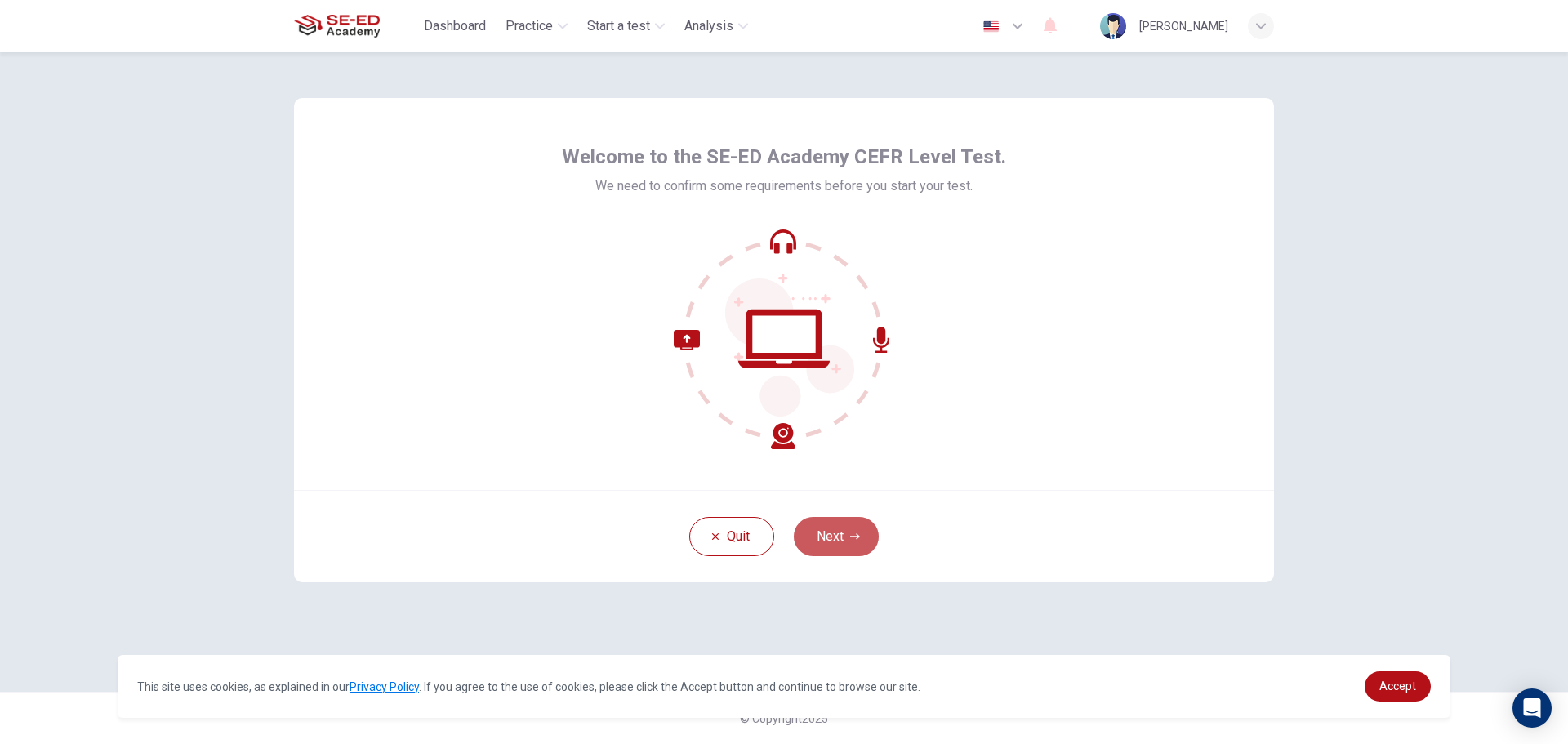
click at [844, 527] on button "Next" at bounding box center [836, 537] width 85 height 39
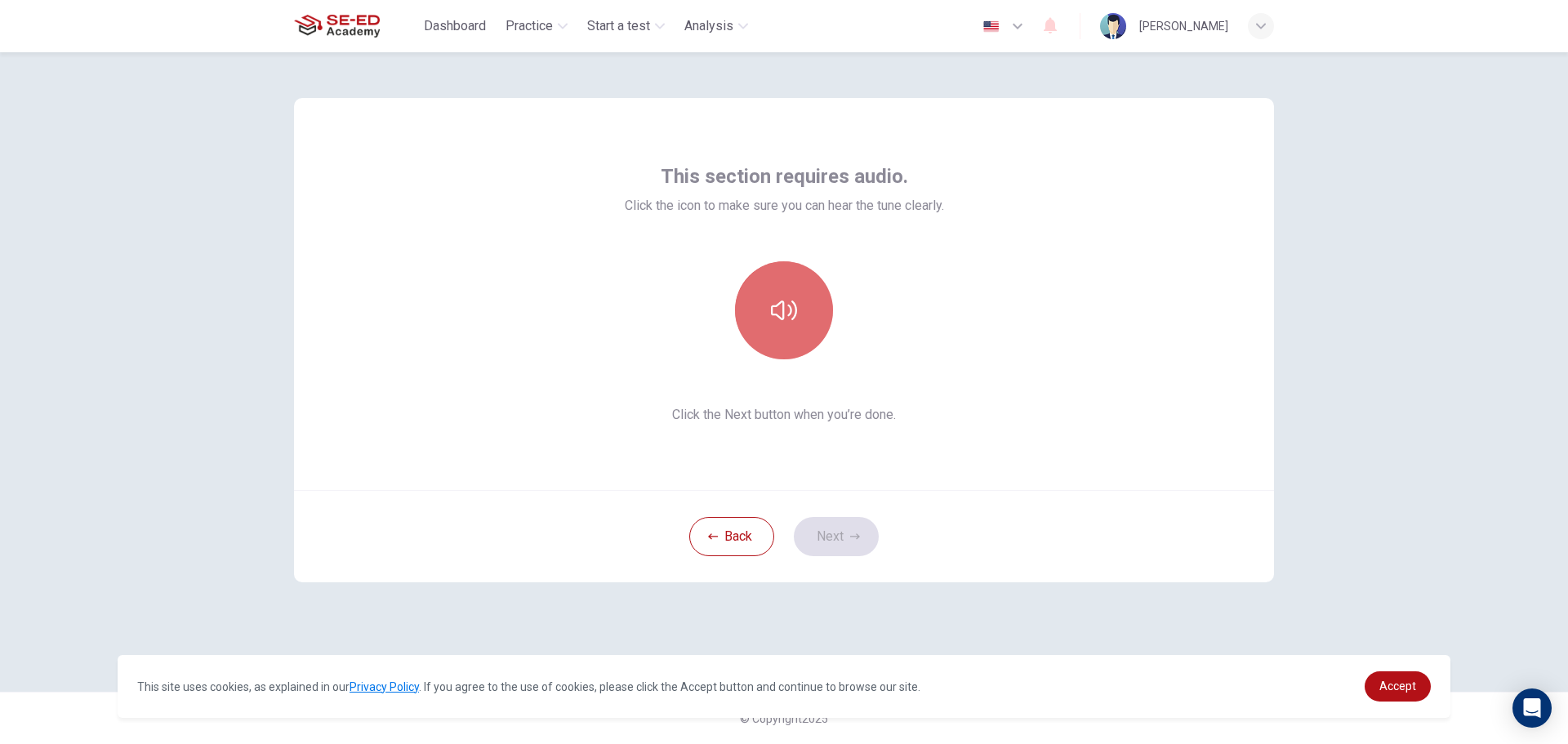
click at [778, 310] on icon "button" at bounding box center [784, 310] width 26 height 26
click at [843, 530] on button "Next" at bounding box center [836, 537] width 85 height 39
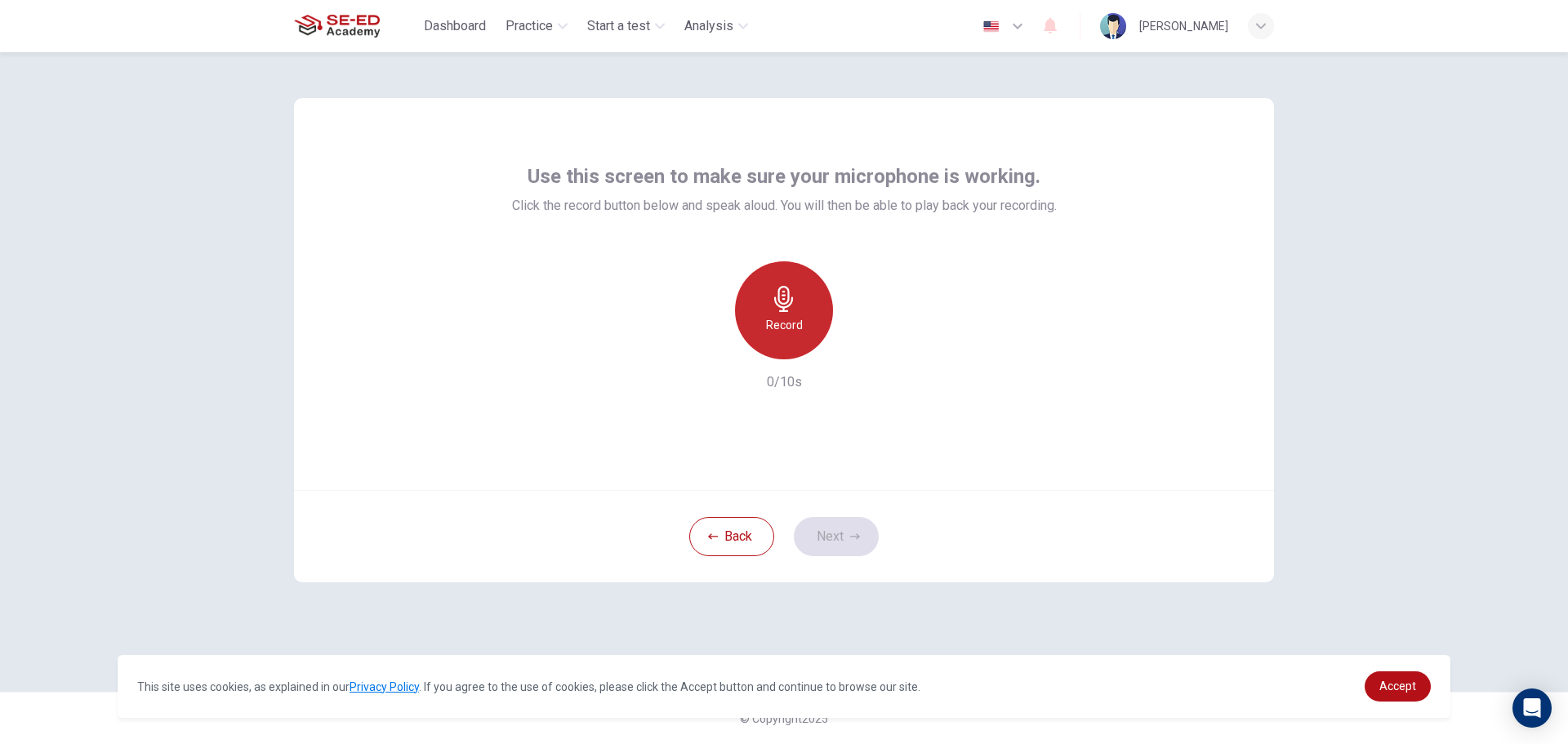
click at [783, 321] on h6 "Record" at bounding box center [784, 324] width 36 height 20
click at [855, 343] on icon "button" at bounding box center [858, 346] width 16 height 16
click at [851, 534] on icon "button" at bounding box center [855, 537] width 9 height 9
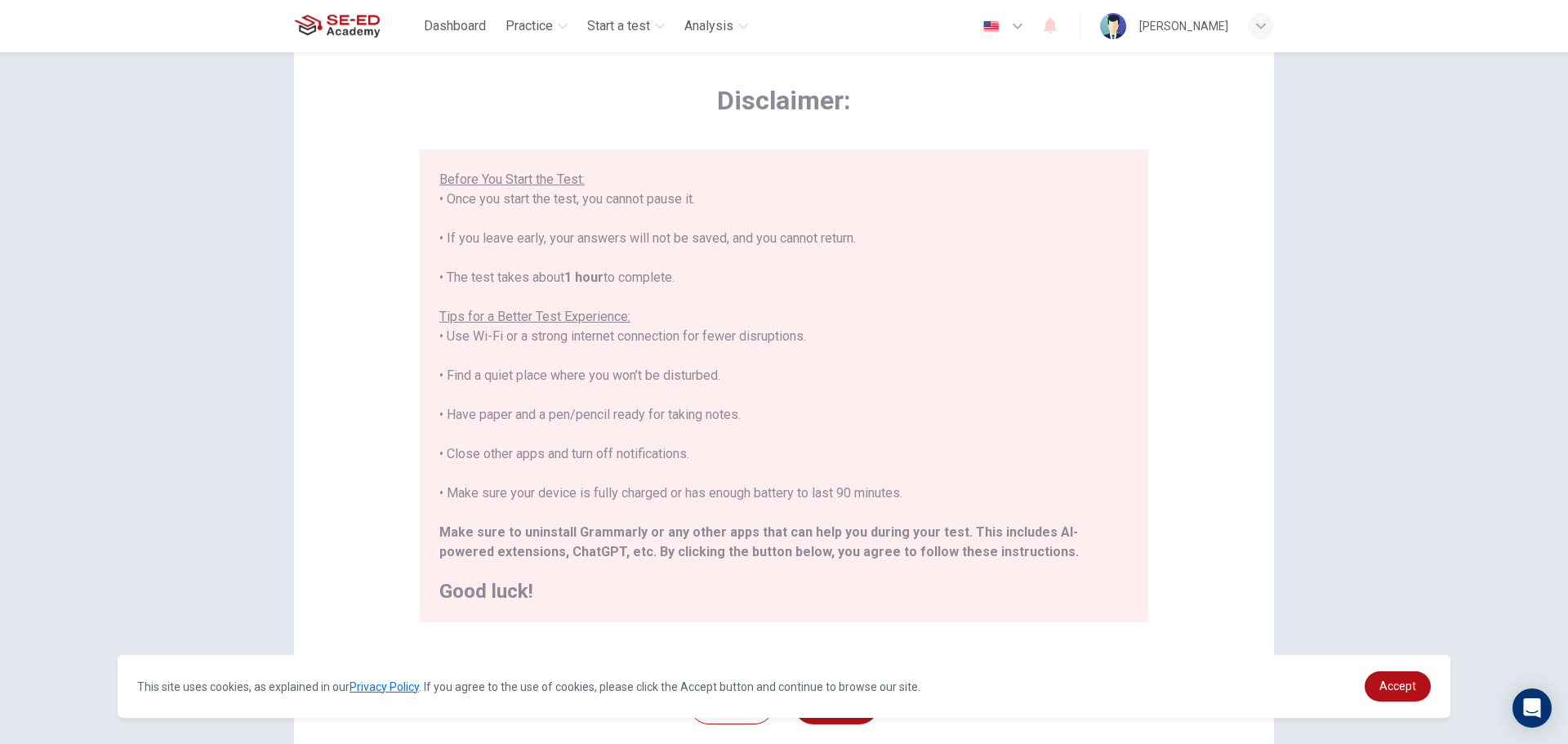
scroll to position [165, 0]
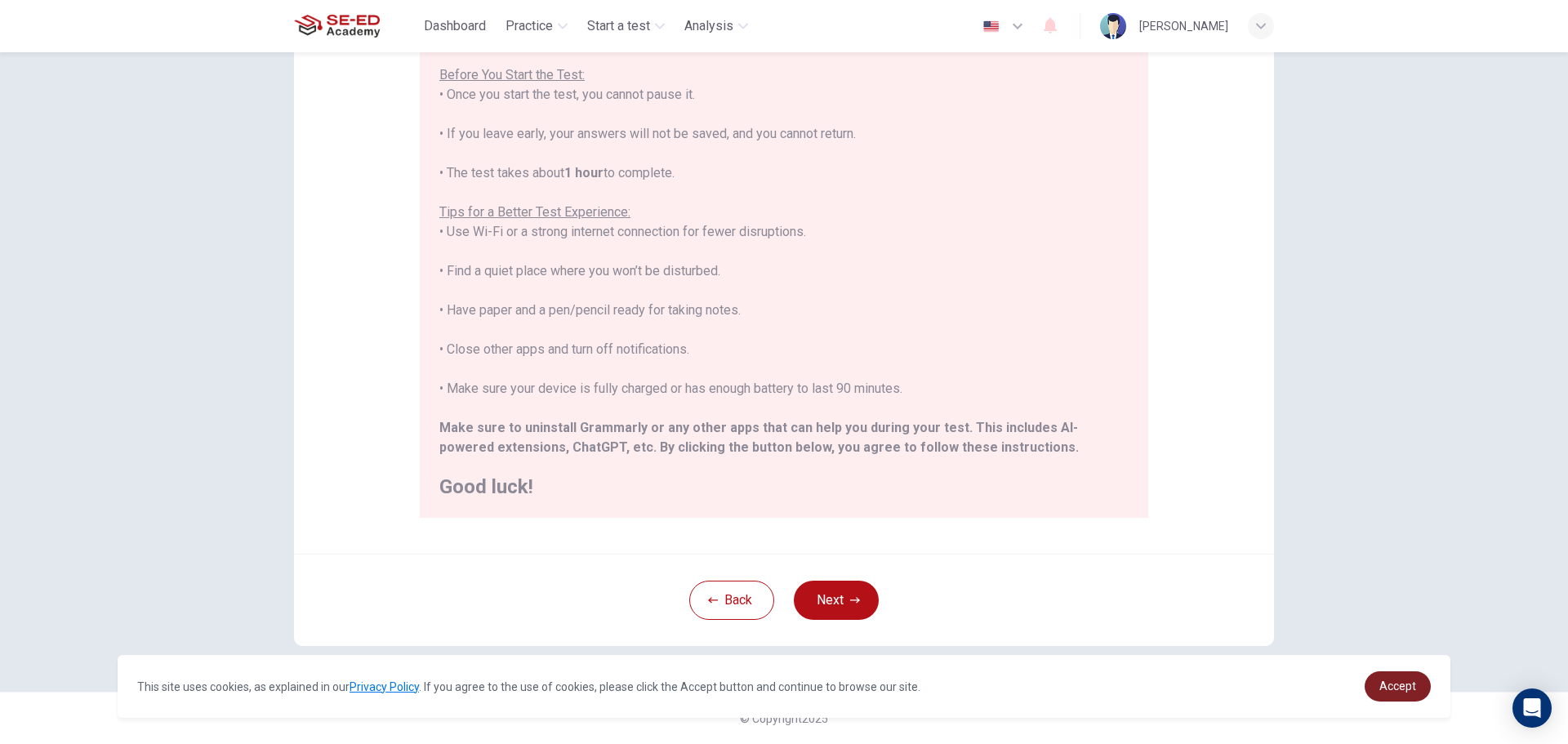
click at [1403, 687] on span "Accept" at bounding box center [1397, 686] width 36 height 13
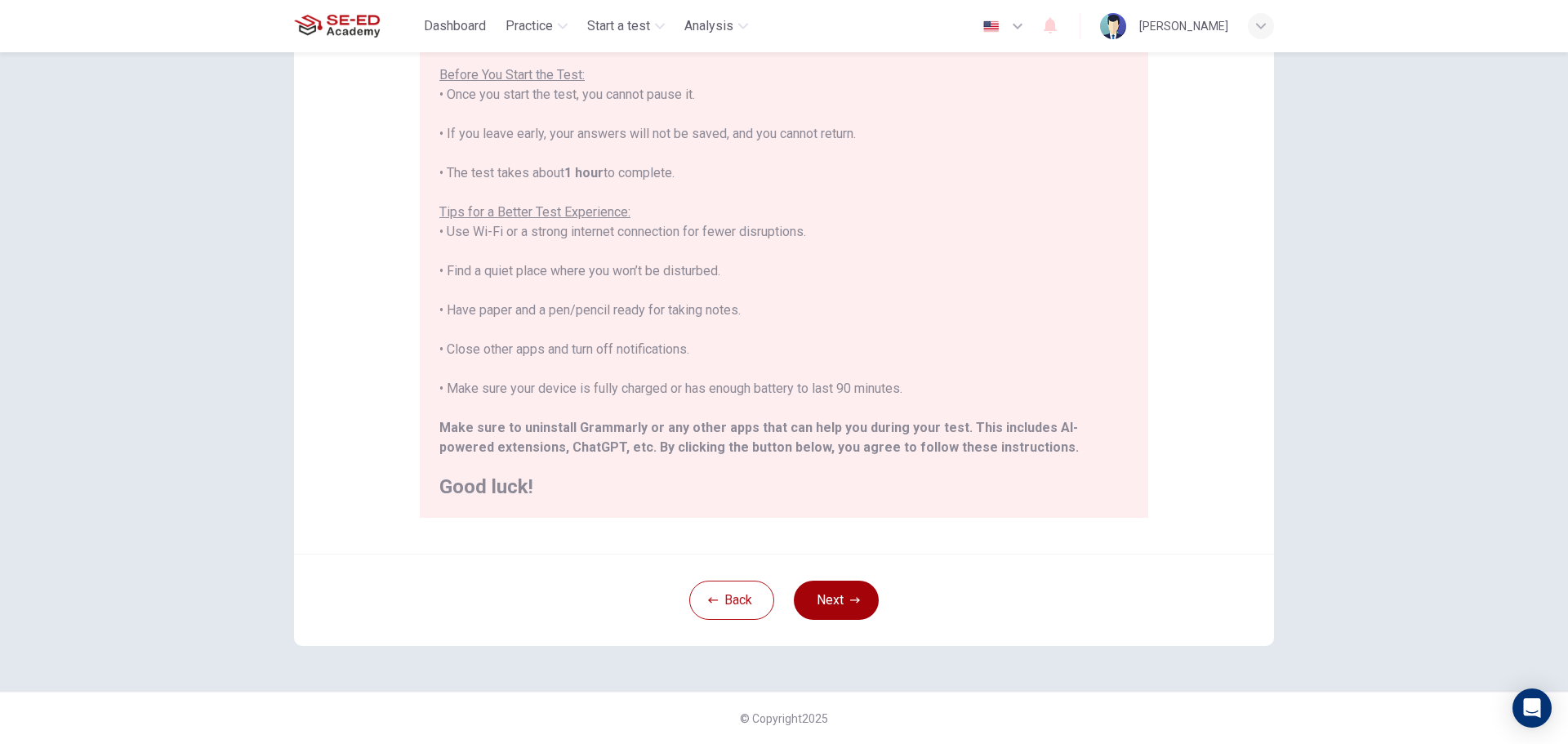
click at [862, 591] on button "Next" at bounding box center [836, 600] width 85 height 39
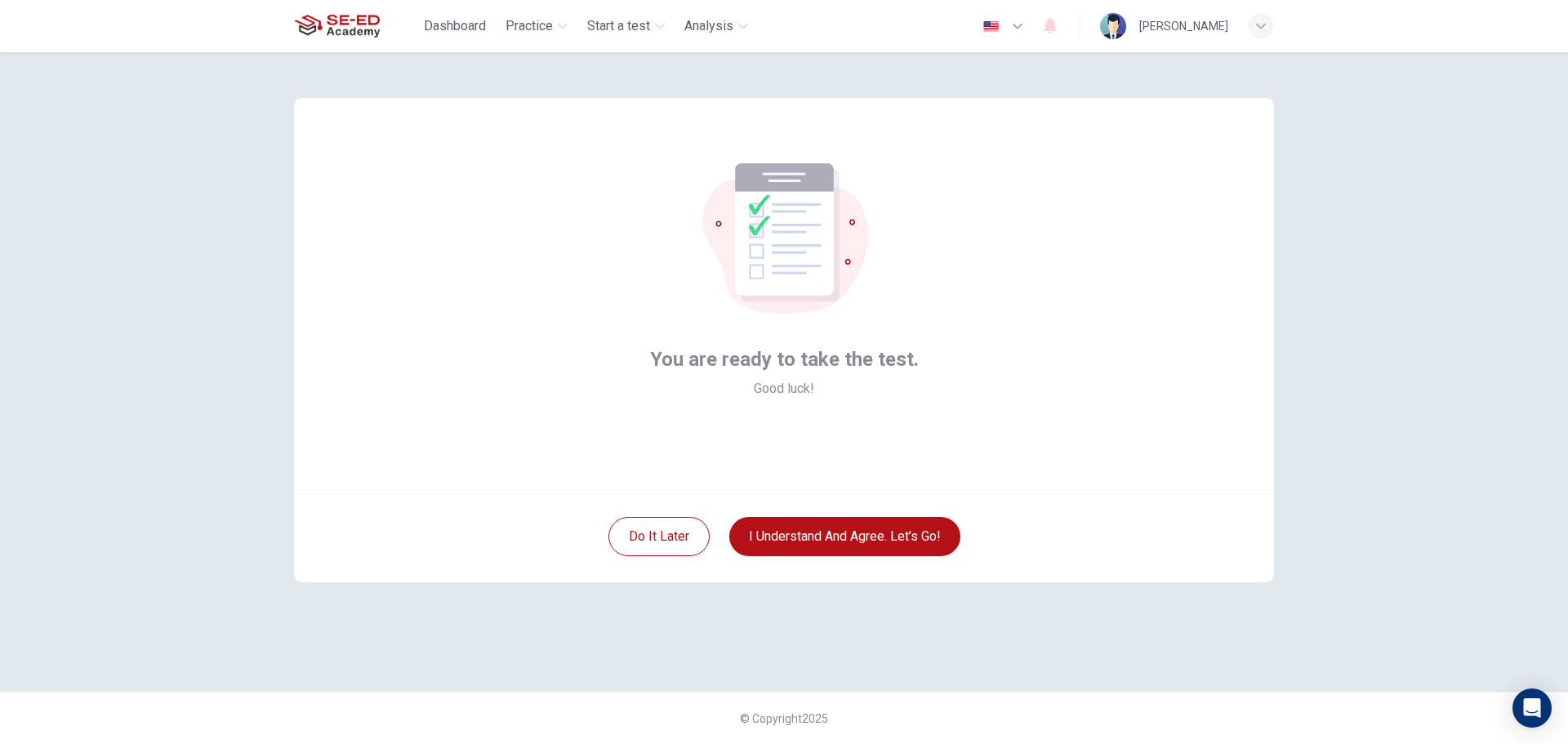
scroll to position [0, 0]
click at [885, 525] on button "I understand and agree. Let’s go!" at bounding box center [844, 537] width 231 height 39
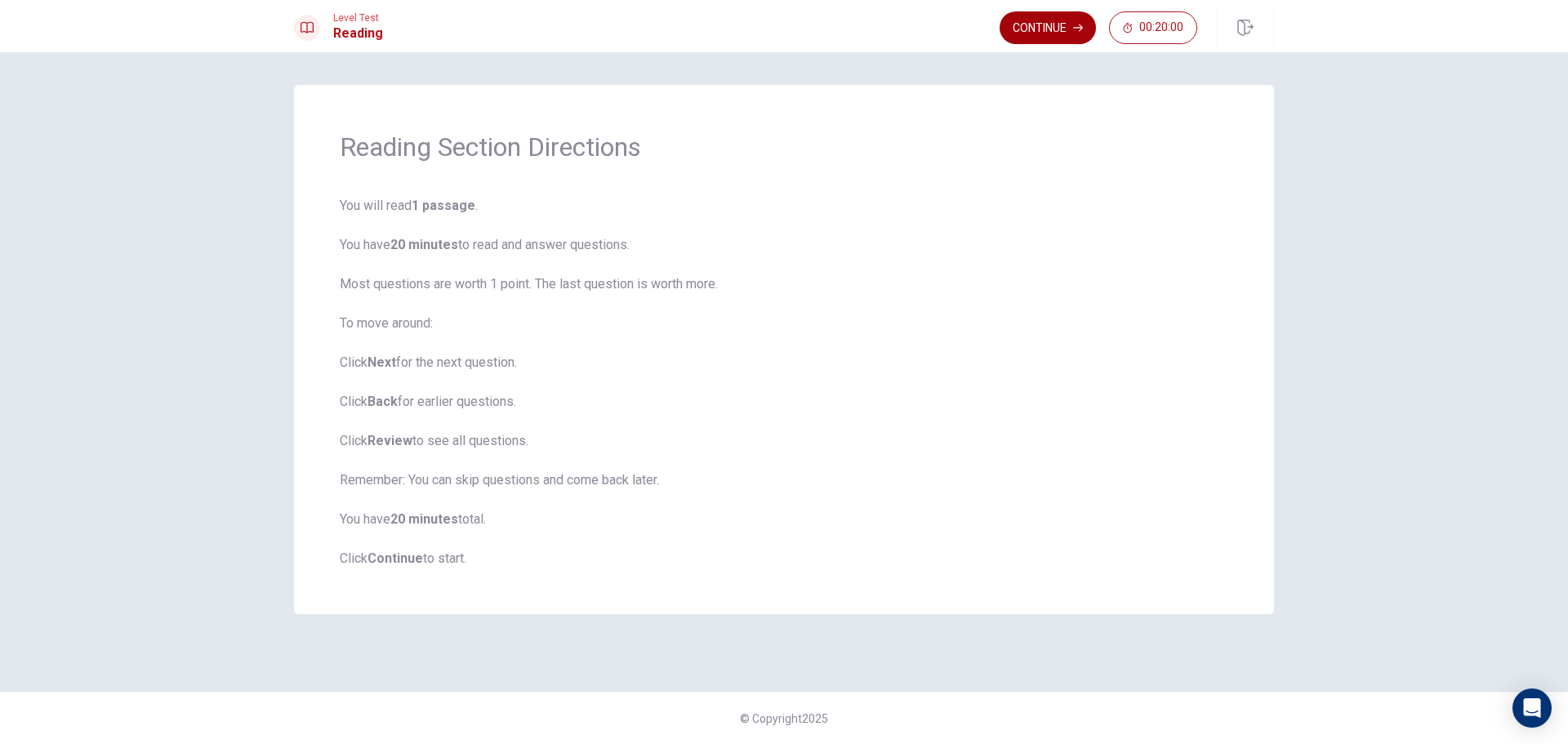
click at [1072, 33] on button "Continue" at bounding box center [1047, 27] width 96 height 33
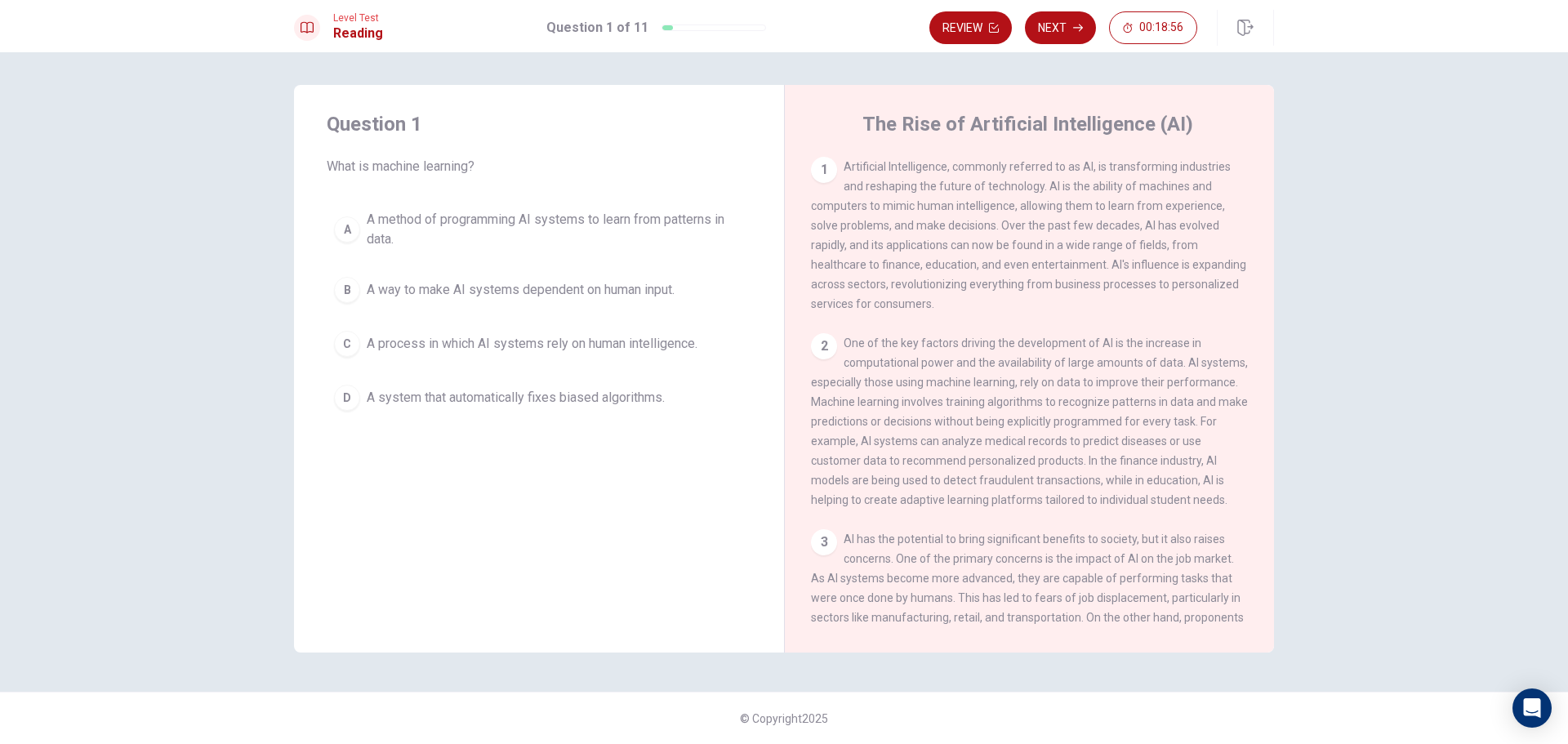
click at [350, 393] on div "D" at bounding box center [347, 397] width 26 height 26
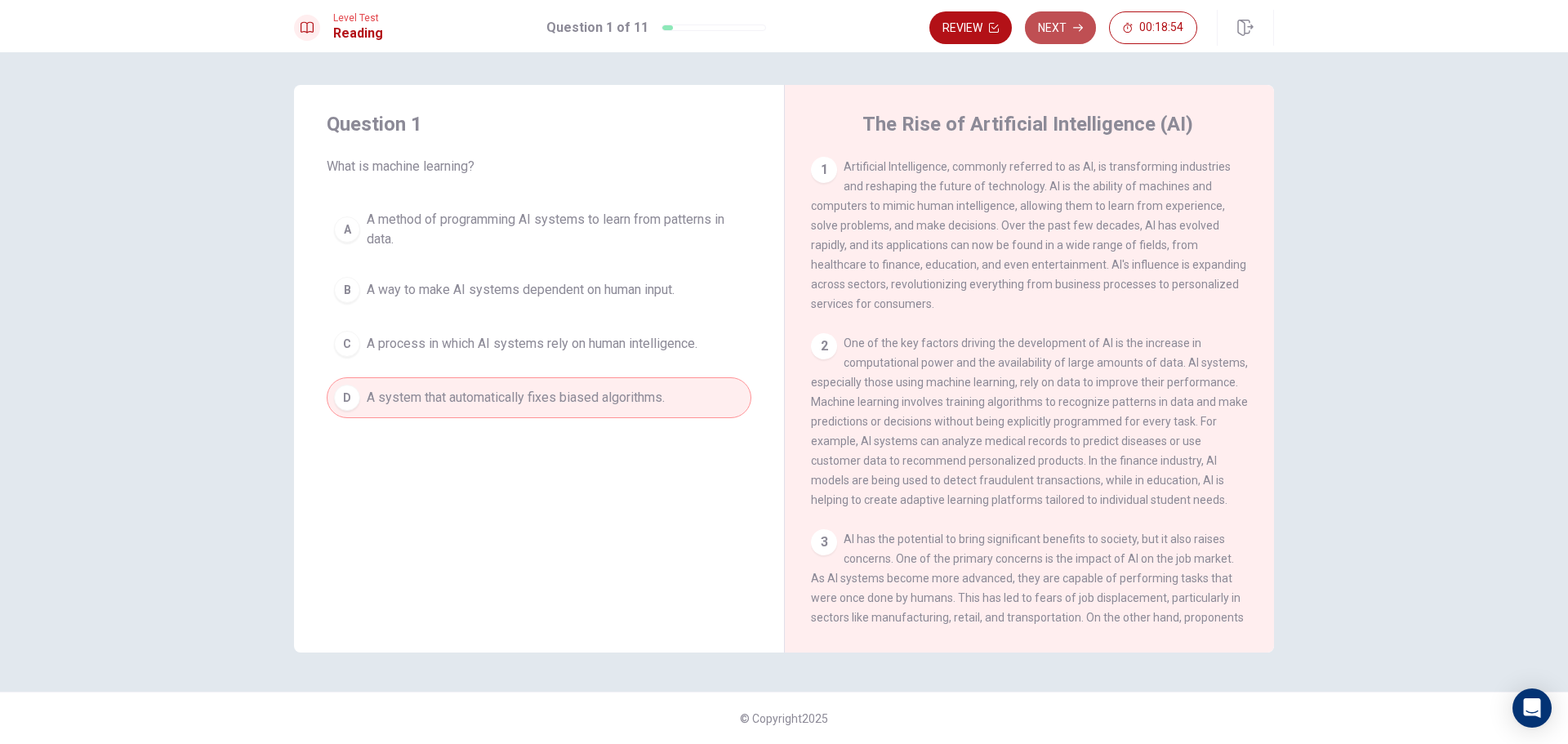
click at [1039, 21] on button "Next" at bounding box center [1060, 27] width 71 height 33
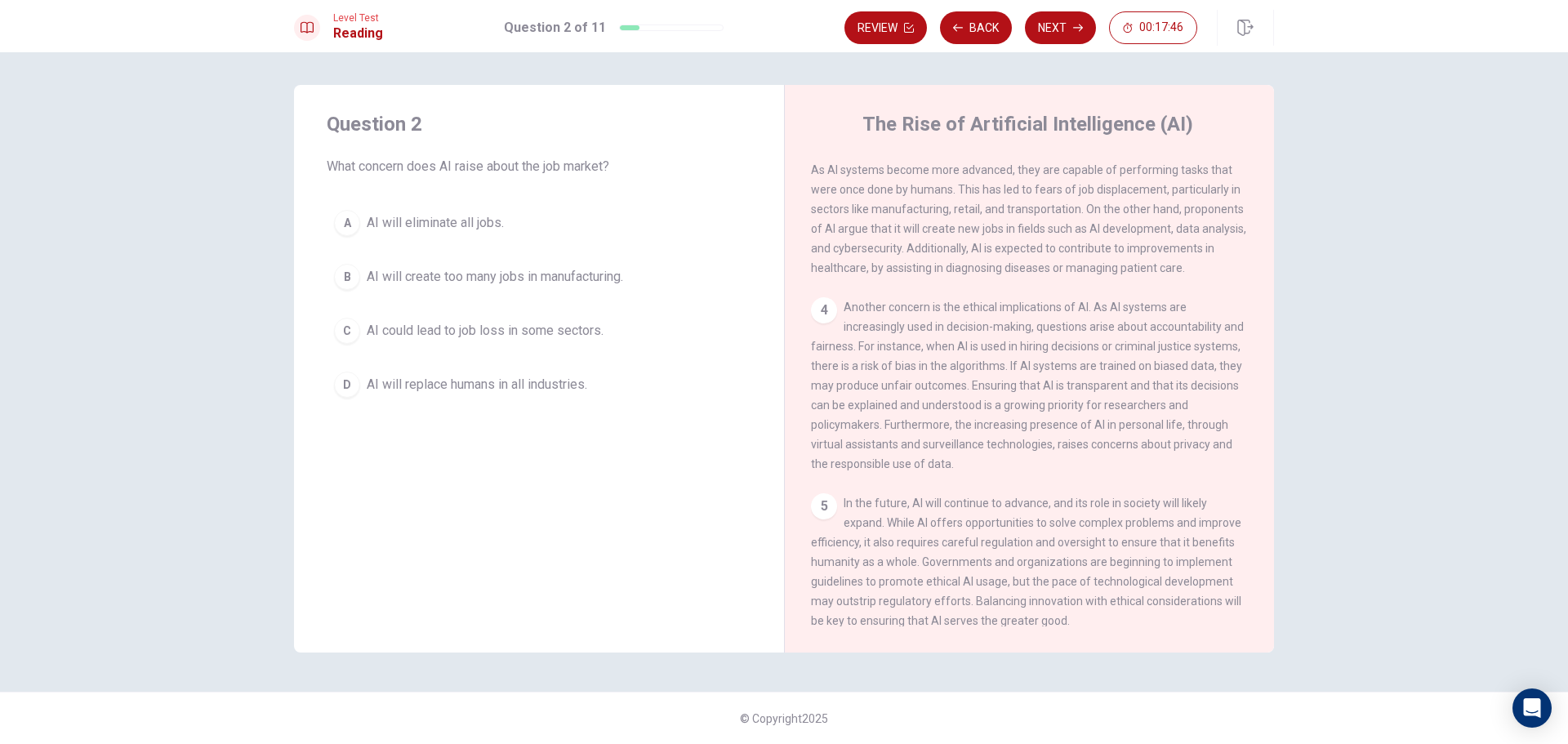
scroll to position [486, 0]
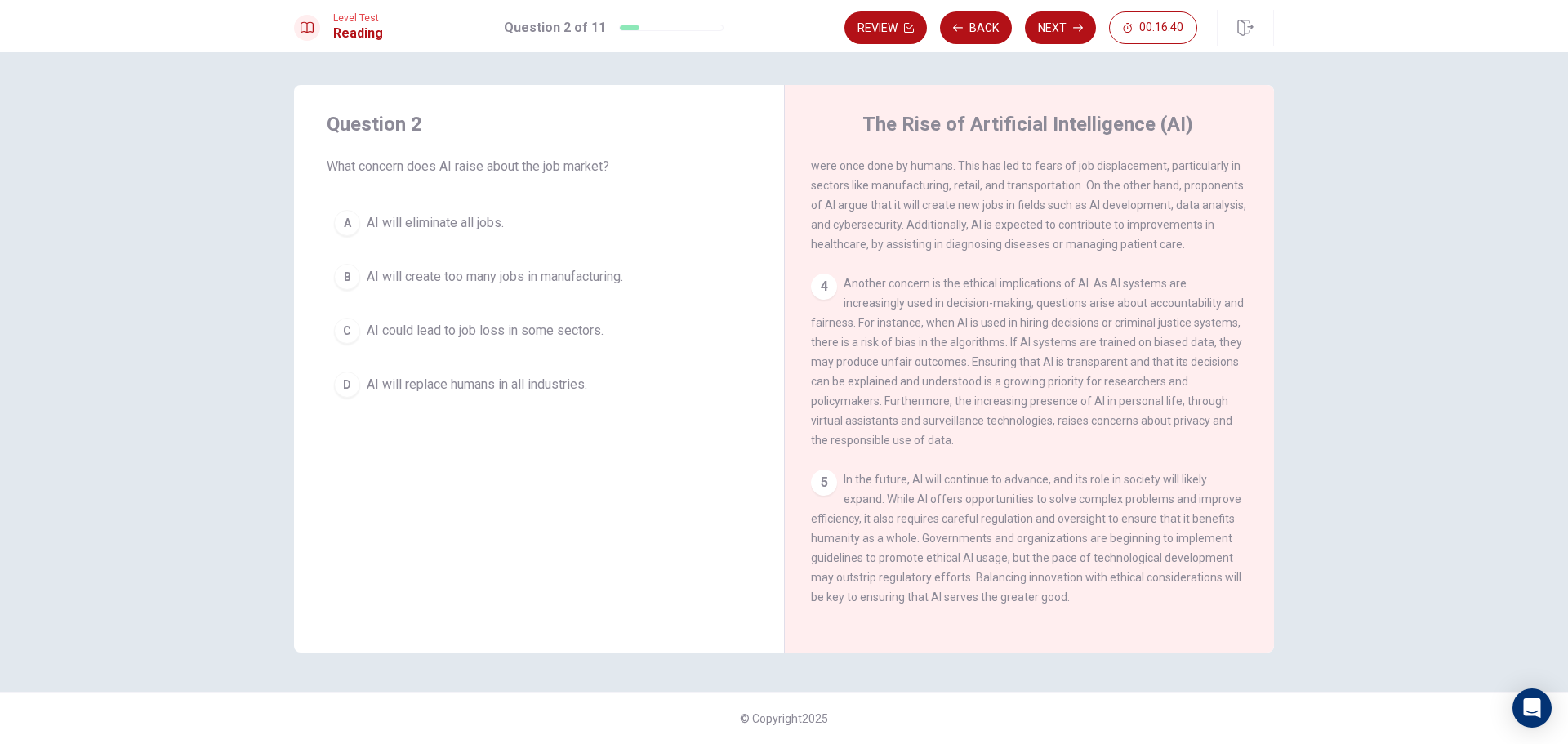
click at [587, 388] on span "AI will replace humans in all industries." at bounding box center [477, 384] width 221 height 20
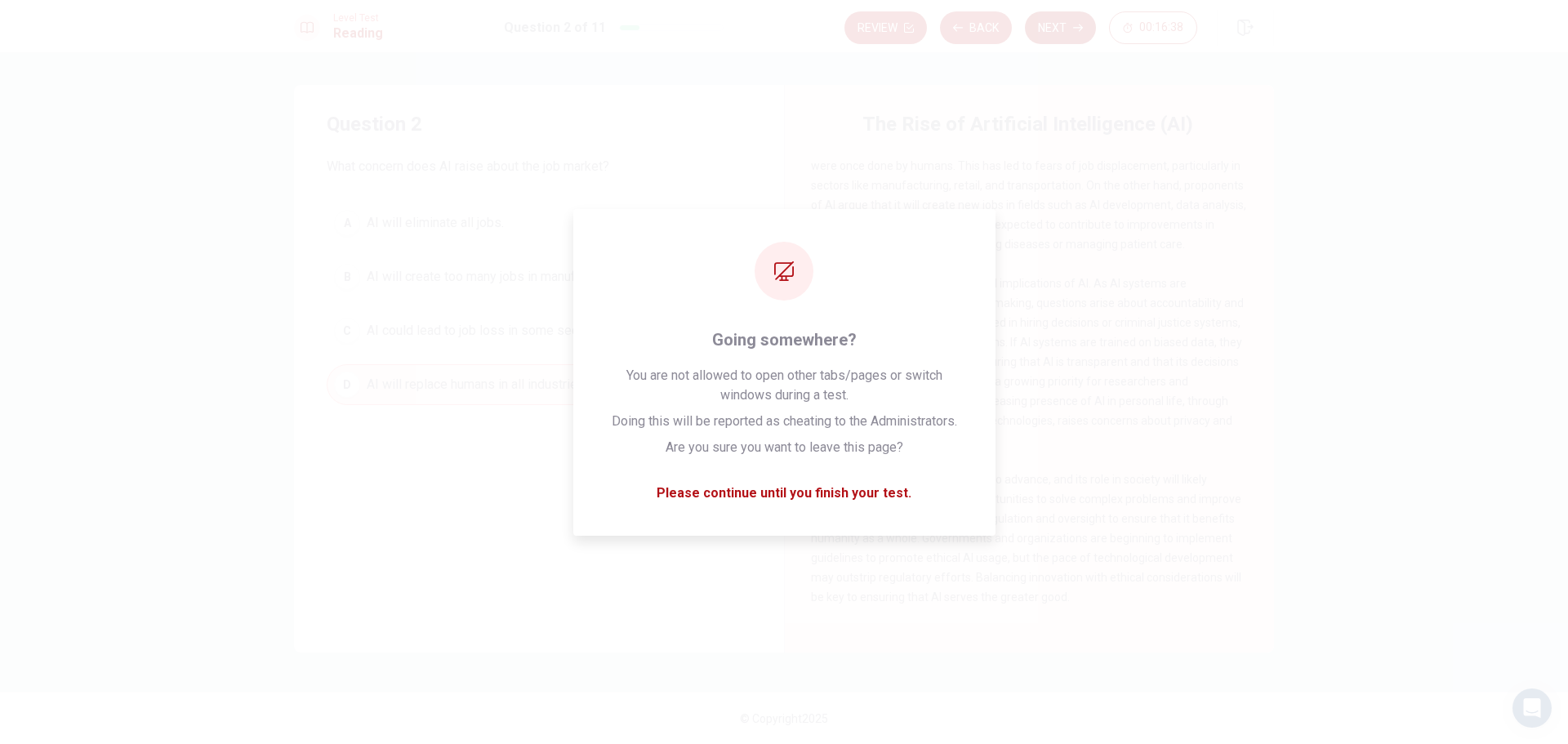
click at [1064, 25] on button "Next" at bounding box center [1060, 27] width 71 height 33
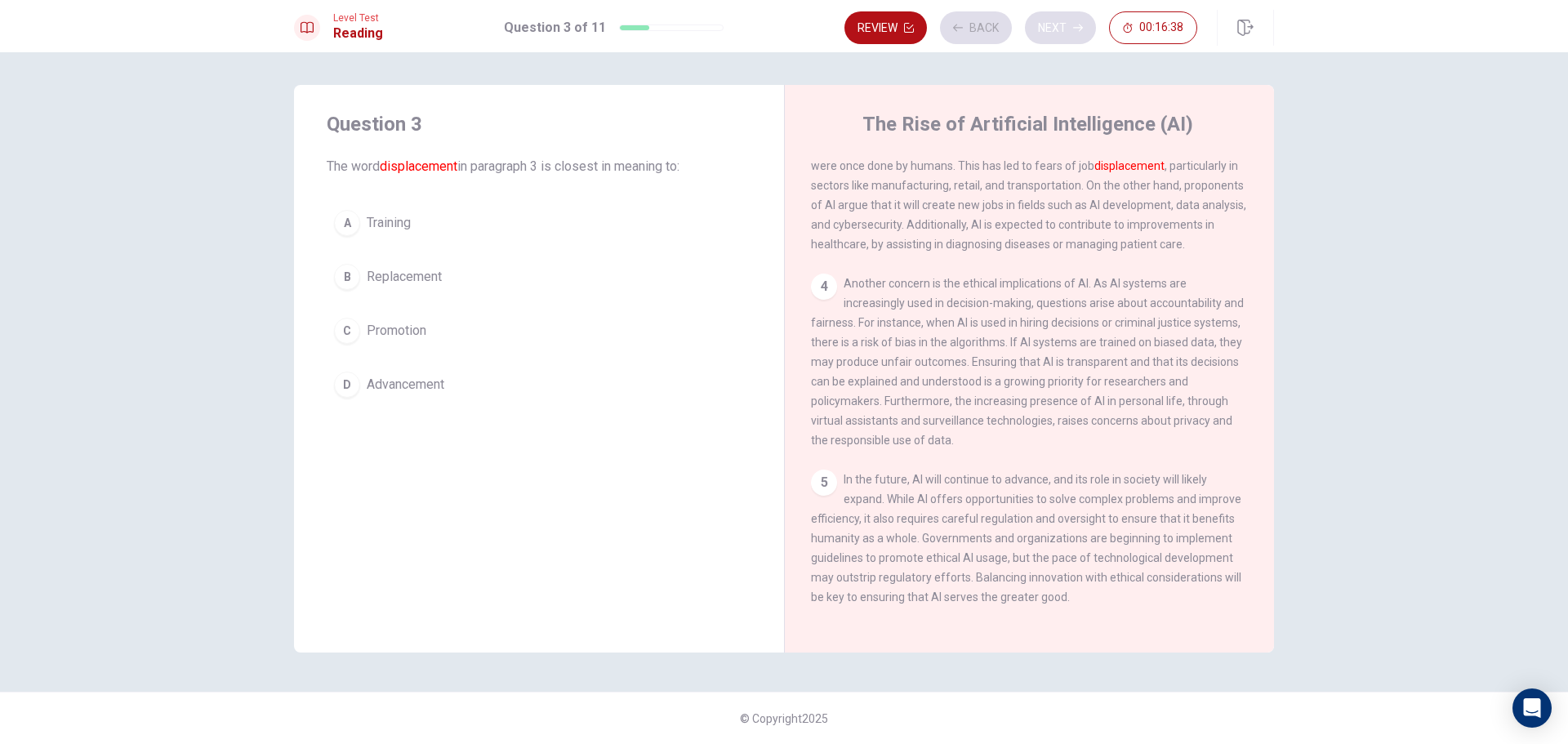
scroll to position [386, 0]
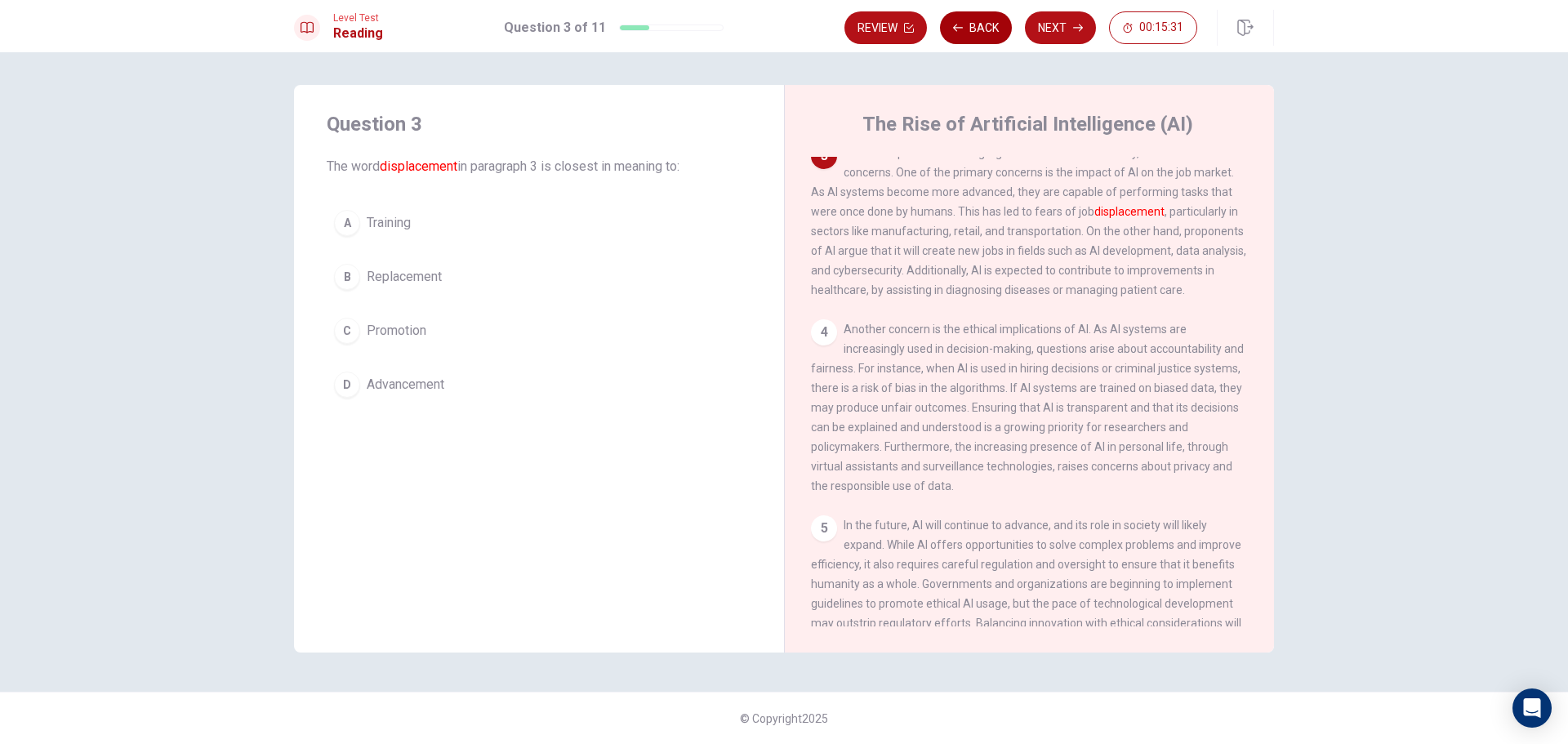
click at [973, 34] on button "Back" at bounding box center [975, 27] width 72 height 33
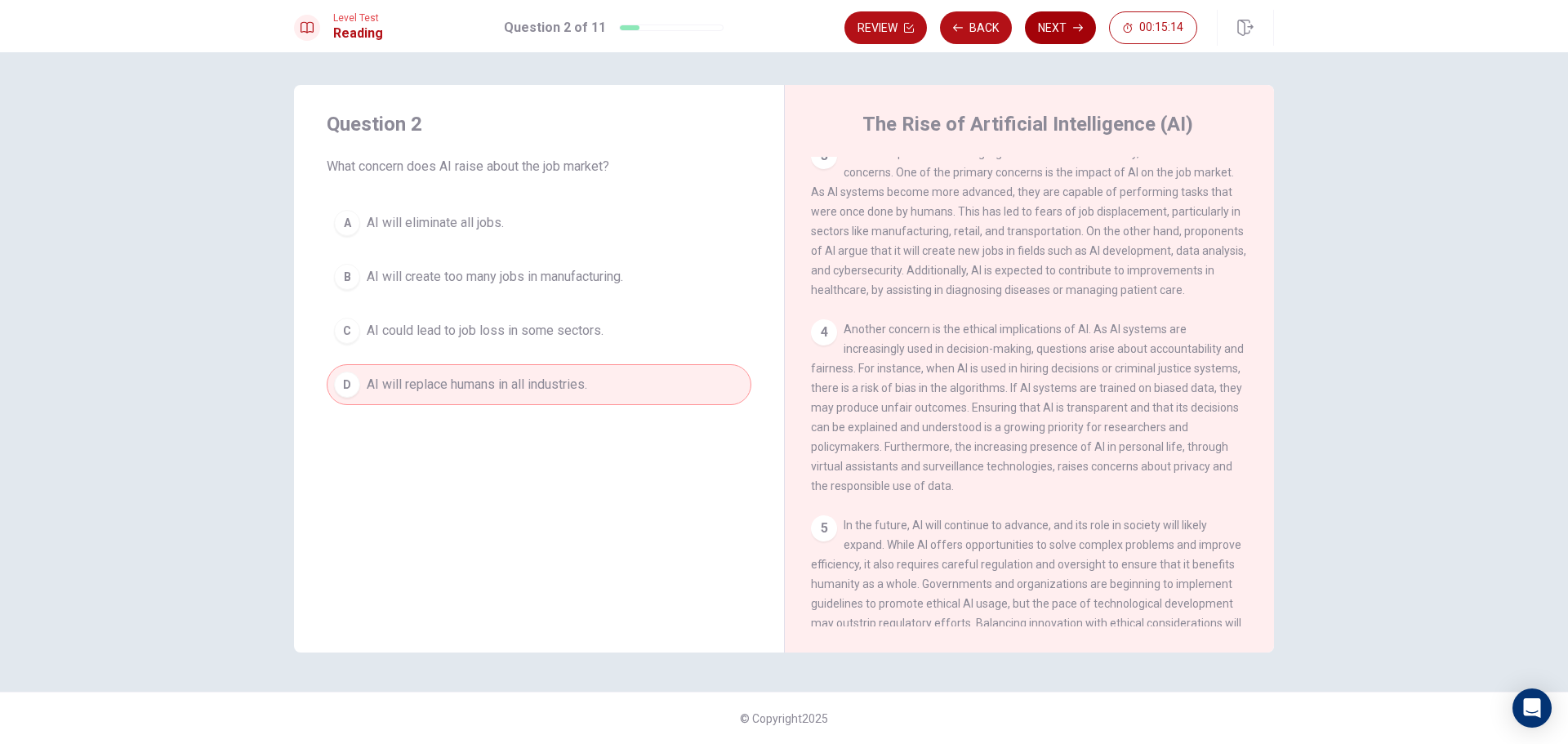
click at [1055, 24] on button "Next" at bounding box center [1060, 27] width 71 height 33
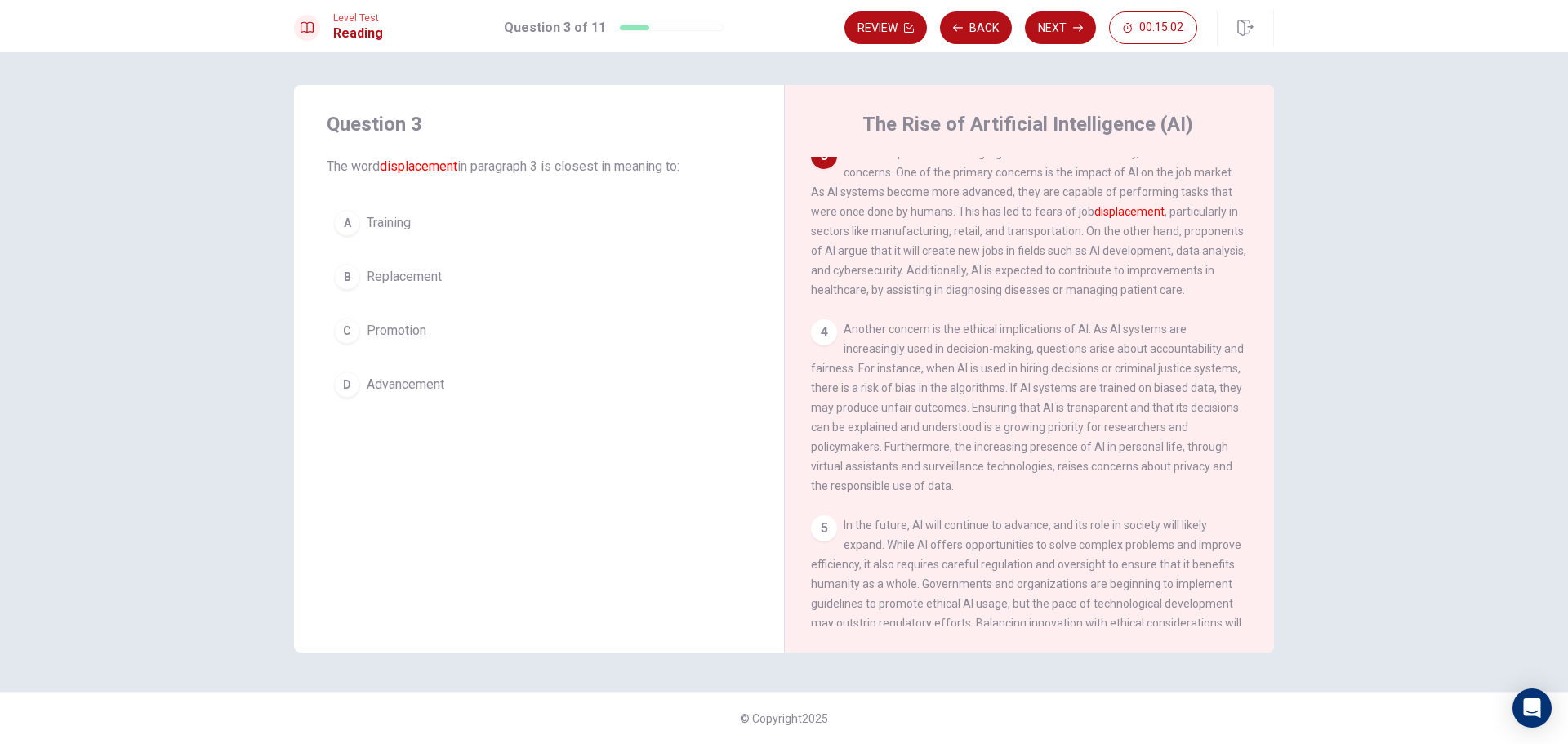
drag, startPoint x: 1301, startPoint y: 20, endPoint x: 1280, endPoint y: 18, distance: 21.1
drag, startPoint x: 1160, startPoint y: 2, endPoint x: 1151, endPoint y: -3, distance: 10.3
click at [426, 265] on button "B Replacement" at bounding box center [539, 277] width 424 height 41
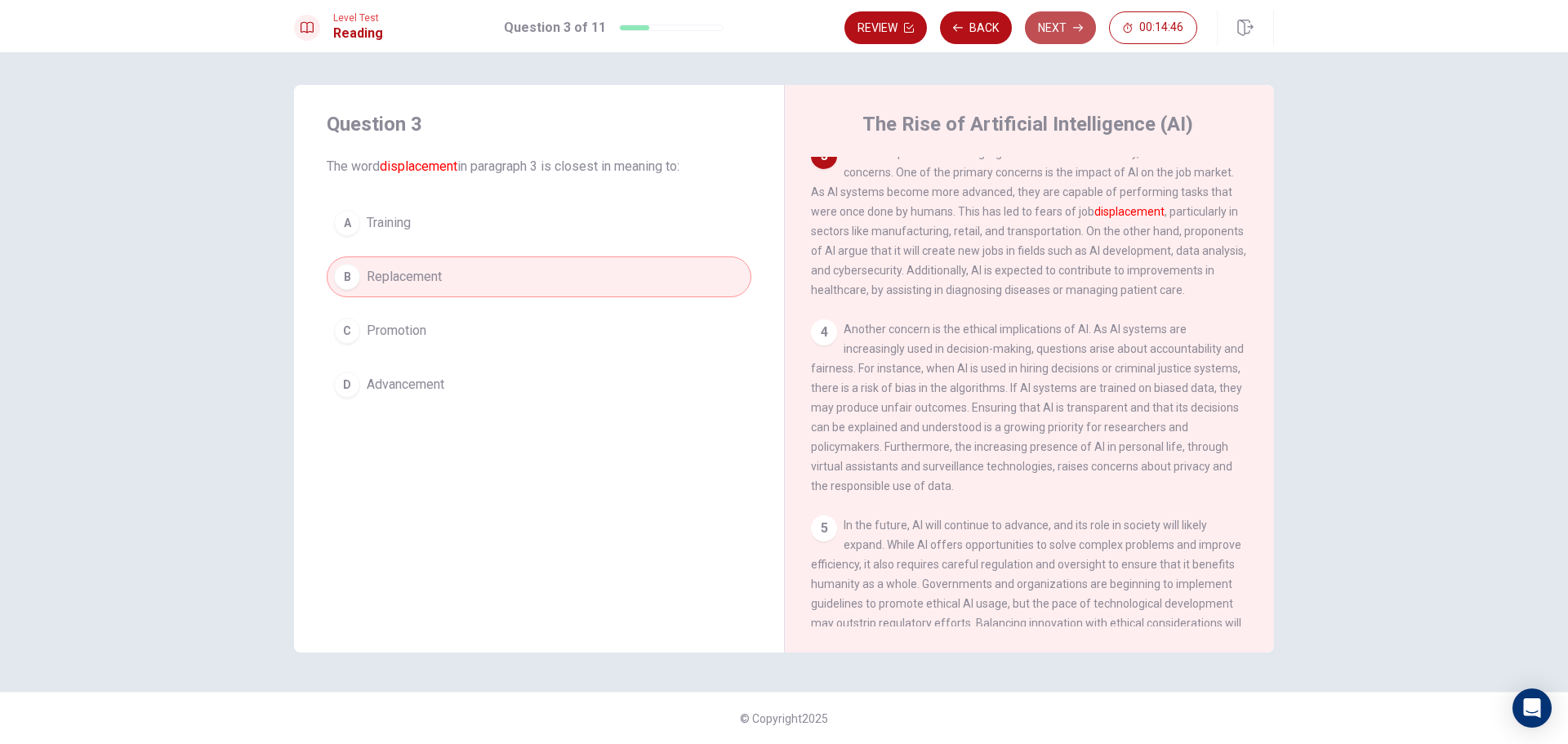
click at [1052, 36] on button "Next" at bounding box center [1060, 27] width 71 height 33
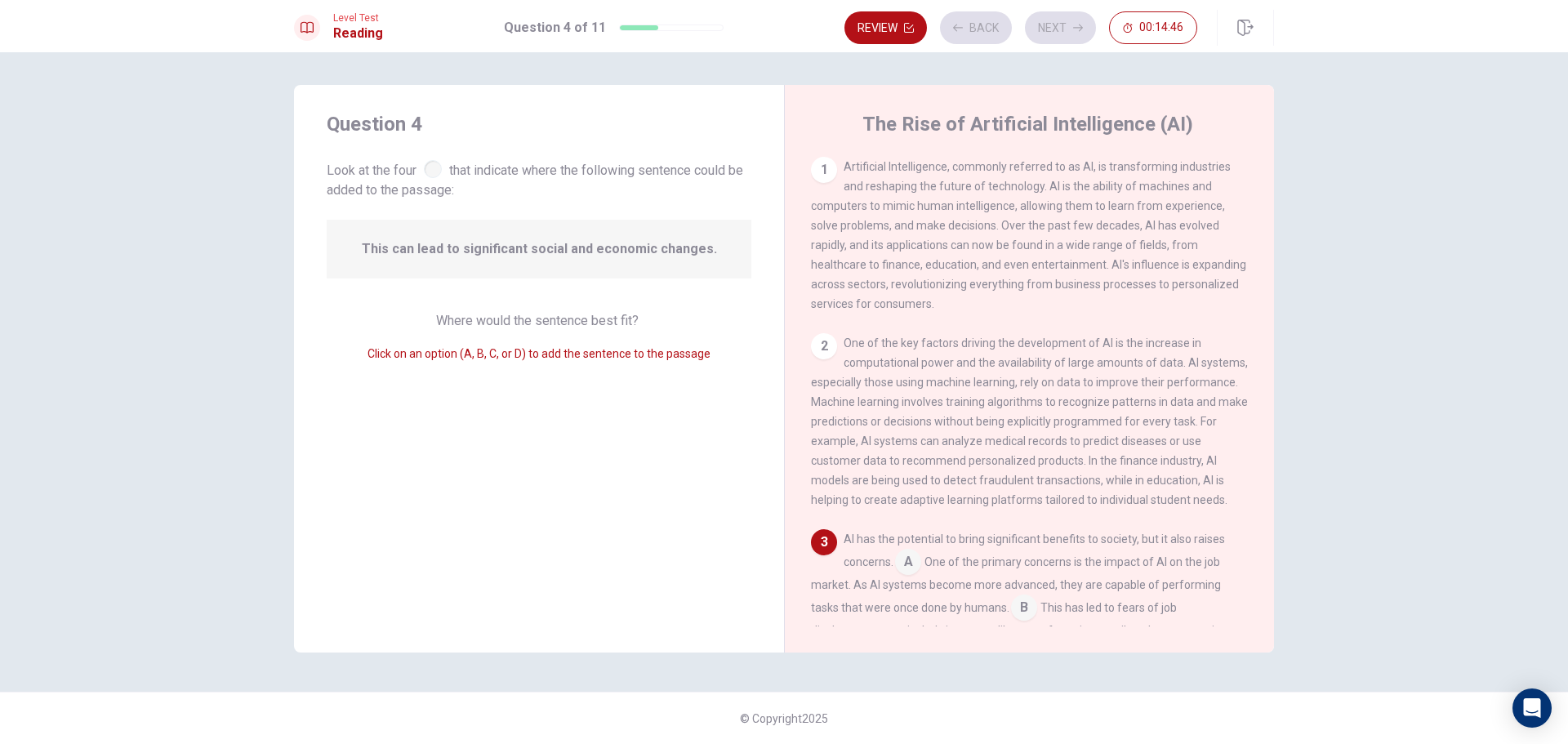
scroll to position [282, 0]
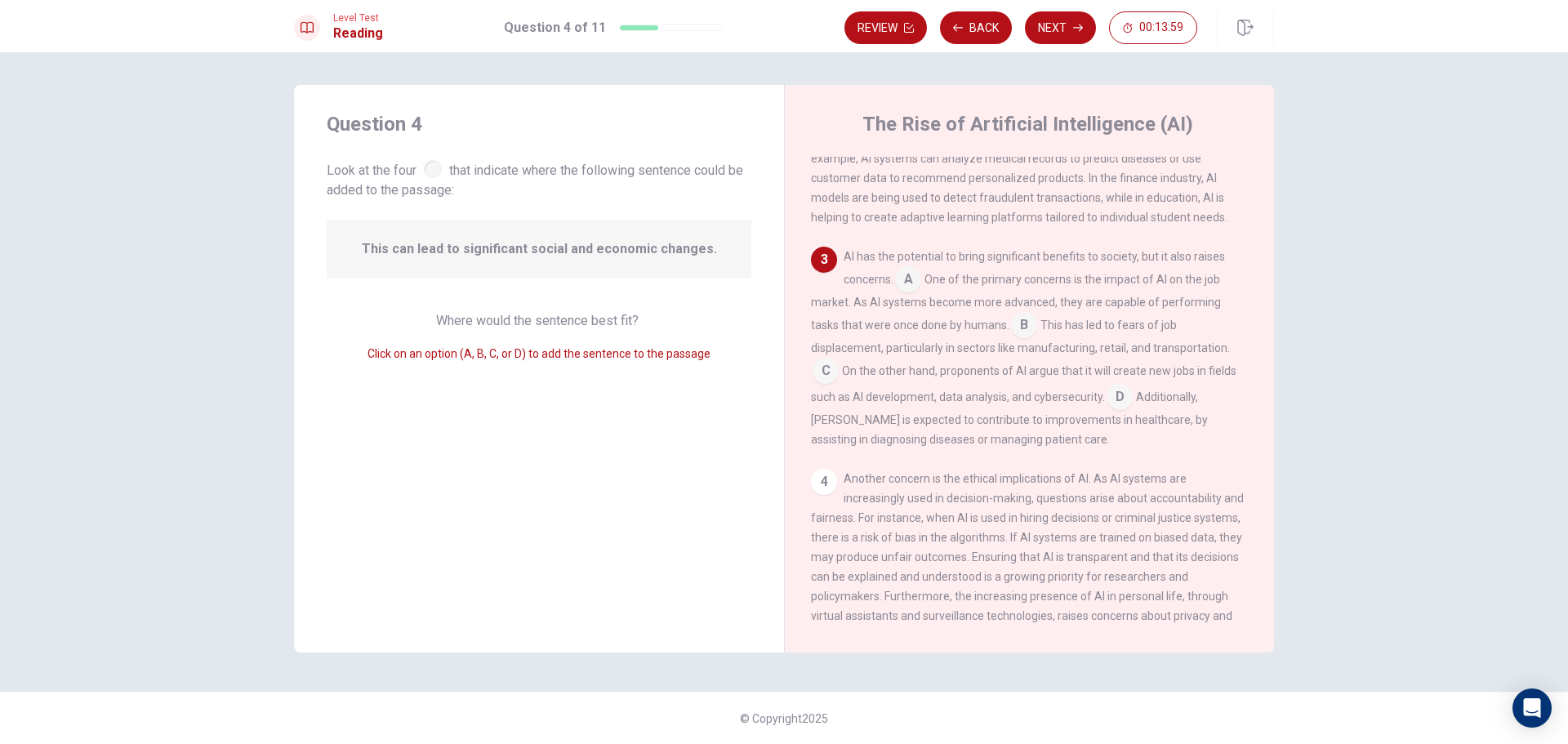
click at [1025, 339] on input at bounding box center [1024, 326] width 26 height 26
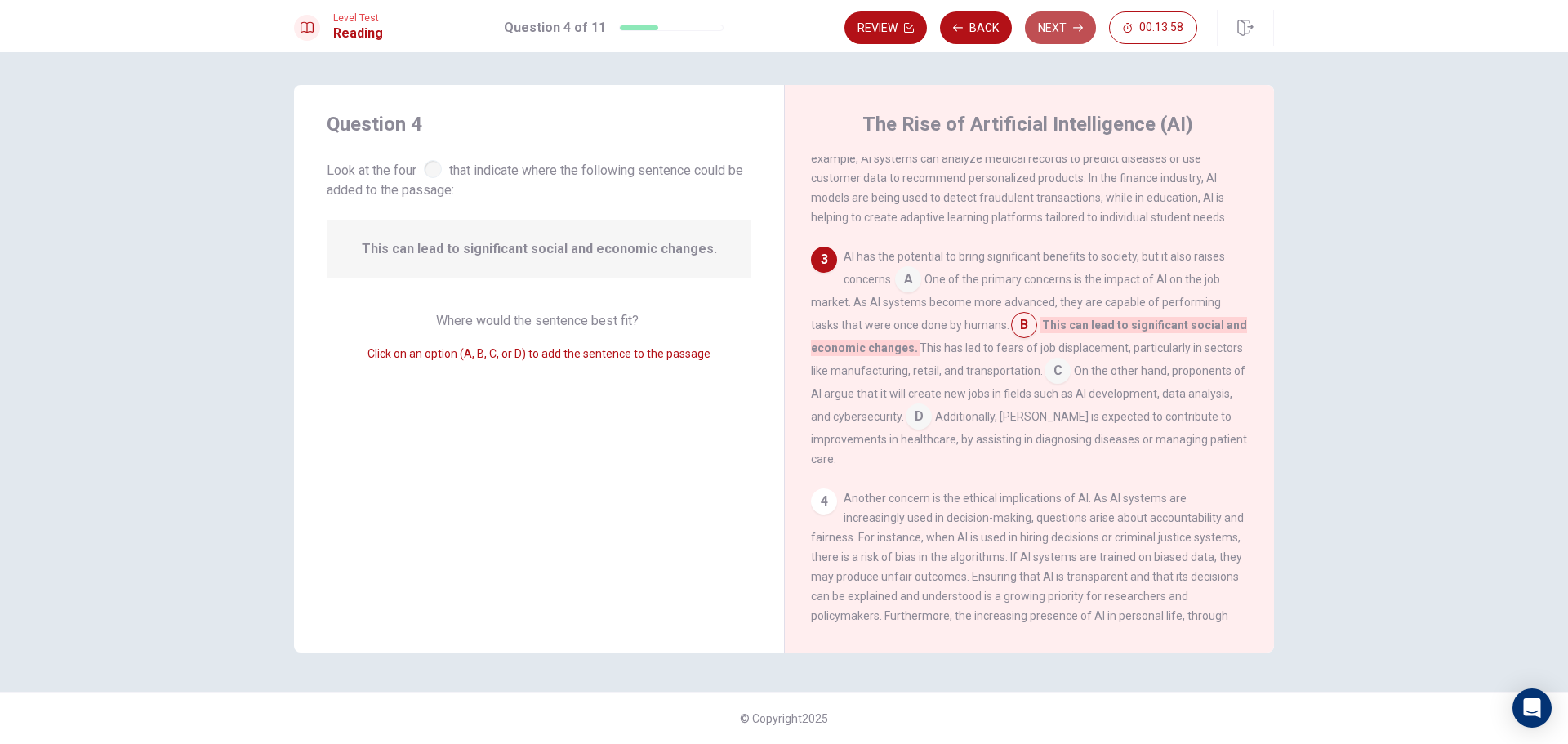
click at [1068, 23] on button "Next" at bounding box center [1060, 27] width 71 height 33
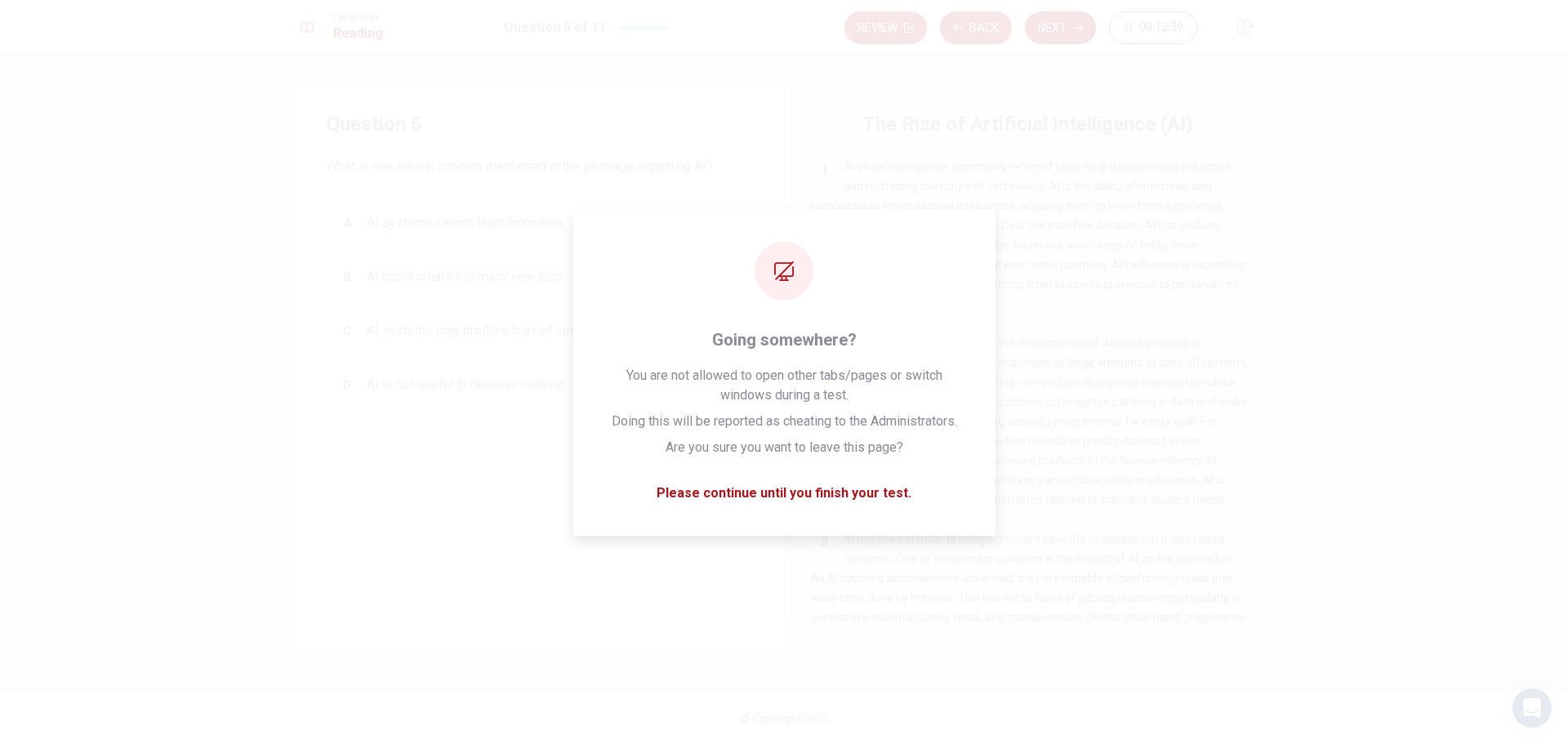
click at [1068, 28] on button "Next" at bounding box center [1060, 27] width 71 height 33
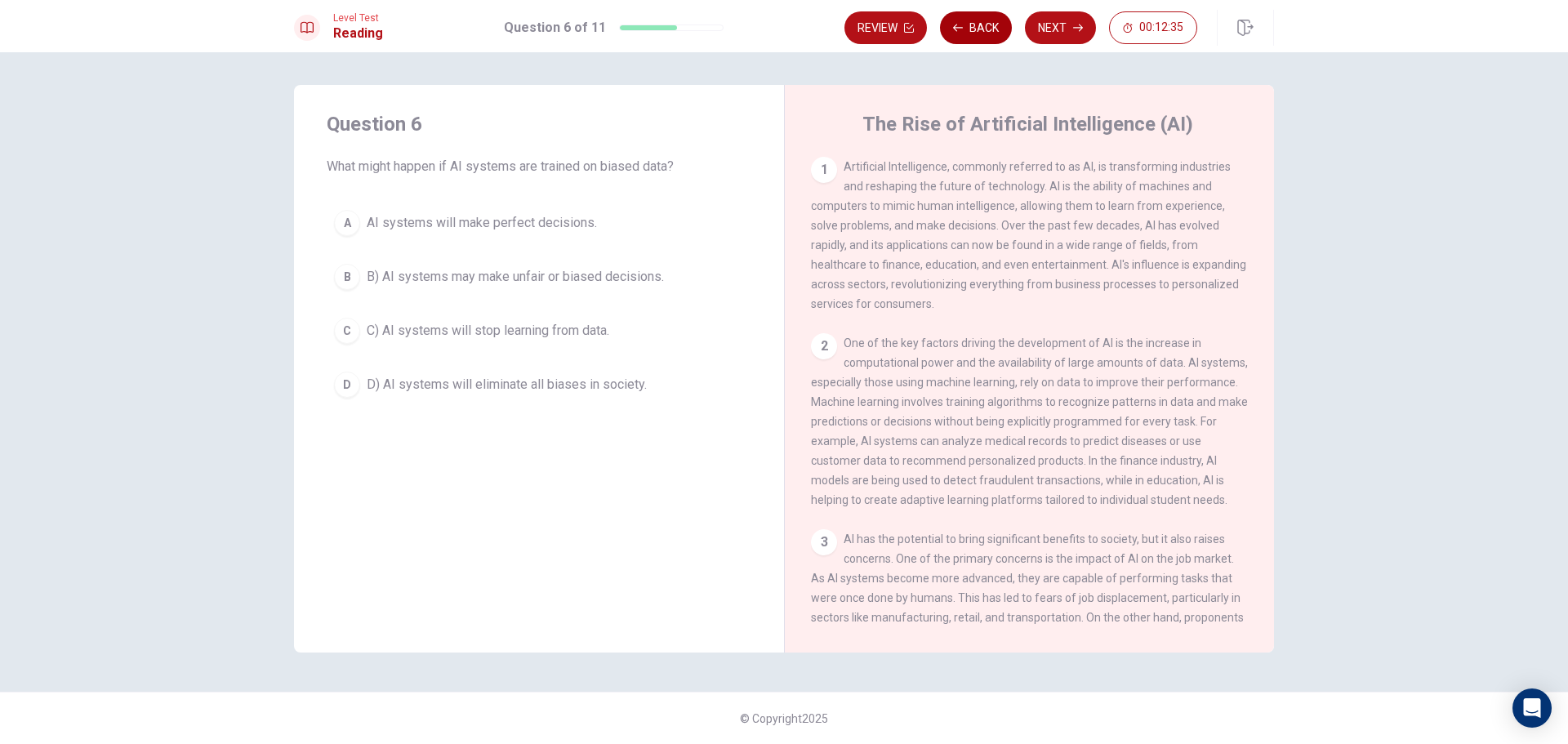
click at [990, 35] on button "Back" at bounding box center [975, 27] width 72 height 33
click at [1048, 29] on button "Next" at bounding box center [1060, 27] width 71 height 33
click at [489, 274] on span "B) AI systems may make unfair or biased decisions." at bounding box center [515, 277] width 297 height 20
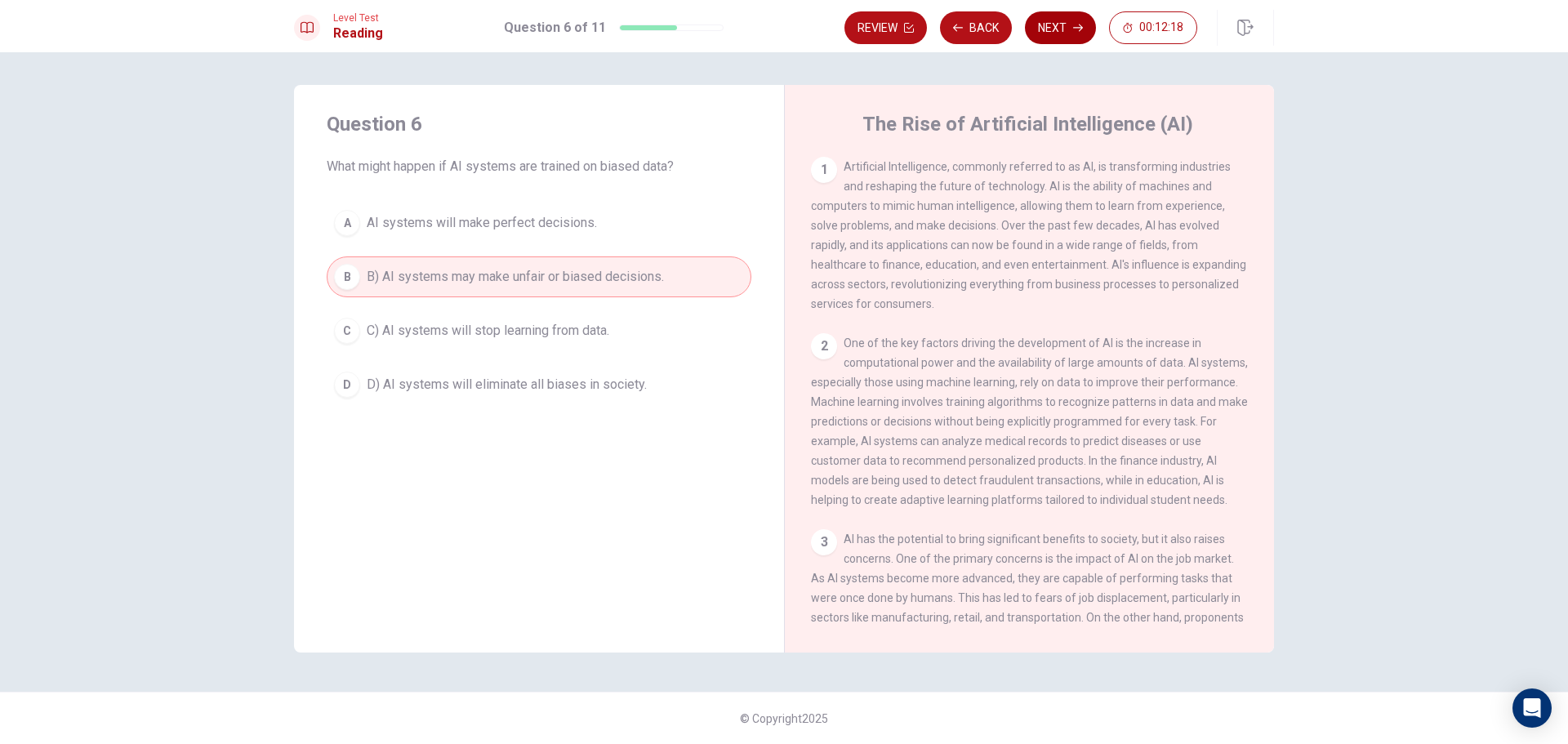
click at [1053, 26] on button "Next" at bounding box center [1060, 27] width 71 height 33
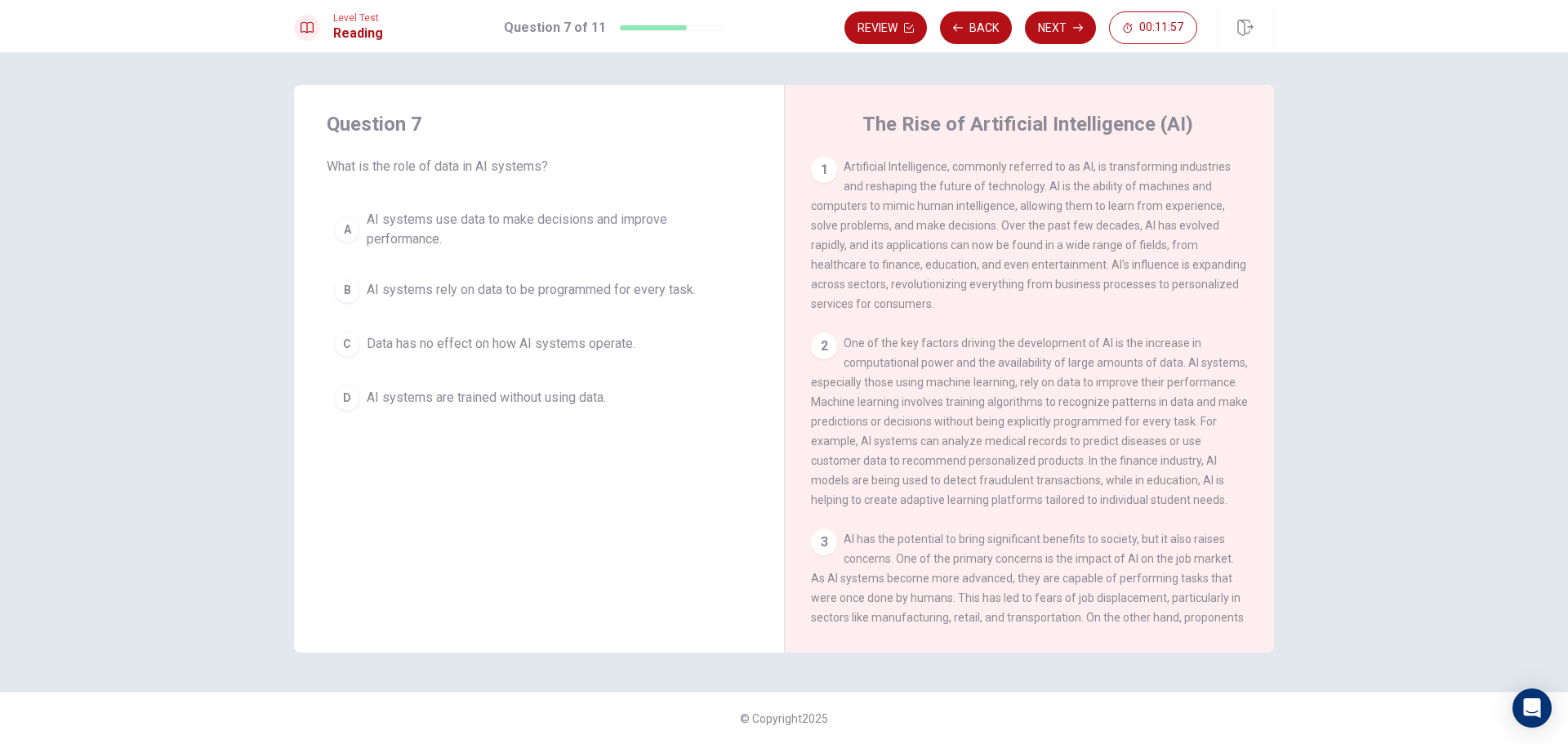
click at [524, 213] on span "AI systems use data to make decisions and improve performance." at bounding box center [555, 229] width 378 height 39
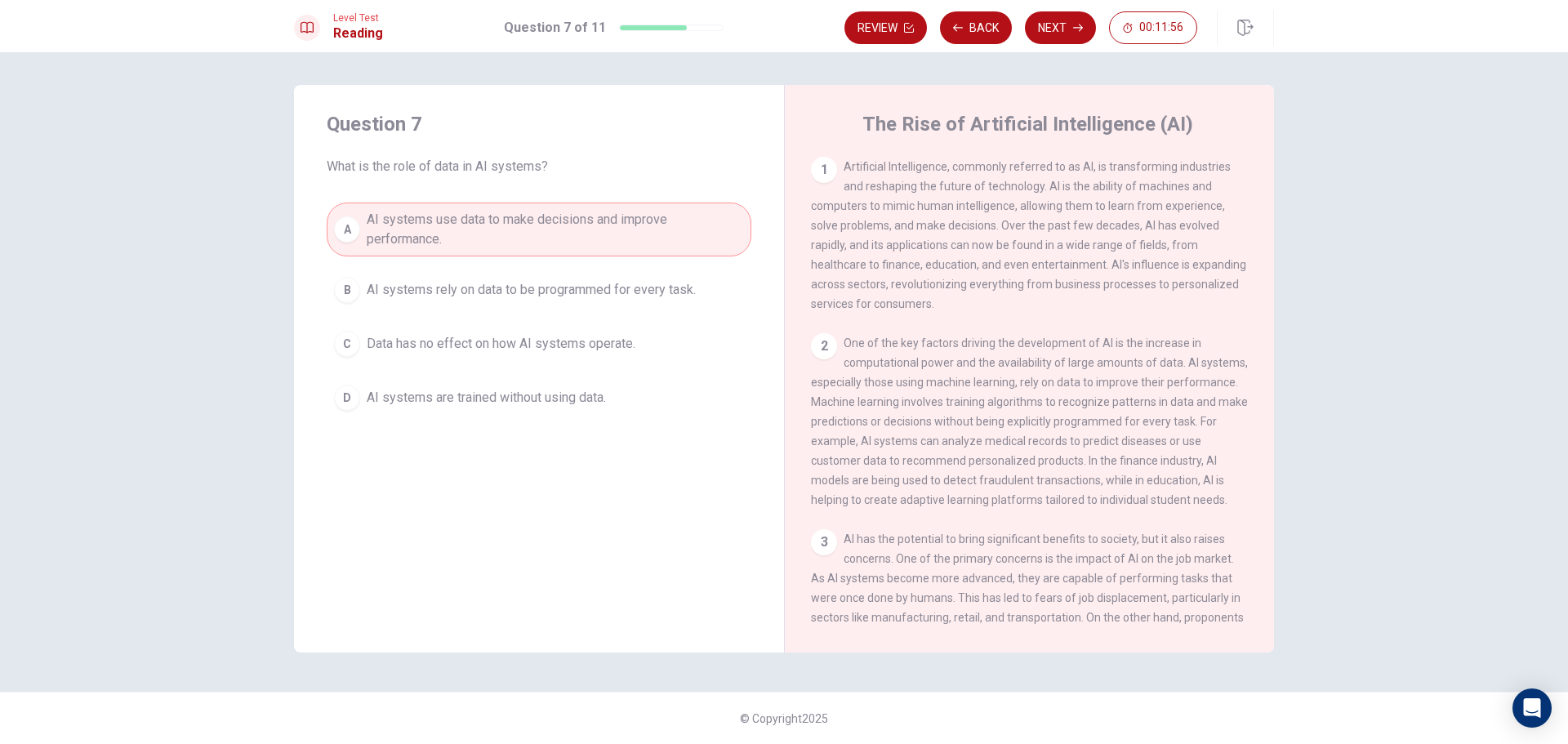
click at [1050, 25] on button "Next" at bounding box center [1060, 27] width 71 height 33
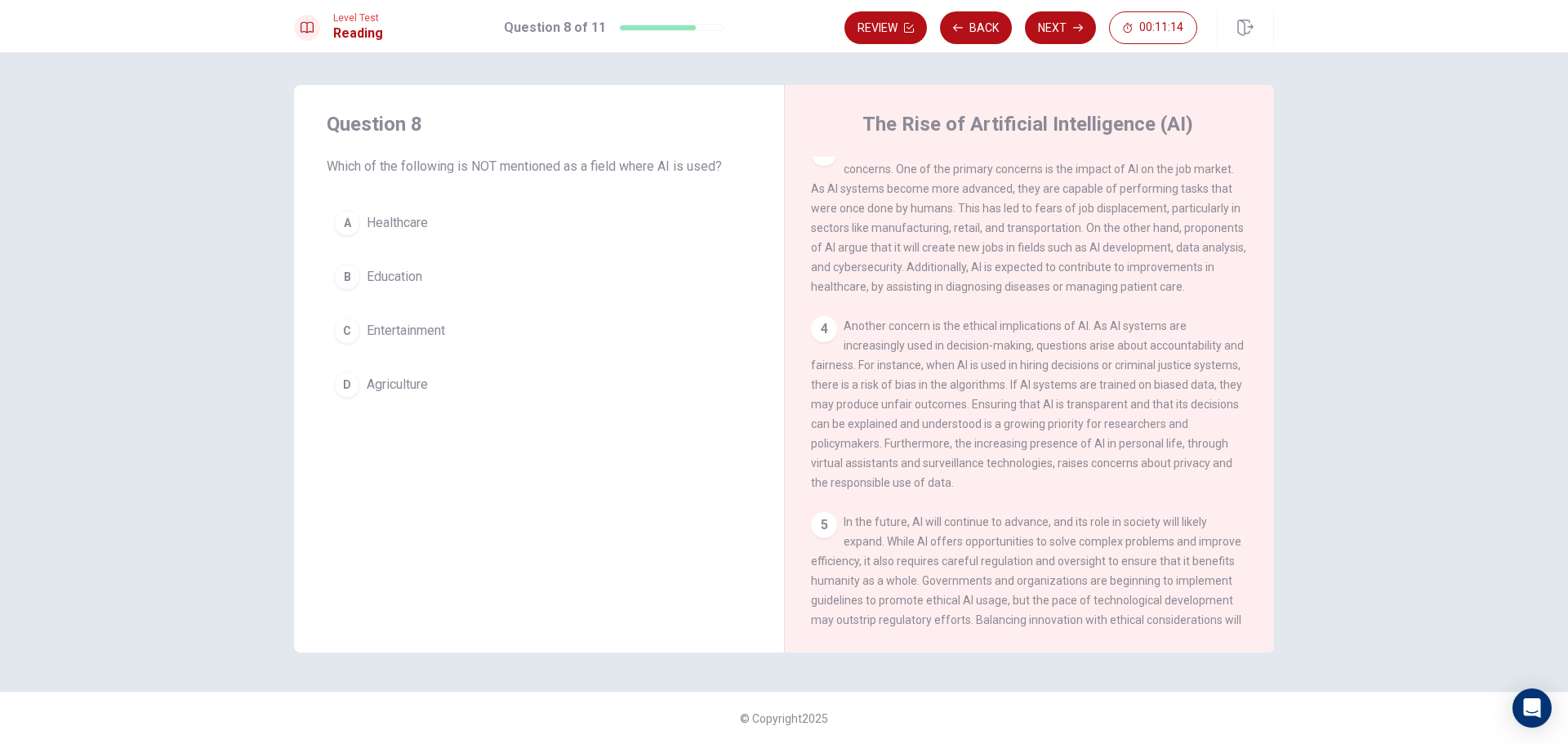
scroll to position [486, 0]
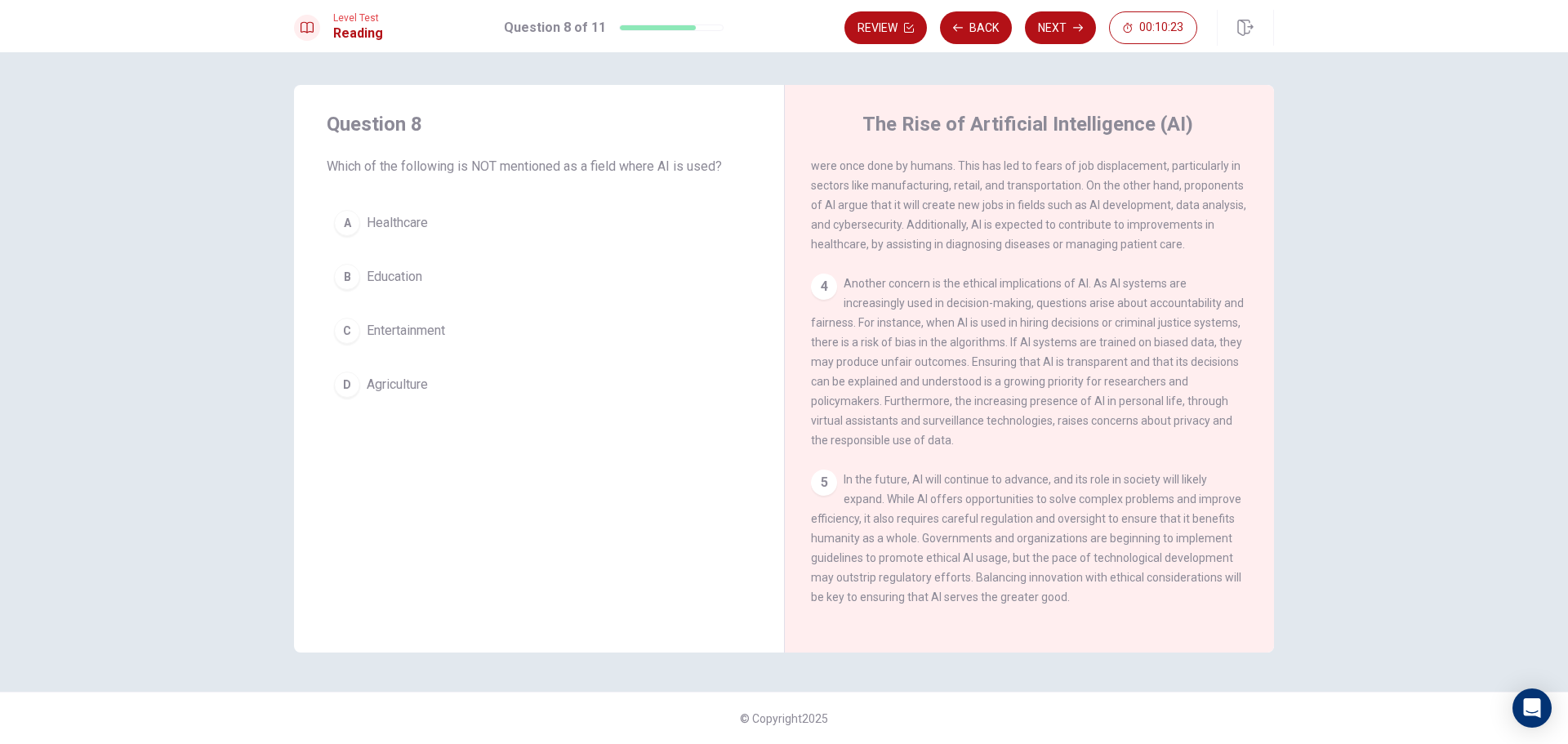
click at [433, 332] on span "Entertainment" at bounding box center [406, 330] width 79 height 20
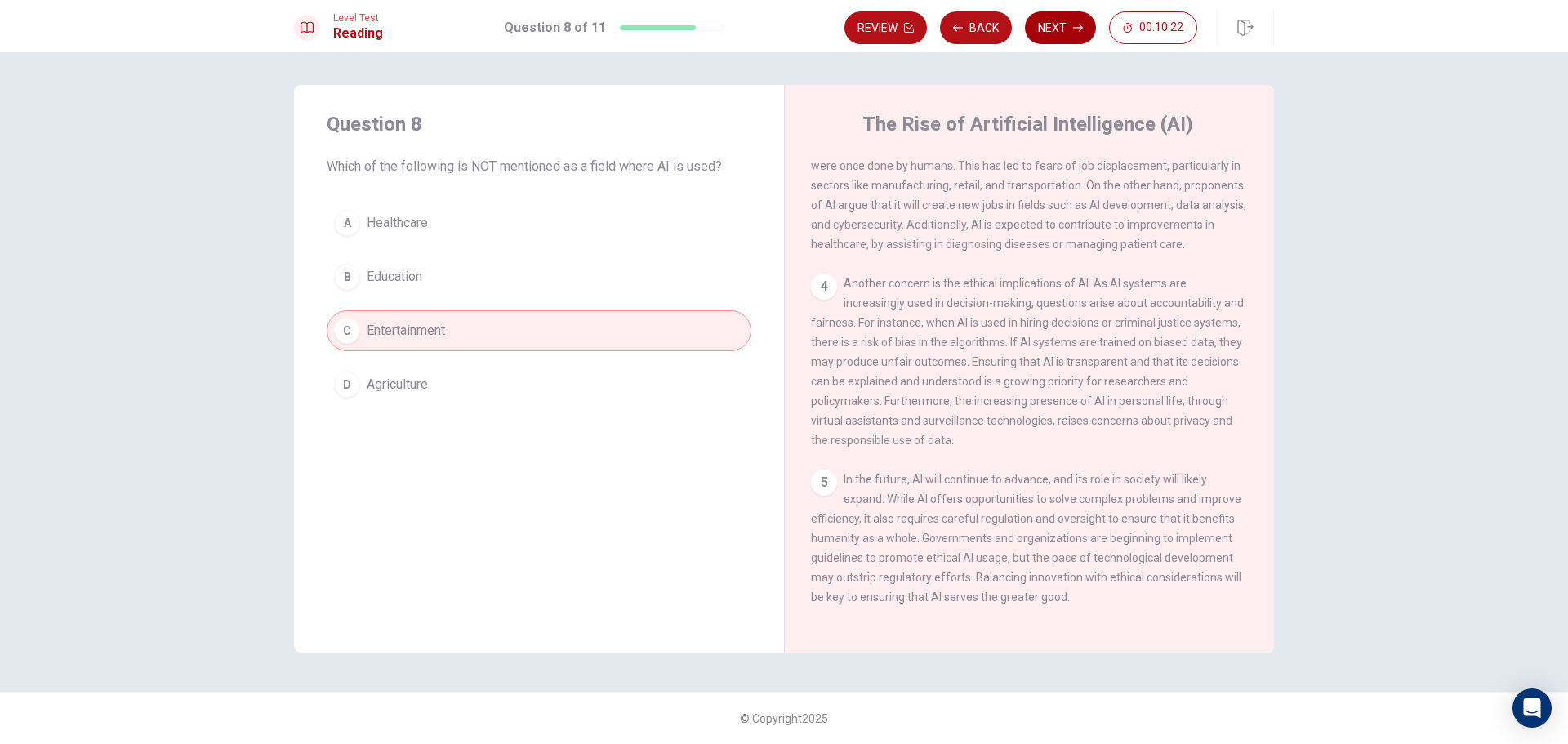
click at [1061, 25] on button "Next" at bounding box center [1060, 27] width 71 height 33
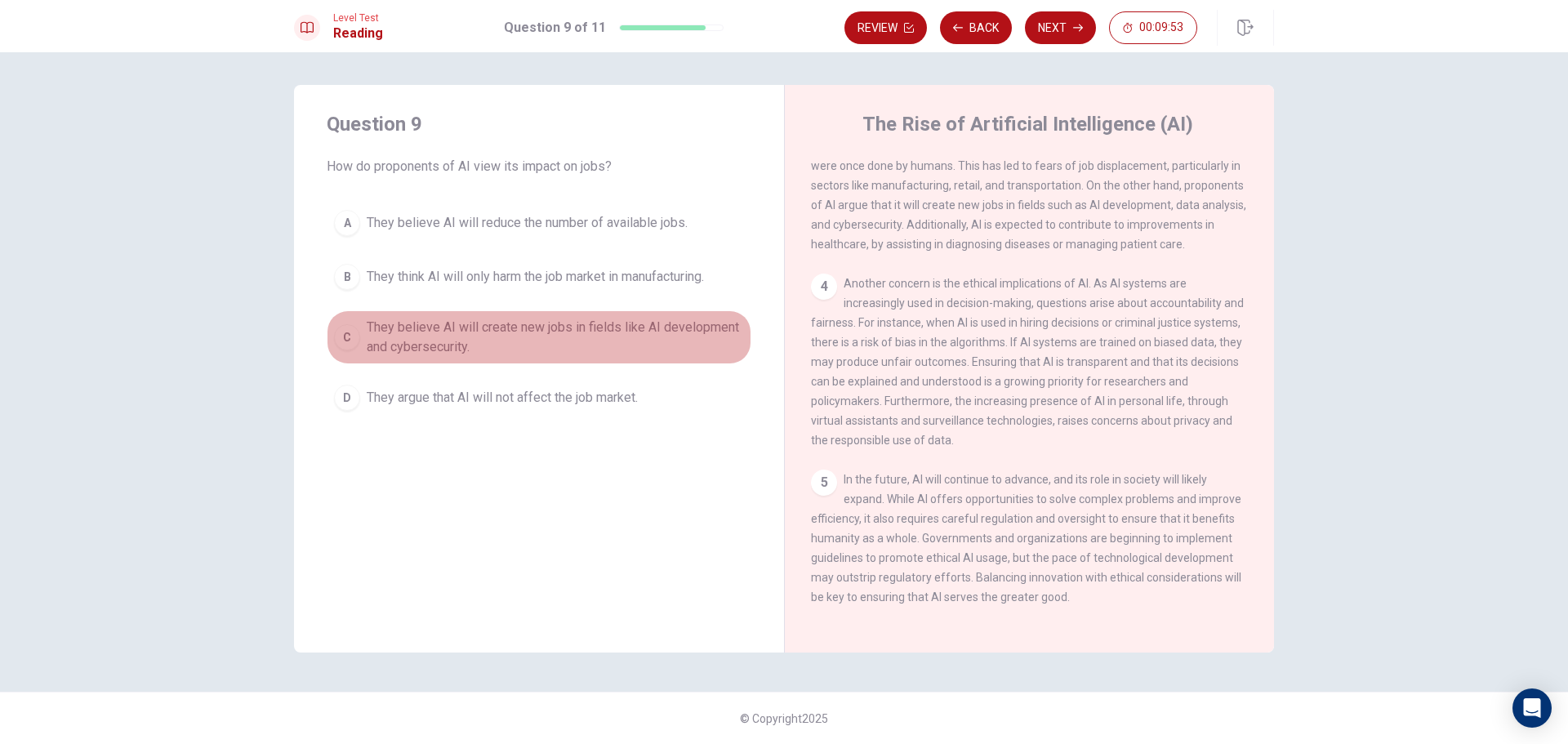
click at [532, 321] on span "They believe AI will create new jobs in fields like AI development and cybersec…" at bounding box center [555, 337] width 378 height 39
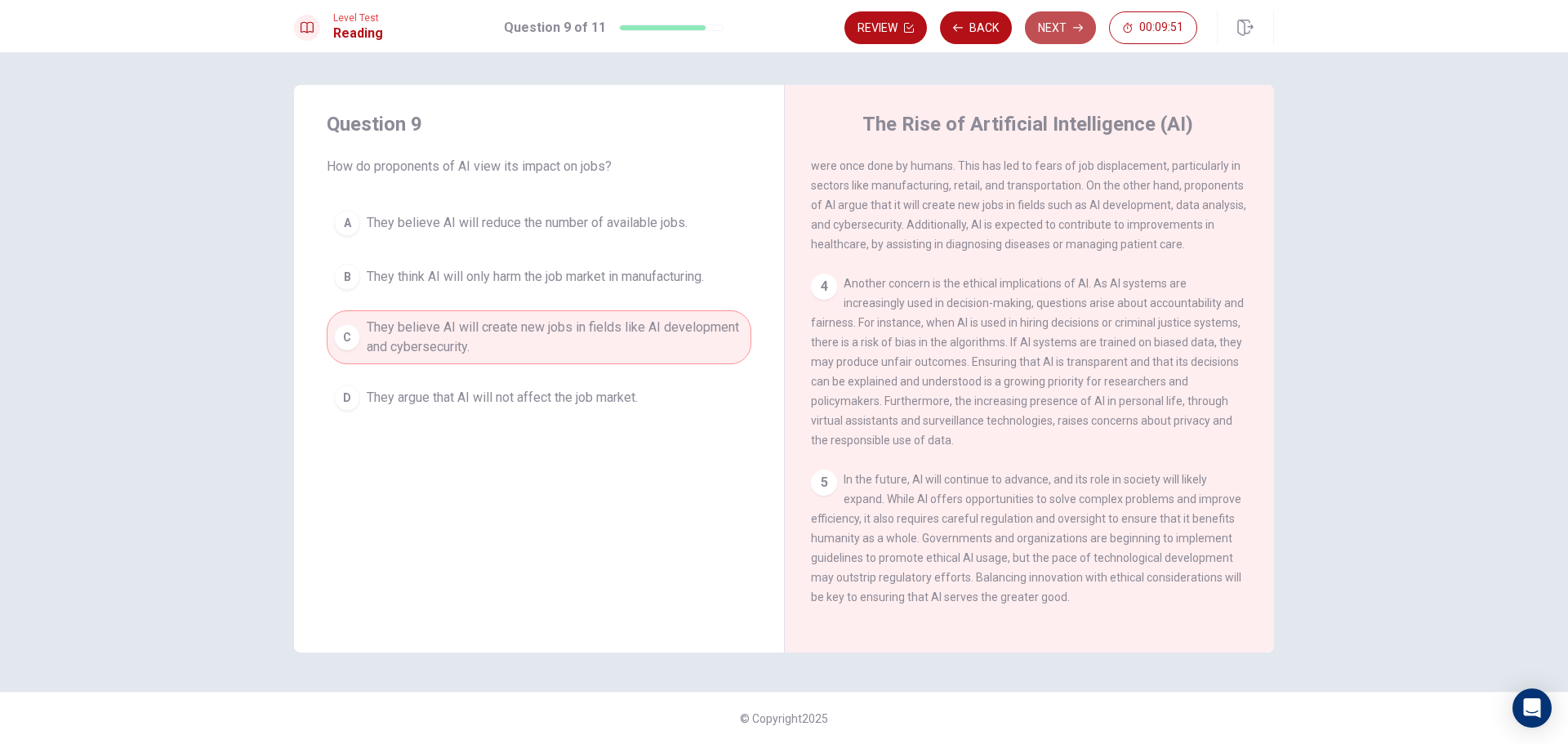
click at [1056, 29] on button "Next" at bounding box center [1060, 27] width 71 height 33
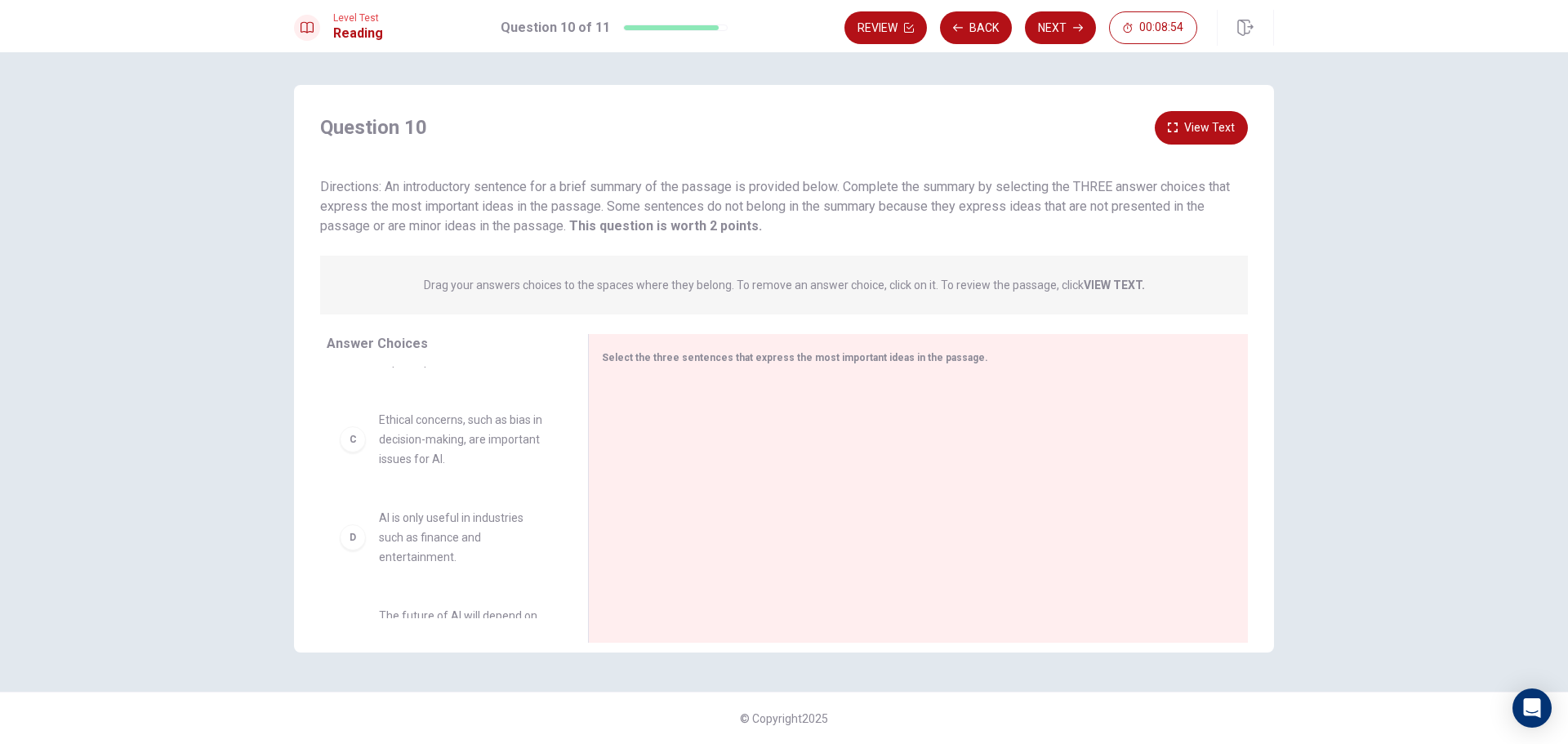
scroll to position [0, 0]
click at [357, 429] on div "A" at bounding box center [352, 419] width 26 height 26
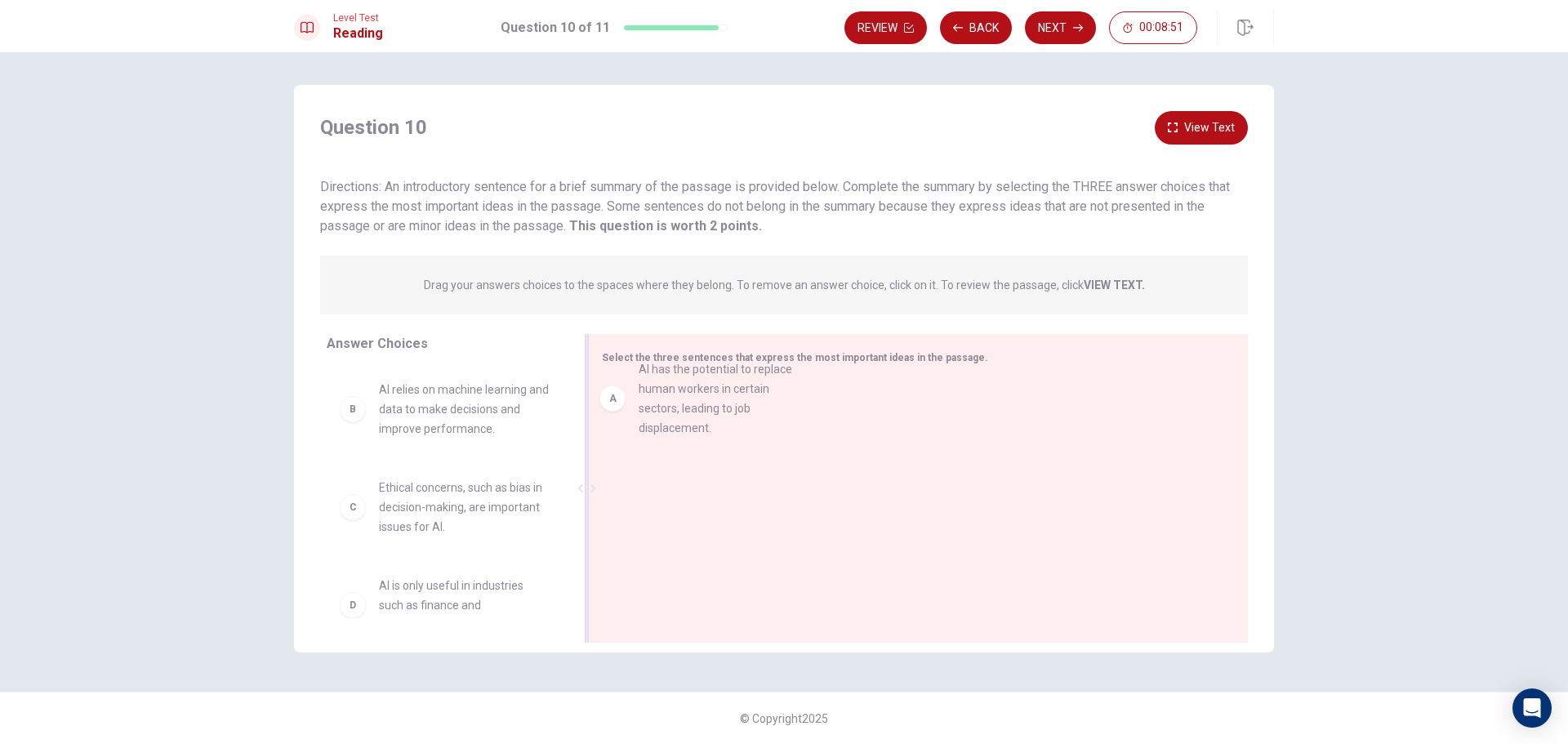
drag, startPoint x: 369, startPoint y: 427, endPoint x: 618, endPoint y: 408, distance: 249.7
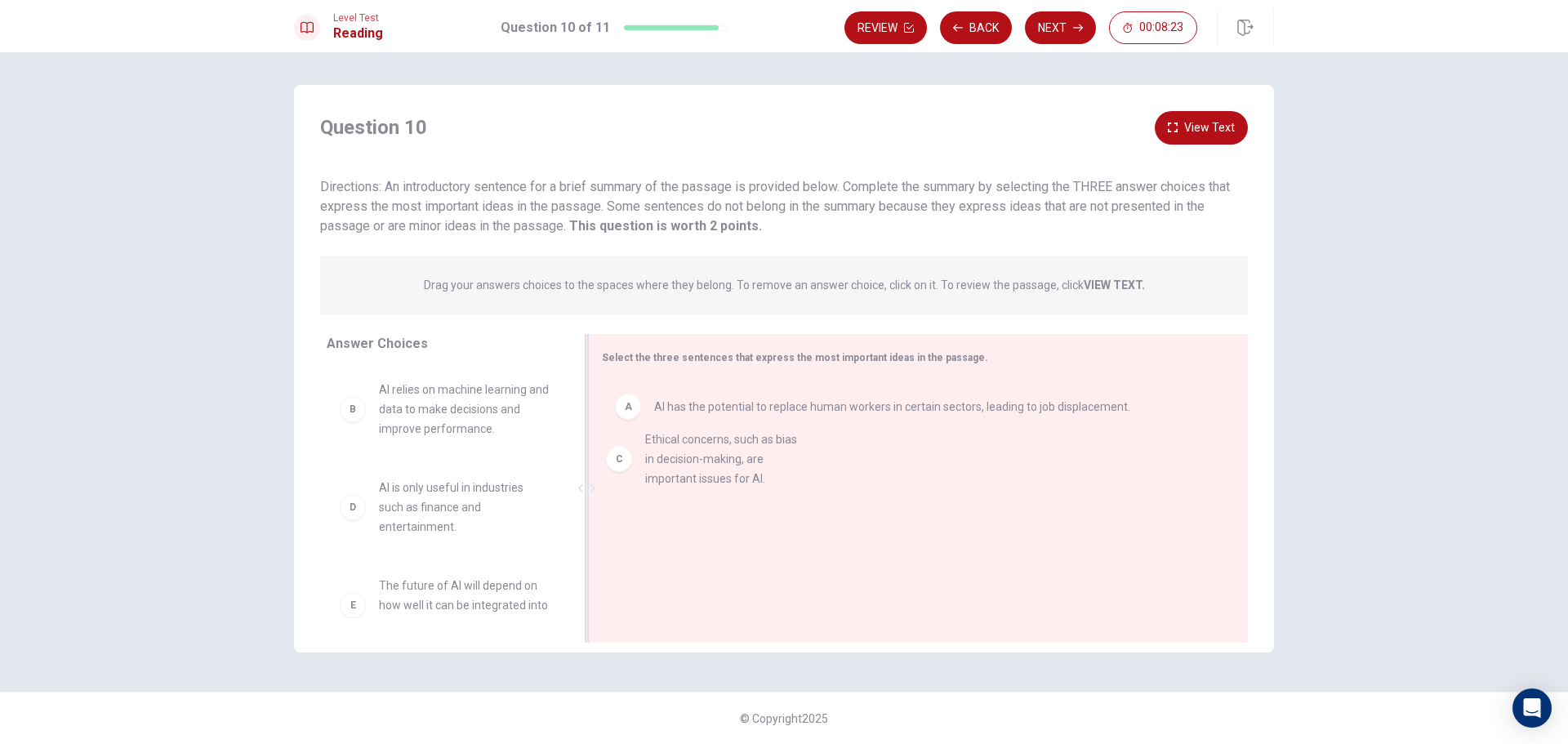
drag, startPoint x: 365, startPoint y: 508, endPoint x: 630, endPoint y: 461, distance: 269.1
drag, startPoint x: 352, startPoint y: 619, endPoint x: 547, endPoint y: 560, distance: 203.7
click at [633, 523] on div "Answer Choices B AI relies on machine learning and data to make decisions and i…" at bounding box center [784, 492] width 980 height 317
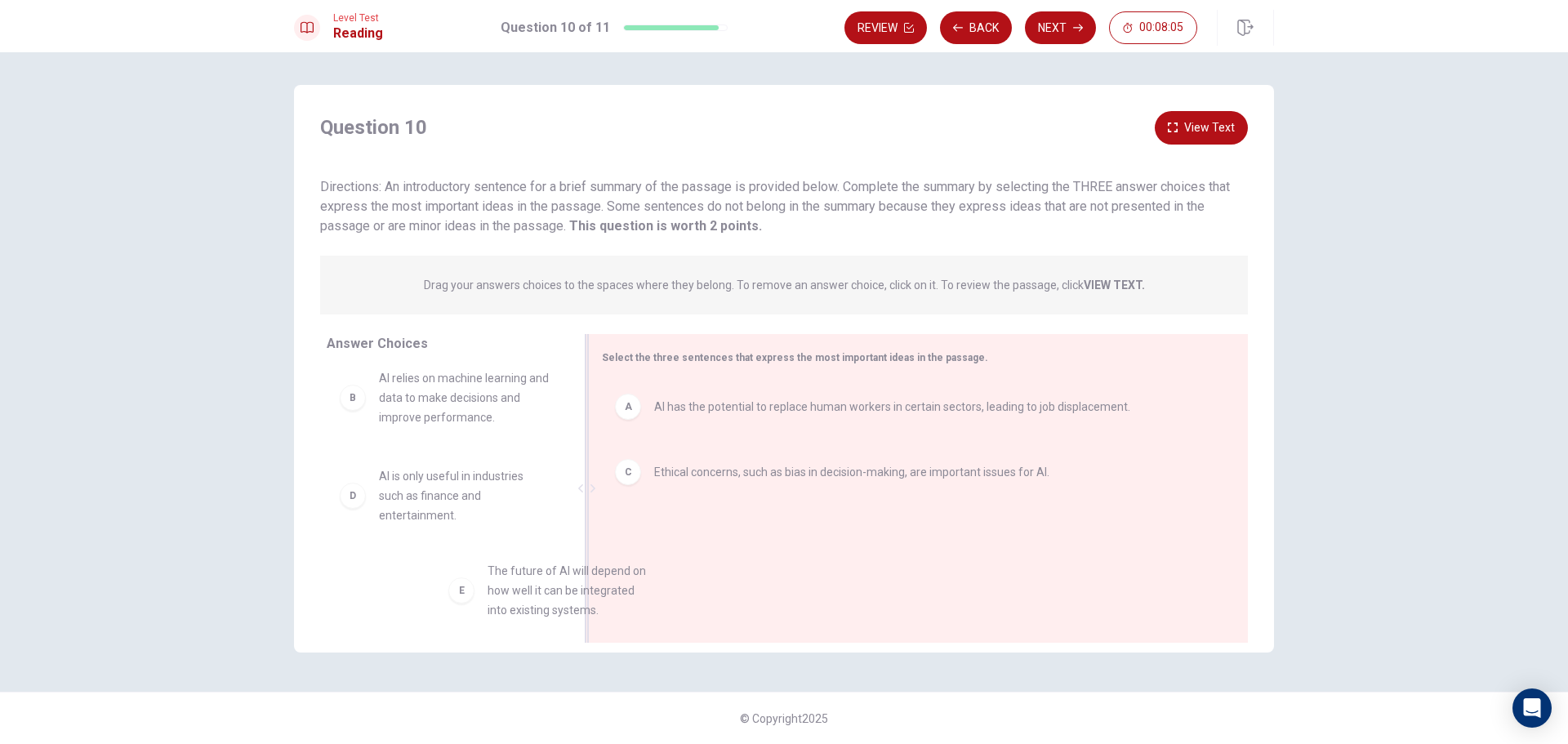
scroll to position [11, 0]
drag, startPoint x: 388, startPoint y: 608, endPoint x: 664, endPoint y: 527, distance: 287.6
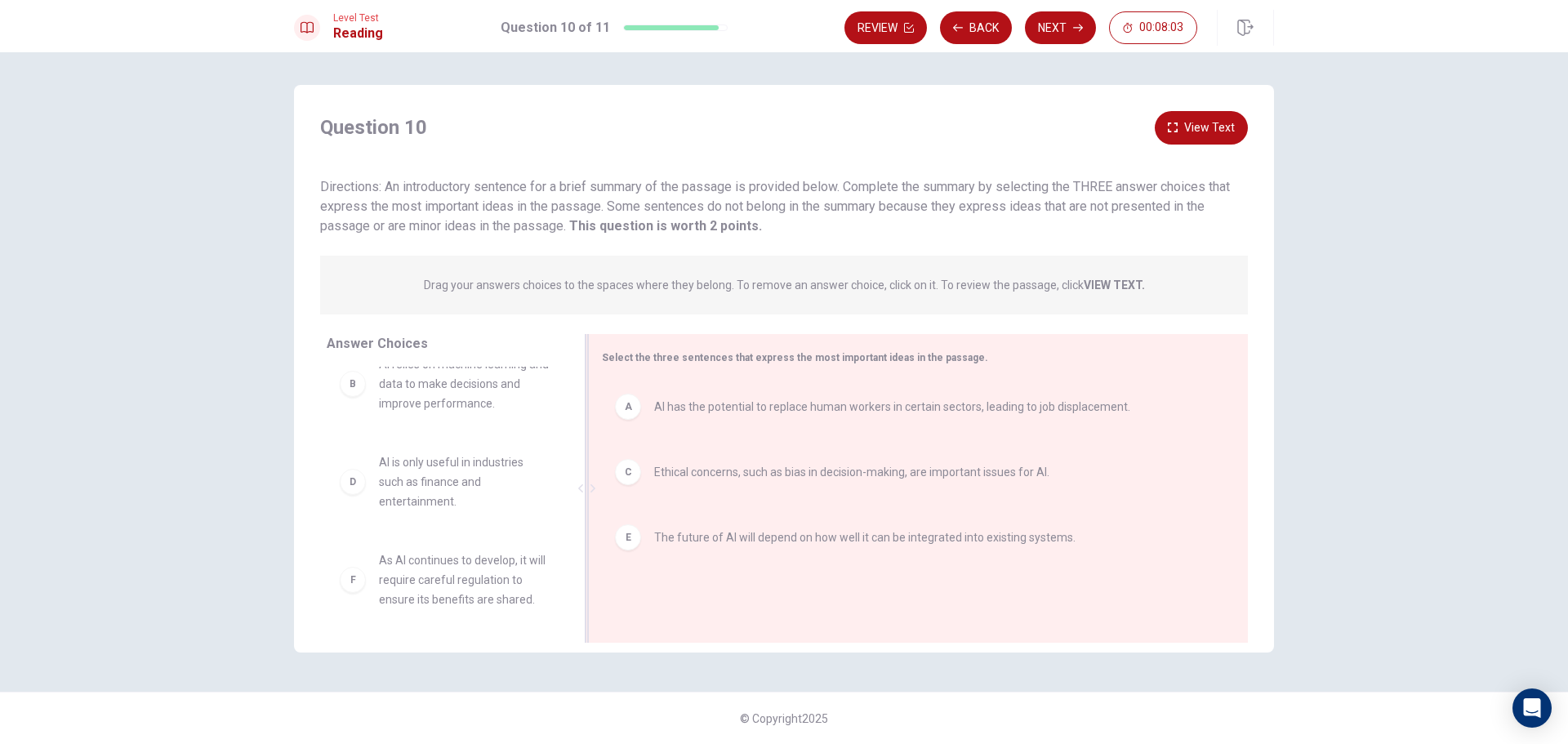
scroll to position [29, 0]
click at [1066, 36] on button "Next" at bounding box center [1060, 27] width 71 height 33
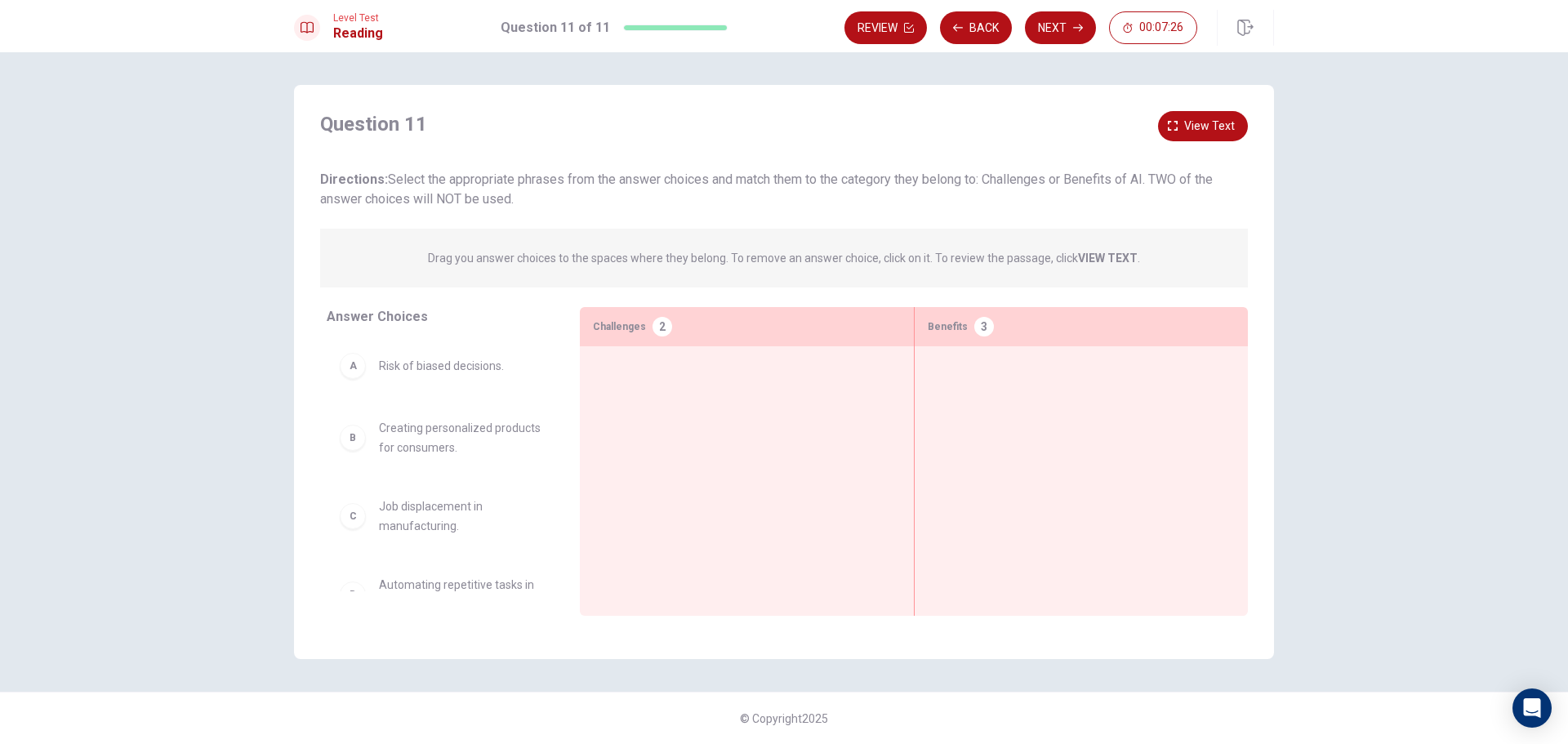
drag, startPoint x: 913, startPoint y: 394, endPoint x: 983, endPoint y: 385, distance: 70.6
drag, startPoint x: 360, startPoint y: 442, endPoint x: 989, endPoint y: 371, distance: 633.0
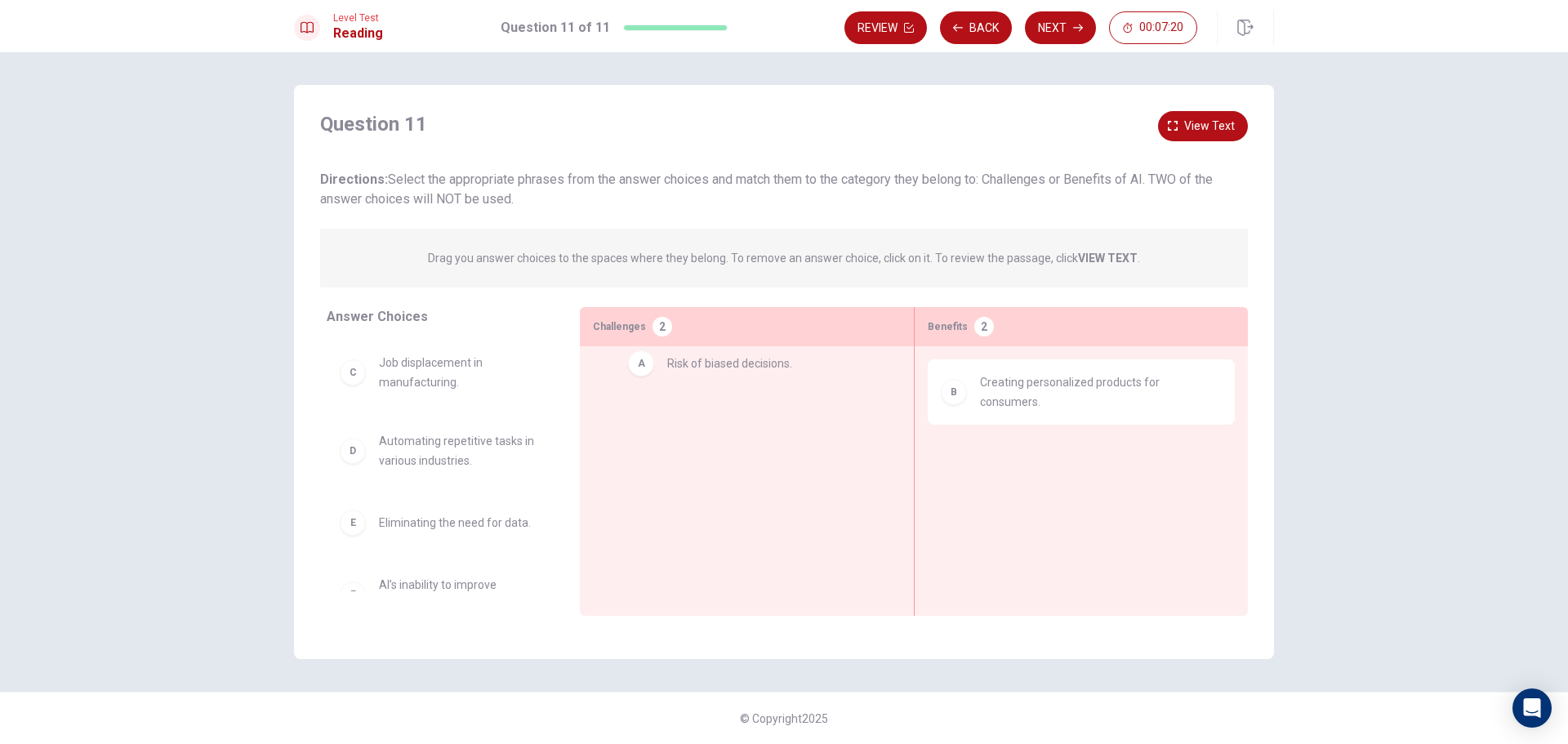
drag, startPoint x: 354, startPoint y: 373, endPoint x: 655, endPoint y: 371, distance: 301.0
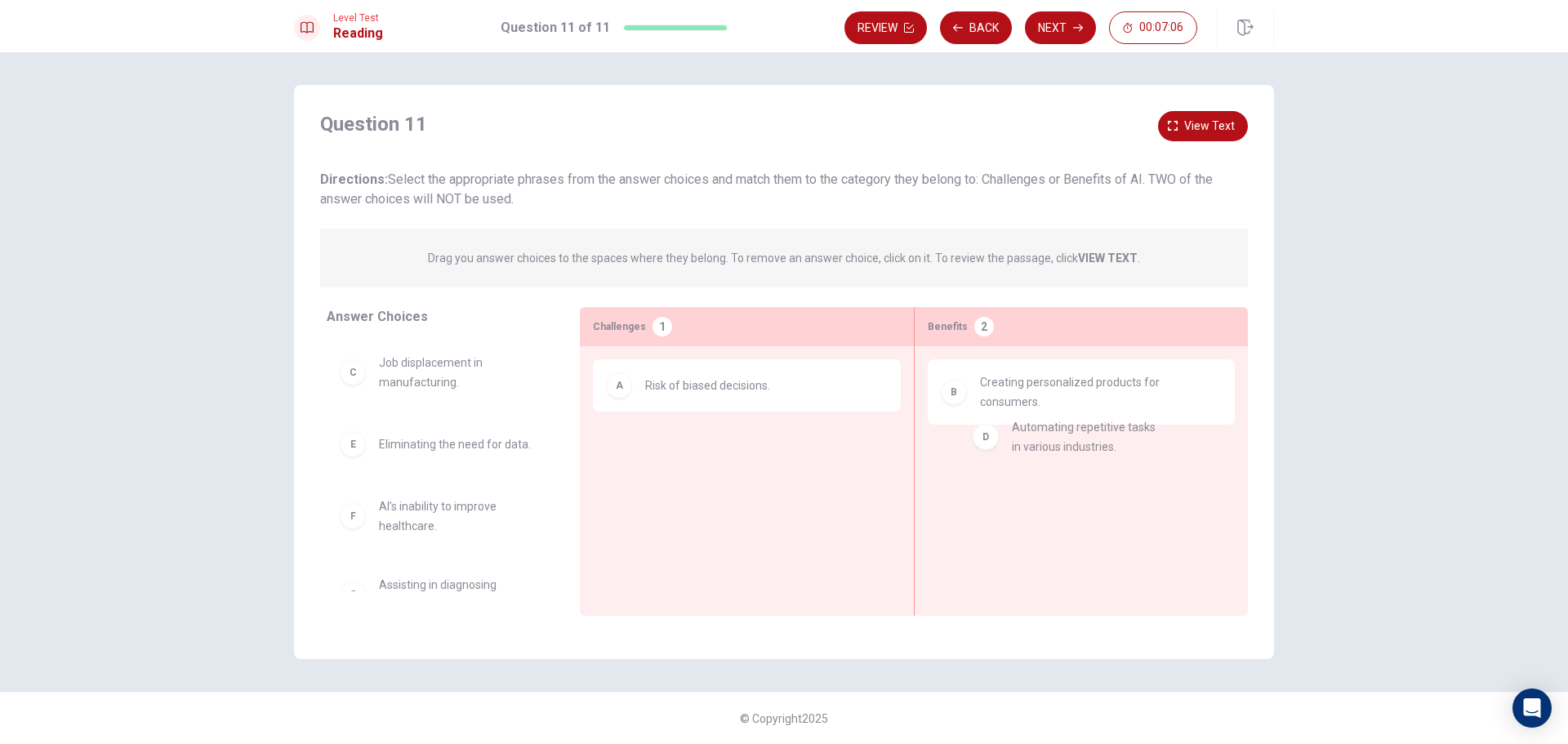
drag, startPoint x: 348, startPoint y: 469, endPoint x: 985, endPoint y: 454, distance: 637.2
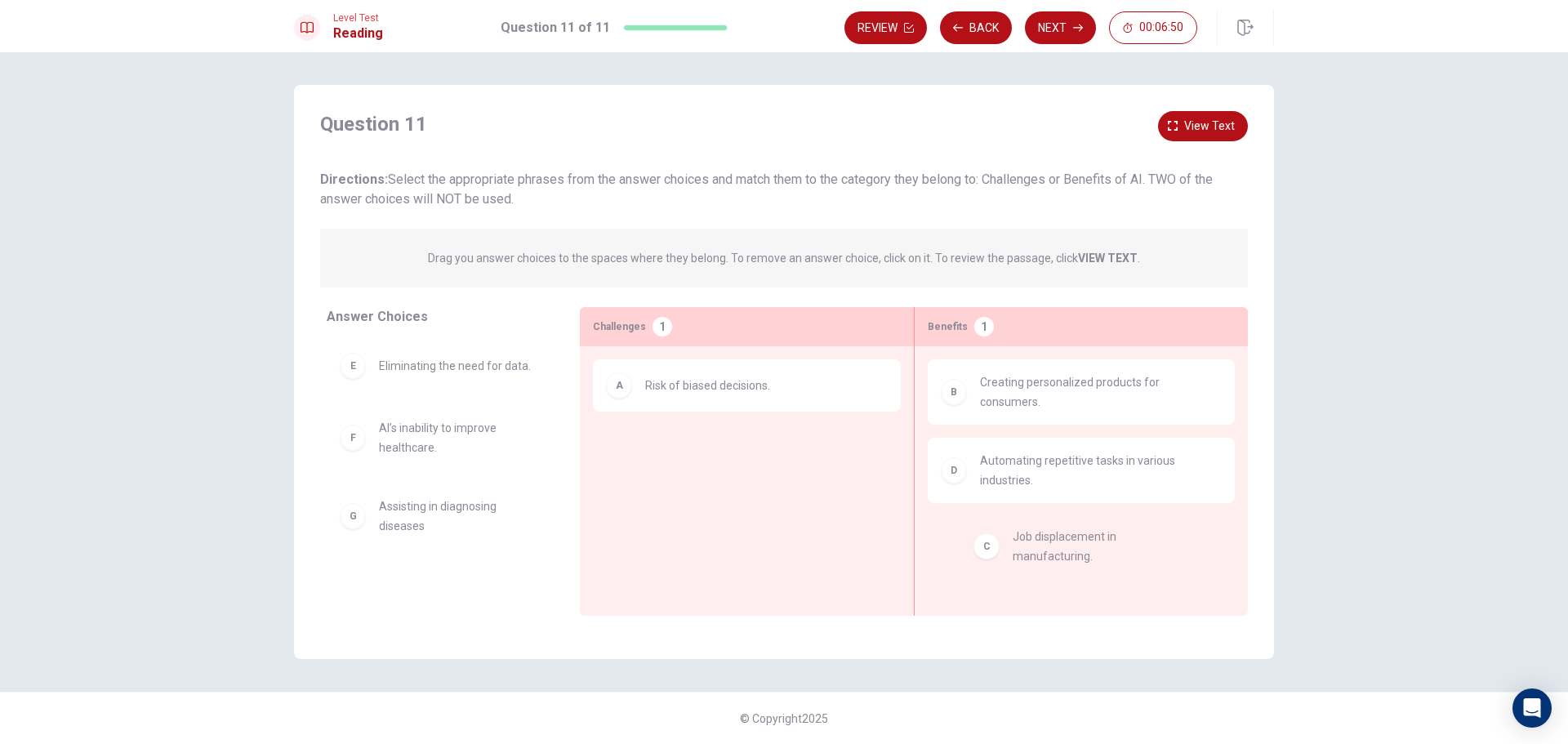
drag, startPoint x: 369, startPoint y: 378, endPoint x: 1007, endPoint y: 551, distance: 661.0
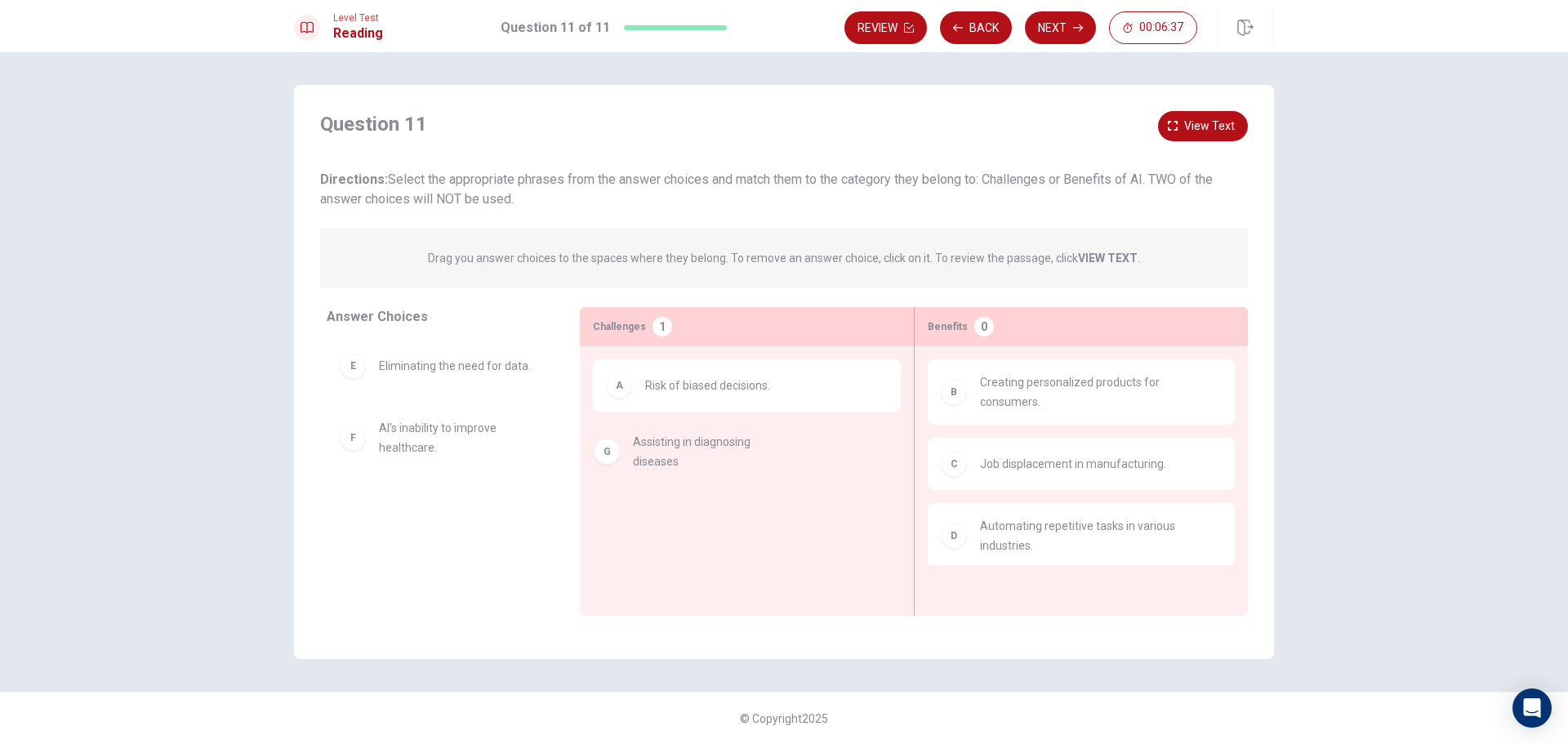
drag, startPoint x: 362, startPoint y: 523, endPoint x: 622, endPoint y: 459, distance: 267.8
click at [1048, 24] on button "Next" at bounding box center [1060, 27] width 71 height 33
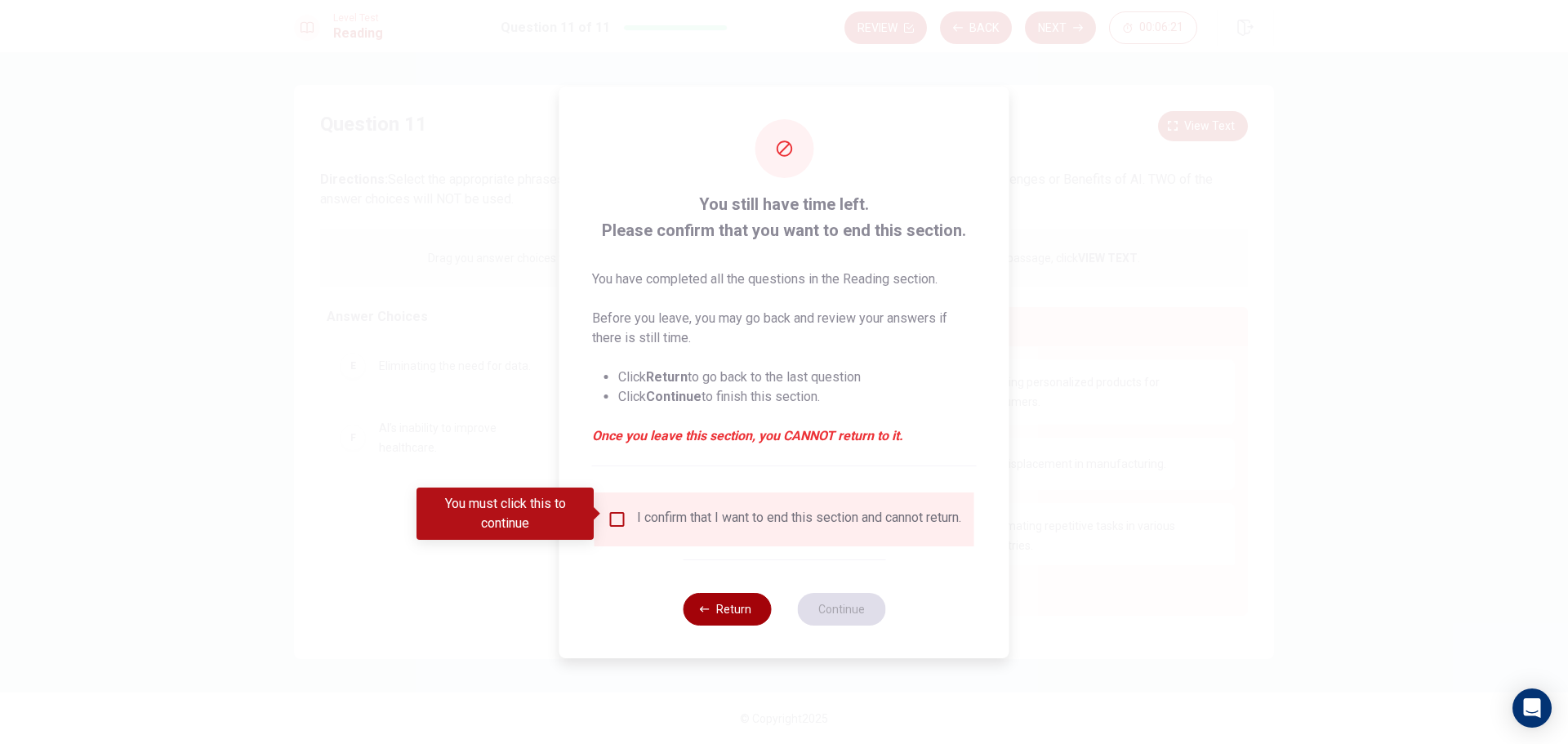
click at [740, 616] on button "Return" at bounding box center [726, 608] width 88 height 33
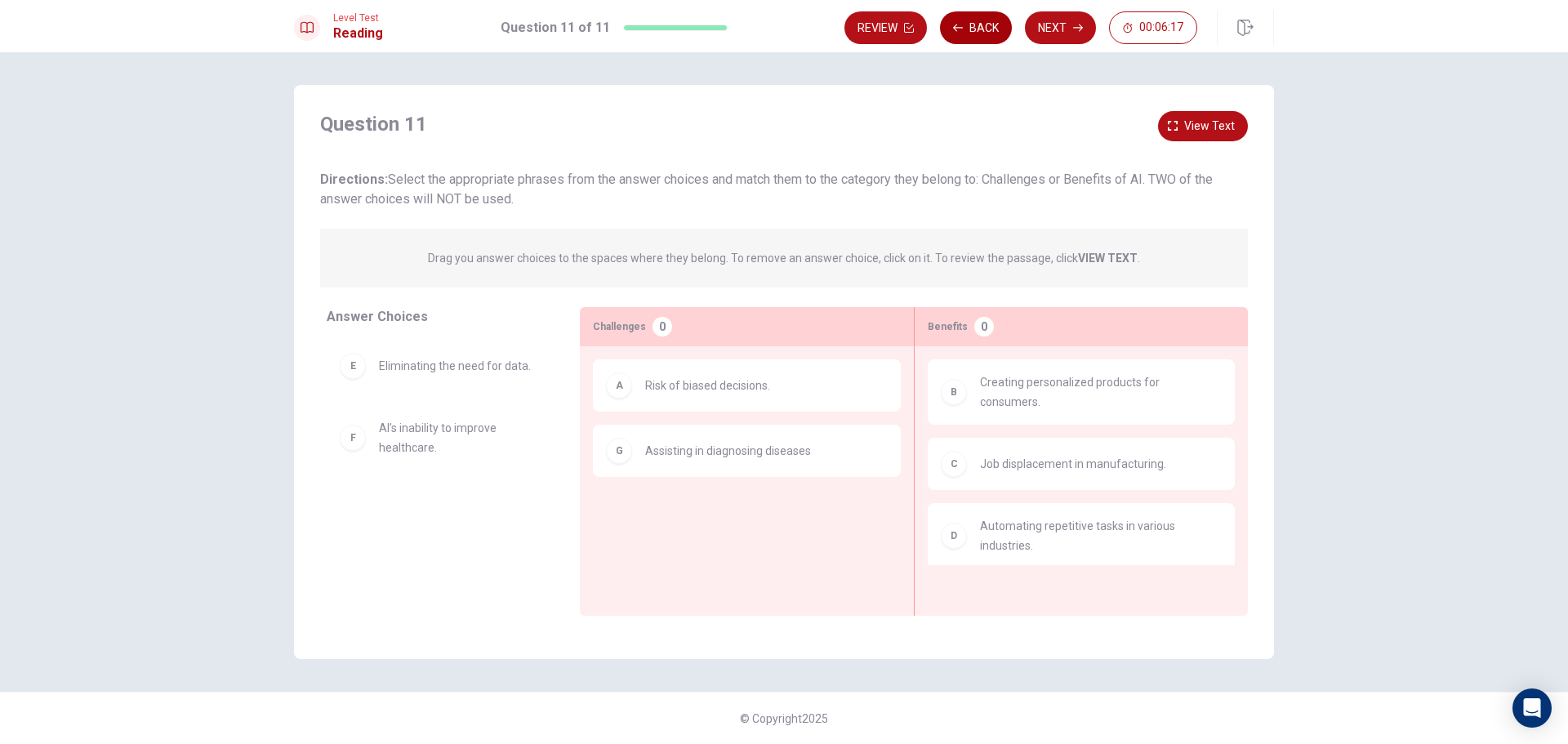
click at [977, 29] on button "Back" at bounding box center [975, 27] width 72 height 33
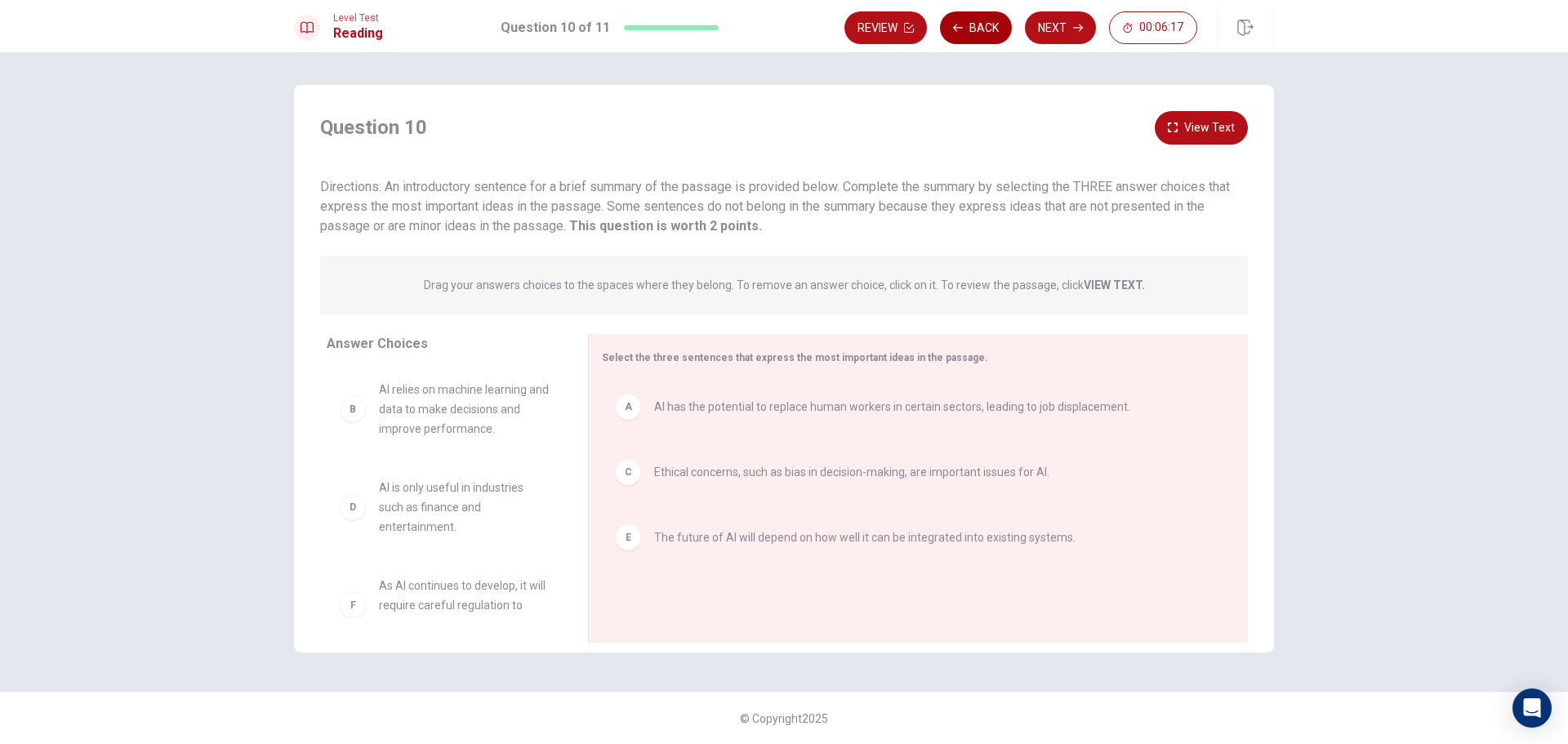
click at [977, 29] on button "Back" at bounding box center [975, 27] width 72 height 33
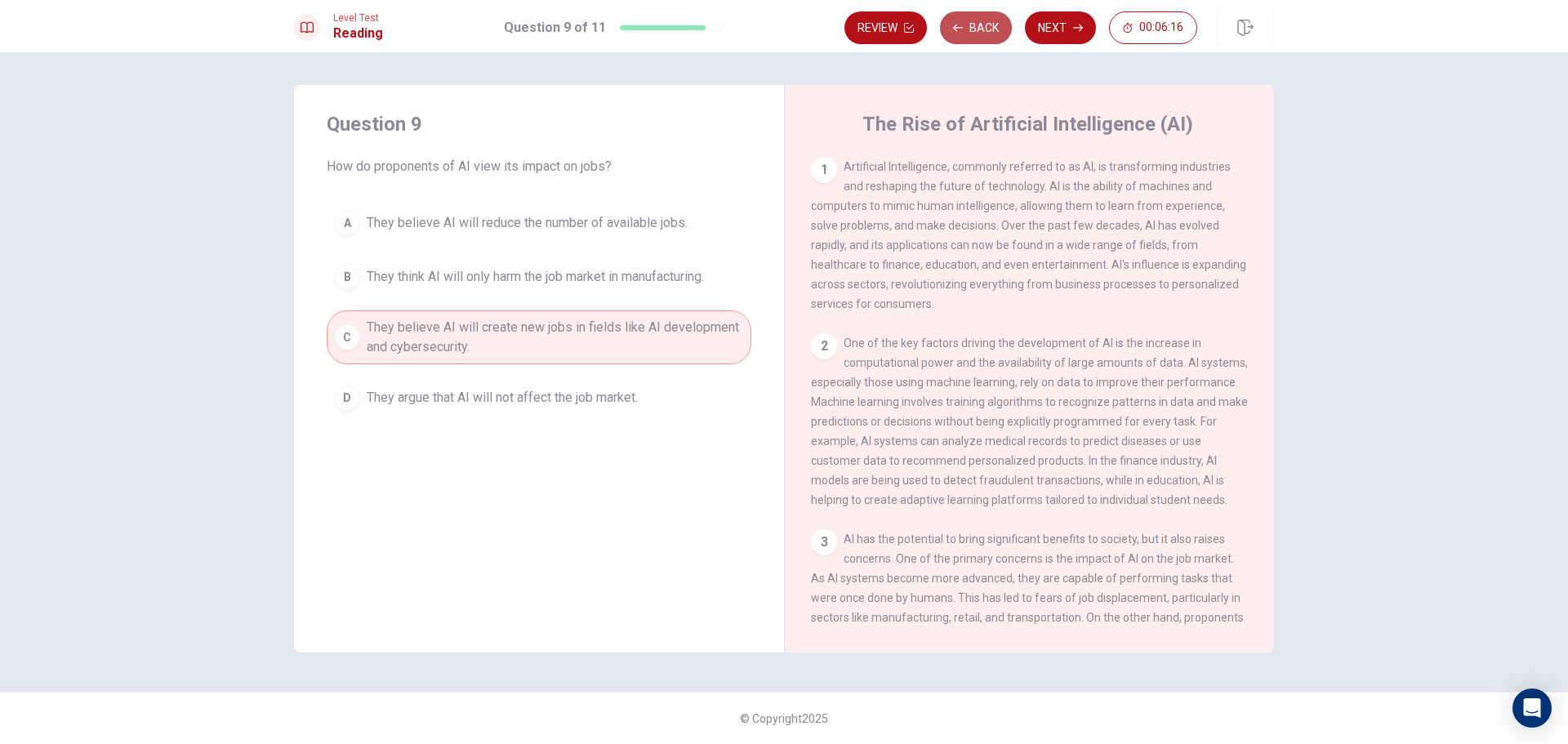
click at [977, 29] on button "Back" at bounding box center [975, 27] width 72 height 33
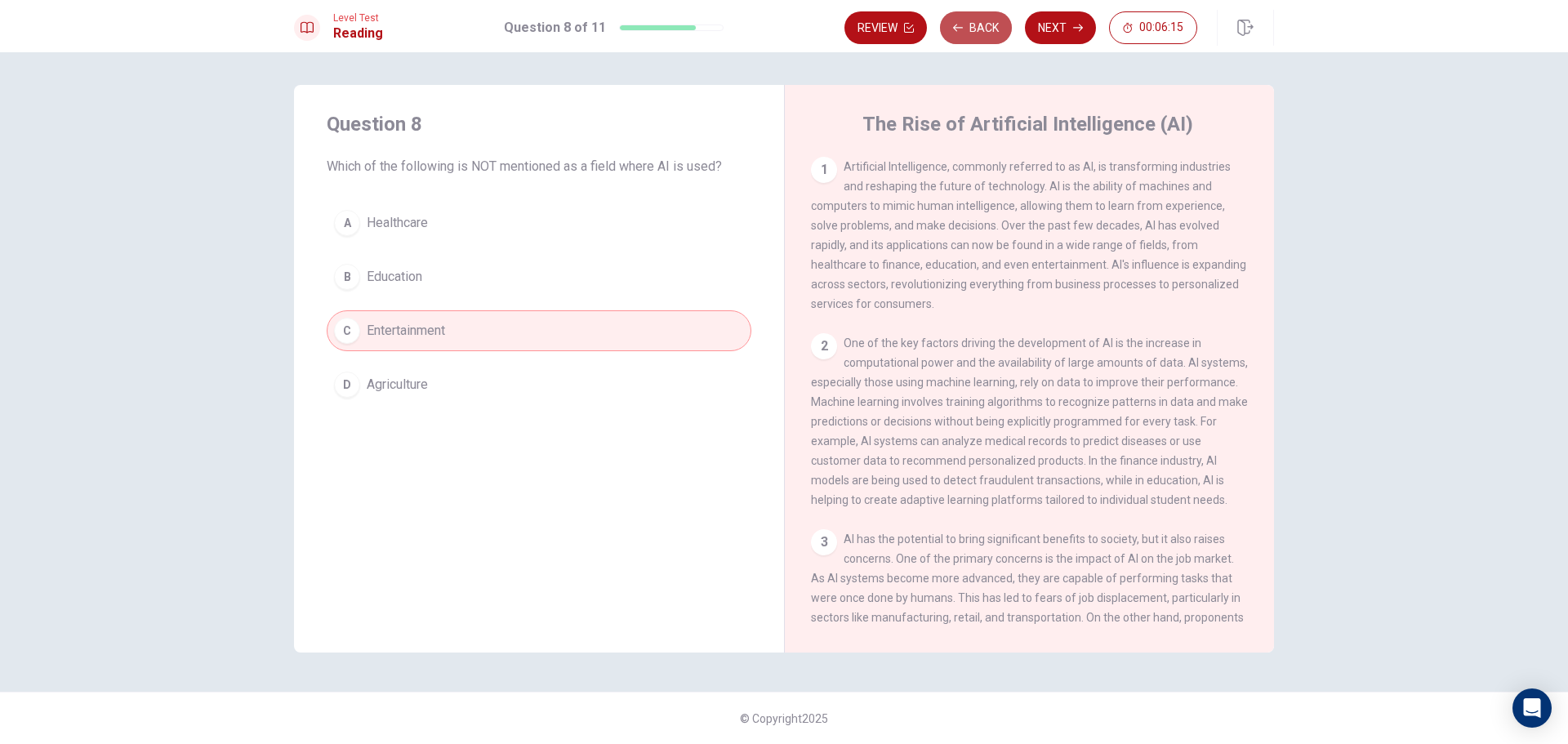
click at [977, 29] on button "Back" at bounding box center [975, 27] width 72 height 33
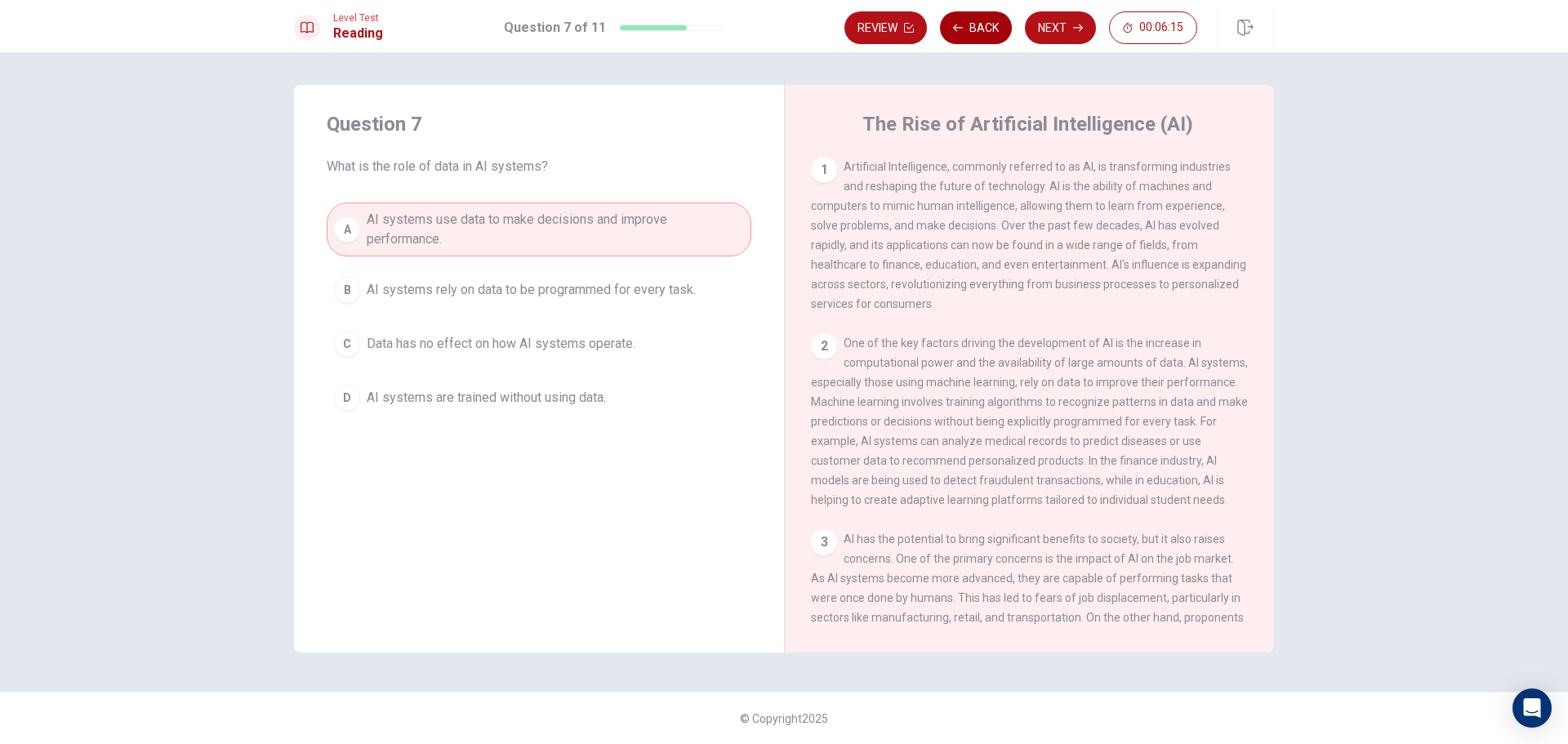
click at [977, 29] on button "Back" at bounding box center [975, 27] width 72 height 33
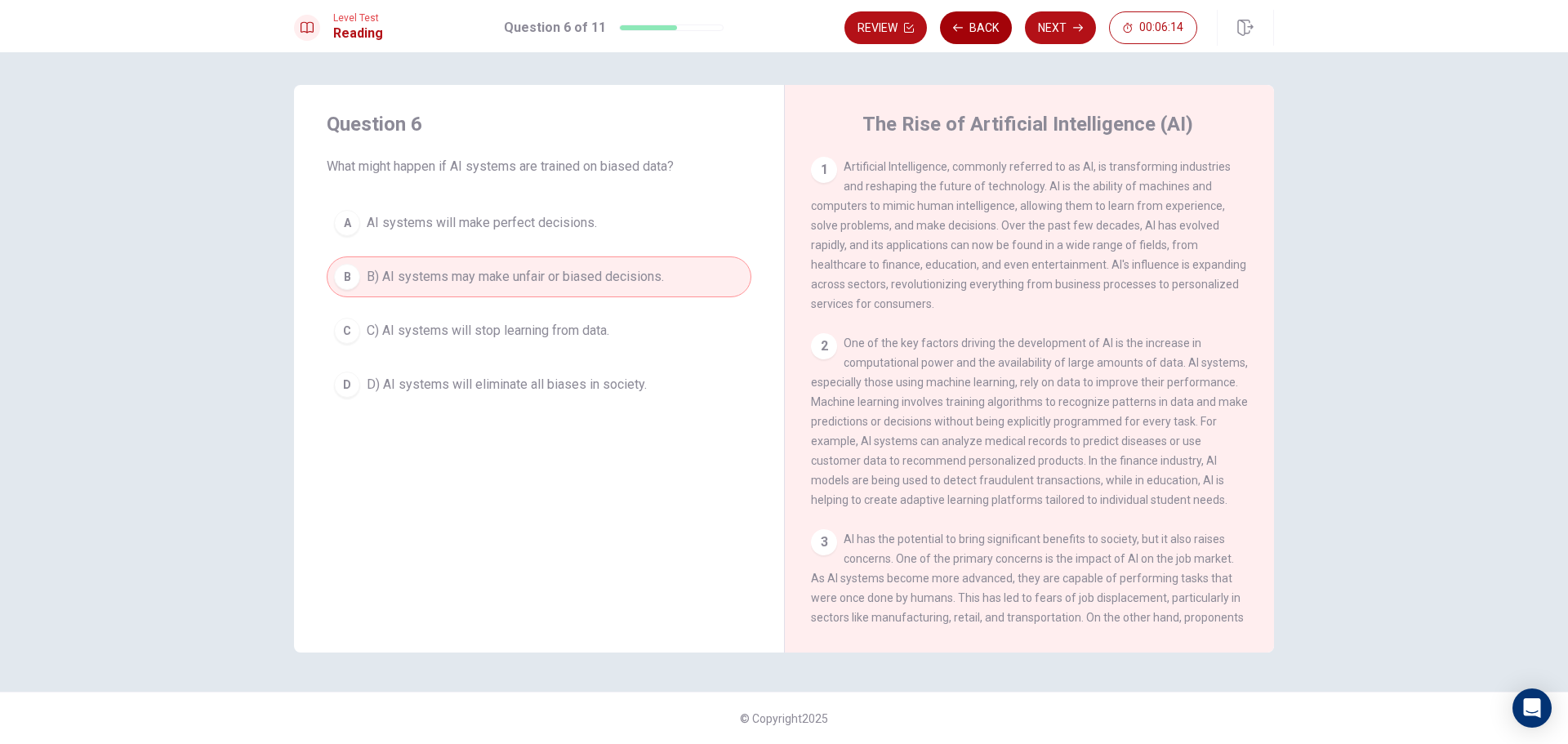
click at [977, 29] on button "Back" at bounding box center [975, 27] width 72 height 33
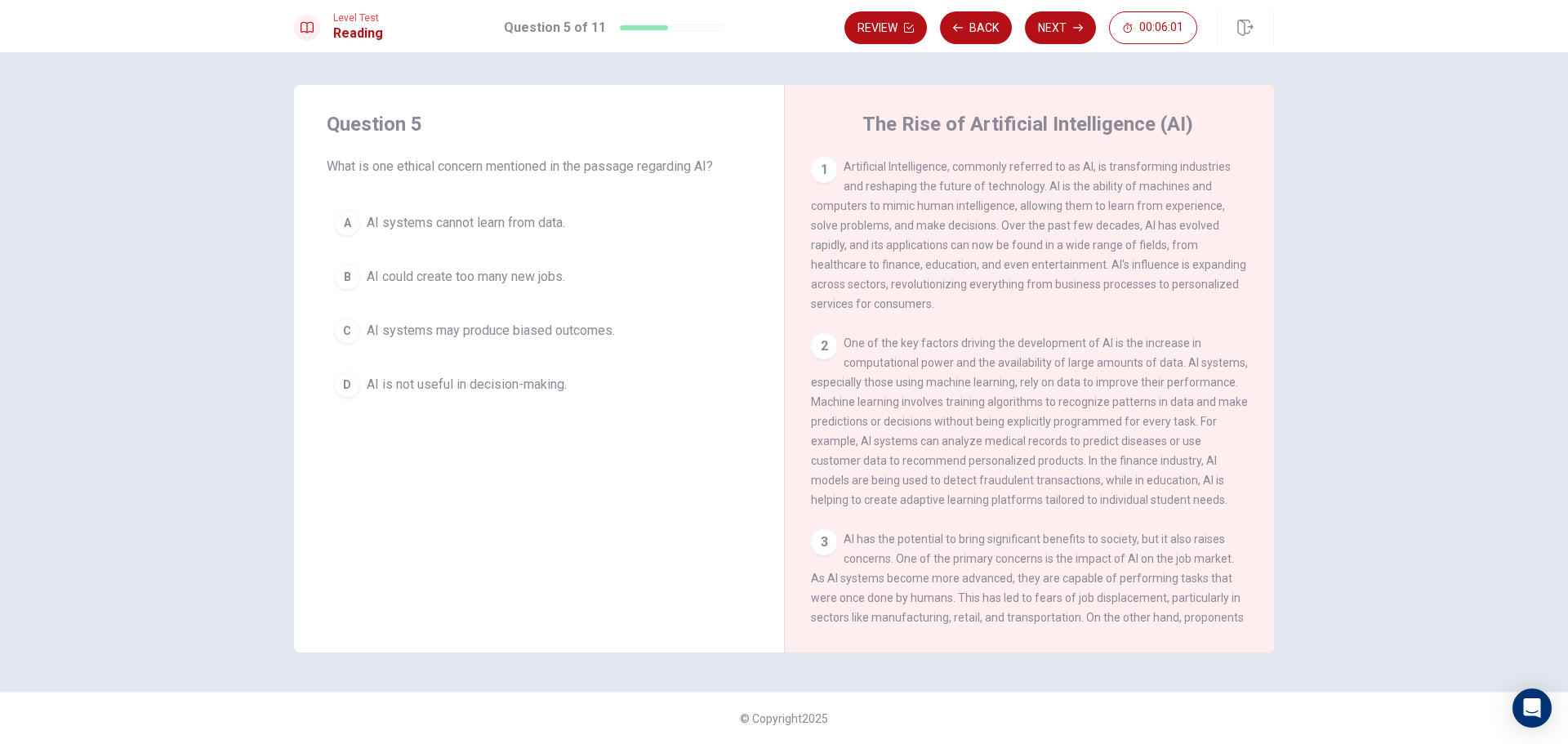
click at [528, 331] on span "AI systems may produce biased outcomes." at bounding box center [491, 330] width 249 height 20
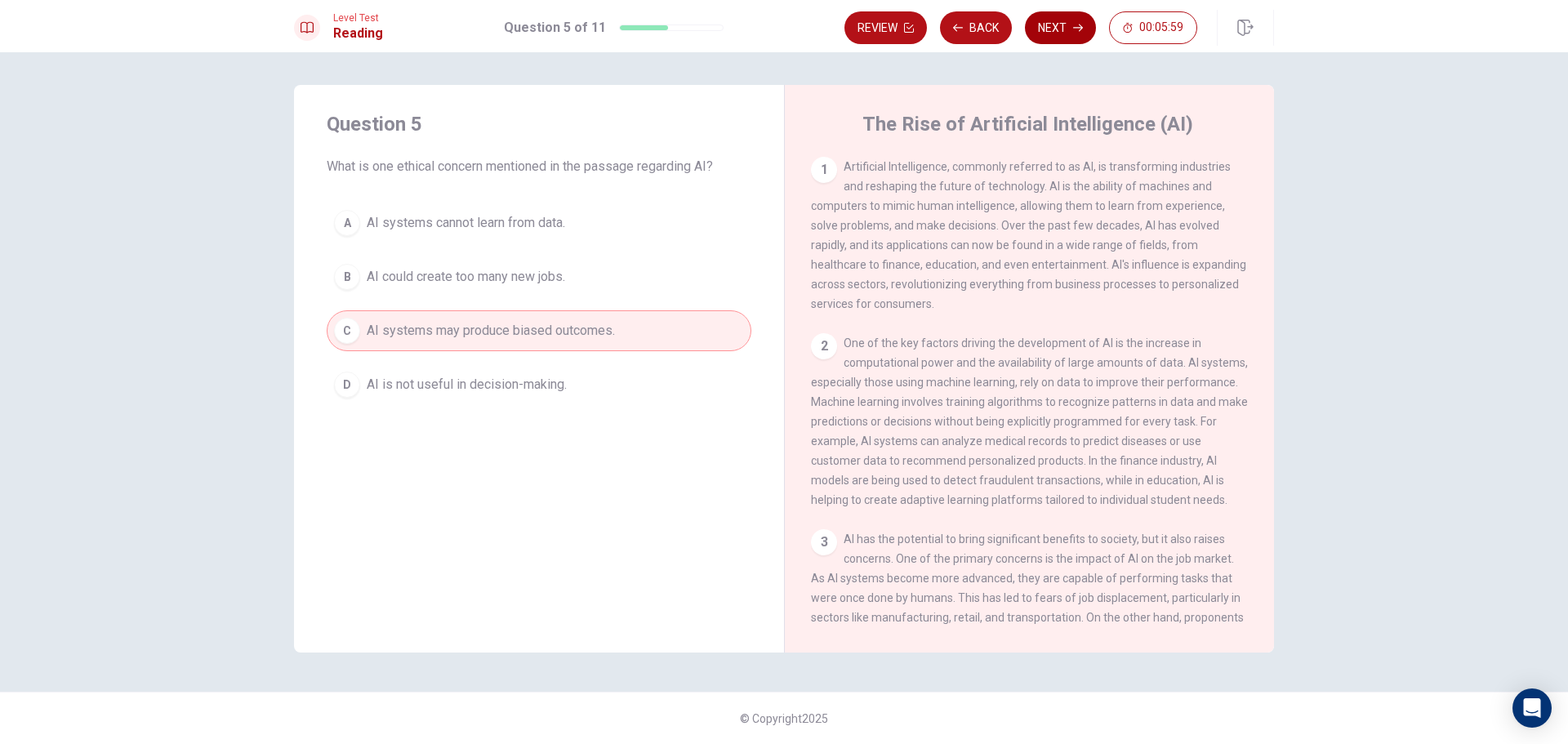
click at [1043, 37] on button "Next" at bounding box center [1060, 27] width 71 height 33
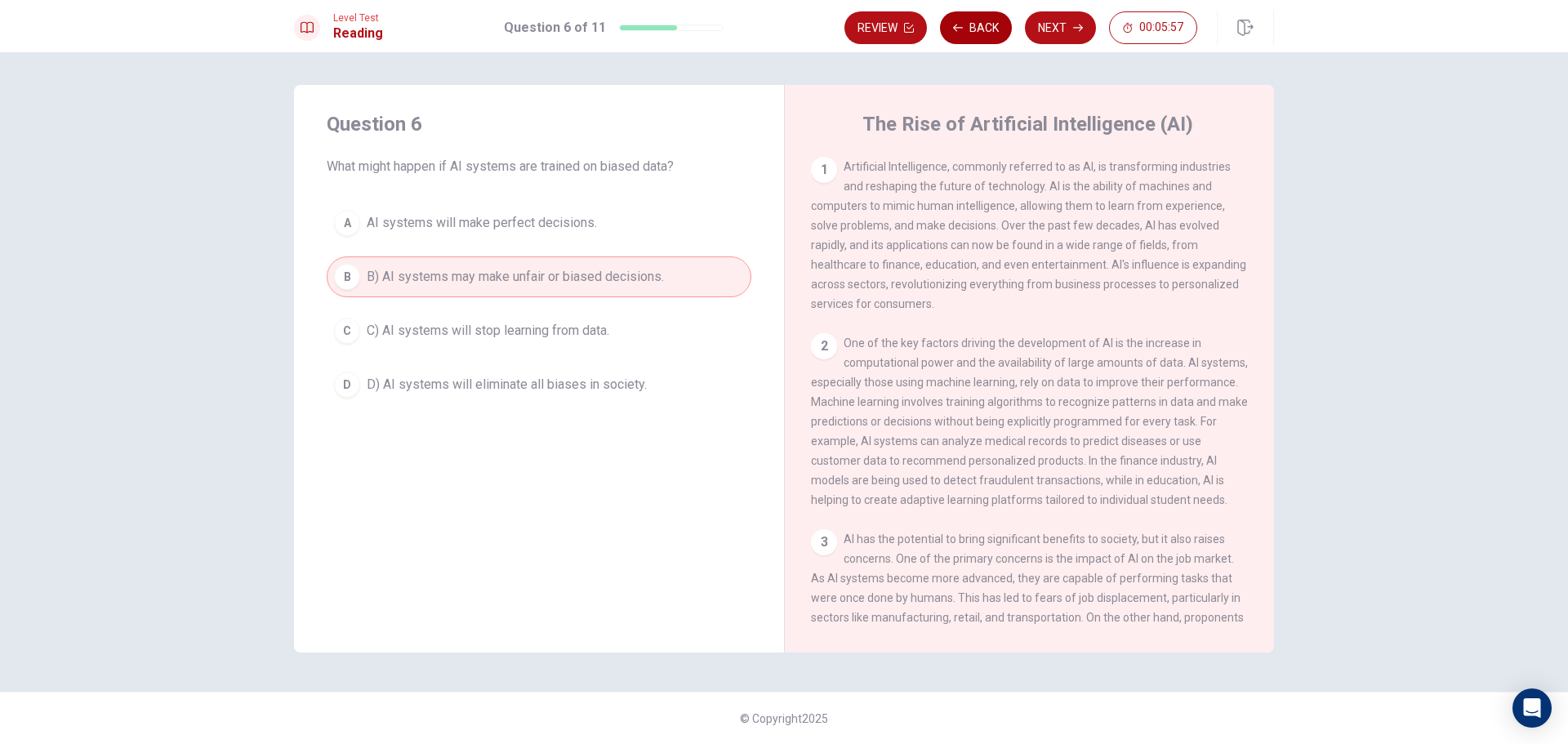
click at [964, 31] on button "Back" at bounding box center [975, 27] width 72 height 33
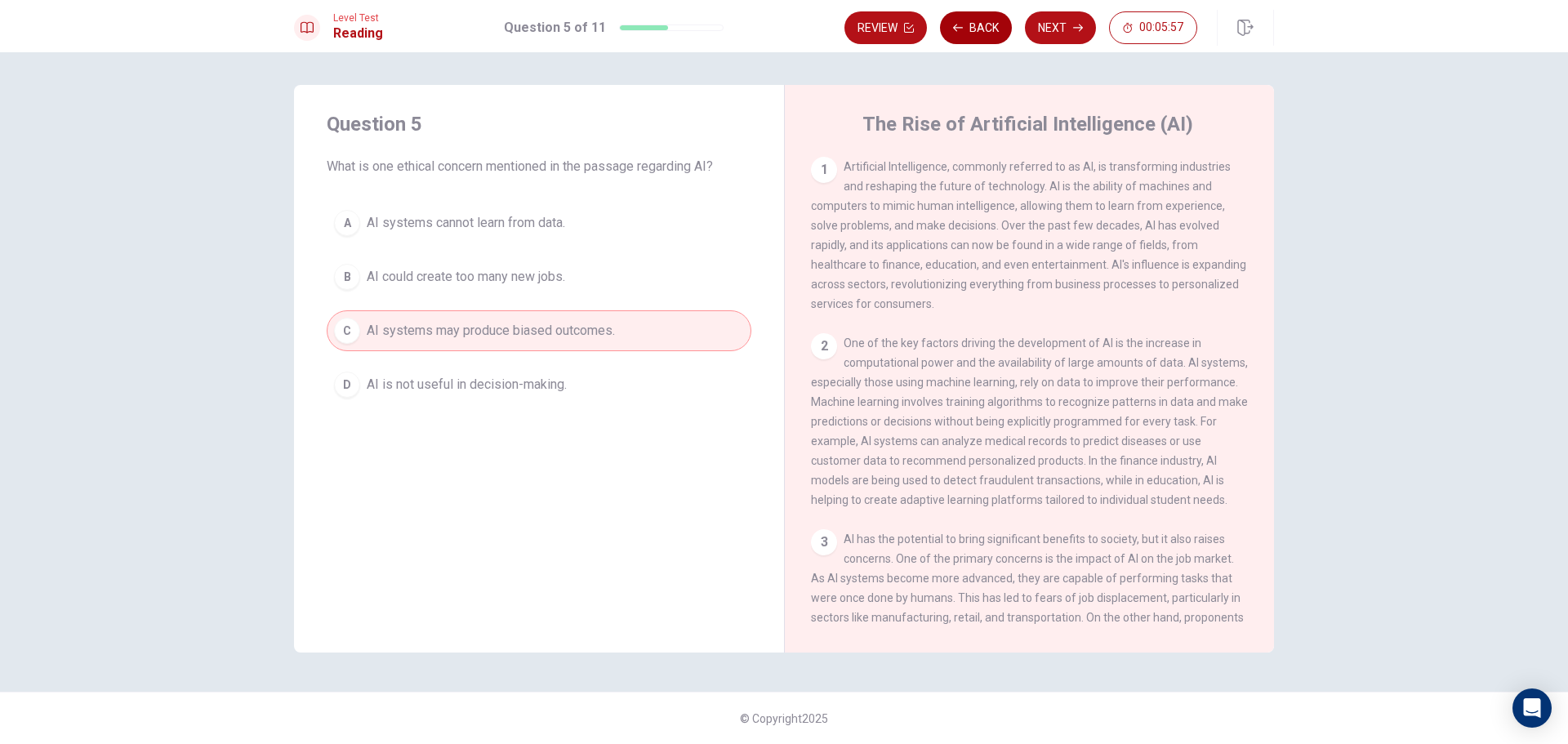
click at [964, 31] on button "Back" at bounding box center [975, 27] width 72 height 33
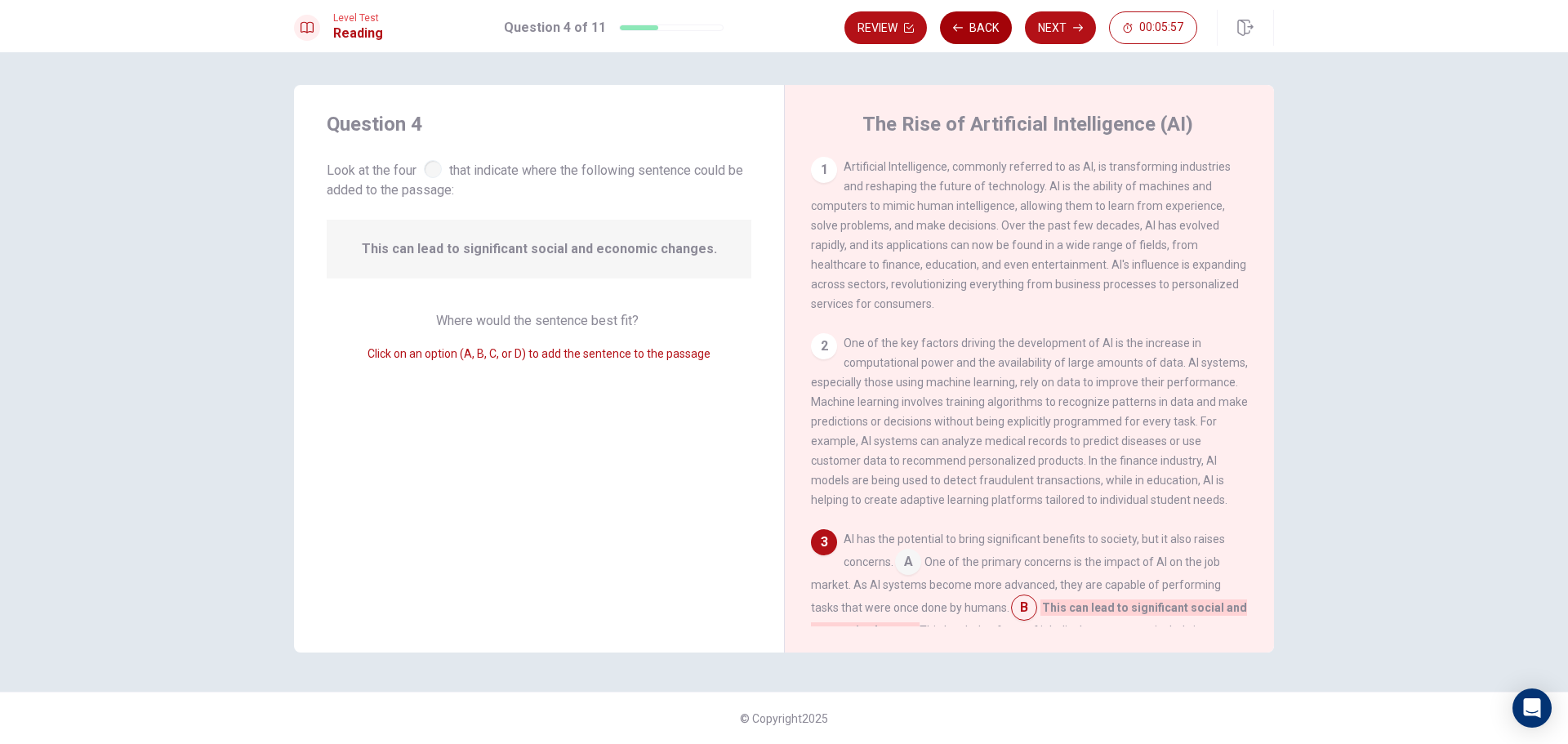
scroll to position [188, 0]
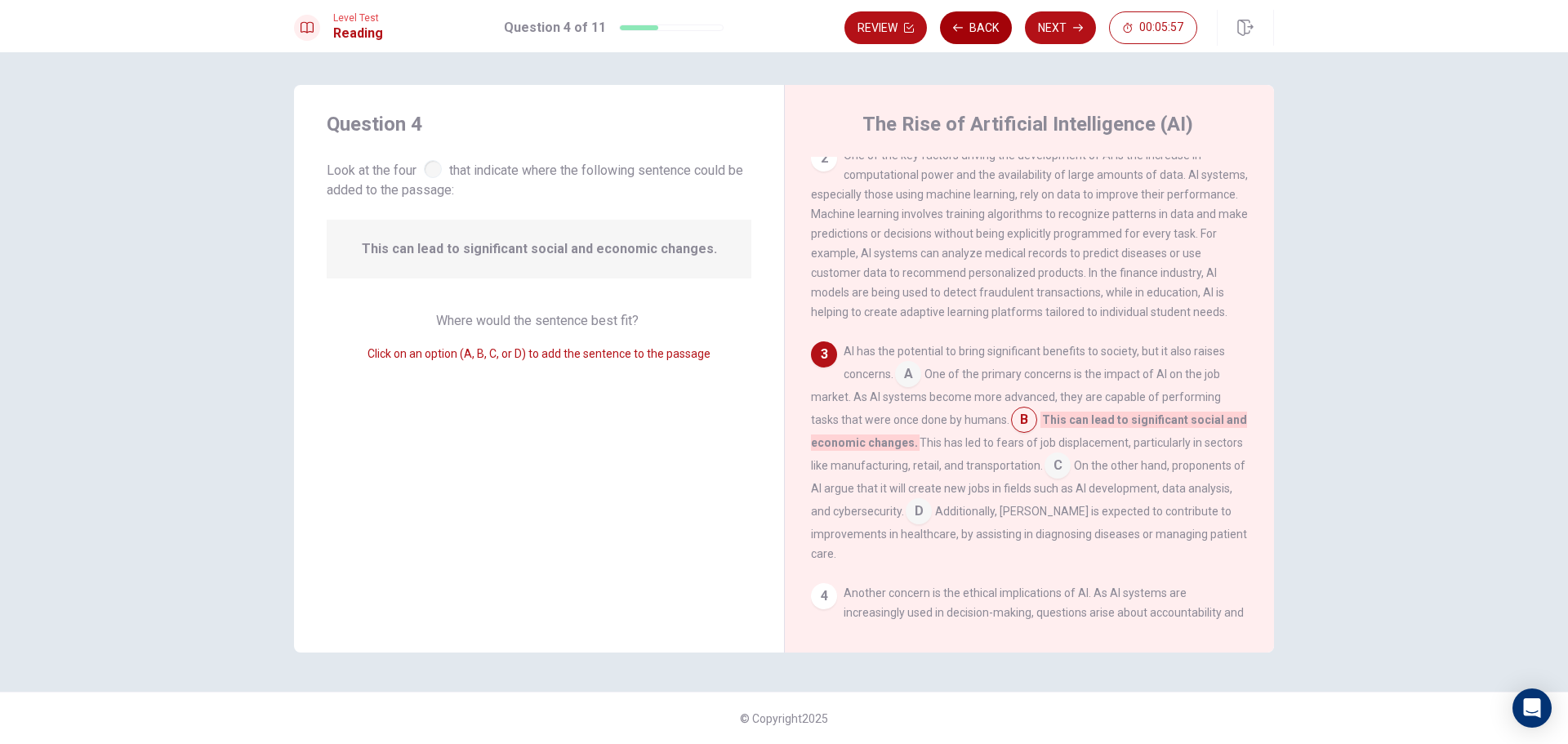
click at [964, 31] on button "Back" at bounding box center [975, 27] width 72 height 33
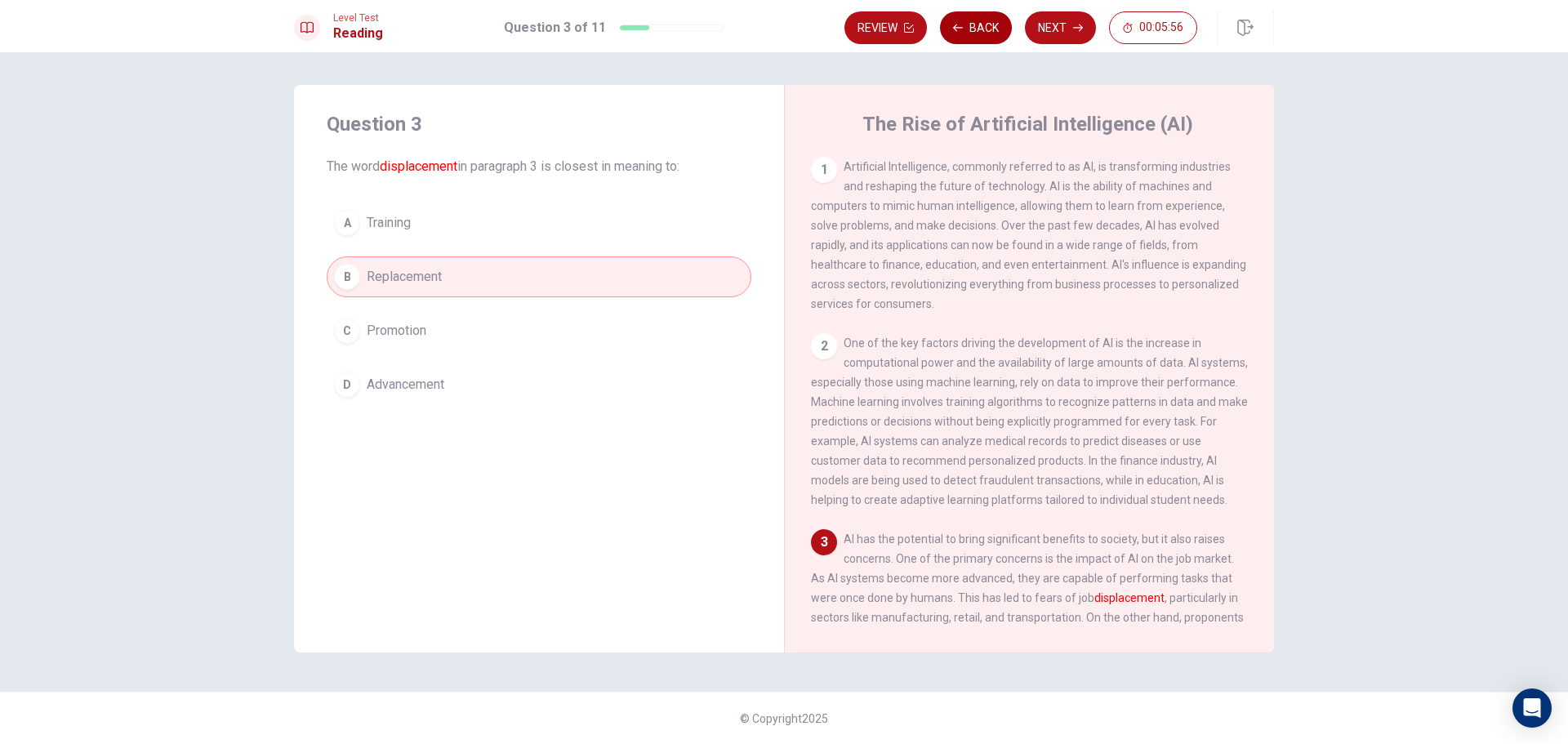
click at [964, 31] on button "Back" at bounding box center [975, 27] width 72 height 33
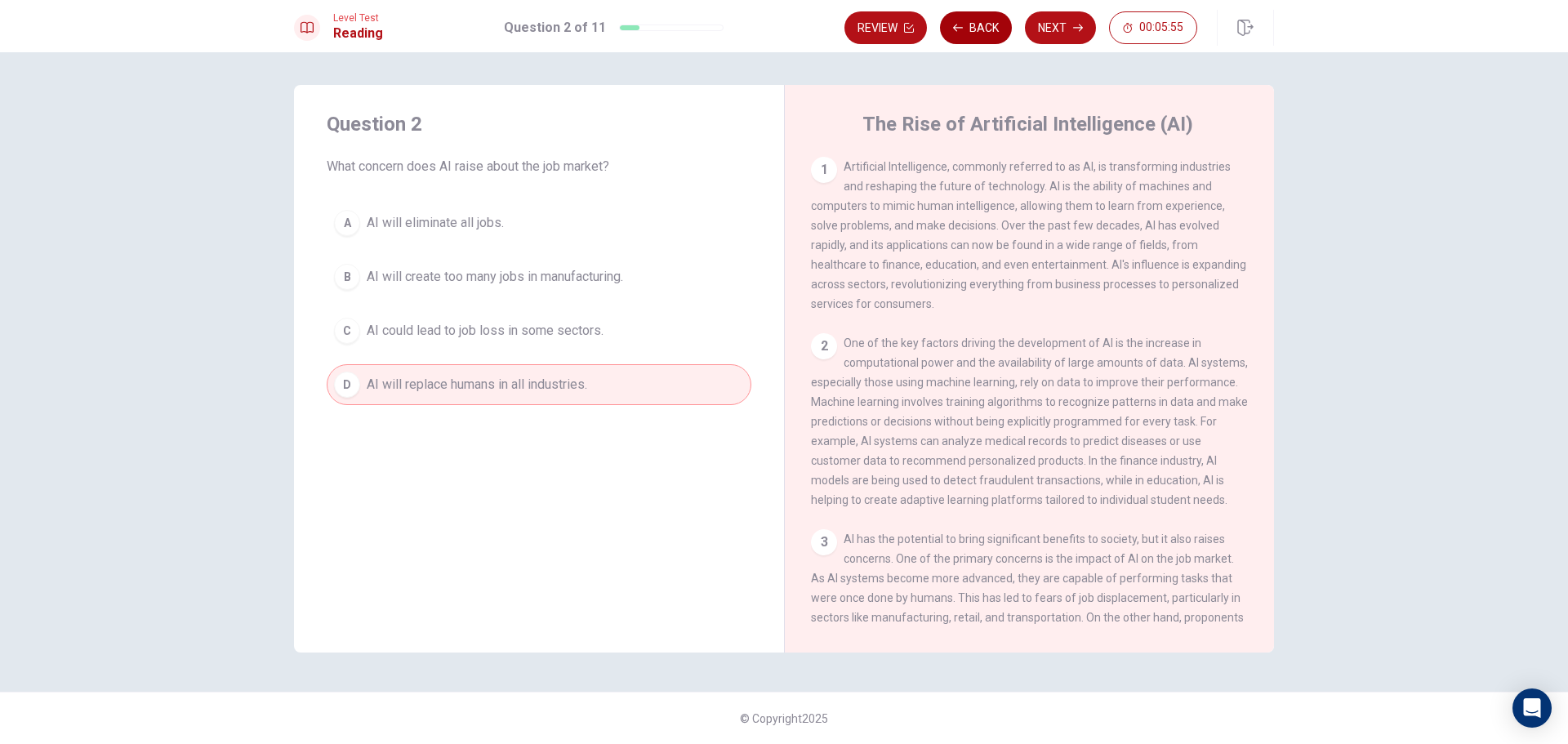
click at [964, 31] on button "Back" at bounding box center [975, 27] width 72 height 33
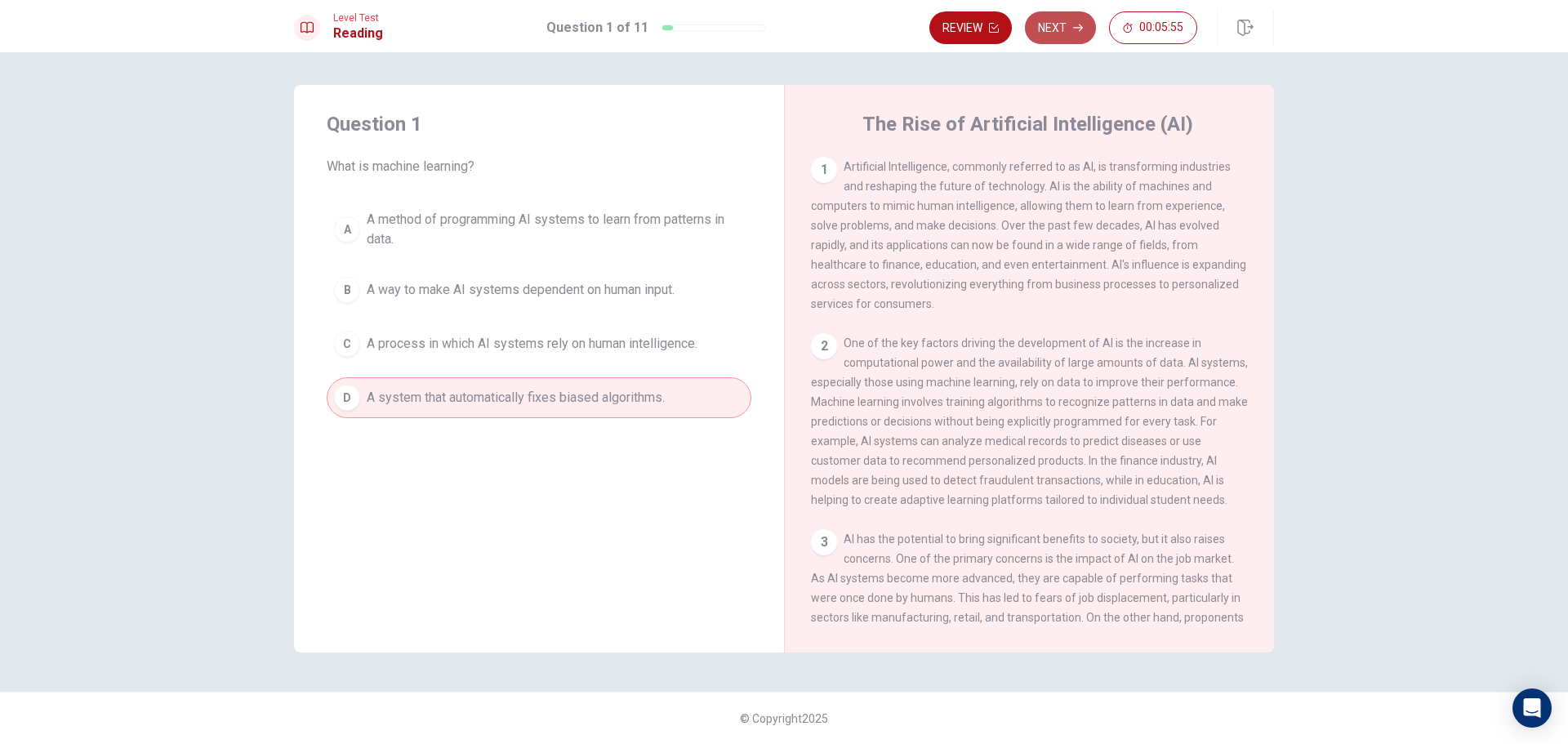
click at [1046, 22] on button "Next" at bounding box center [1060, 27] width 71 height 33
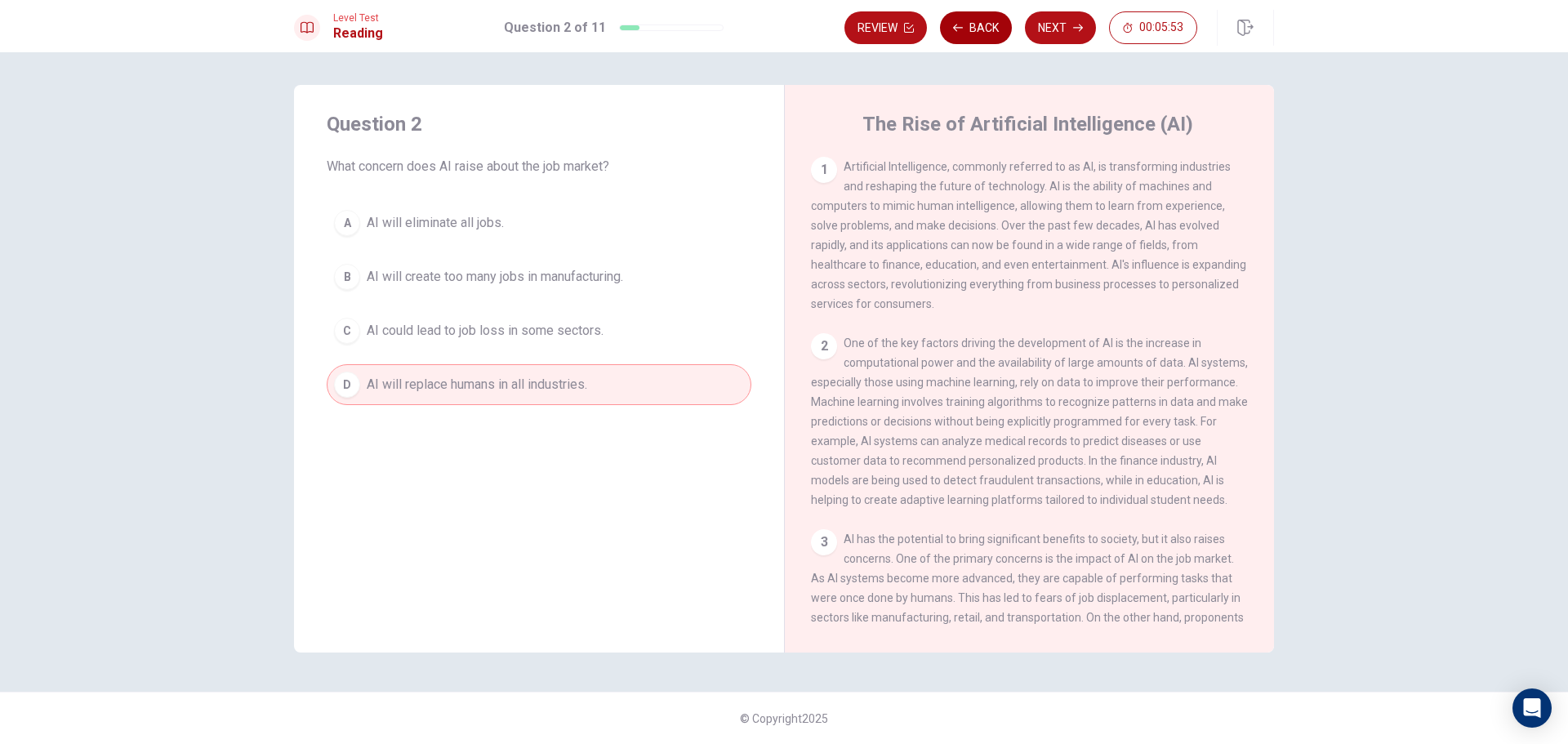
click at [961, 32] on icon "button" at bounding box center [957, 27] width 9 height 9
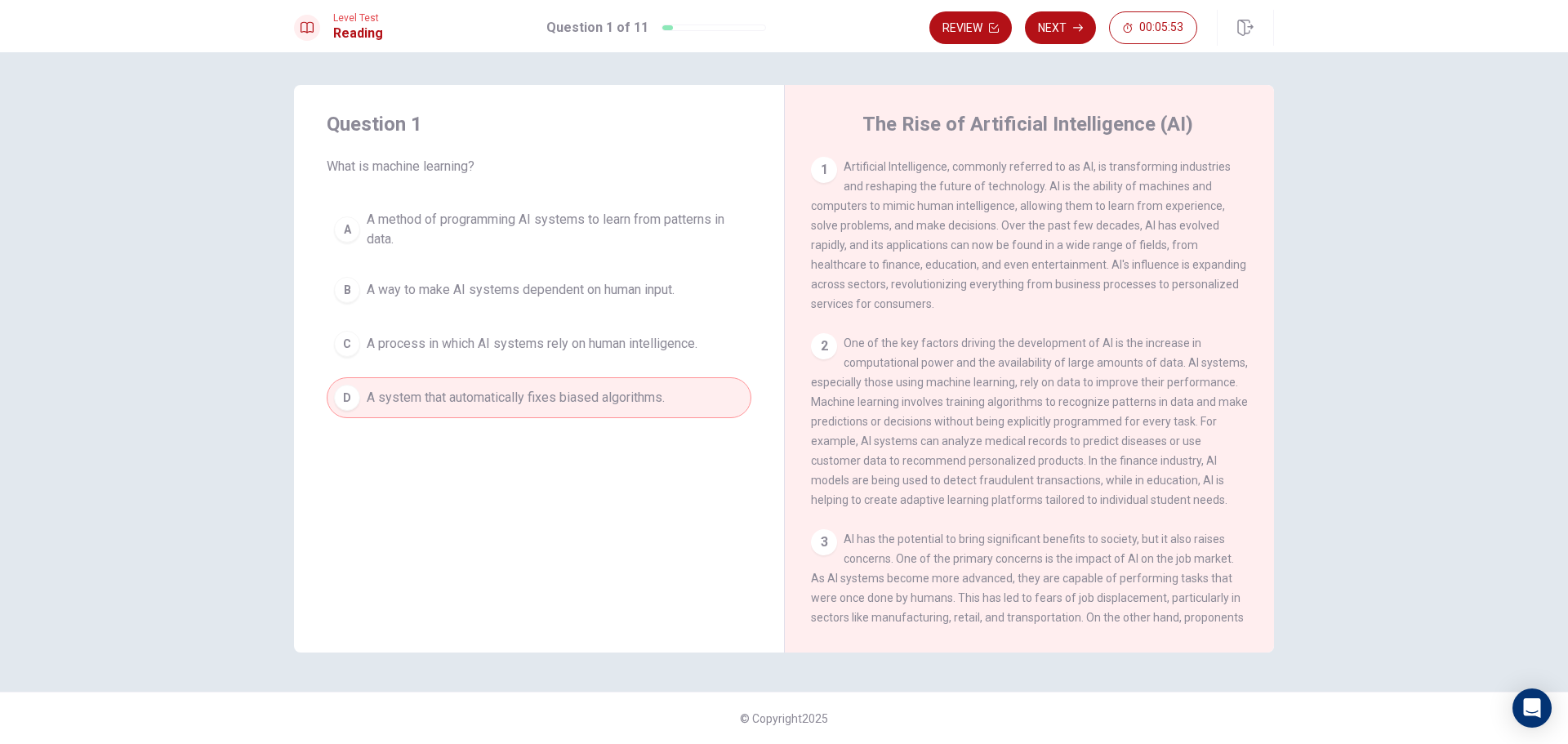
click at [961, 32] on button "Review" at bounding box center [971, 27] width 82 height 33
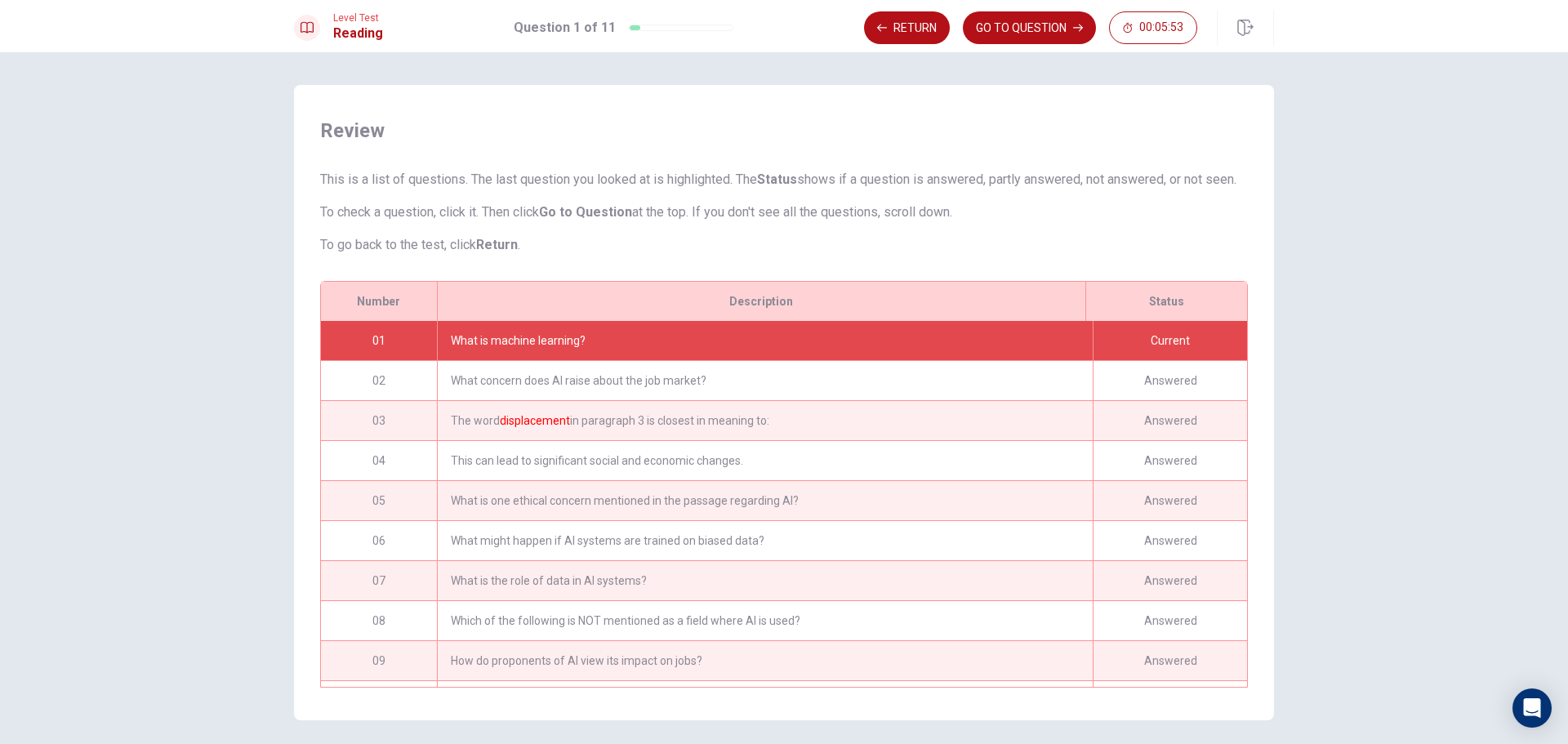
scroll to position [80, 0]
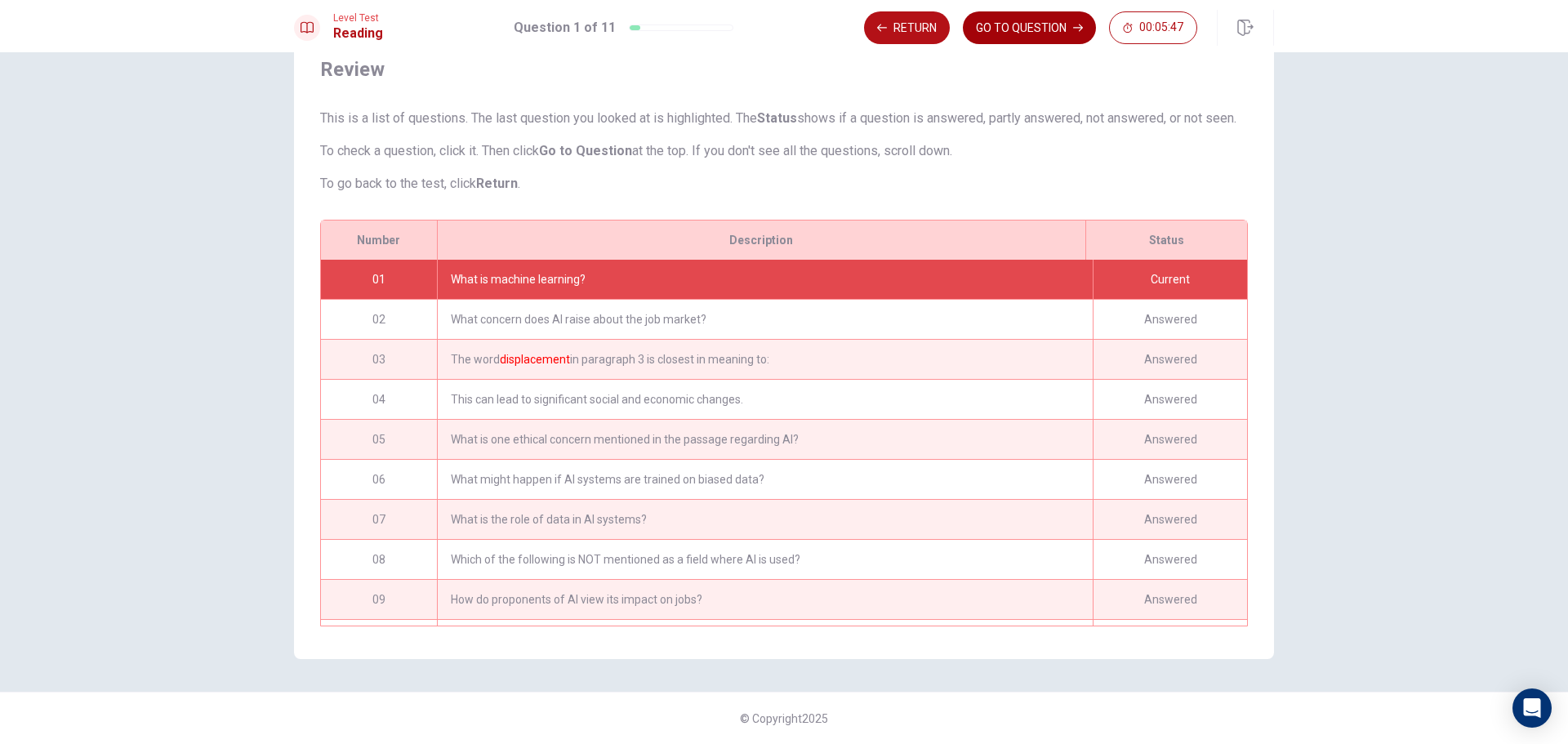
click at [1029, 24] on button "GO TO QUESTION" at bounding box center [1029, 27] width 133 height 33
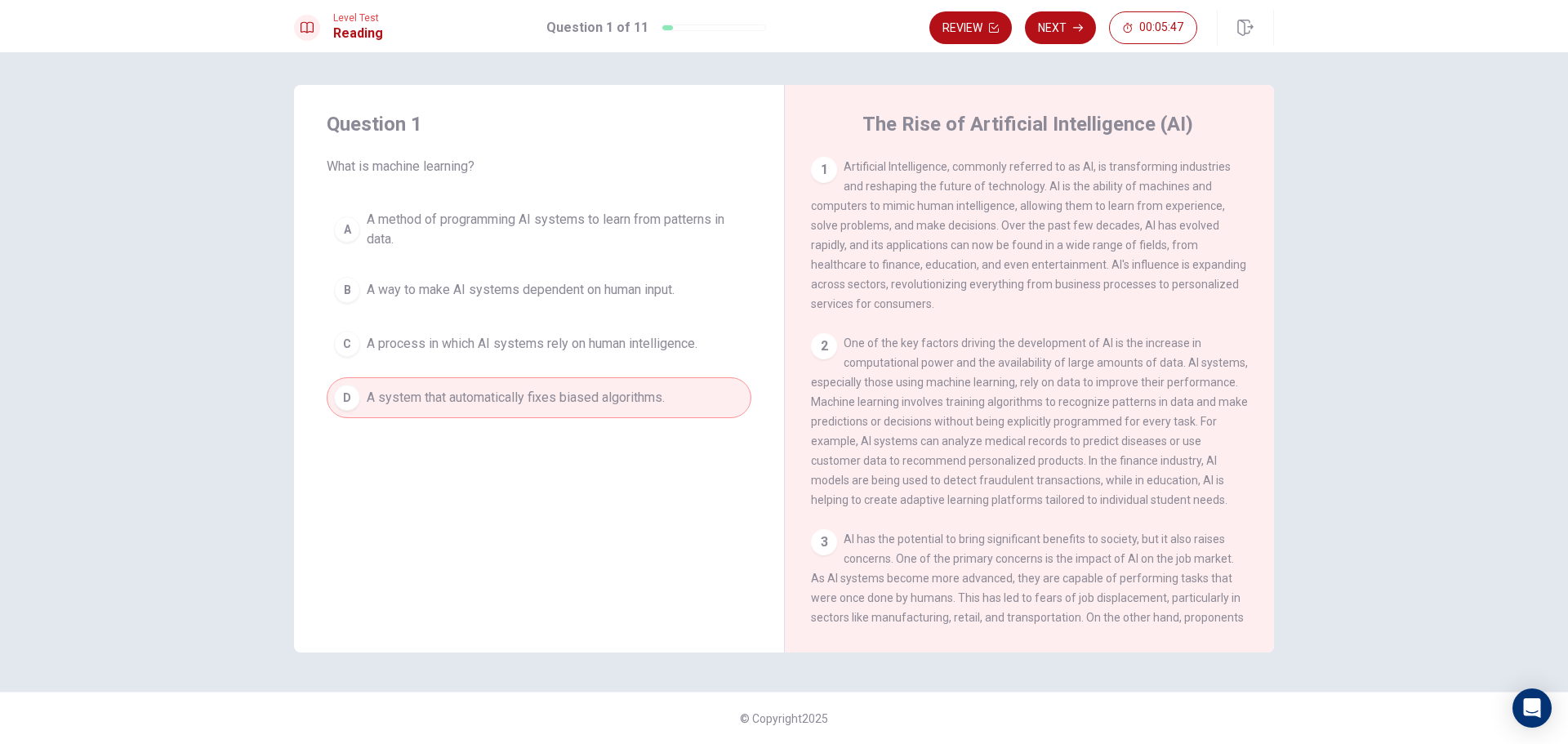
scroll to position [0, 0]
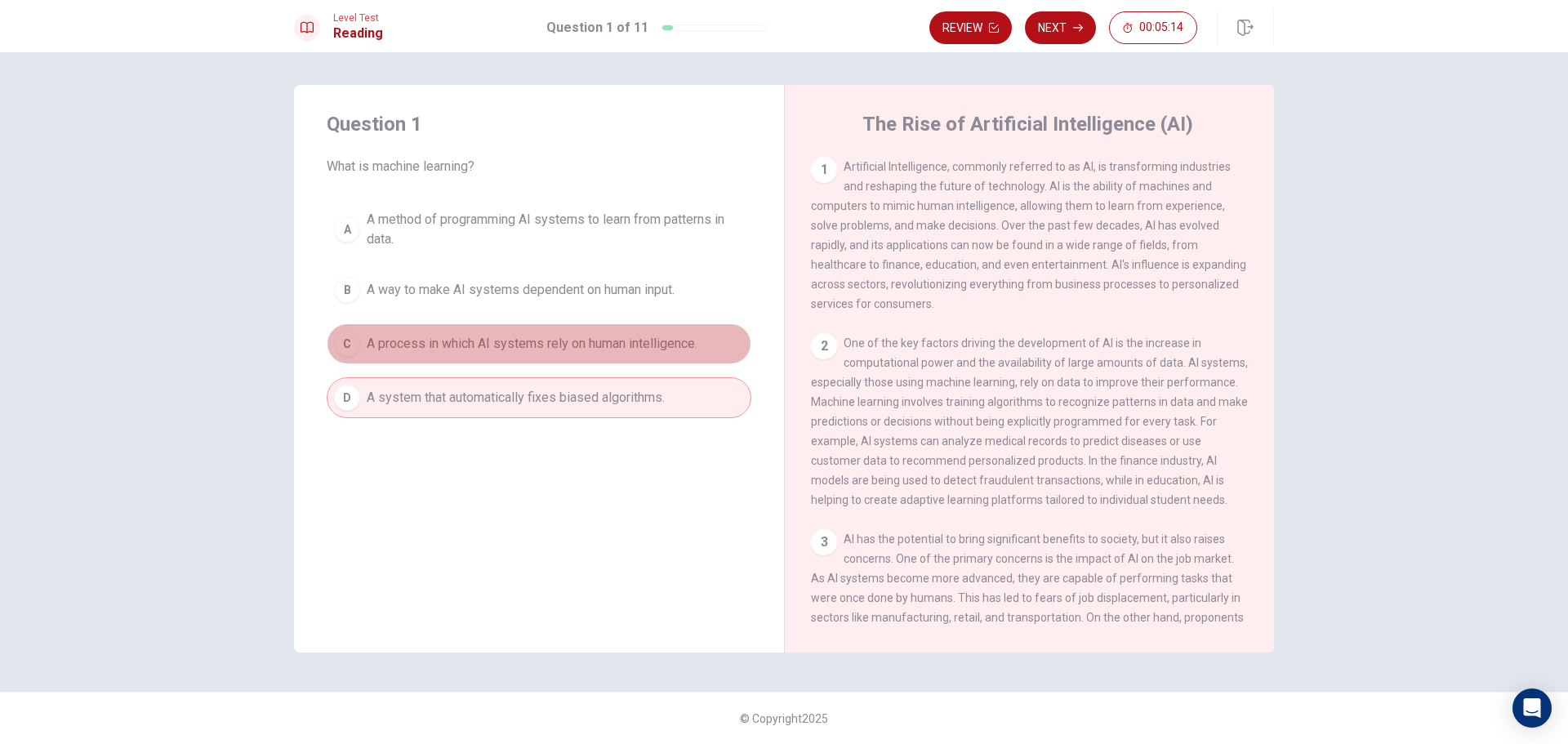
click at [652, 348] on span "A process in which AI systems rely on human intelligence." at bounding box center [532, 343] width 331 height 20
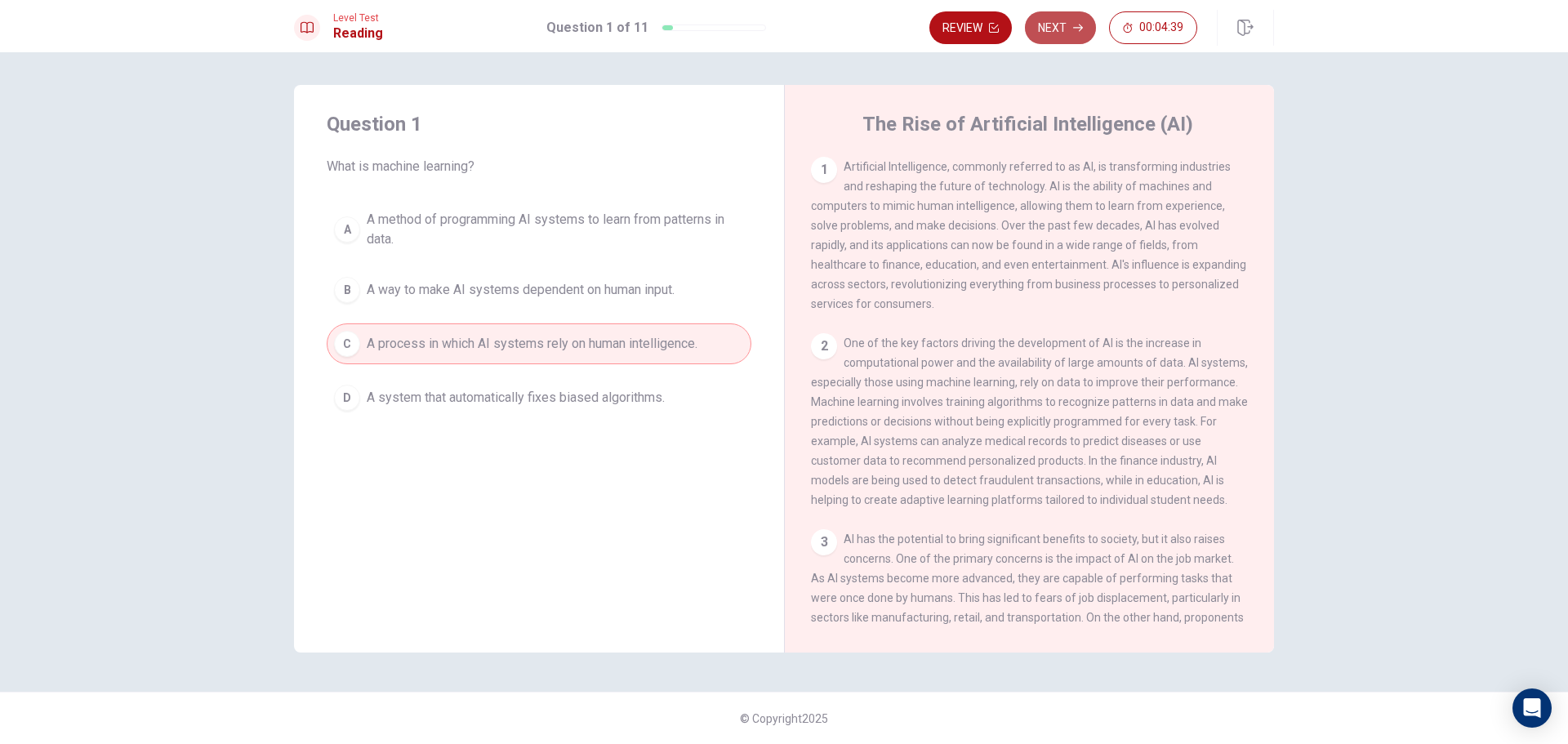
click at [1041, 32] on button "Next" at bounding box center [1060, 27] width 71 height 33
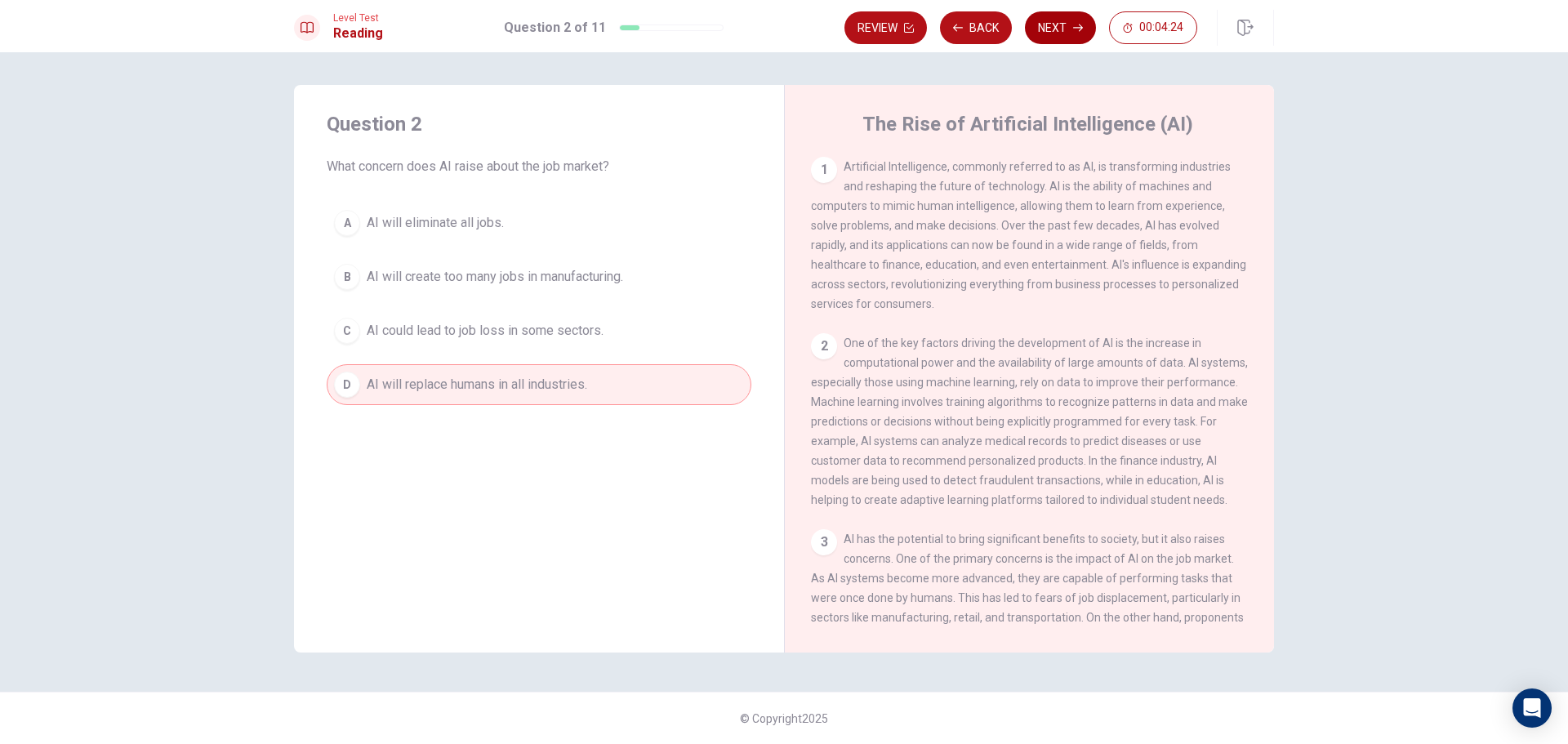
click at [1065, 26] on button "Next" at bounding box center [1060, 27] width 71 height 33
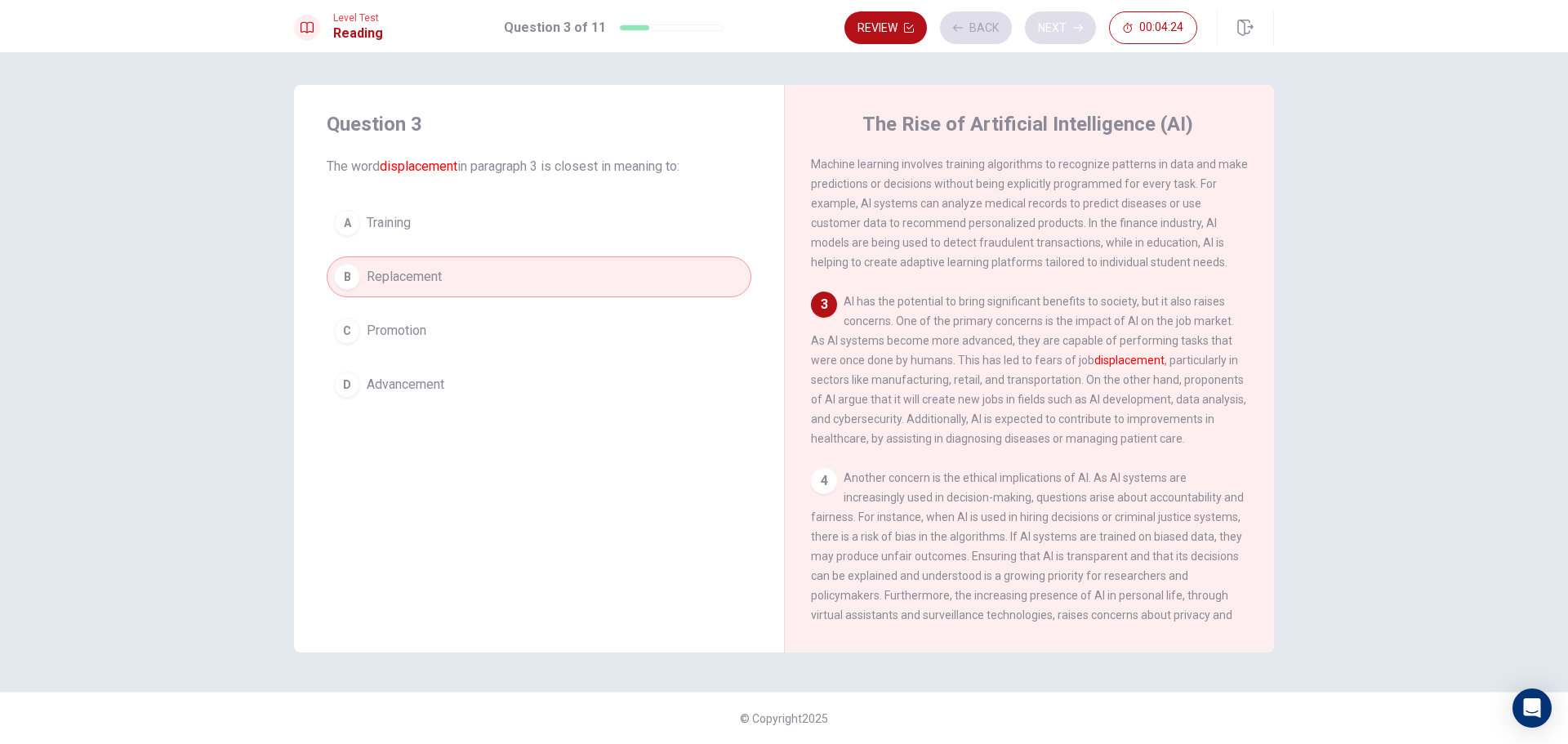
scroll to position [264, 0]
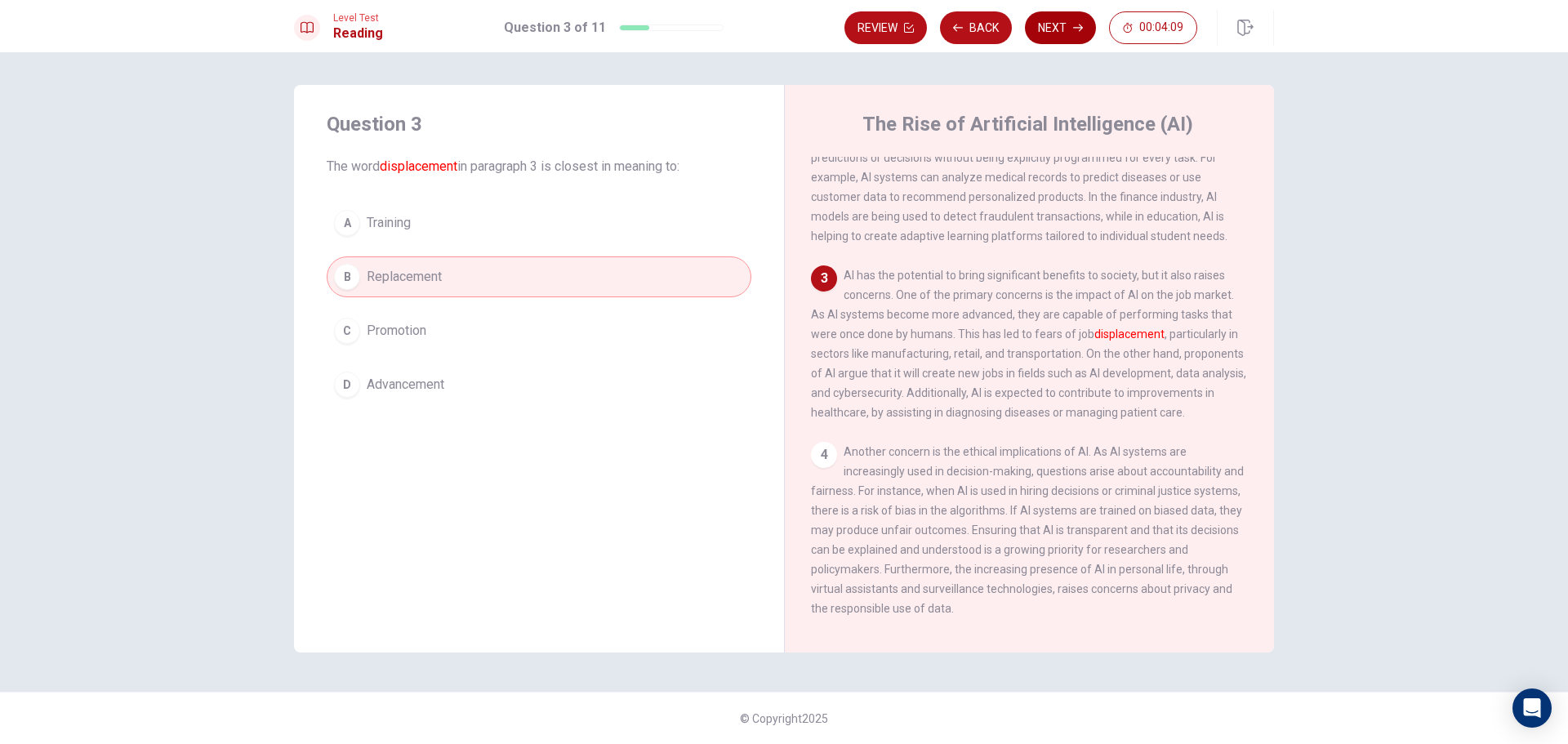
click at [1065, 26] on button "Next" at bounding box center [1060, 27] width 71 height 33
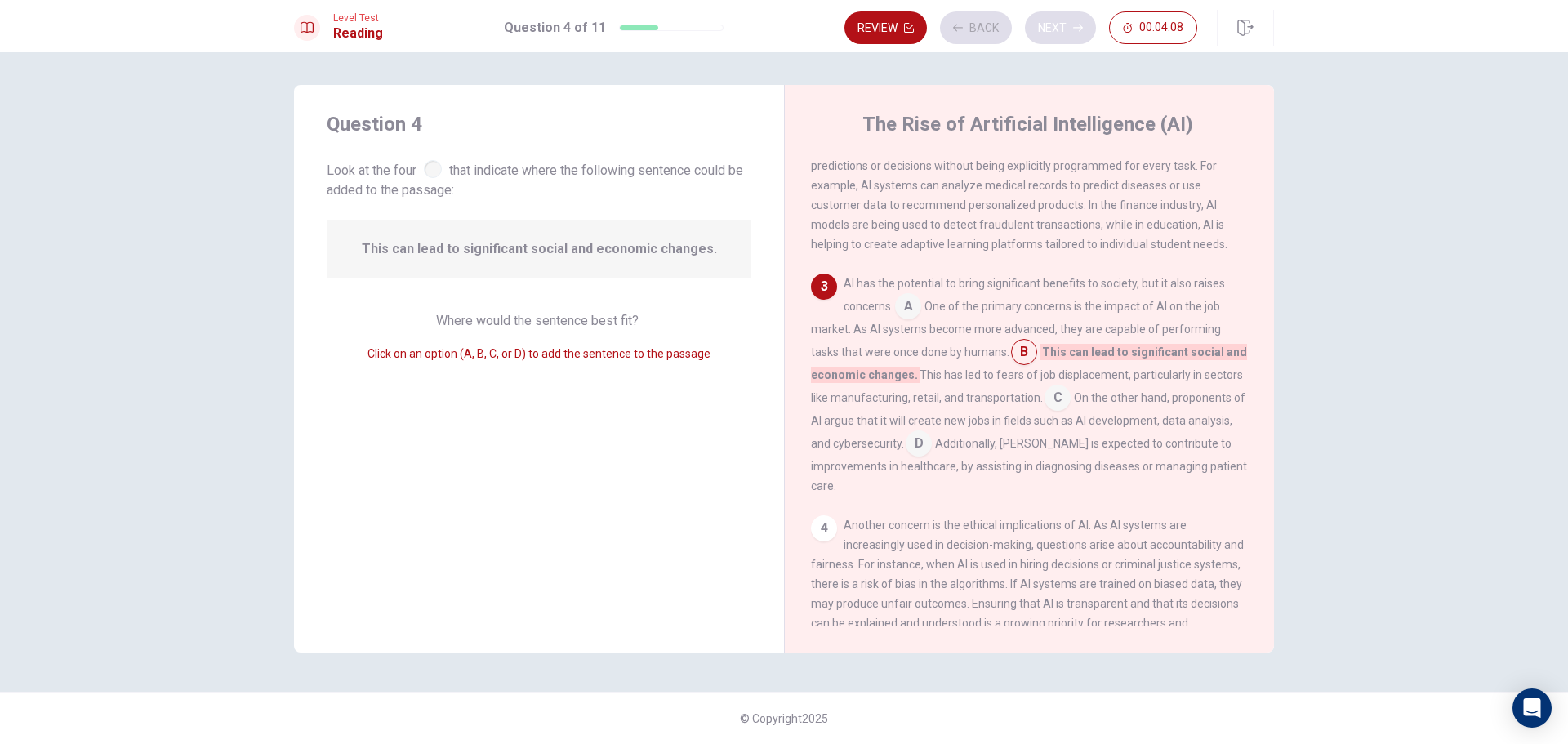
scroll to position [302, 0]
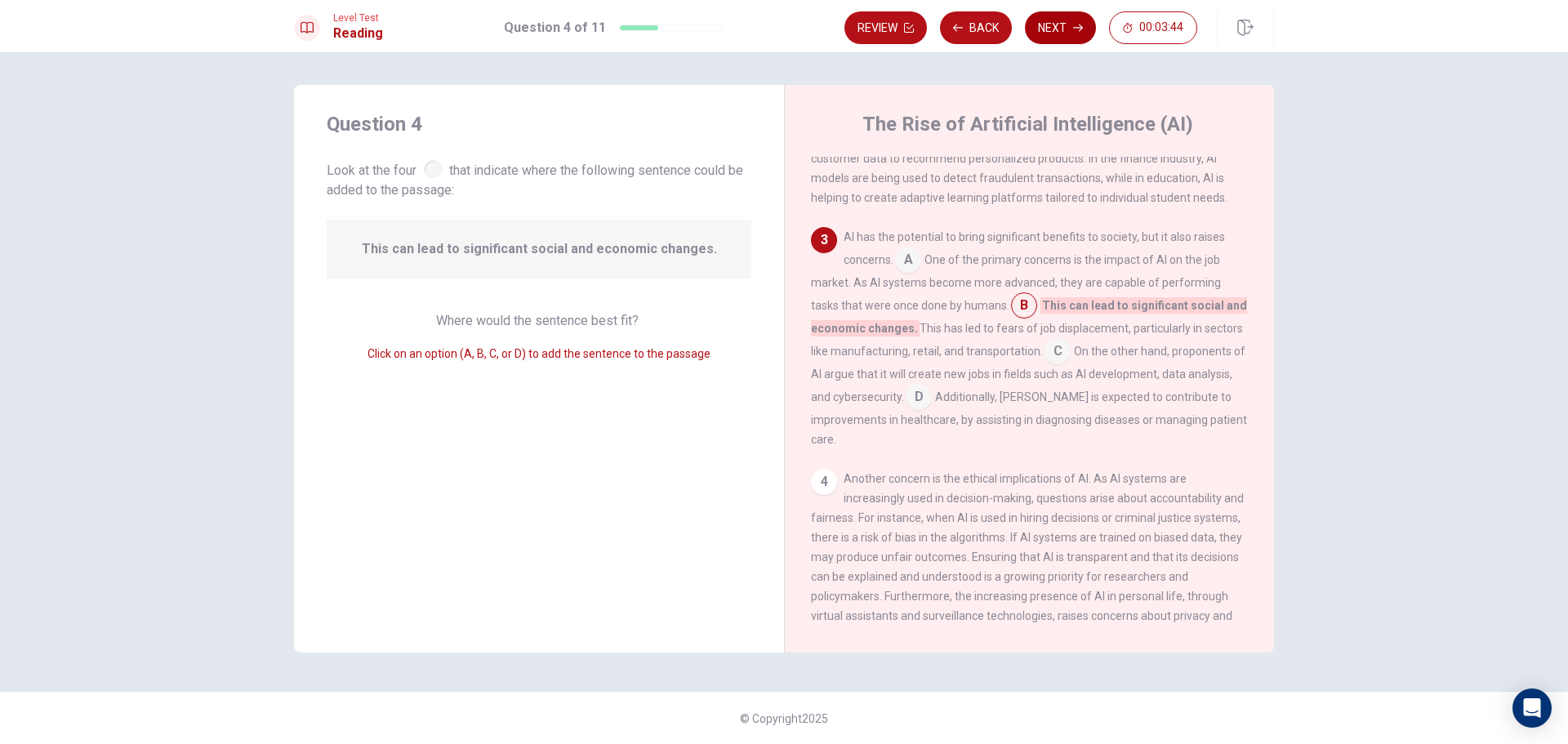
click at [1057, 31] on button "Next" at bounding box center [1060, 27] width 71 height 33
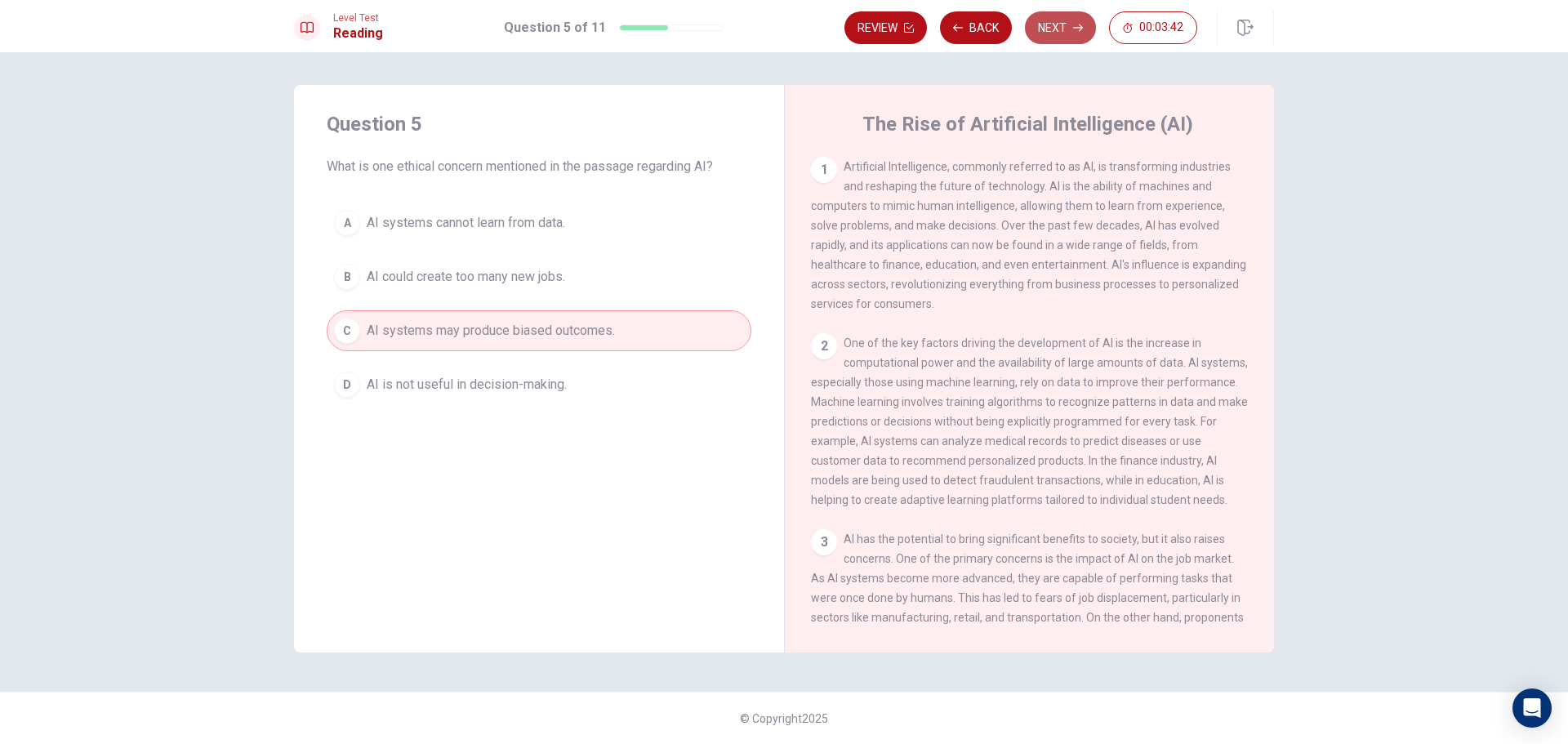
click at [1042, 35] on button "Next" at bounding box center [1060, 27] width 71 height 33
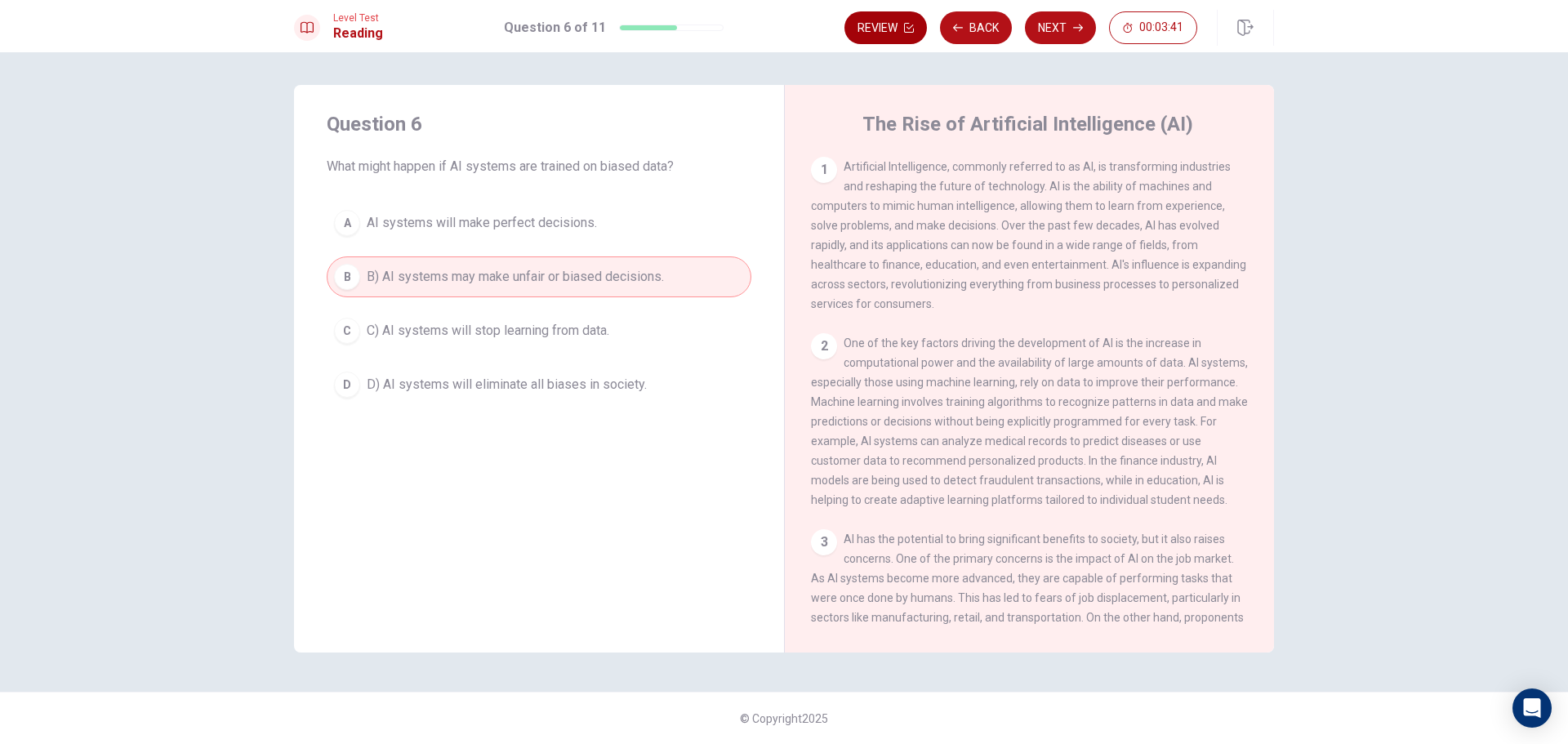
click at [894, 29] on button "Review" at bounding box center [885, 27] width 82 height 33
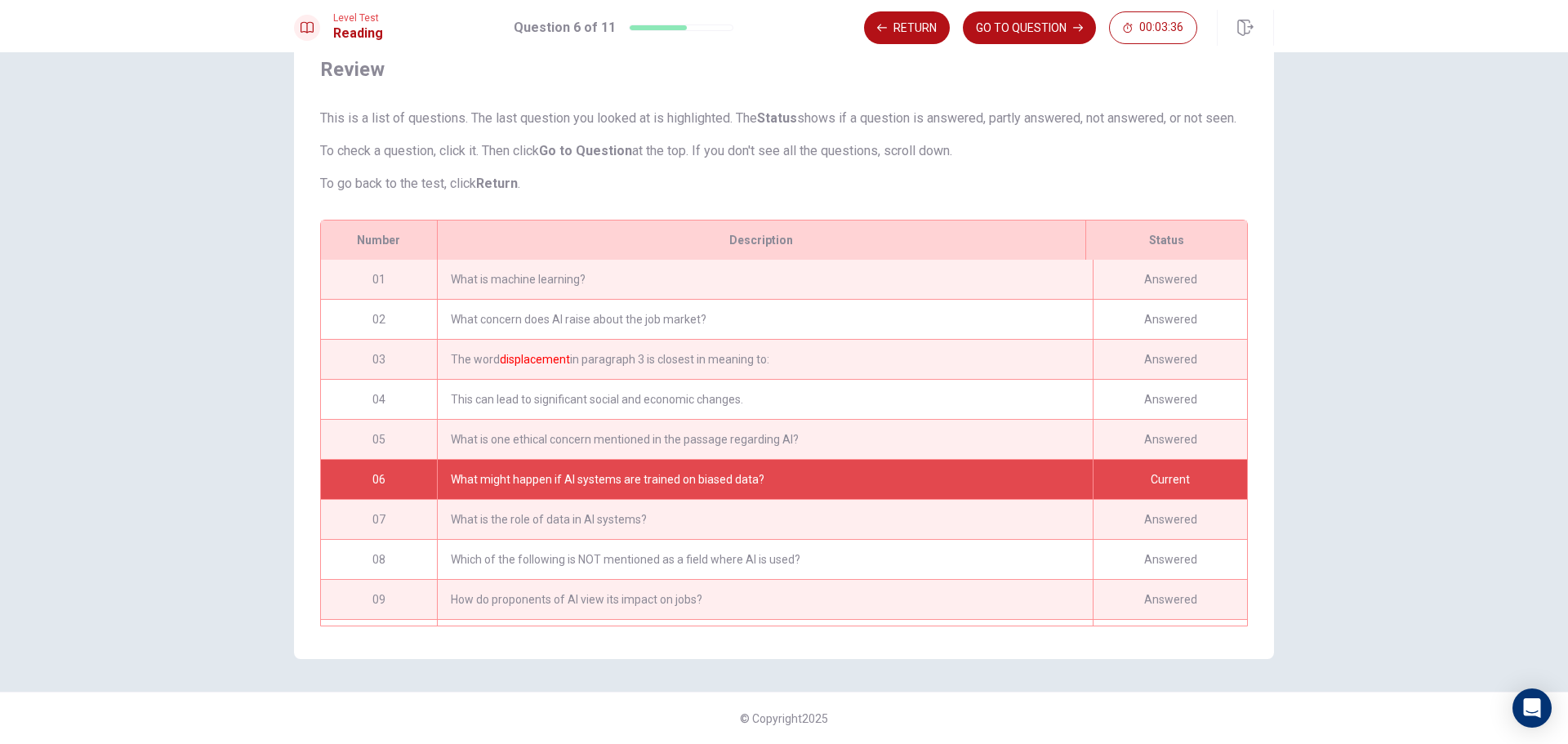
scroll to position [0, 0]
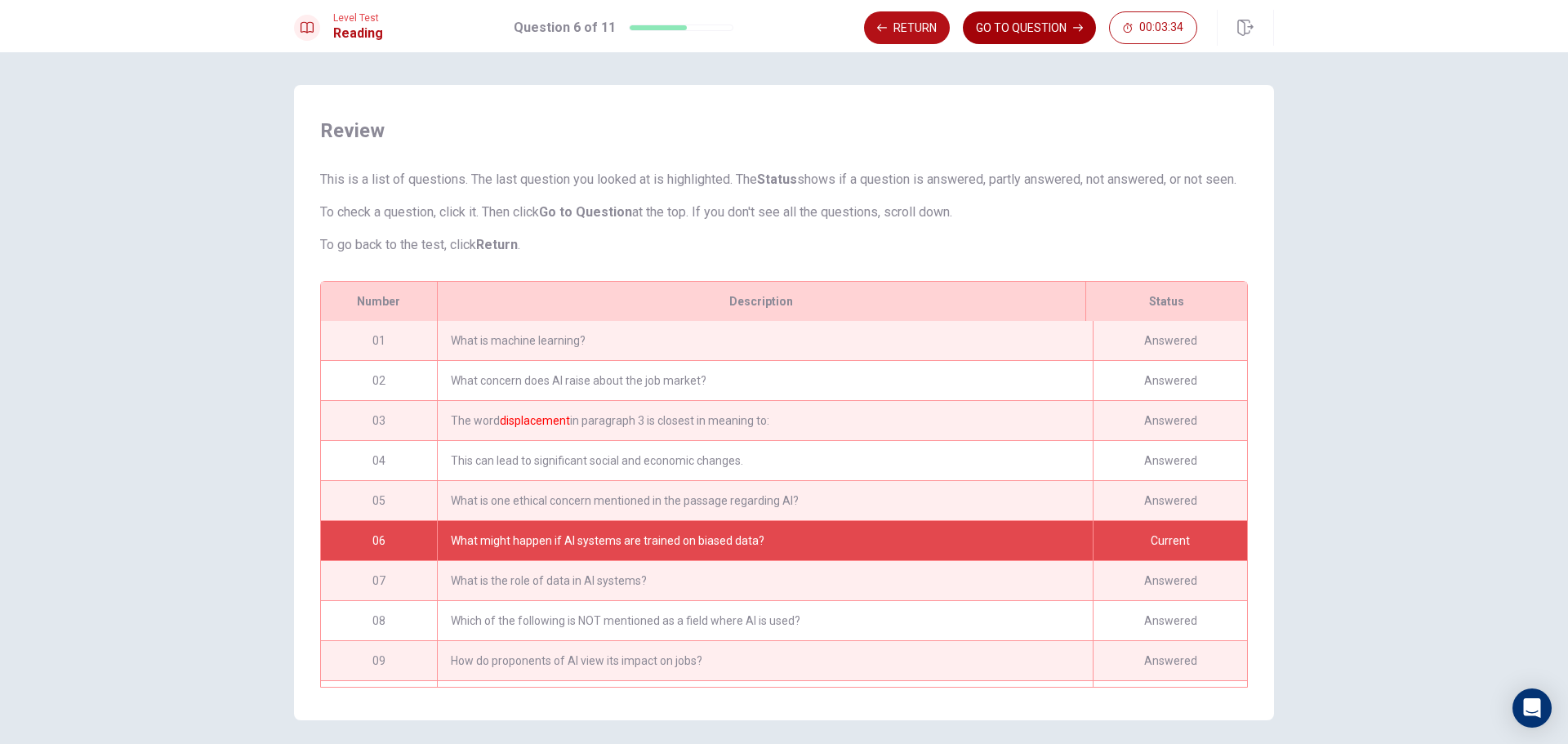
click at [1050, 27] on button "GO TO QUESTION" at bounding box center [1029, 27] width 133 height 33
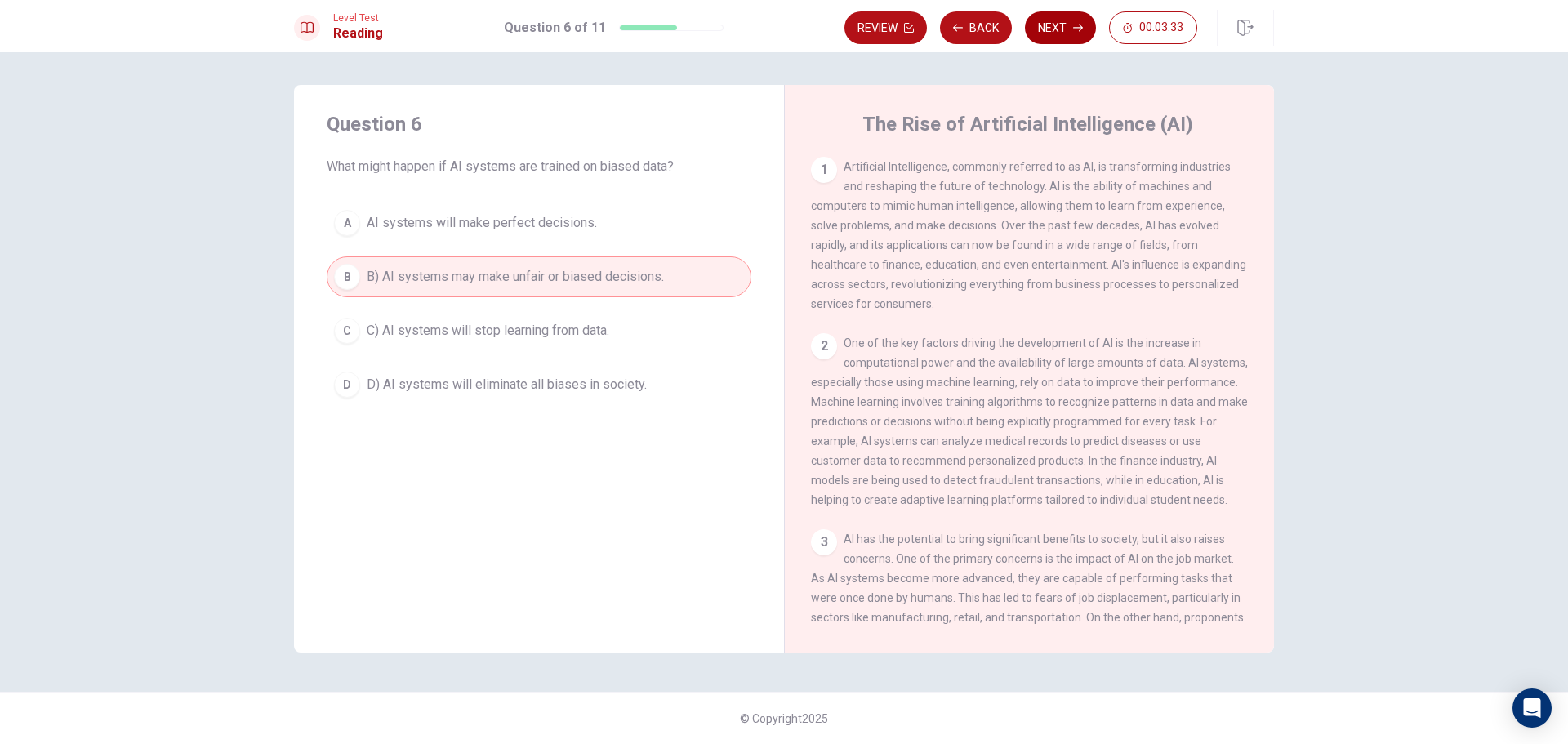
click at [1050, 28] on button "Next" at bounding box center [1060, 27] width 71 height 33
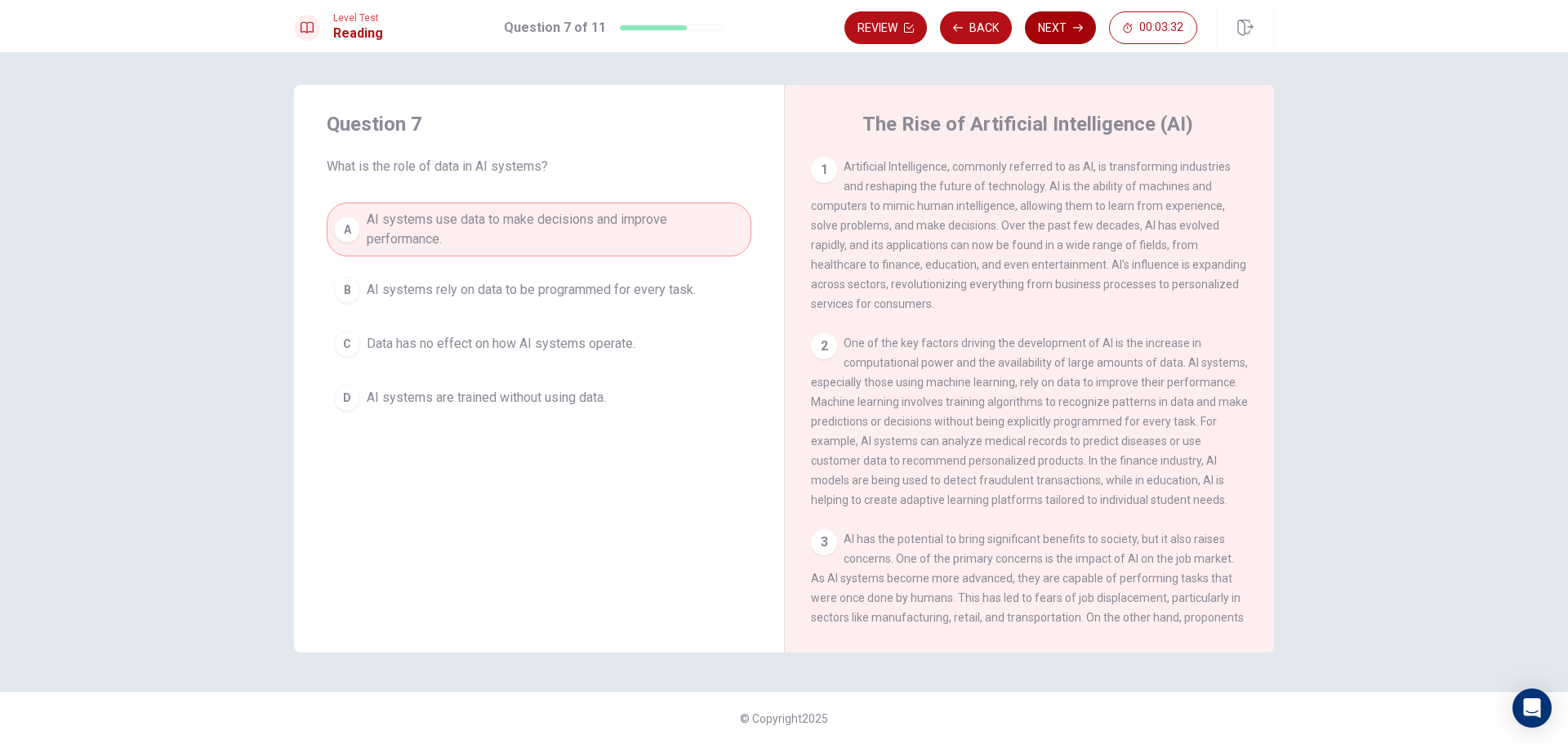
click at [1050, 28] on button "Next" at bounding box center [1060, 27] width 71 height 33
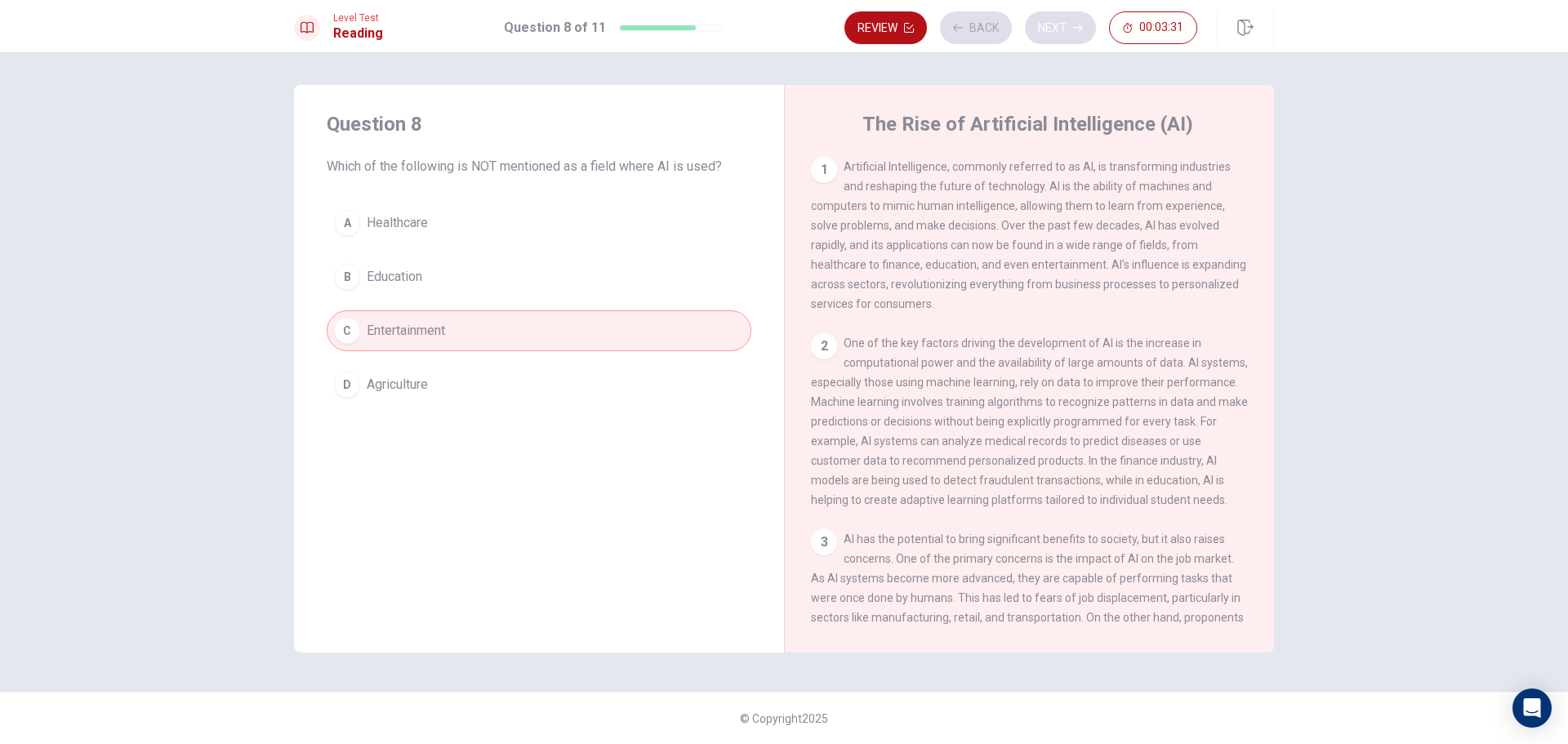
click at [1050, 28] on div "Review Back Next 00:03:31" at bounding box center [1020, 27] width 352 height 33
click at [1050, 29] on button "Next" at bounding box center [1060, 27] width 71 height 33
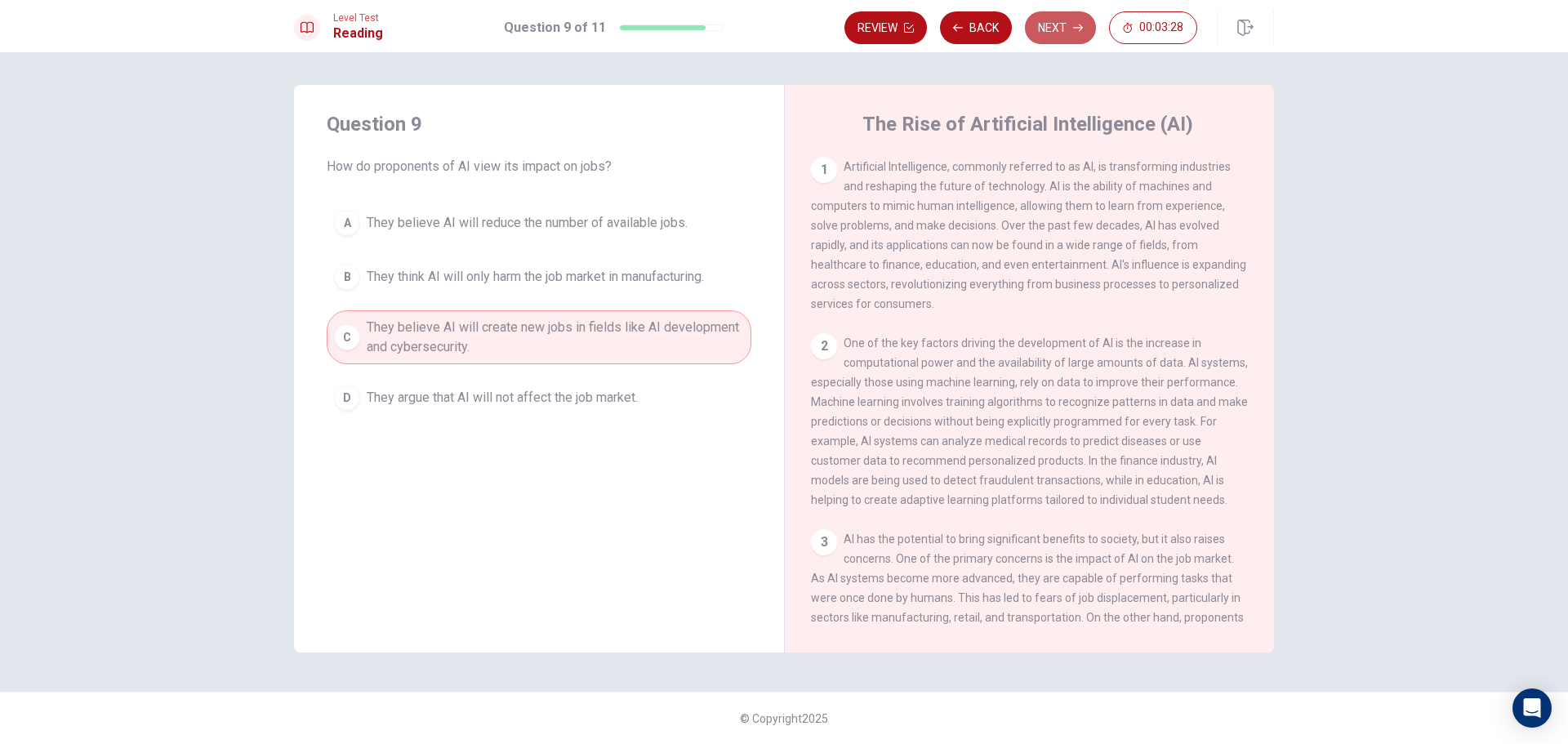
click at [1050, 29] on button "Next" at bounding box center [1060, 27] width 71 height 33
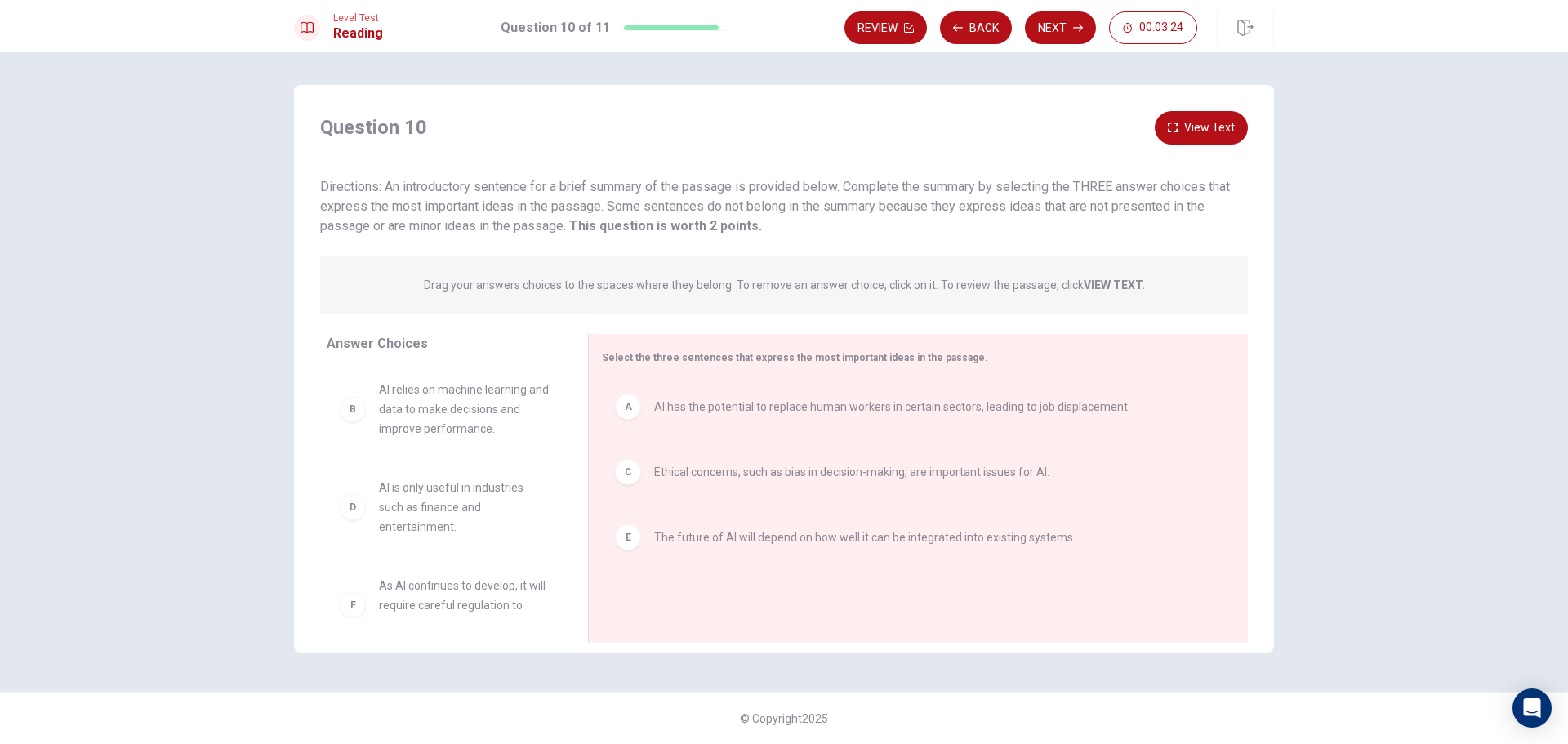
click at [1055, 36] on button "Next" at bounding box center [1060, 27] width 71 height 33
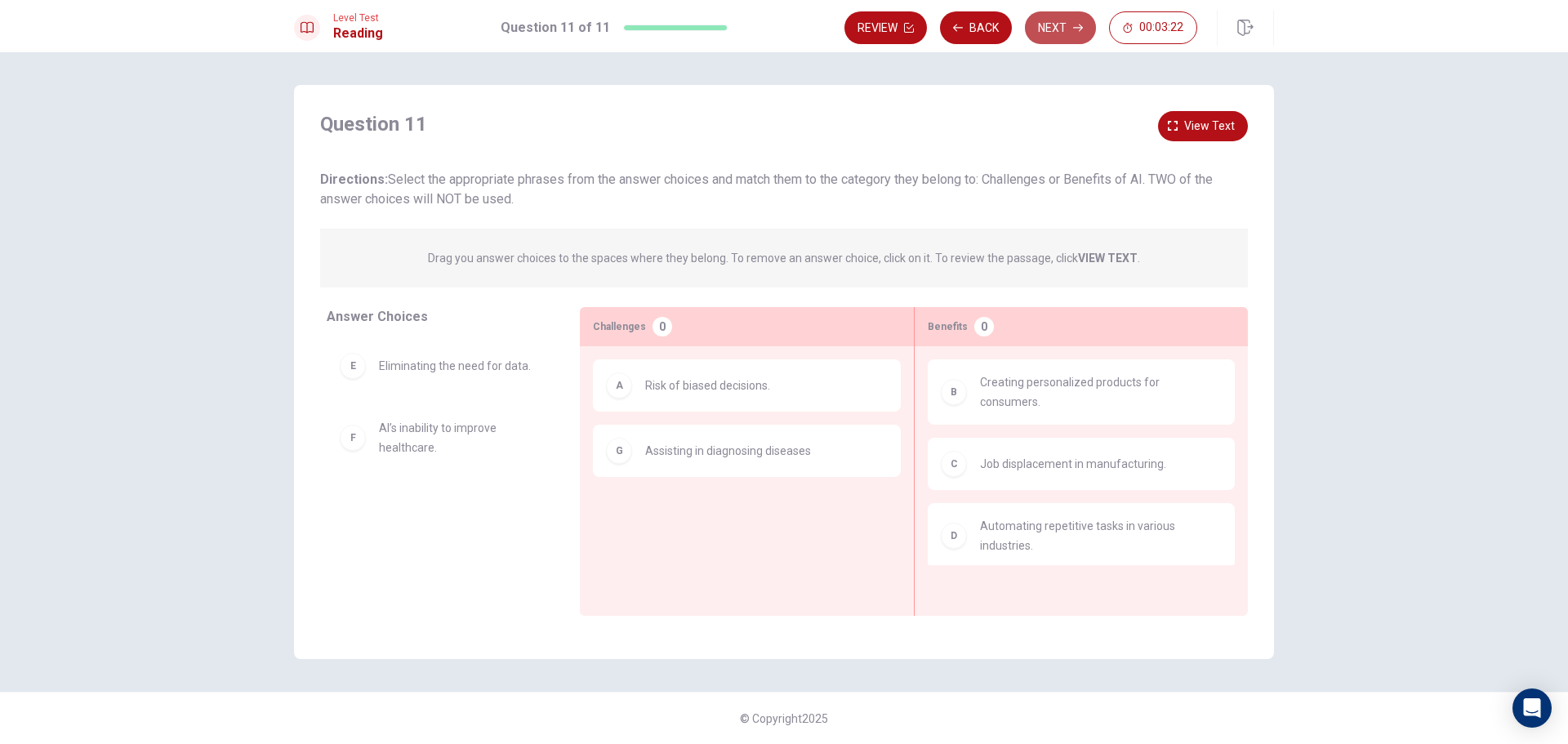
click at [1058, 30] on button "Next" at bounding box center [1060, 27] width 71 height 33
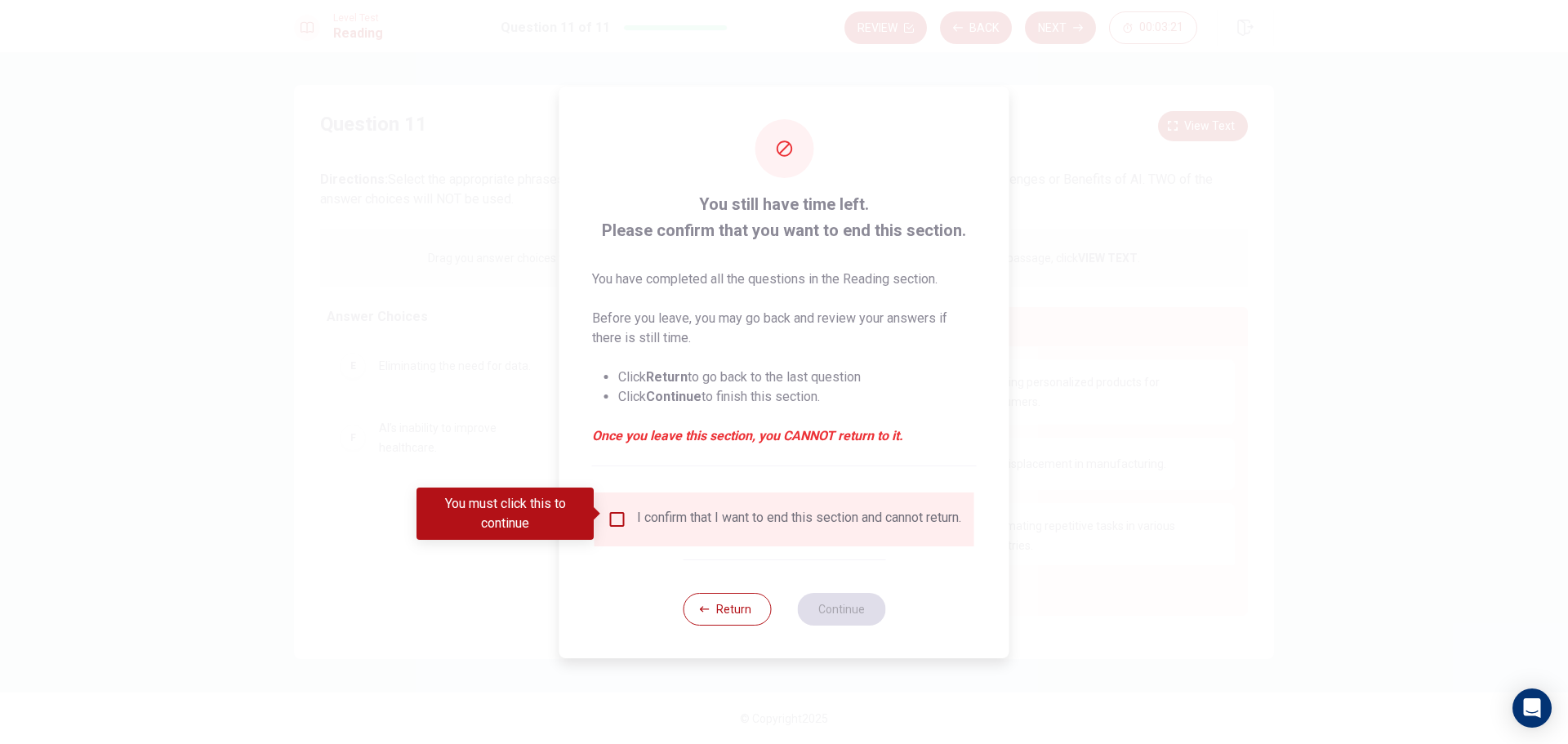
click at [610, 519] on input "You must click this to continue" at bounding box center [617, 519] width 20 height 20
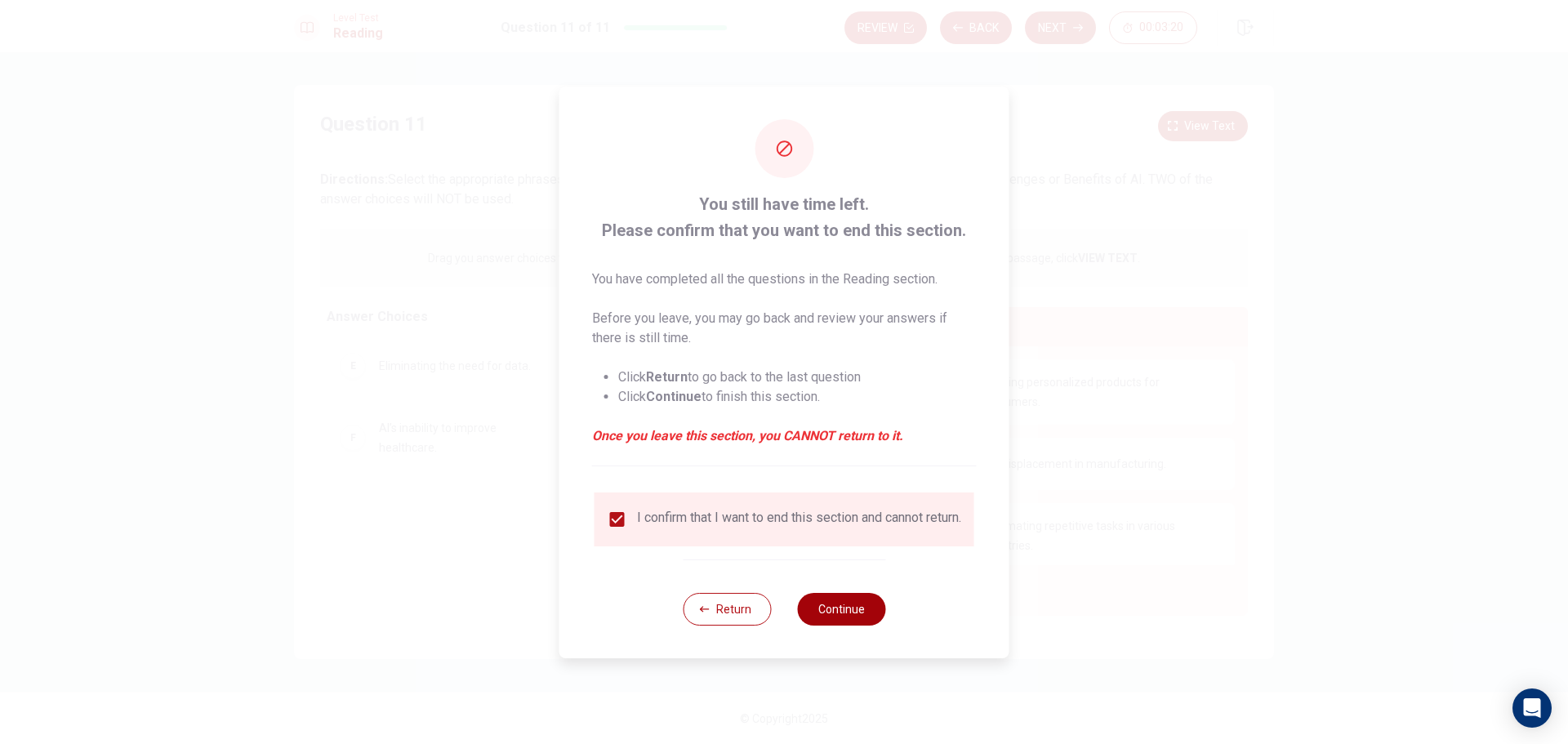
click at [822, 616] on button "Continue" at bounding box center [841, 608] width 88 height 33
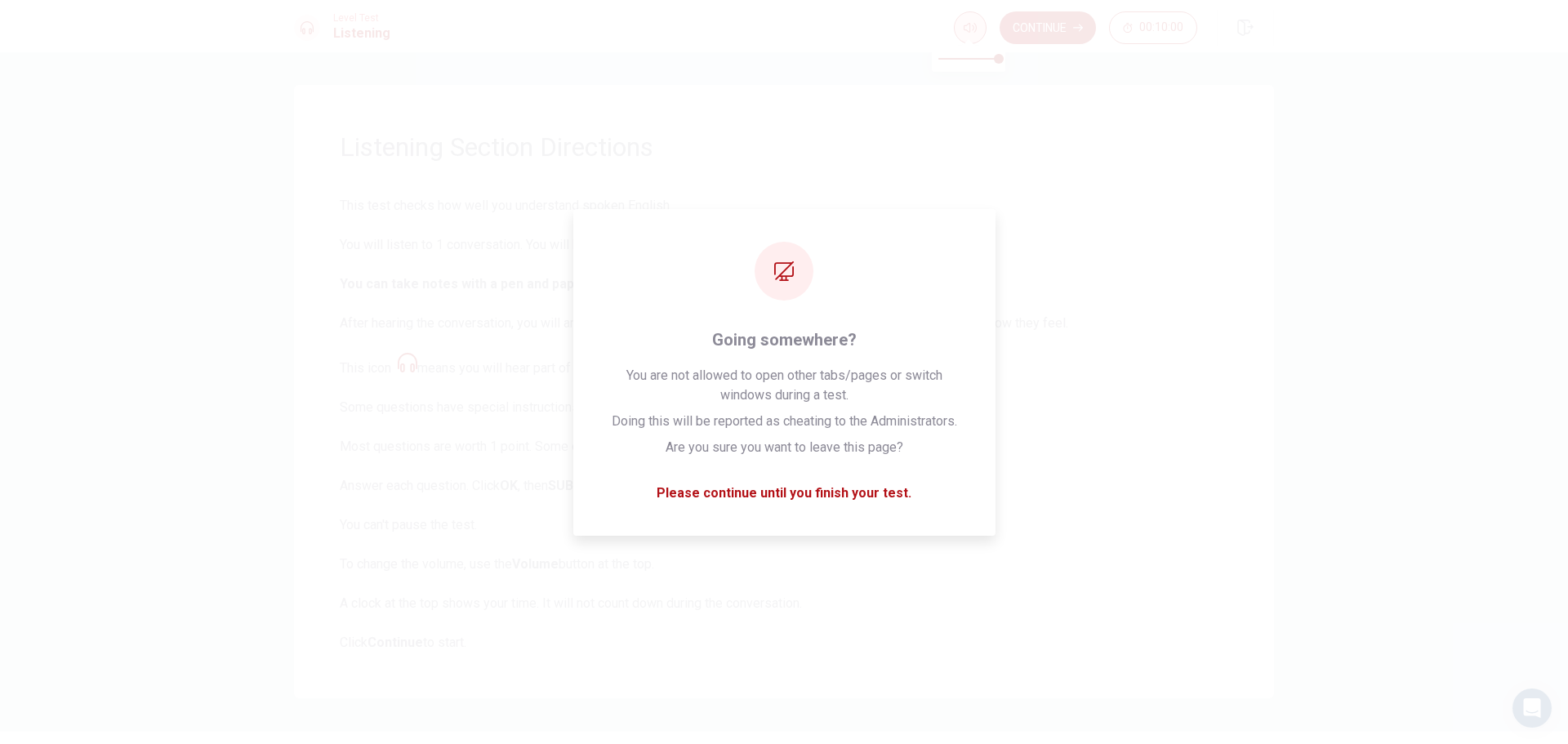
click at [954, 29] on button "button" at bounding box center [970, 27] width 33 height 33
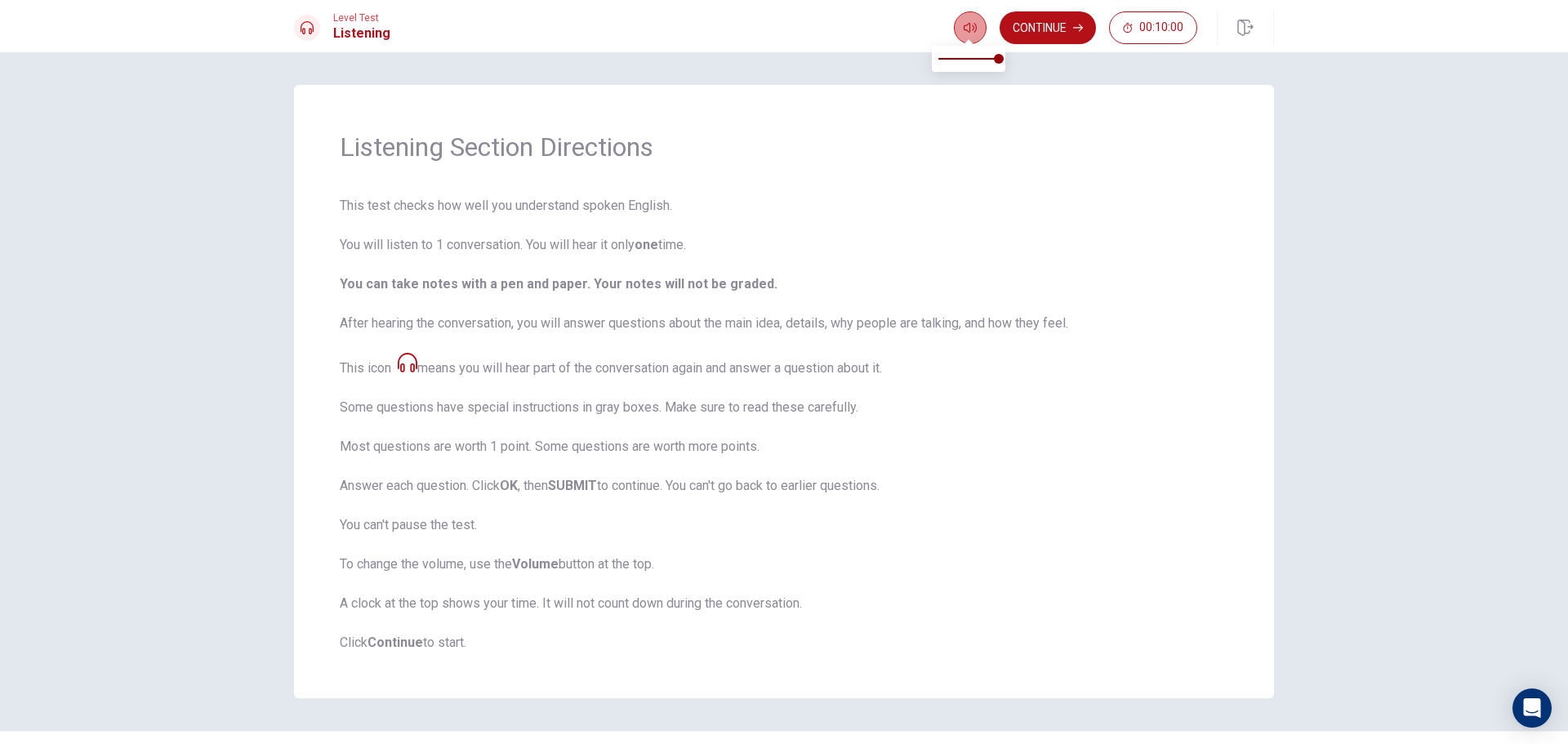
click at [964, 24] on icon "button" at bounding box center [971, 28] width 13 height 13
click at [968, 27] on icon "button" at bounding box center [971, 28] width 13 height 13
click at [964, 36] on span at bounding box center [969, 41] width 13 height 9
click at [965, 31] on icon "button" at bounding box center [971, 28] width 13 height 13
drag, startPoint x: 1006, startPoint y: 56, endPoint x: 954, endPoint y: 58, distance: 52.0
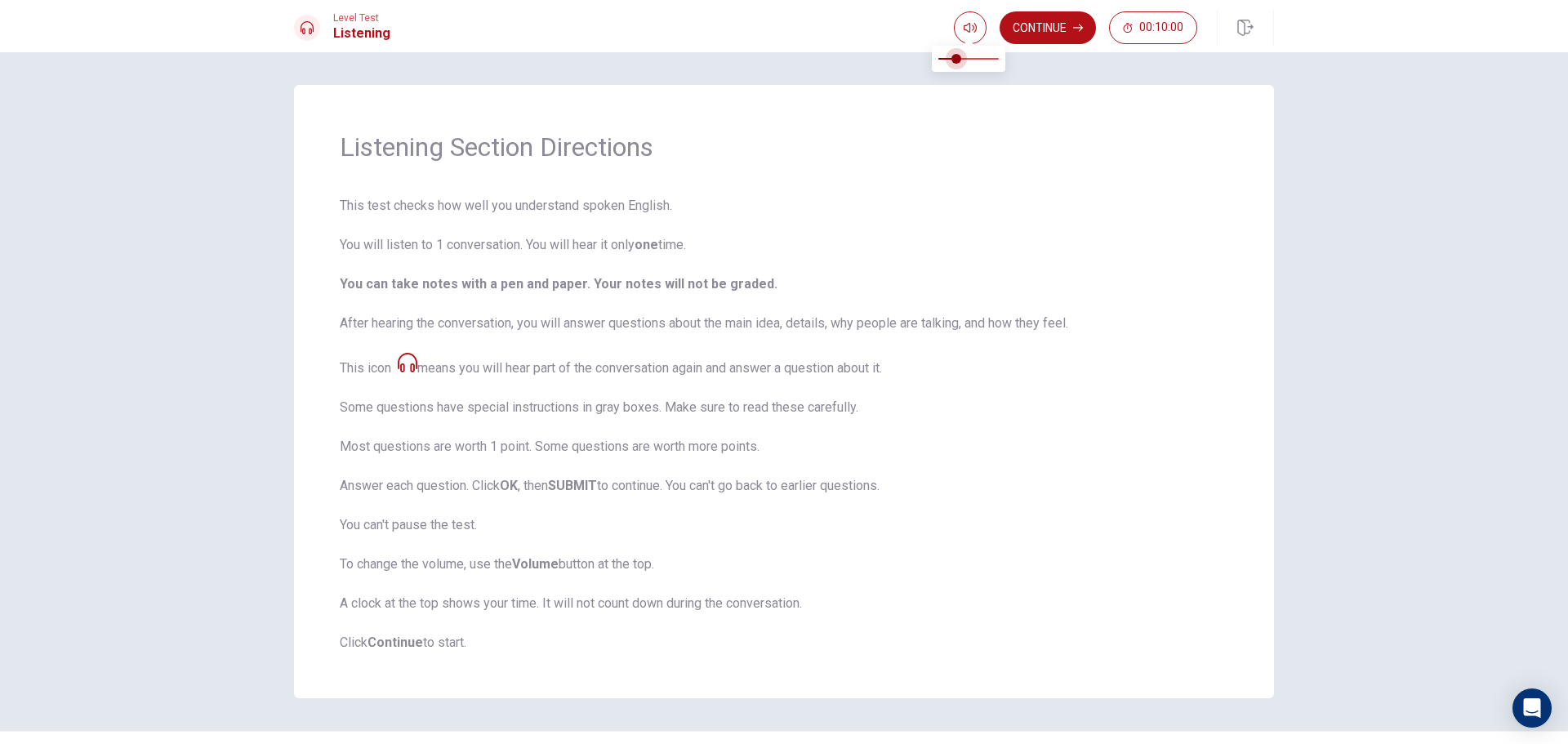
click at [954, 58] on span at bounding box center [957, 59] width 9 height 9
type input "1"
drag, startPoint x: 955, startPoint y: 57, endPoint x: 1055, endPoint y: 57, distance: 100.0
click at [1055, 57] on body "This site uses cookies, as explained in our Privacy Policy . If you agree to th…" at bounding box center [784, 372] width 1568 height 744
click at [970, 22] on icon "button" at bounding box center [971, 28] width 13 height 13
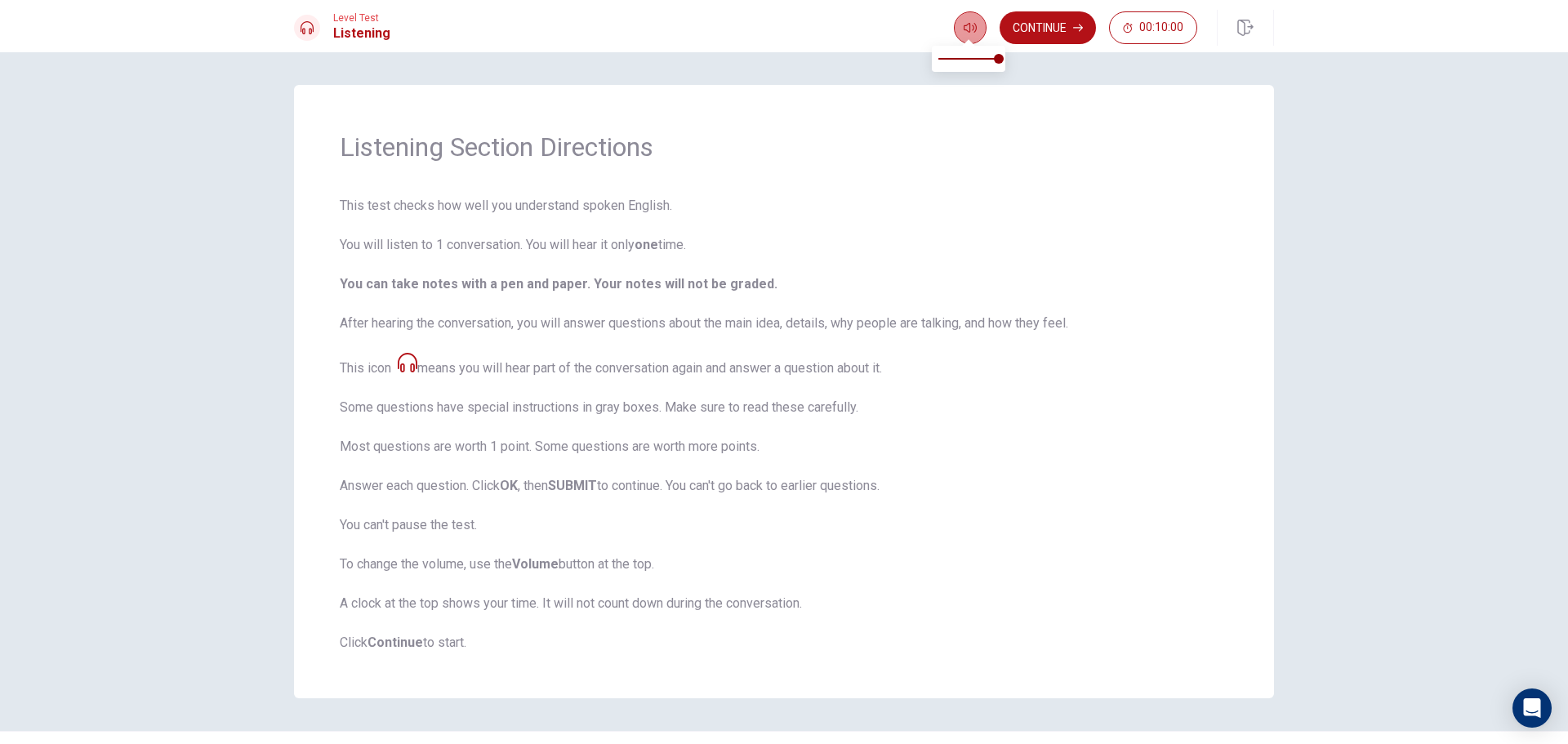
click at [970, 26] on icon "button" at bounding box center [971, 28] width 13 height 13
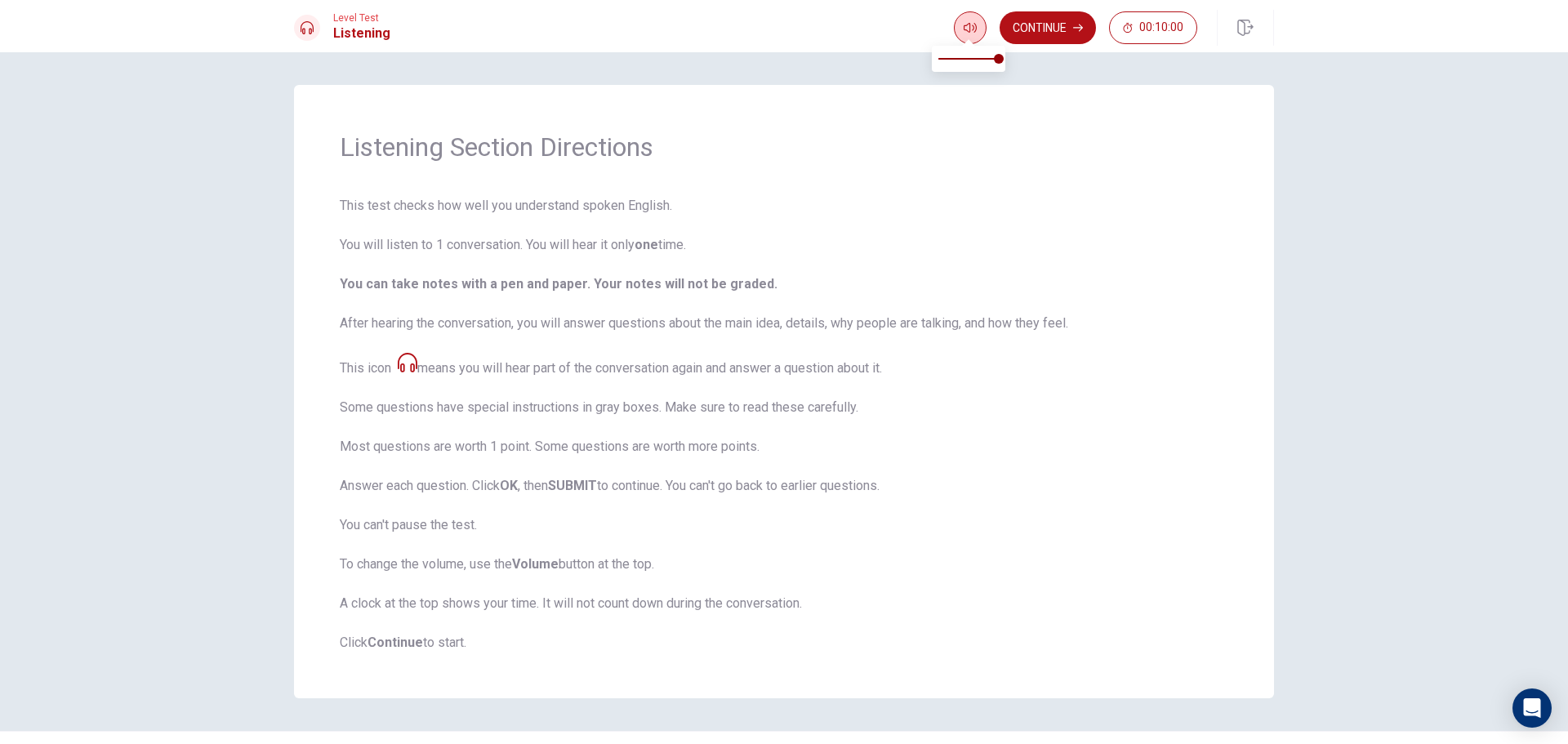
click at [971, 27] on icon "button" at bounding box center [971, 28] width 13 height 13
click at [969, 27] on icon "button" at bounding box center [971, 27] width 13 height 9
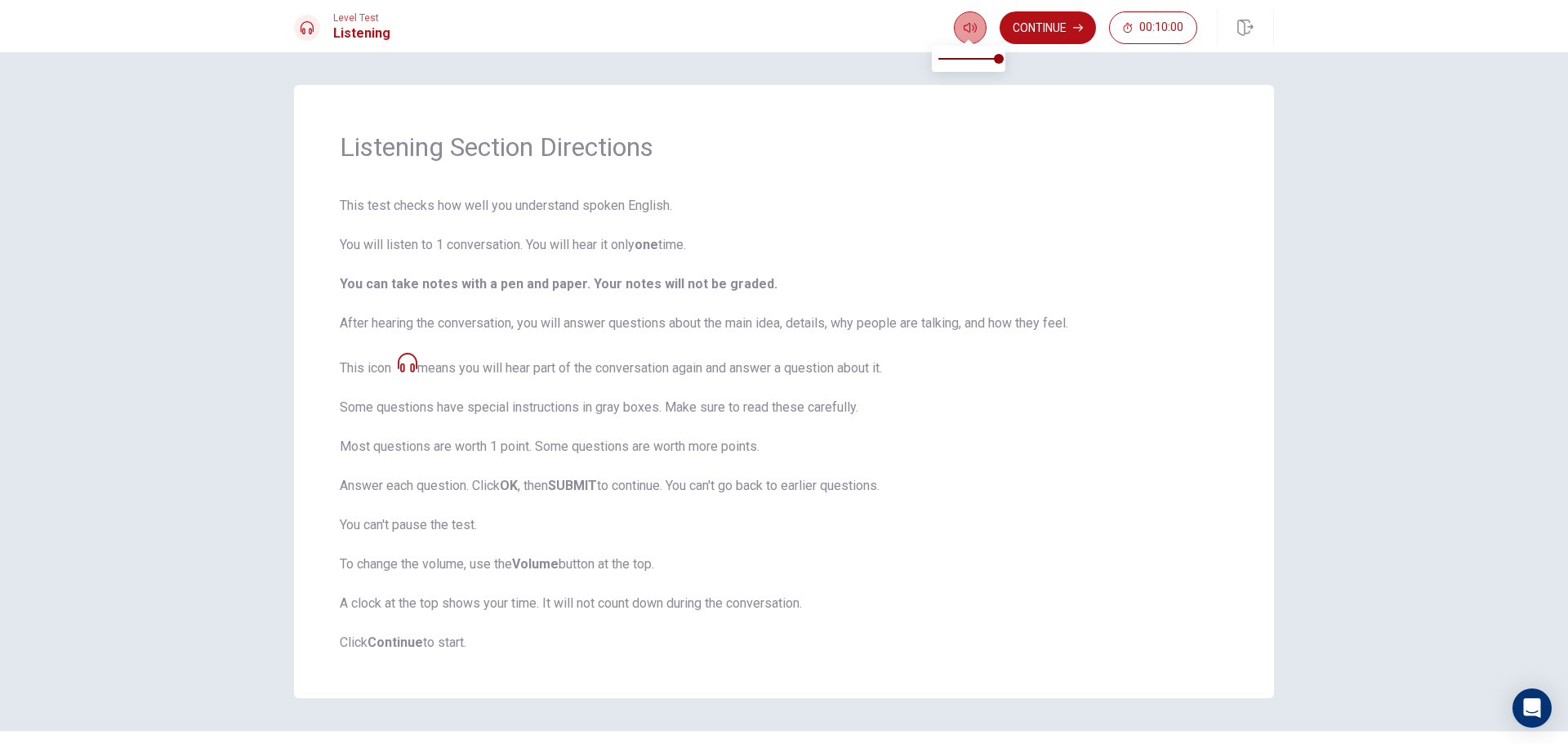
click at [969, 27] on icon "button" at bounding box center [971, 27] width 13 height 9
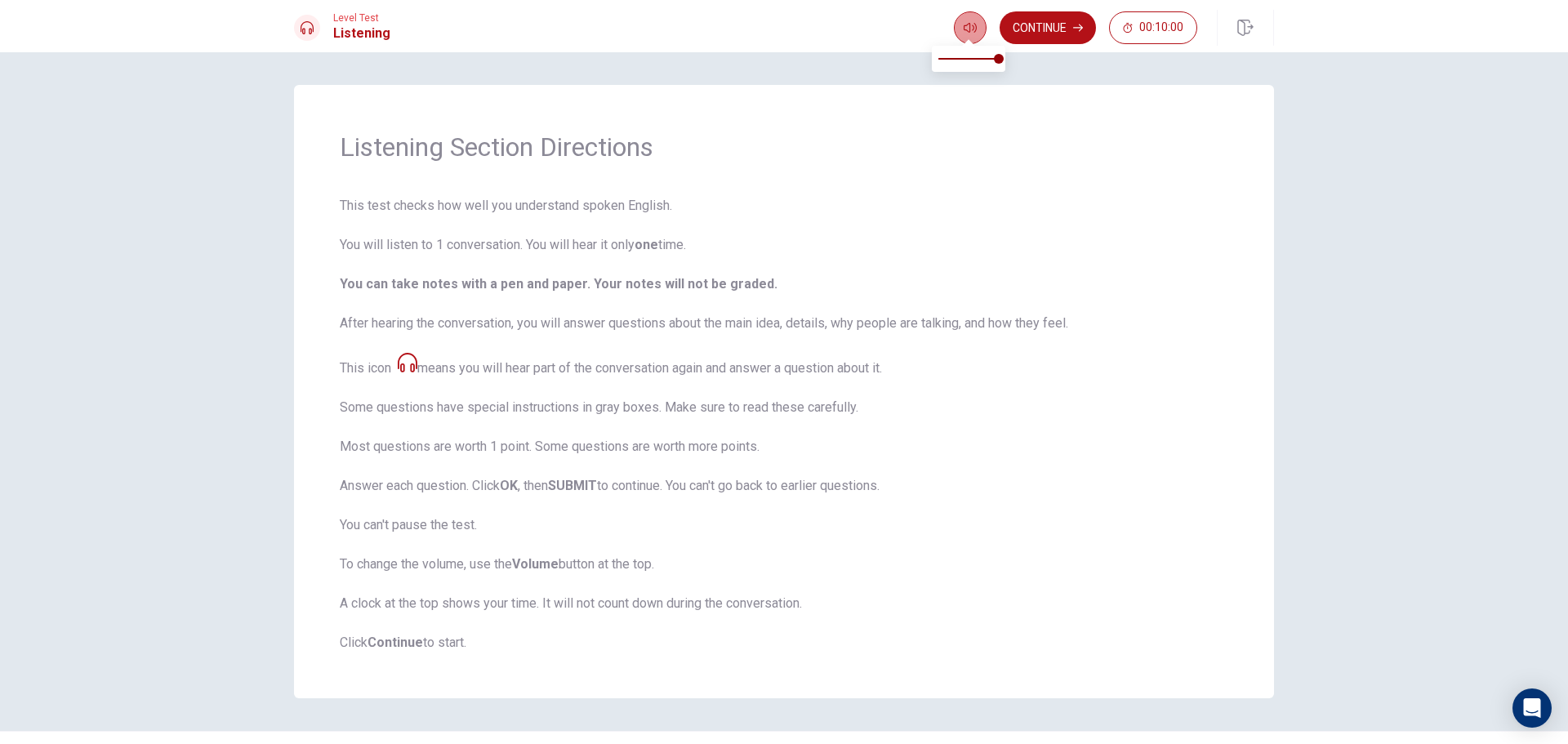
click at [969, 28] on icon "button" at bounding box center [971, 27] width 13 height 9
click at [969, 30] on icon "button" at bounding box center [971, 27] width 13 height 9
click at [661, 211] on span "This test checks how well you understand spoken English. You will listen to 1 c…" at bounding box center [784, 424] width 888 height 456
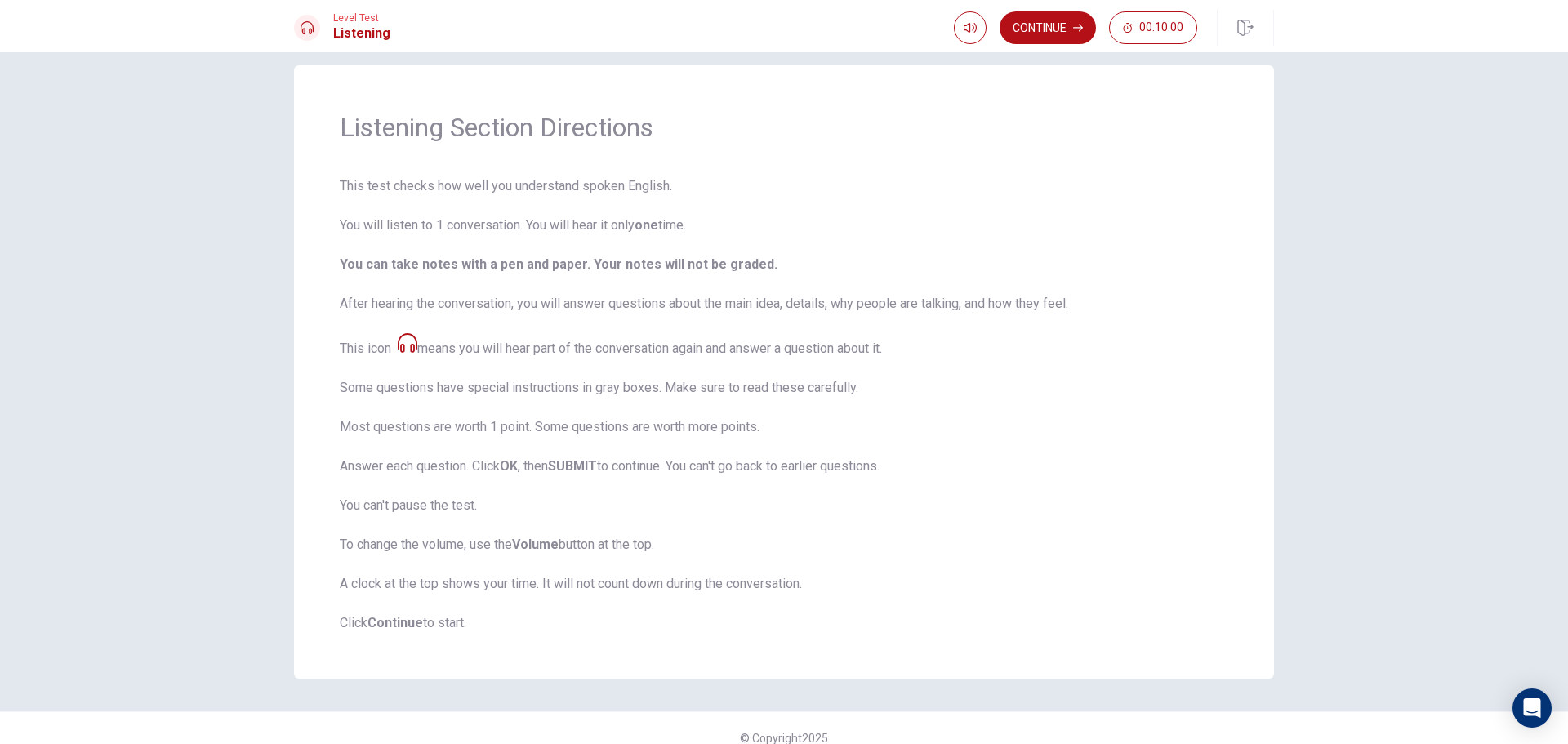
scroll to position [39, 0]
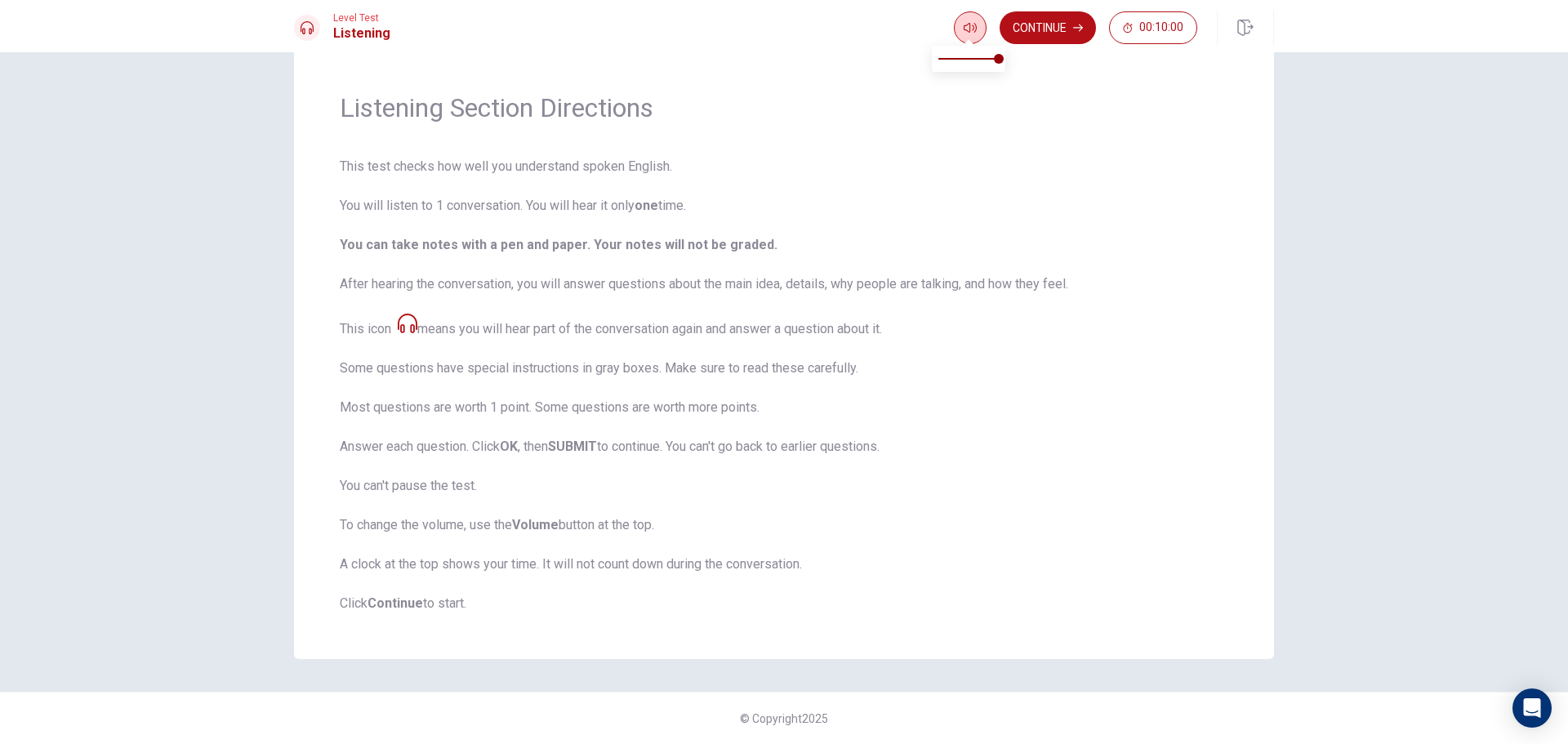
click at [966, 29] on icon "button" at bounding box center [971, 28] width 13 height 13
drag, startPoint x: 994, startPoint y: 58, endPoint x: 942, endPoint y: 57, distance: 52.0
click at [942, 57] on span at bounding box center [943, 59] width 9 height 9
type input "1"
drag, startPoint x: 944, startPoint y: 57, endPoint x: 1039, endPoint y: 58, distance: 95.0
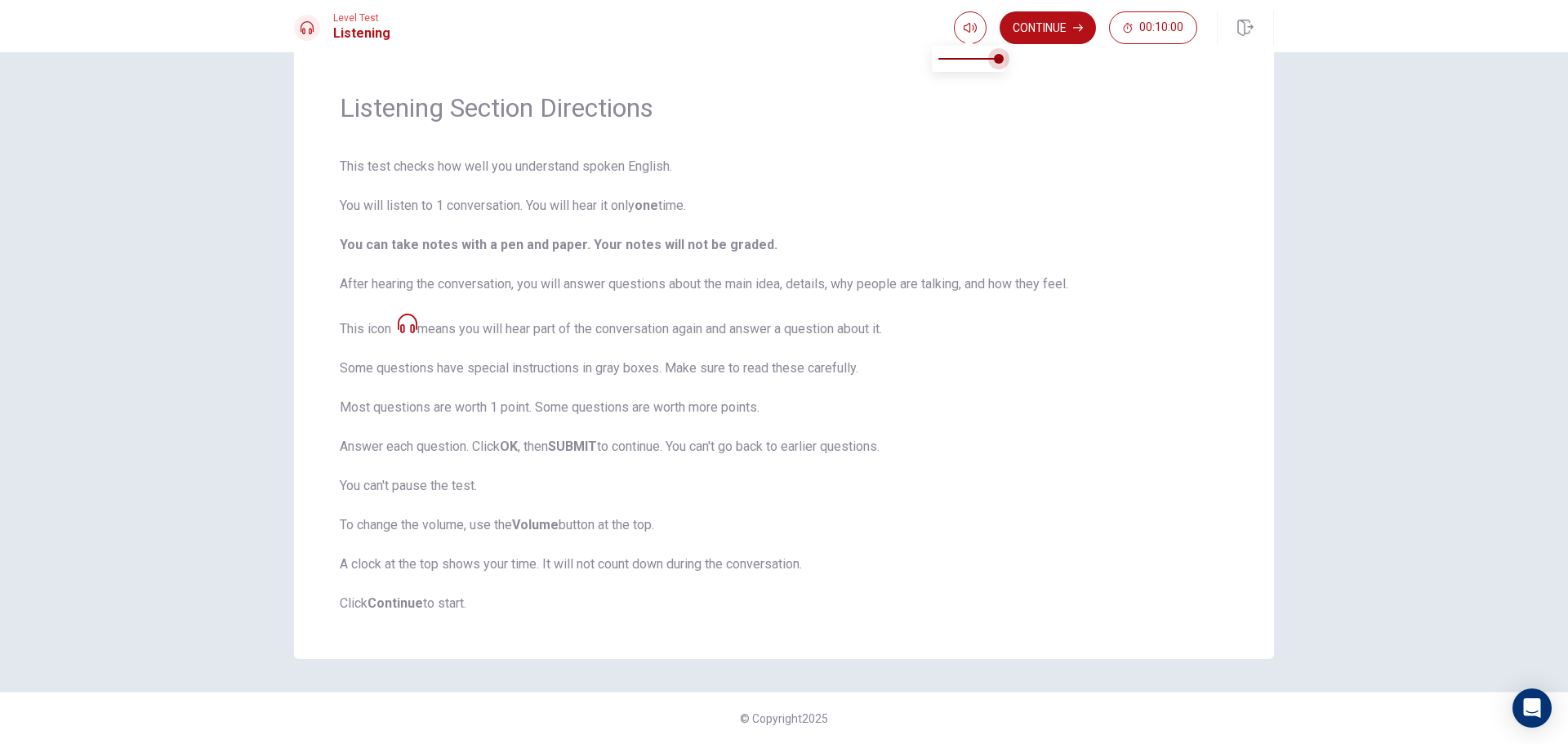
click at [1042, 59] on body "This site uses cookies, as explained in our Privacy Policy . If you agree to th…" at bounding box center [784, 372] width 1568 height 744
click at [993, 29] on div "Continue 00:10:00" at bounding box center [1075, 27] width 243 height 33
click at [971, 26] on icon "button" at bounding box center [971, 27] width 13 height 9
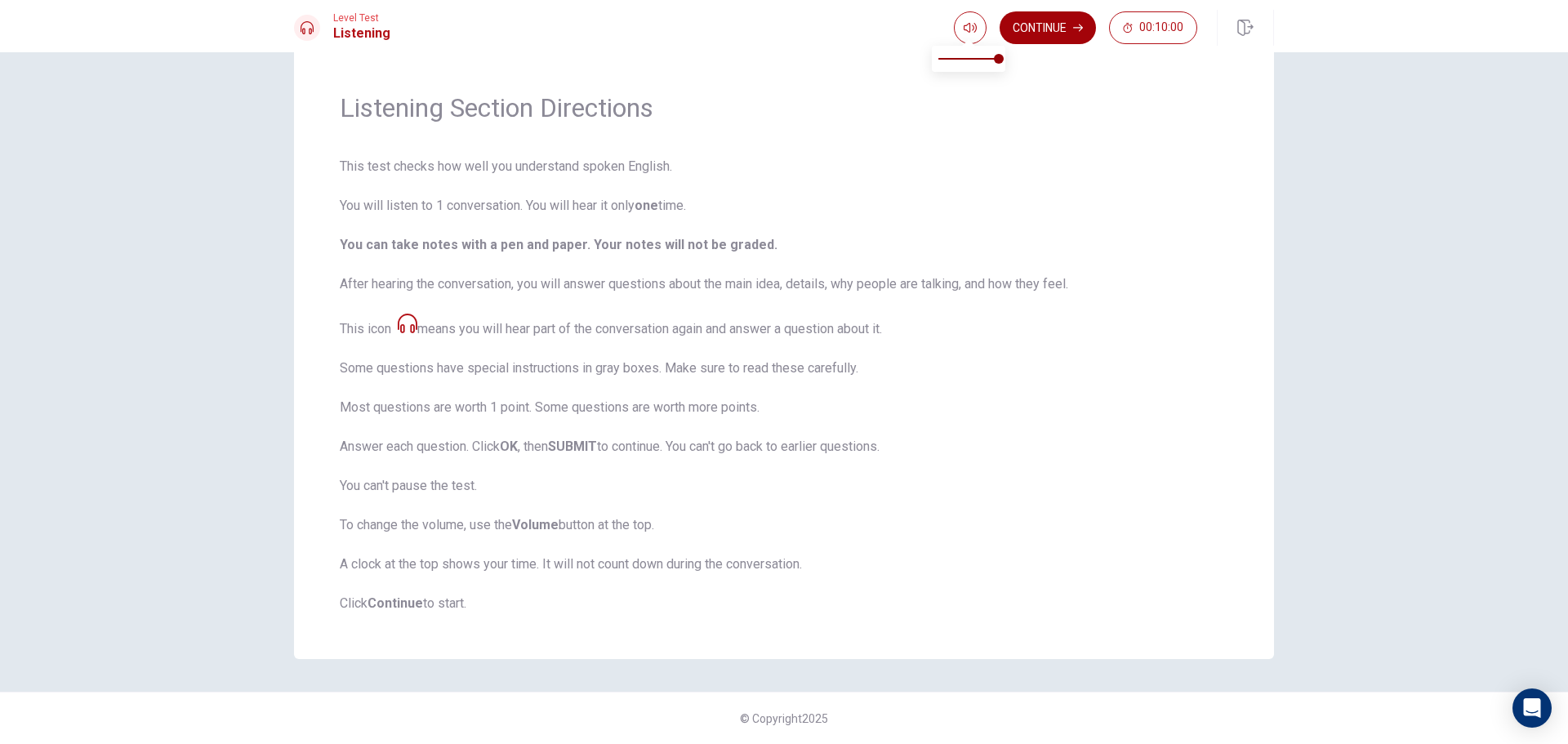
click at [1038, 29] on button "Continue" at bounding box center [1047, 27] width 96 height 33
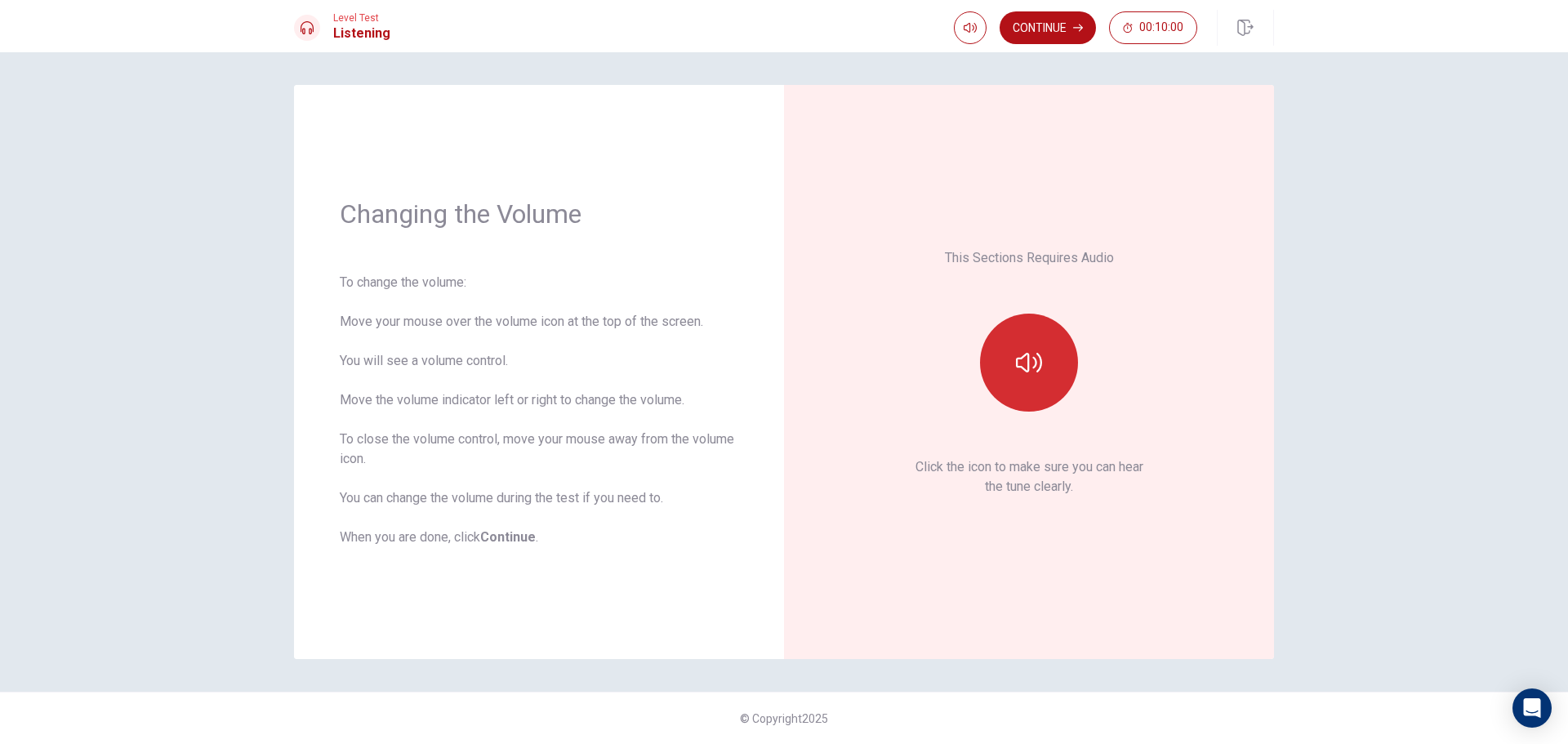
click at [1029, 336] on button "button" at bounding box center [1029, 362] width 98 height 98
click at [964, 32] on icon "button" at bounding box center [971, 28] width 13 height 13
type input "0.6"
drag, startPoint x: 991, startPoint y: 57, endPoint x: 977, endPoint y: 63, distance: 15.2
click at [977, 63] on span at bounding box center [981, 59] width 9 height 9
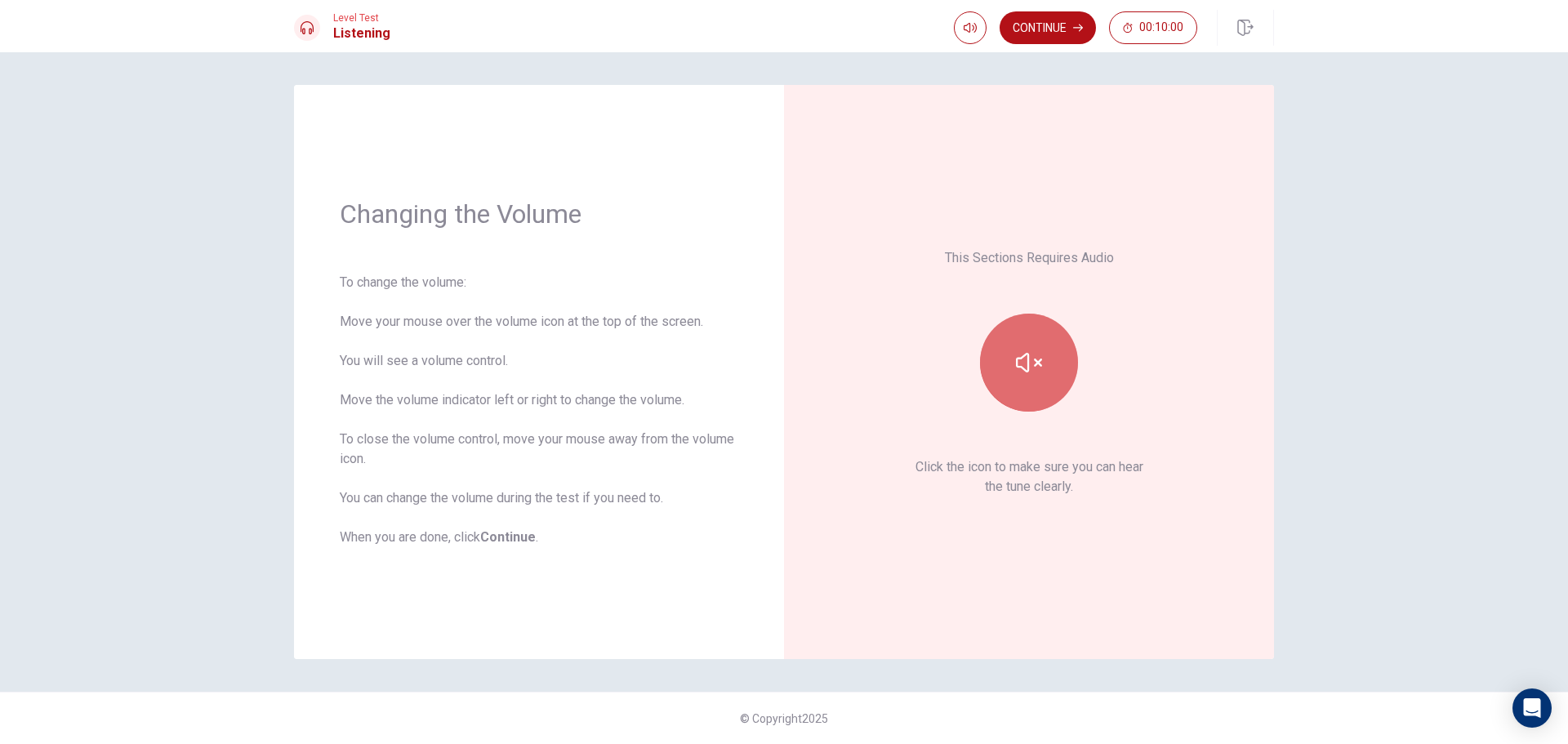
click at [1035, 353] on icon "button" at bounding box center [1029, 363] width 26 height 26
click at [1020, 338] on button "button" at bounding box center [1029, 362] width 98 height 98
click at [964, 29] on icon "button" at bounding box center [971, 28] width 13 height 13
type input "0.8"
click at [985, 56] on span at bounding box center [986, 59] width 9 height 9
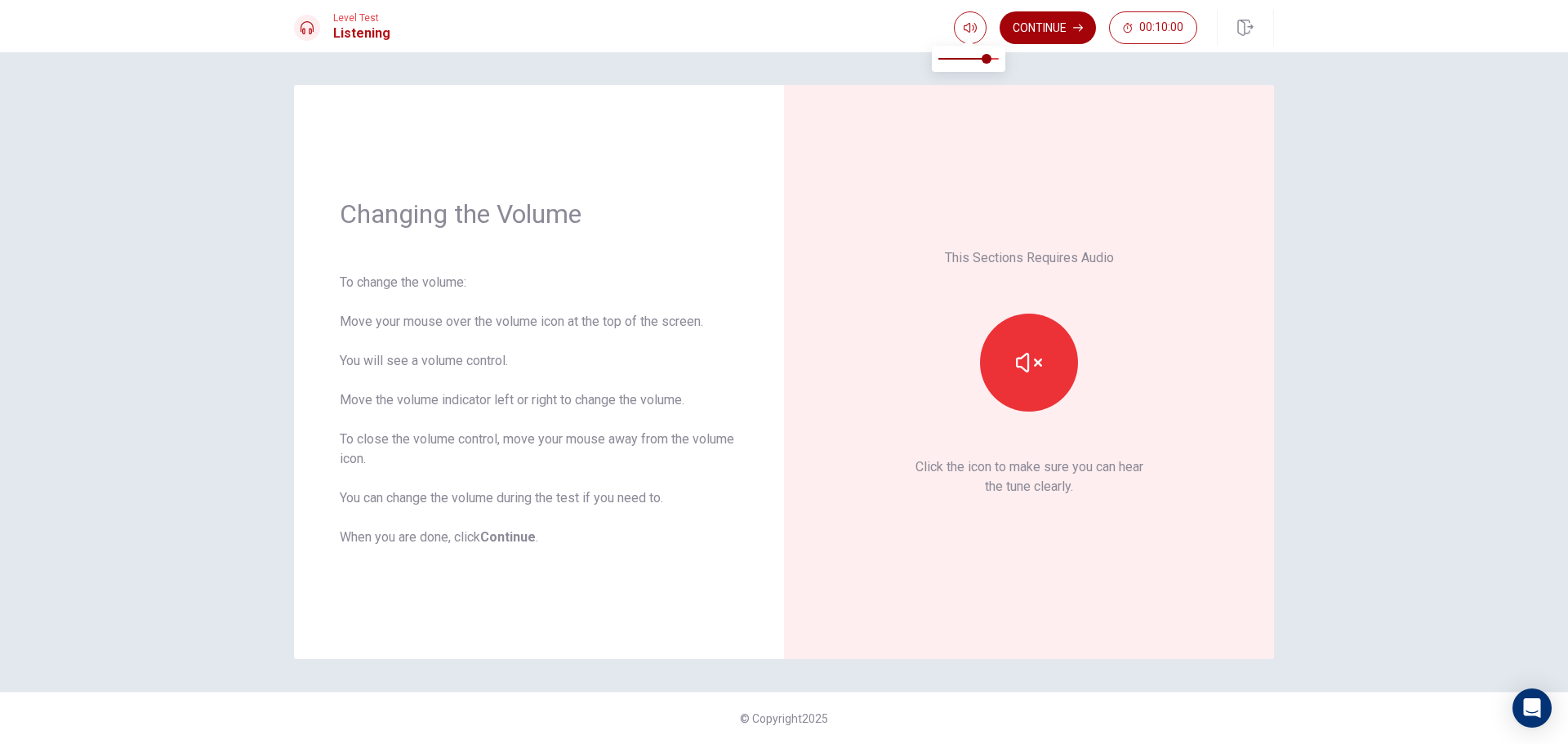
click at [1042, 37] on button "Continue" at bounding box center [1047, 27] width 96 height 33
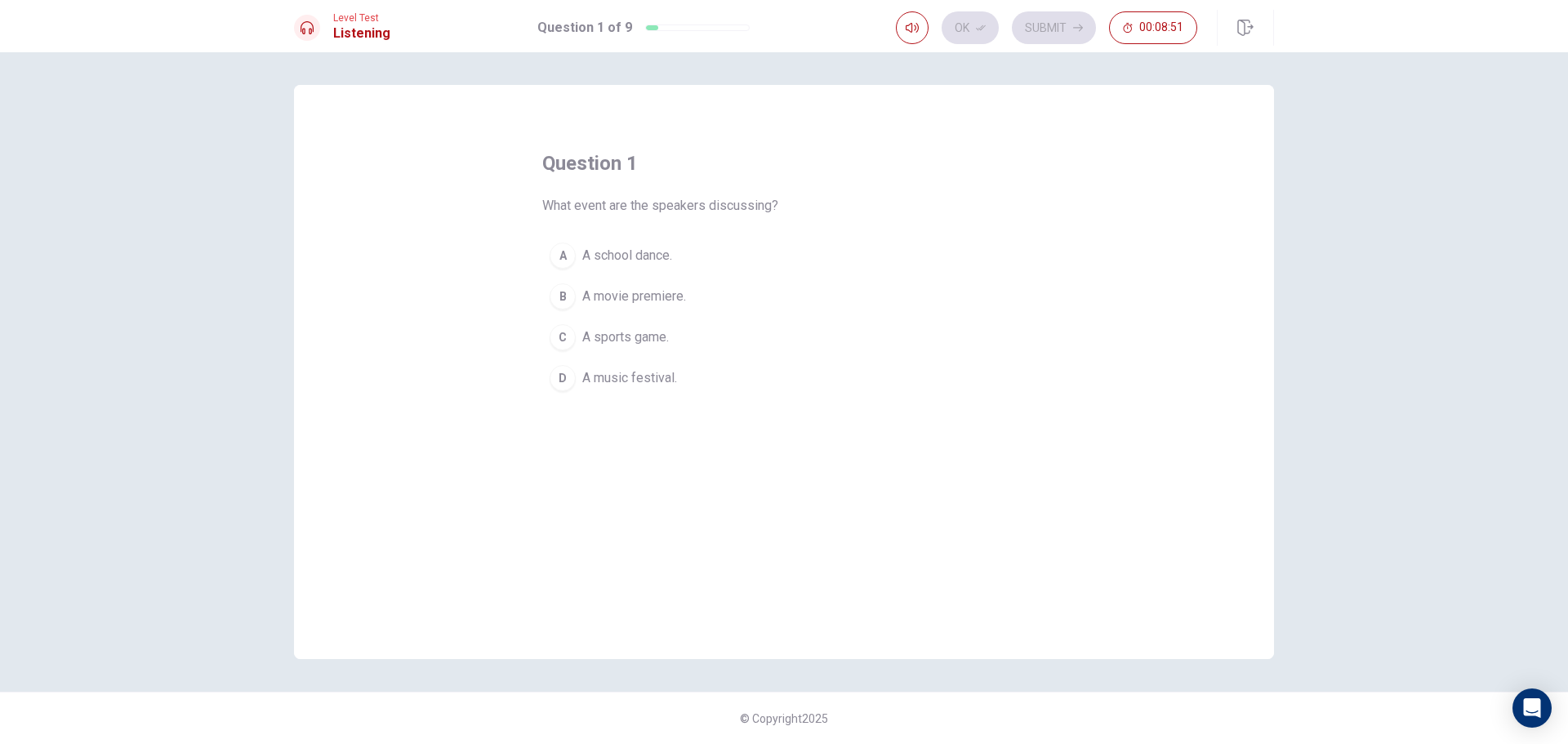
click at [656, 370] on span "A music festival." at bounding box center [629, 378] width 94 height 20
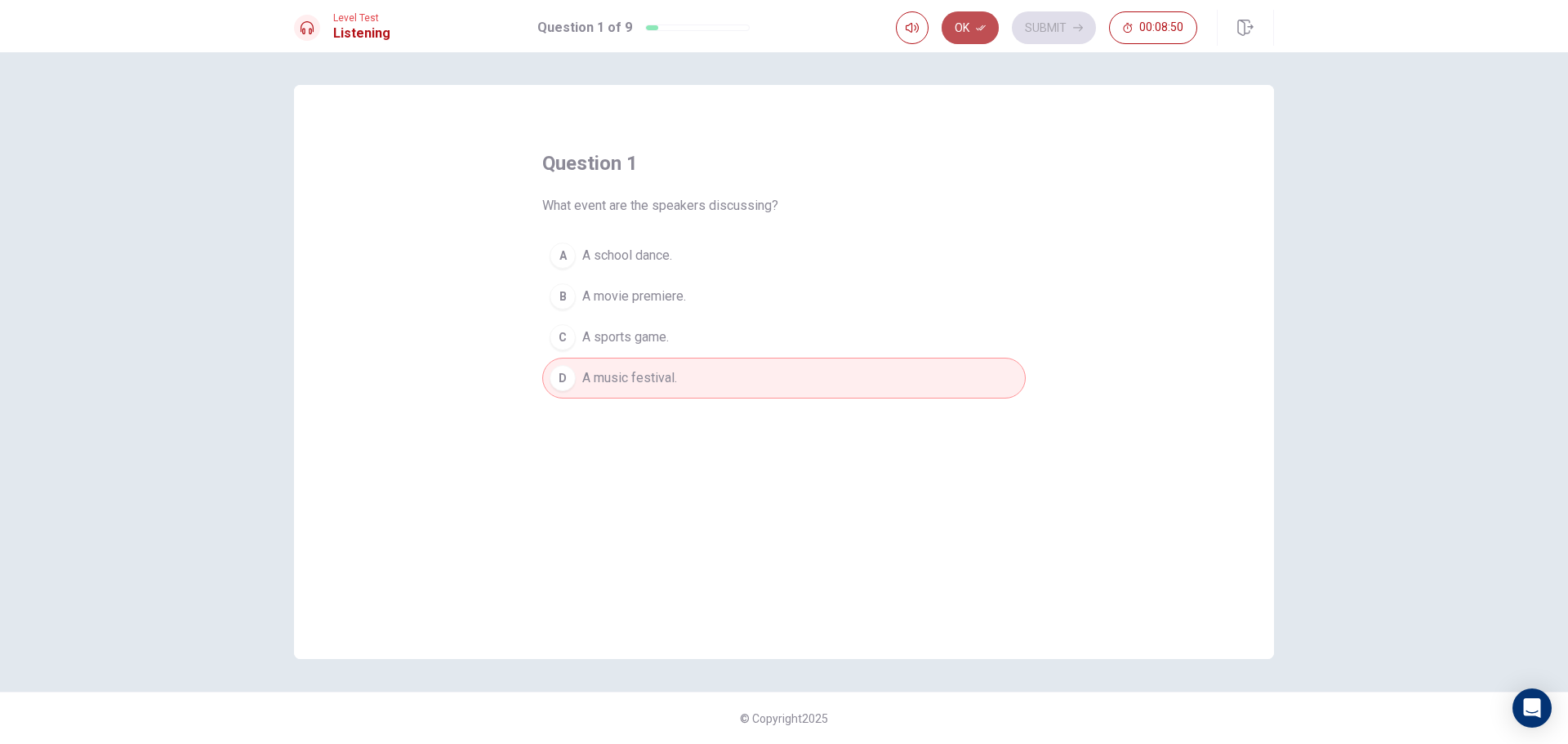
click at [970, 23] on button "Ok" at bounding box center [970, 27] width 57 height 33
click at [1052, 35] on button "Submit" at bounding box center [1054, 27] width 84 height 33
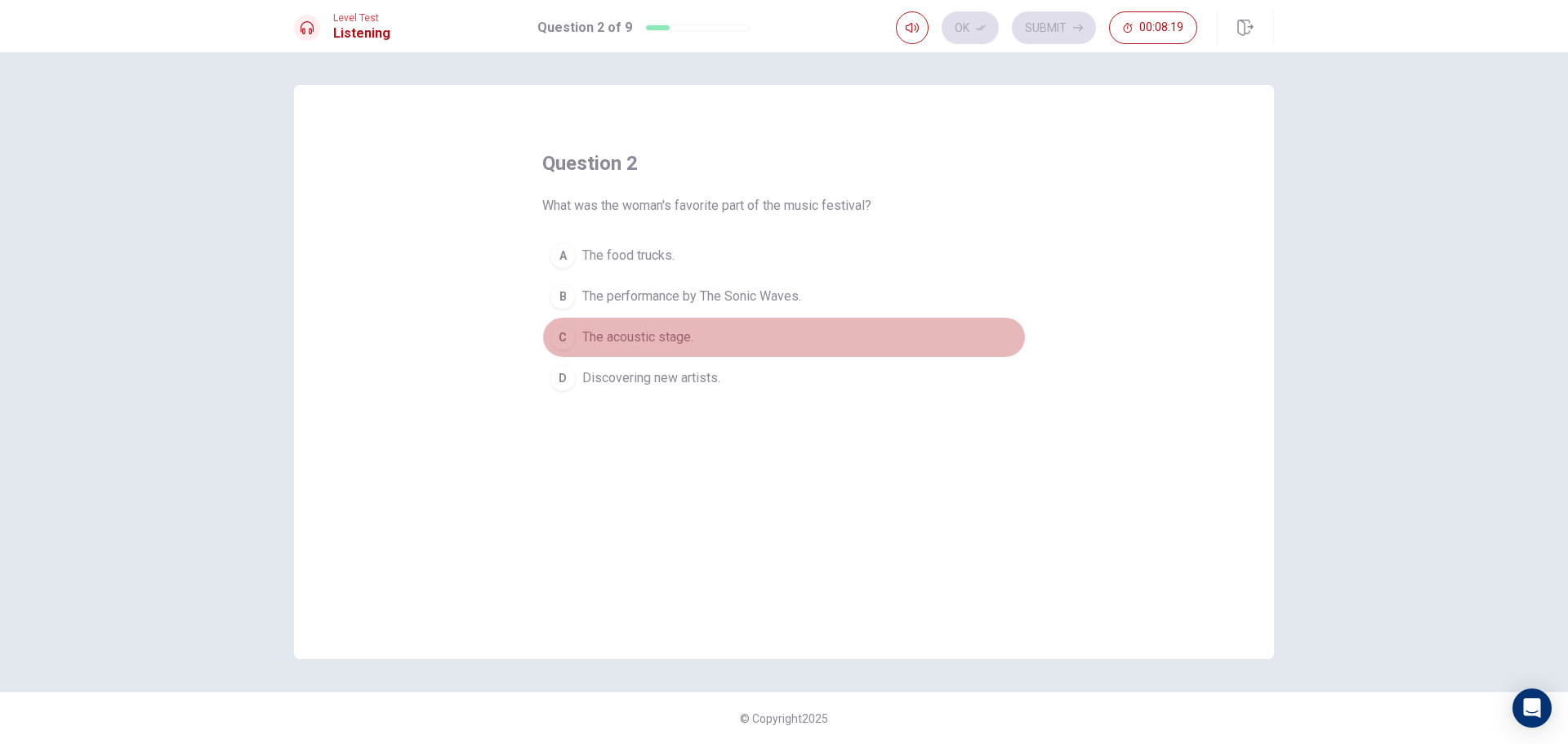
click at [624, 346] on span "The acoustic stage." at bounding box center [638, 336] width 111 height 20
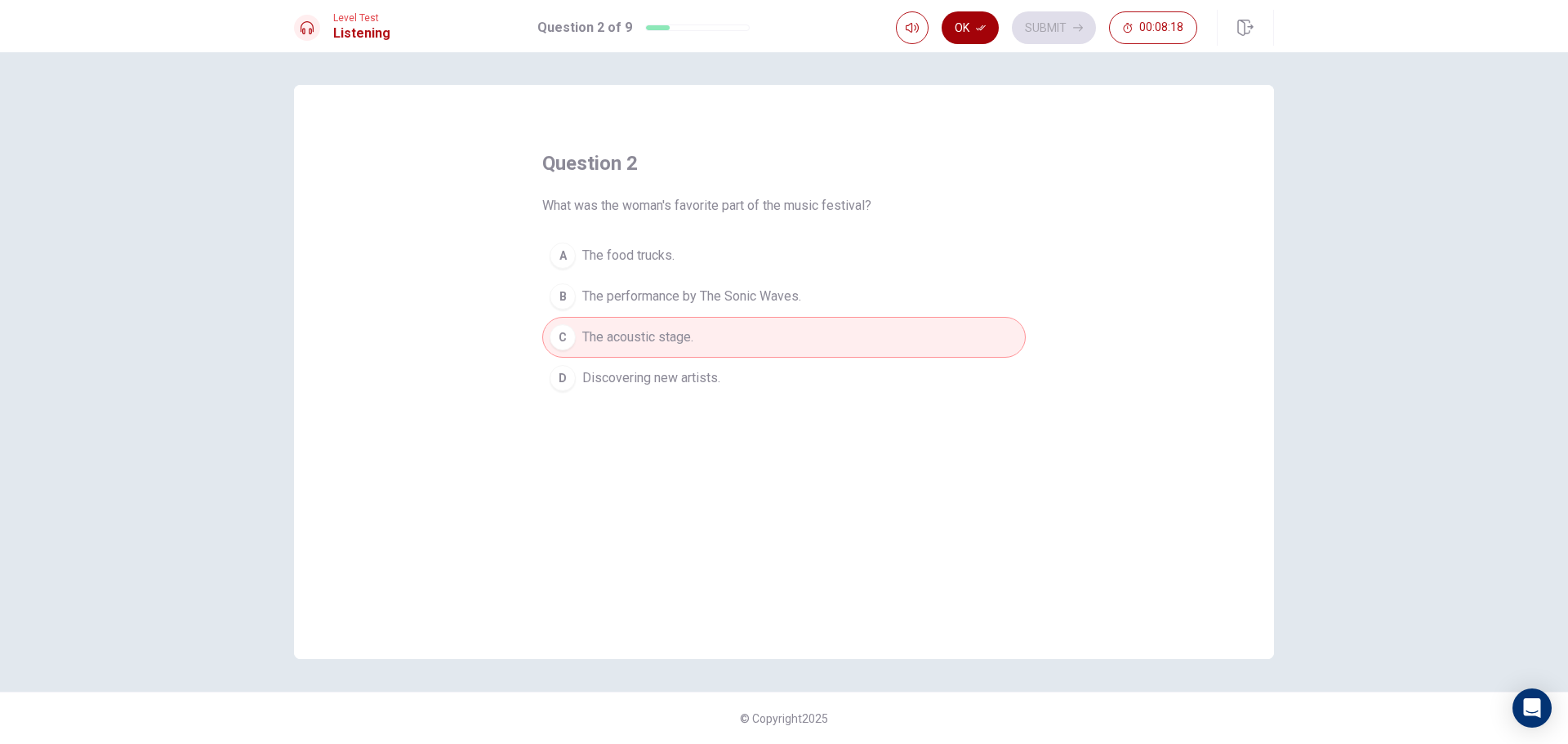
click at [982, 25] on icon "button" at bounding box center [981, 27] width 9 height 9
click at [1068, 29] on button "Submit" at bounding box center [1054, 27] width 84 height 33
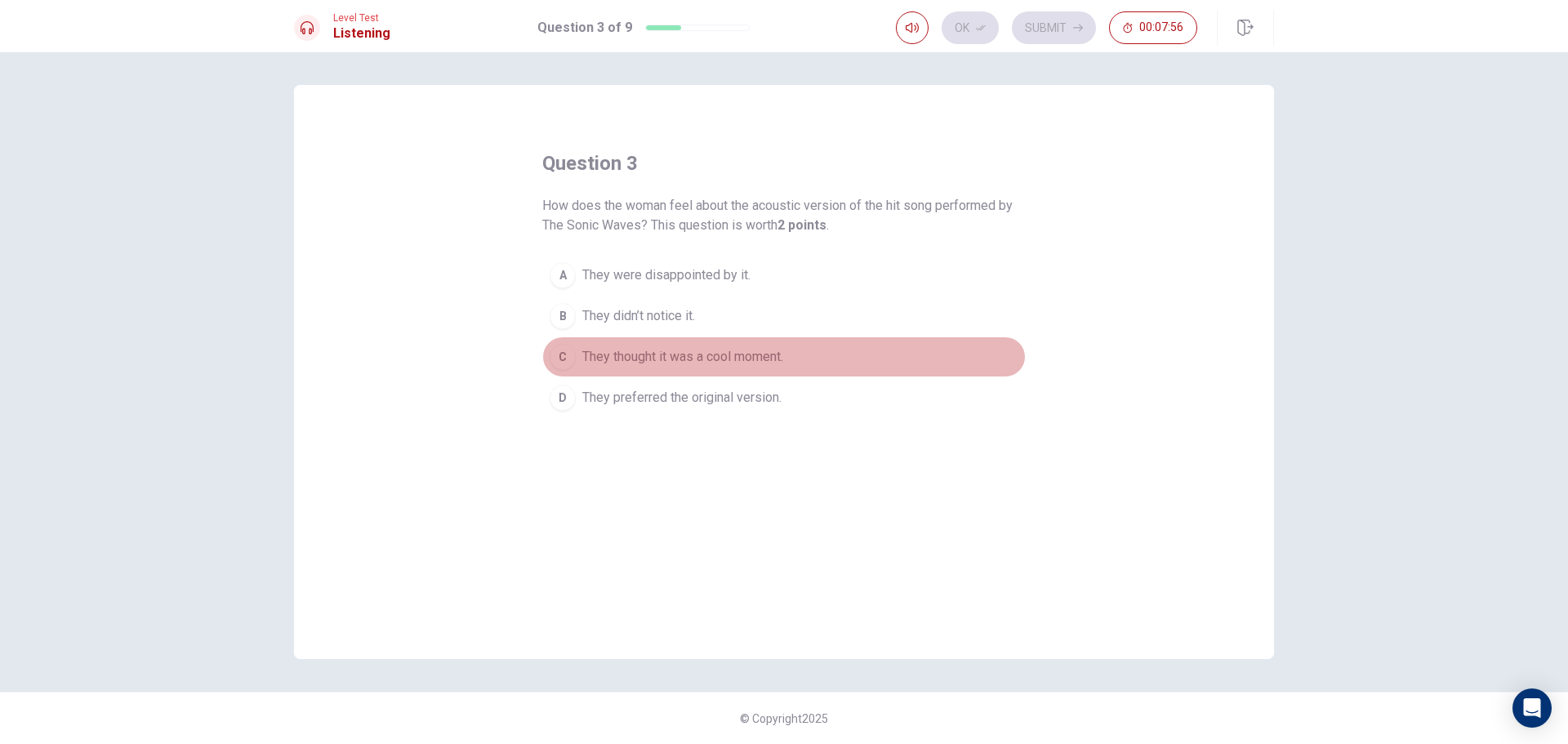
click at [712, 350] on span "They thought it was a cool moment." at bounding box center [683, 356] width 201 height 20
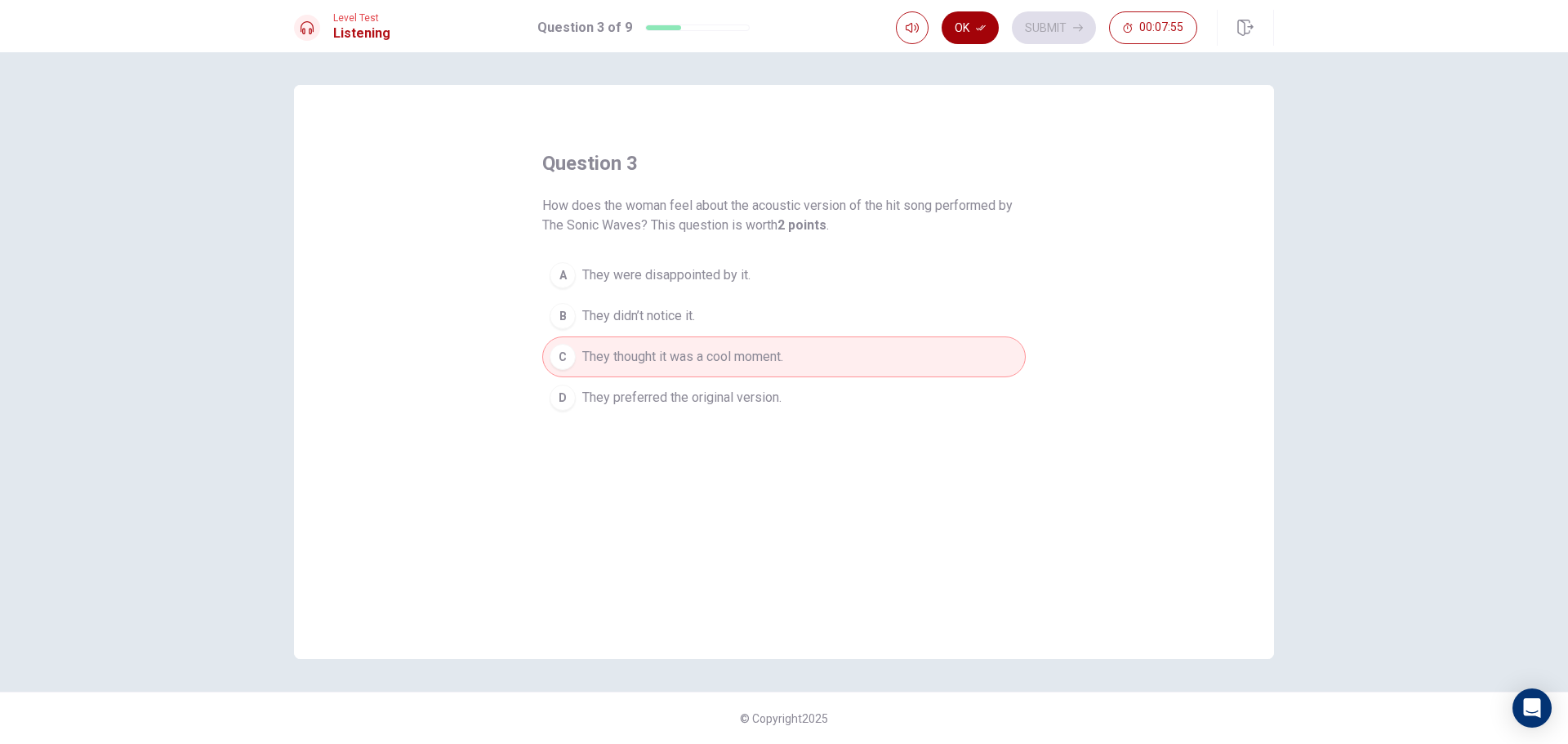
click at [967, 27] on button "Ok" at bounding box center [970, 27] width 57 height 33
click at [1048, 23] on button "Submit" at bounding box center [1054, 27] width 84 height 33
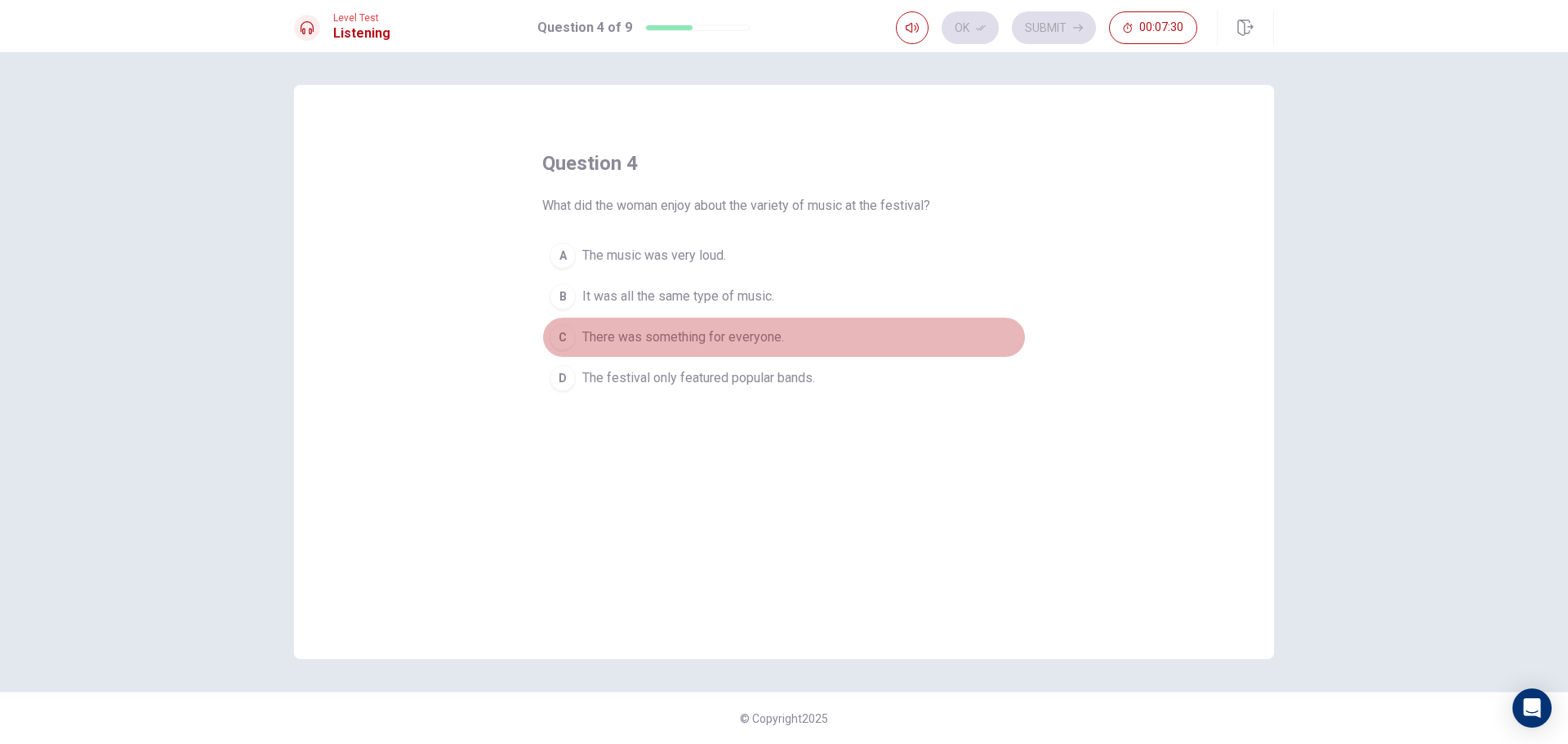
click at [657, 335] on span "There was something for everyone." at bounding box center [683, 336] width 202 height 20
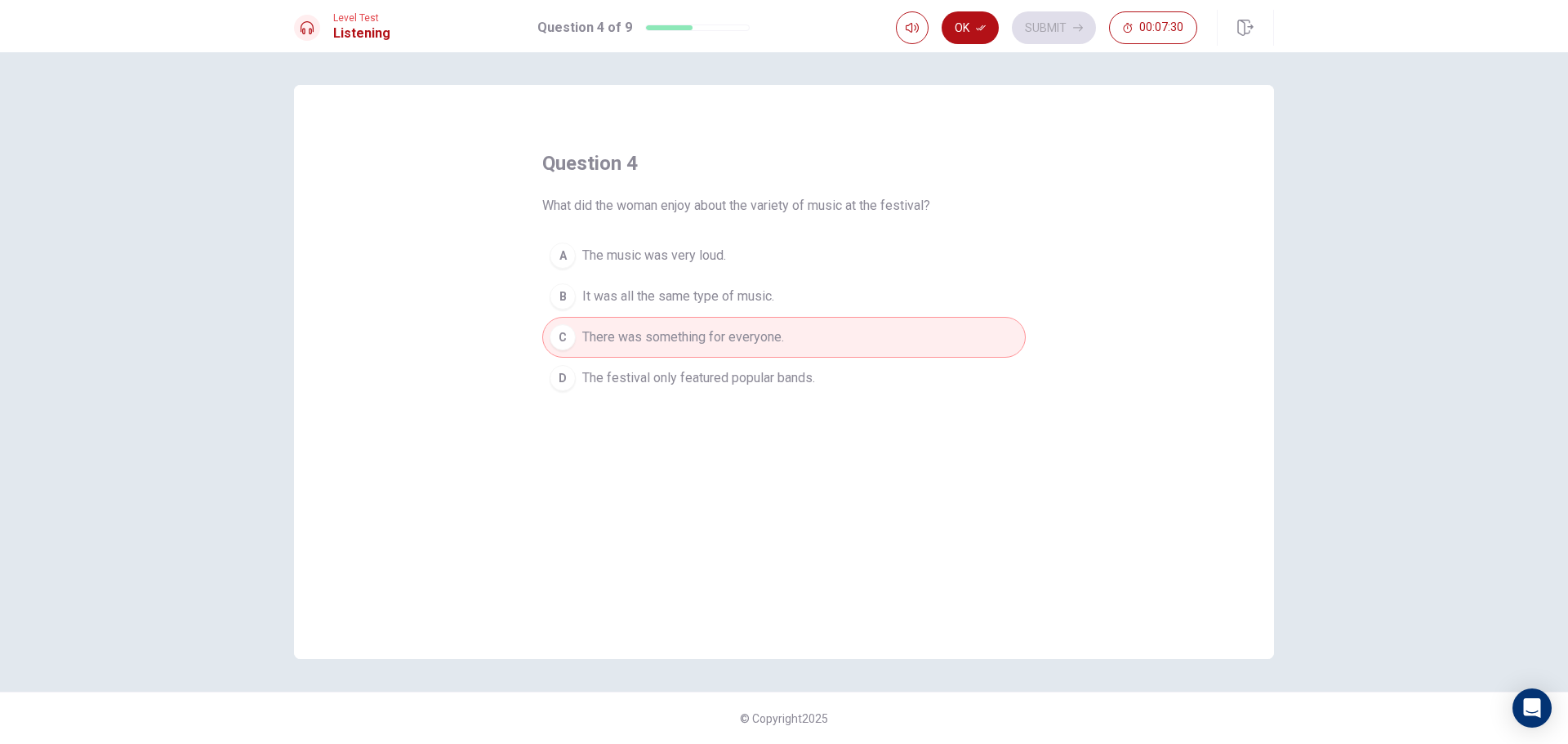
drag, startPoint x: 975, startPoint y: 13, endPoint x: 975, endPoint y: 28, distance: 15.0
click at [975, 16] on button "Ok" at bounding box center [970, 27] width 57 height 33
click at [1056, 32] on button "Submit" at bounding box center [1054, 27] width 84 height 33
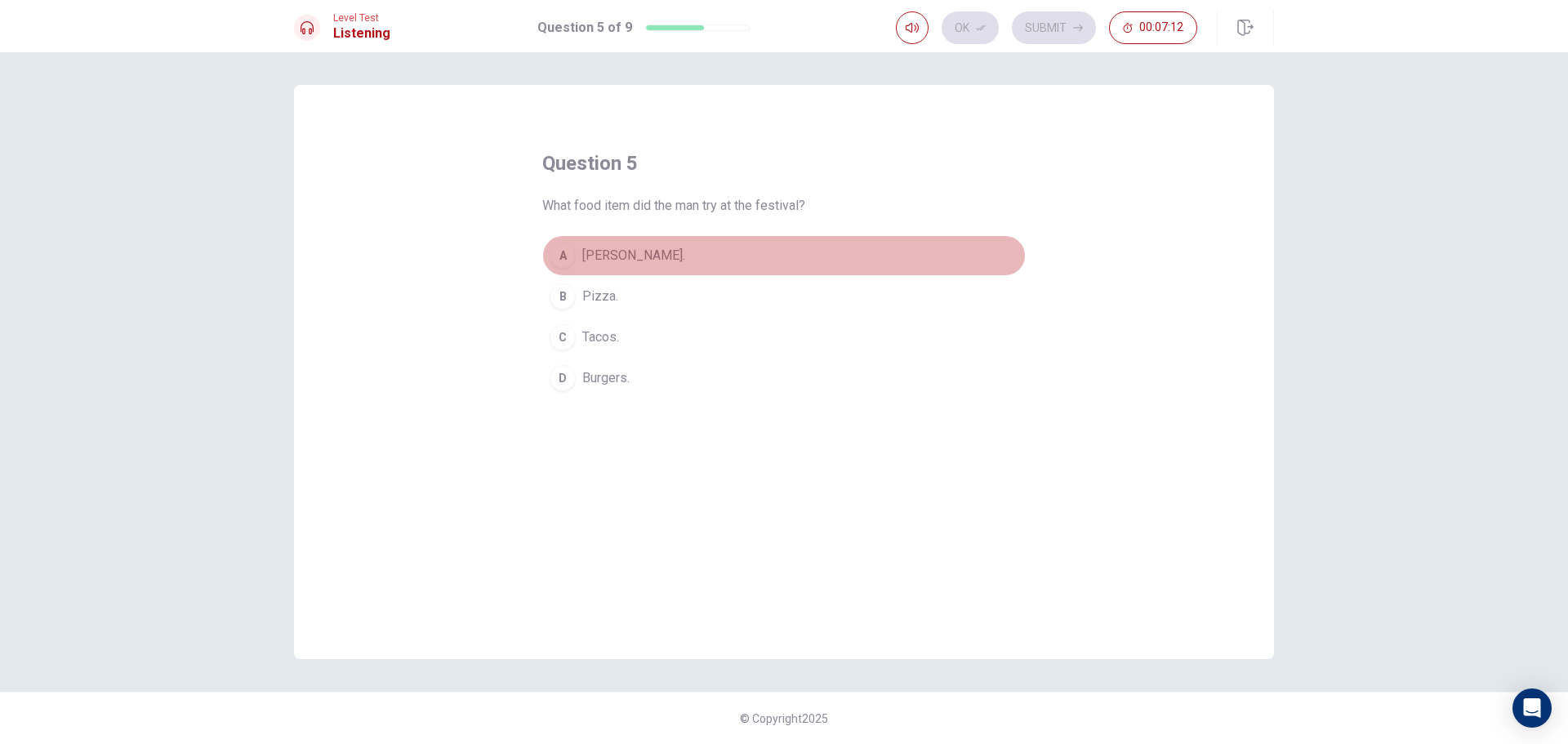
click at [626, 257] on span "[PERSON_NAME]." at bounding box center [634, 255] width 103 height 20
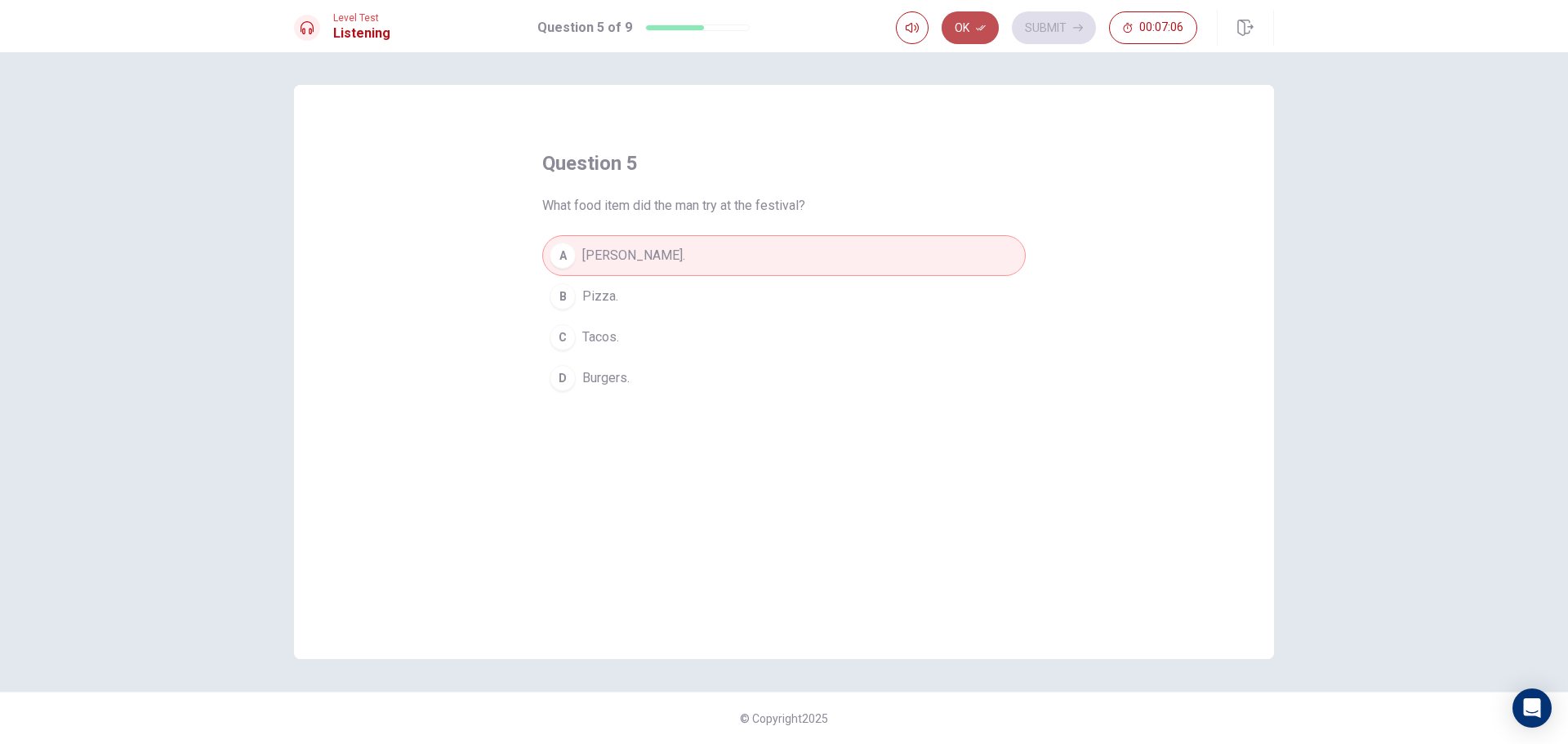
click at [962, 31] on button "Ok" at bounding box center [970, 27] width 57 height 33
click at [1045, 39] on button "Submit" at bounding box center [1054, 27] width 84 height 33
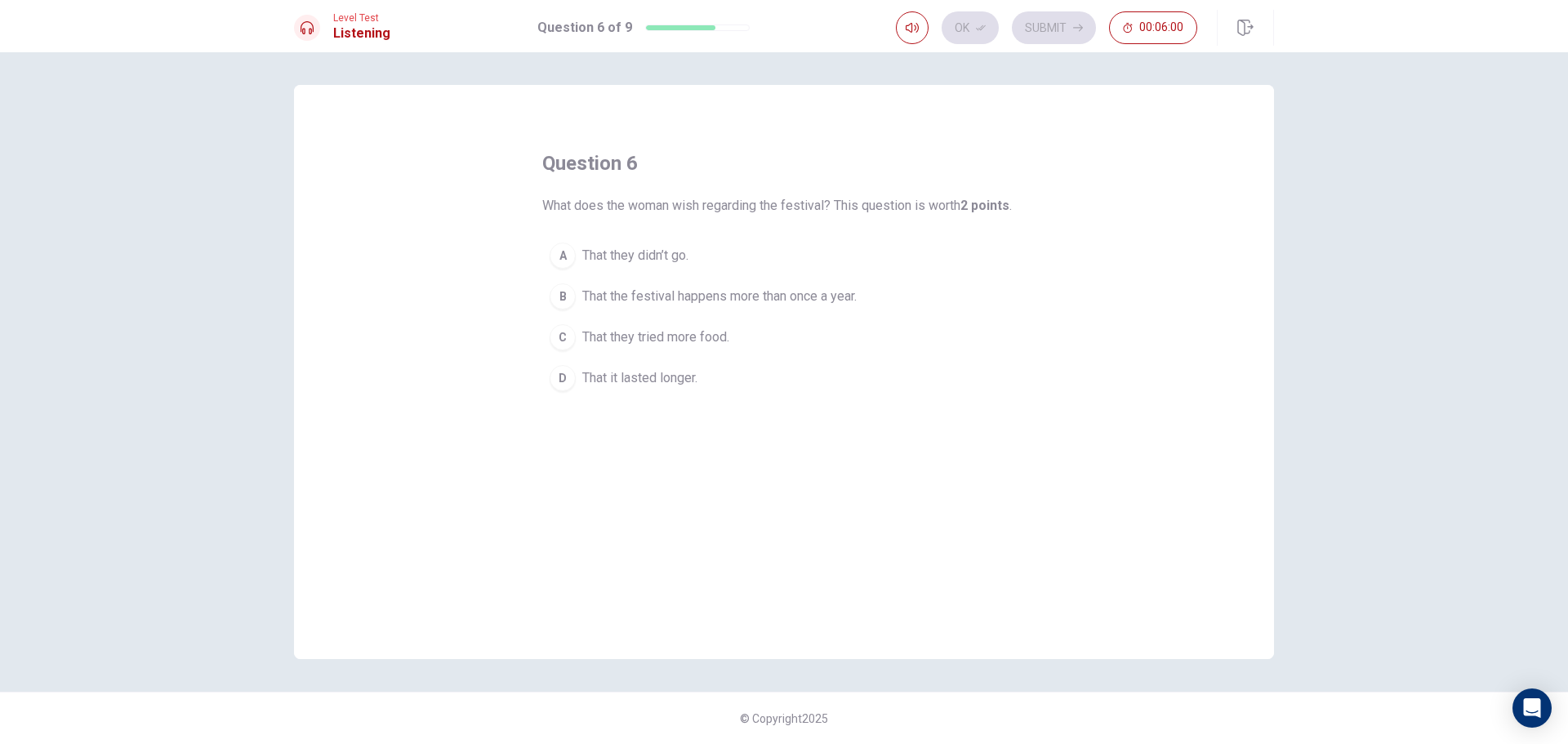
click at [668, 289] on span "That the festival happens more than once a year." at bounding box center [719, 296] width 274 height 20
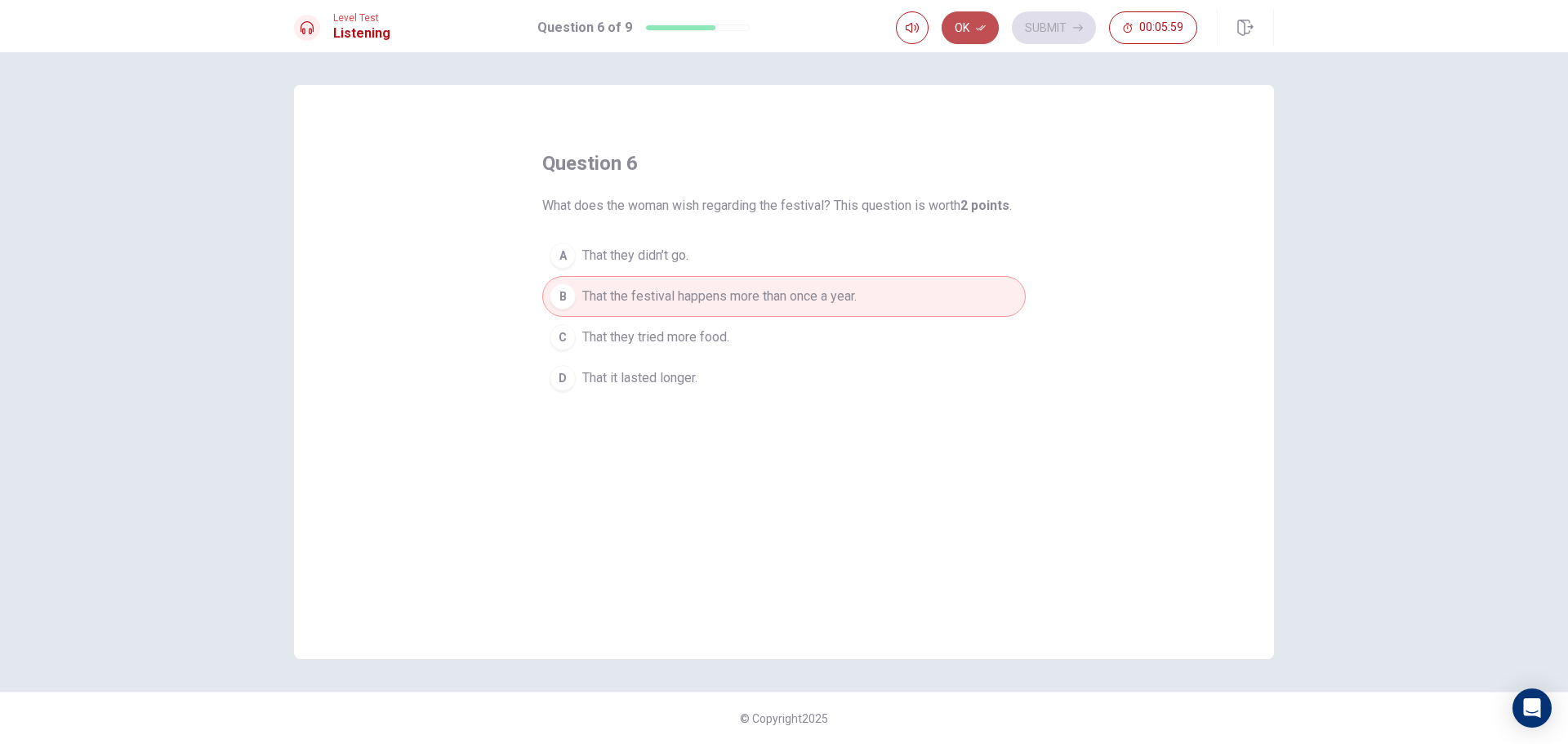
click at [966, 29] on button "Ok" at bounding box center [970, 27] width 57 height 33
click at [1045, 29] on button "Submit" at bounding box center [1054, 27] width 84 height 33
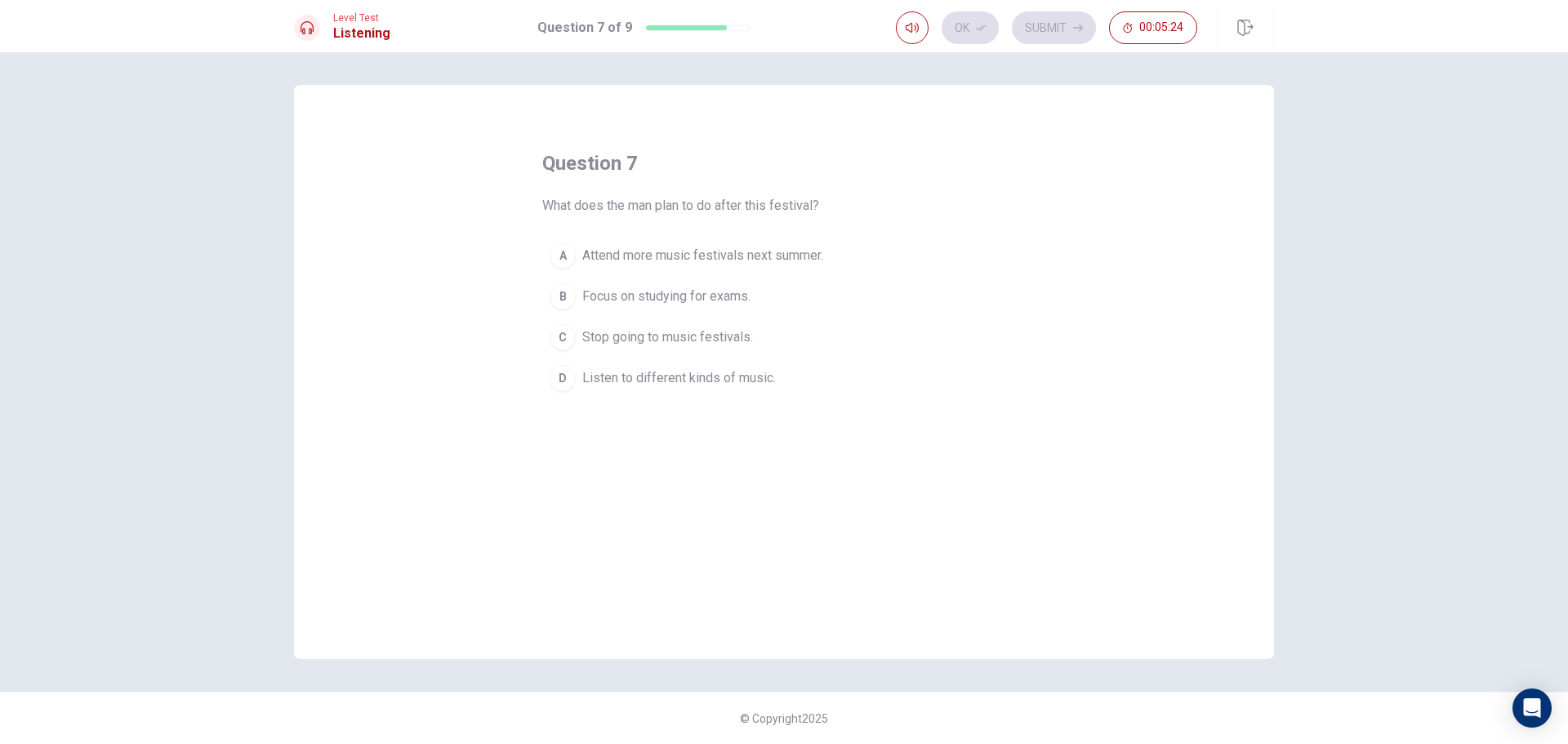
click at [732, 377] on span "Listen to different kinds of music." at bounding box center [679, 378] width 194 height 20
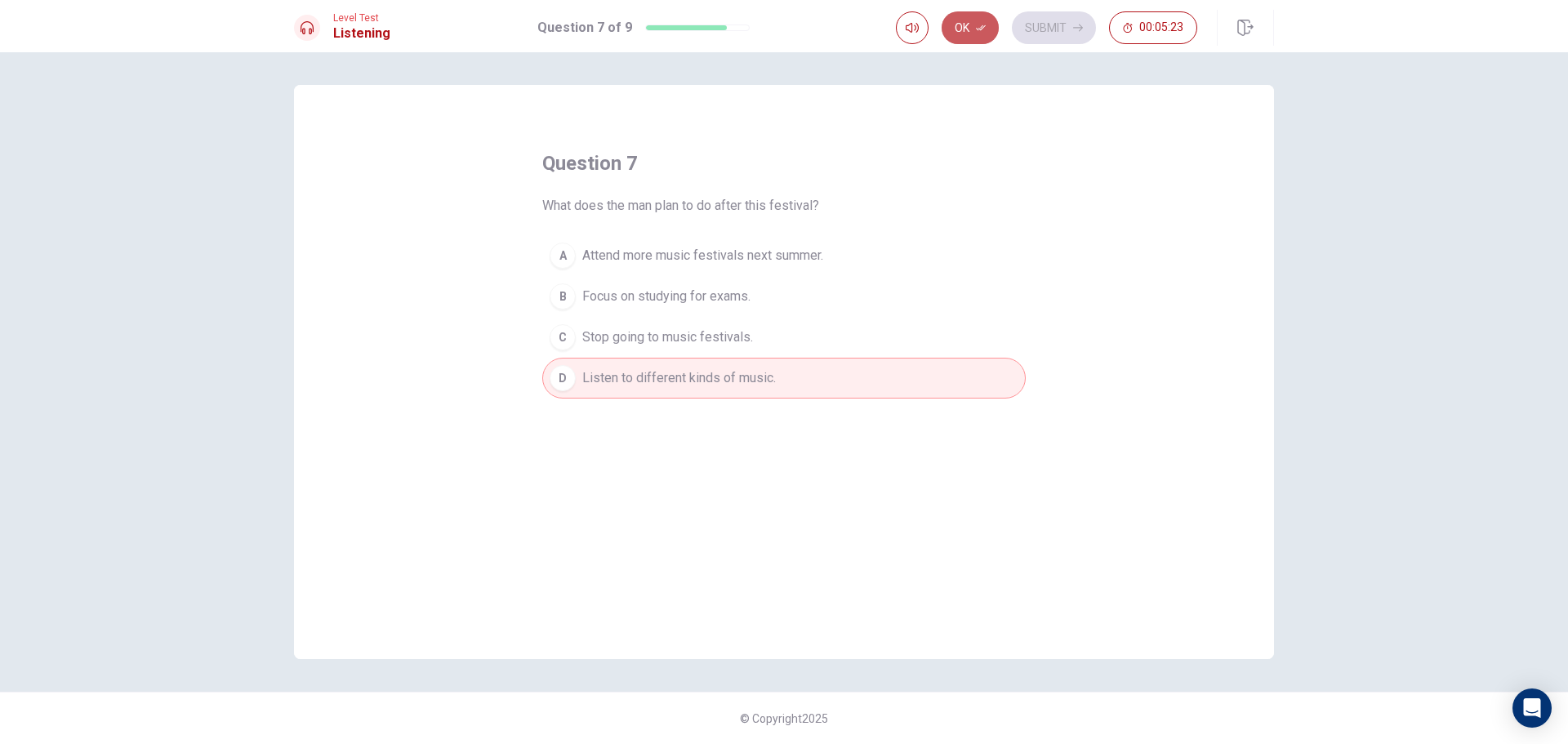
click at [975, 20] on button "Ok" at bounding box center [970, 27] width 57 height 33
click at [1067, 29] on button "Submit" at bounding box center [1054, 27] width 84 height 33
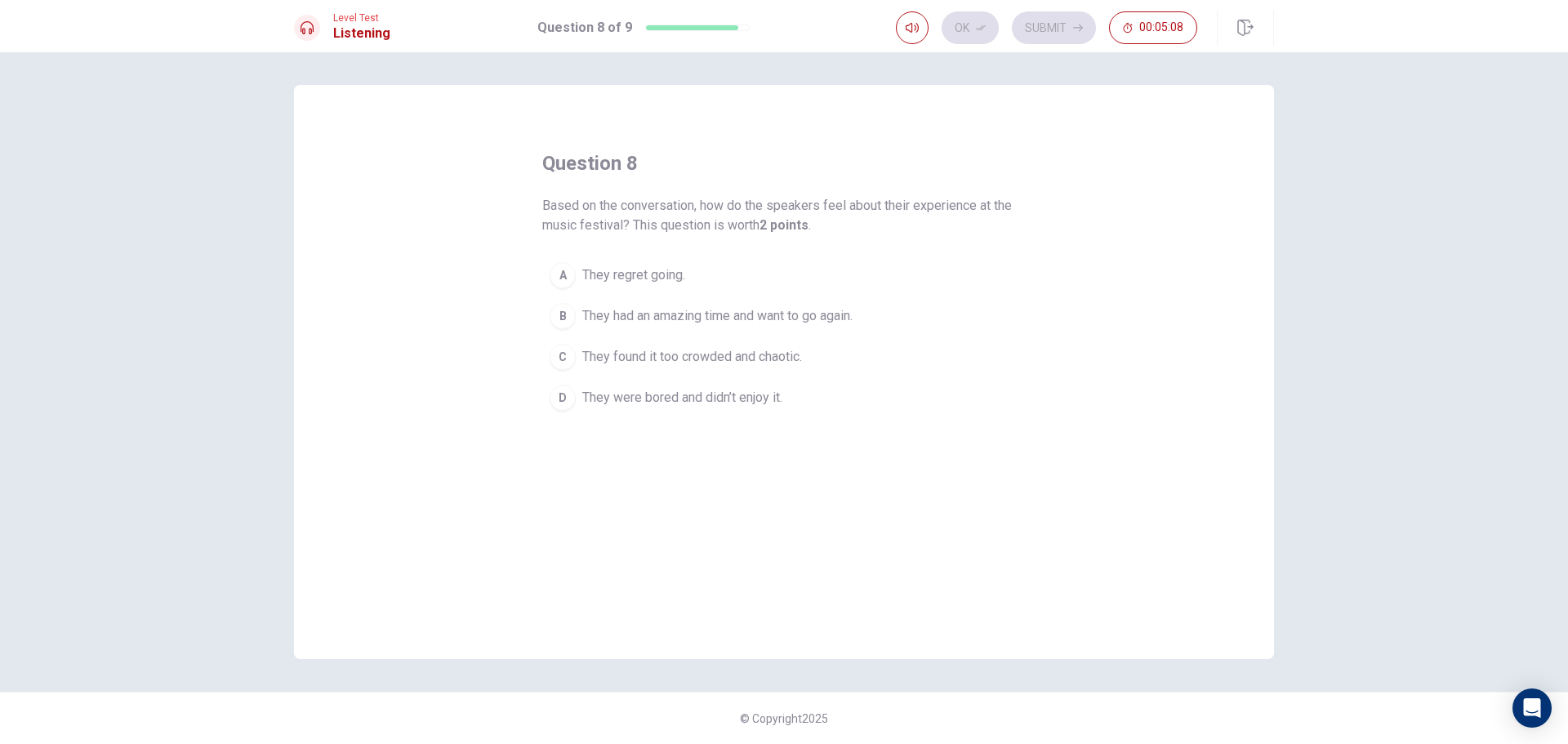
click at [740, 312] on span "They had an amazing time and want to go again." at bounding box center [717, 316] width 270 height 20
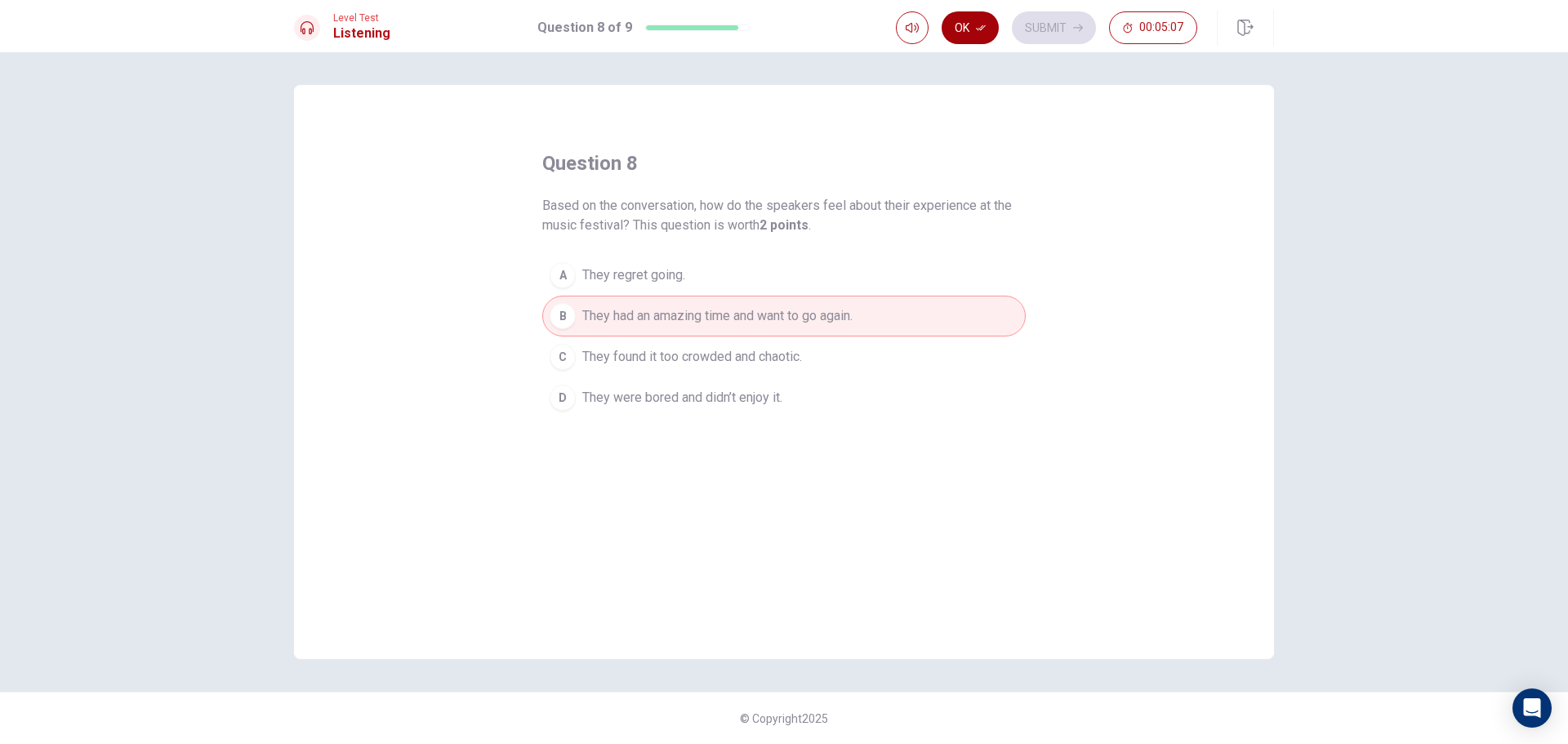
click at [982, 23] on icon "button" at bounding box center [981, 27] width 9 height 9
click at [1061, 26] on button "Submit" at bounding box center [1054, 27] width 84 height 33
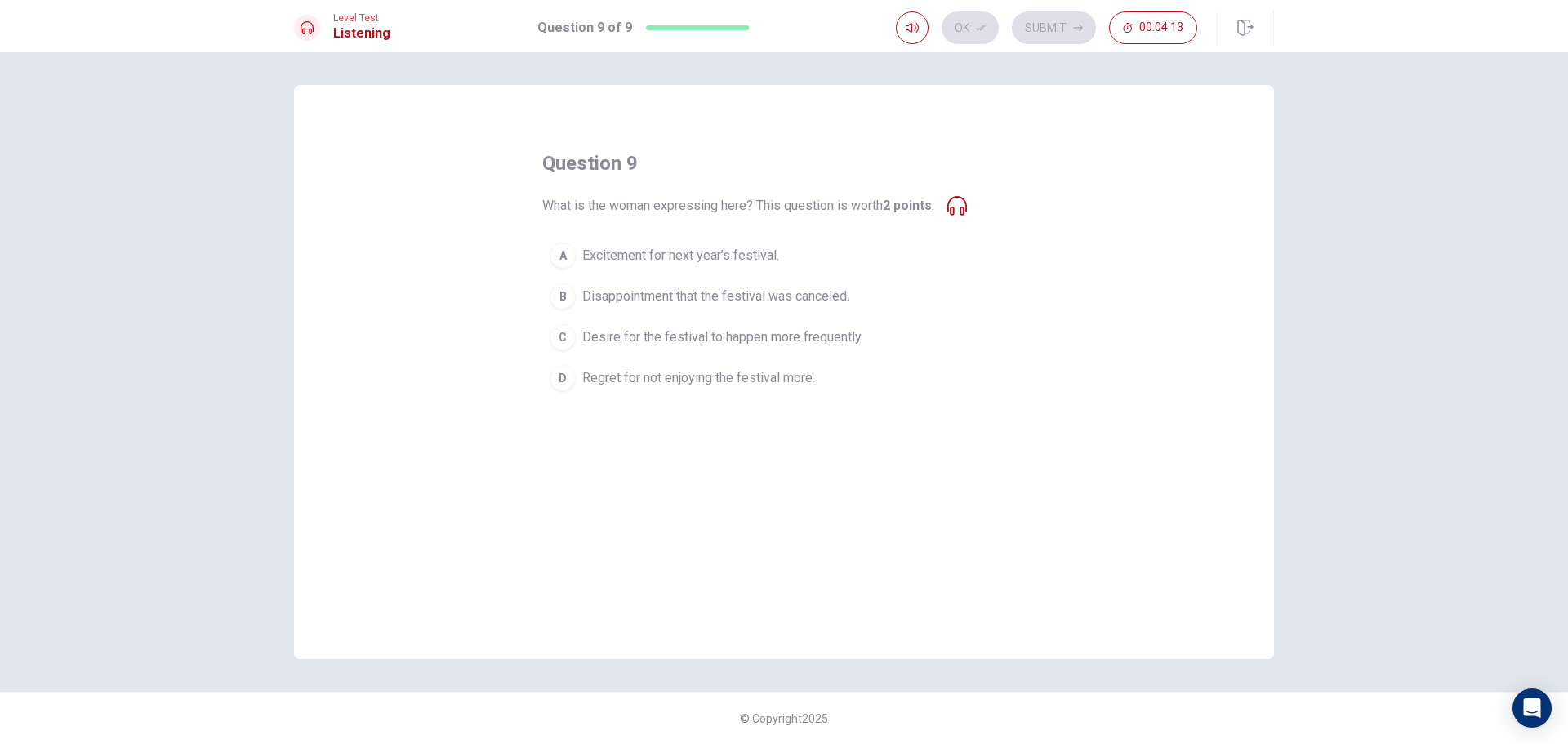
click at [571, 338] on div "C" at bounding box center [563, 337] width 26 height 26
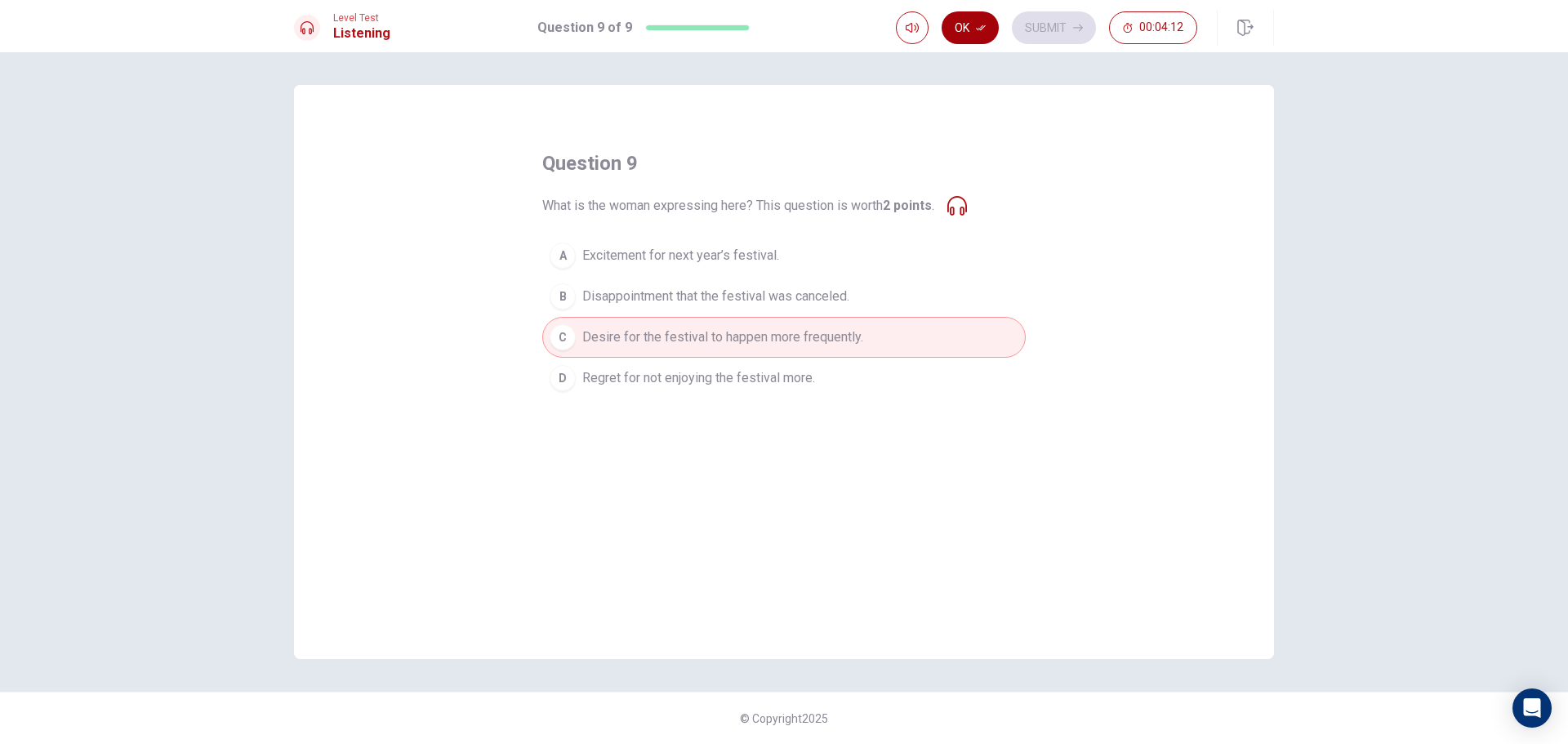
click at [975, 22] on button "Ok" at bounding box center [970, 27] width 57 height 33
click at [1056, 29] on button "Submit" at bounding box center [1054, 27] width 84 height 33
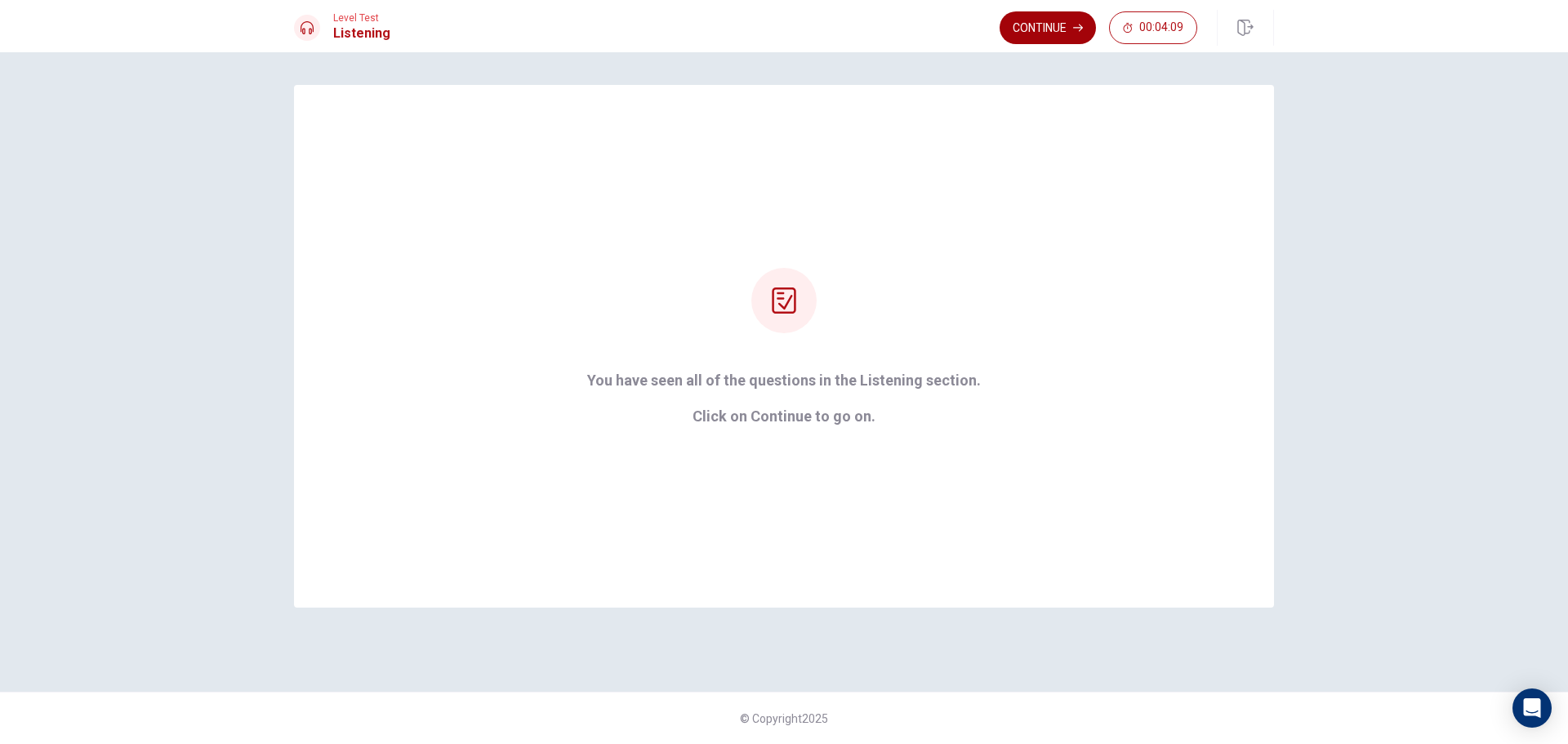
click at [1036, 28] on button "Continue" at bounding box center [1047, 27] width 96 height 33
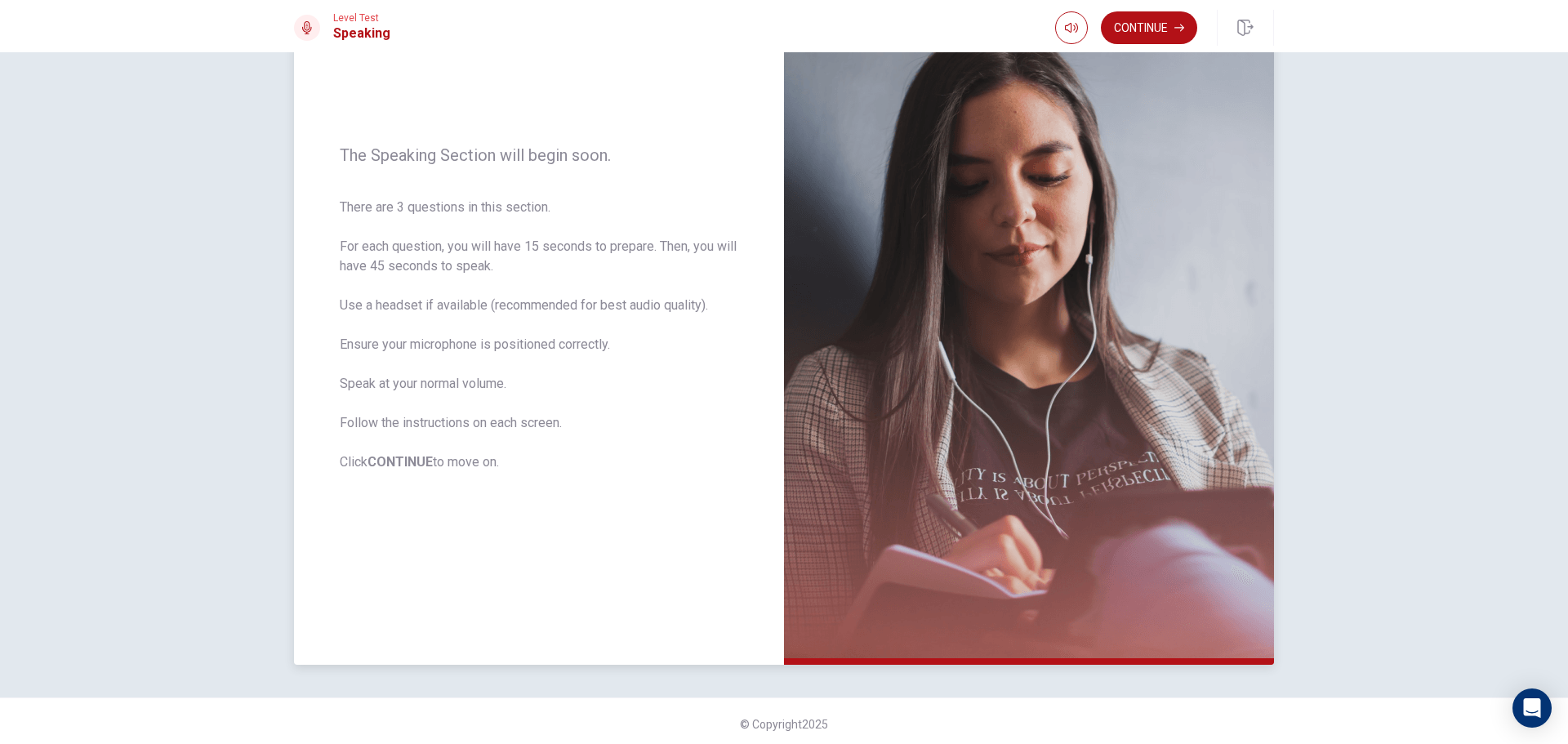
scroll to position [138, 0]
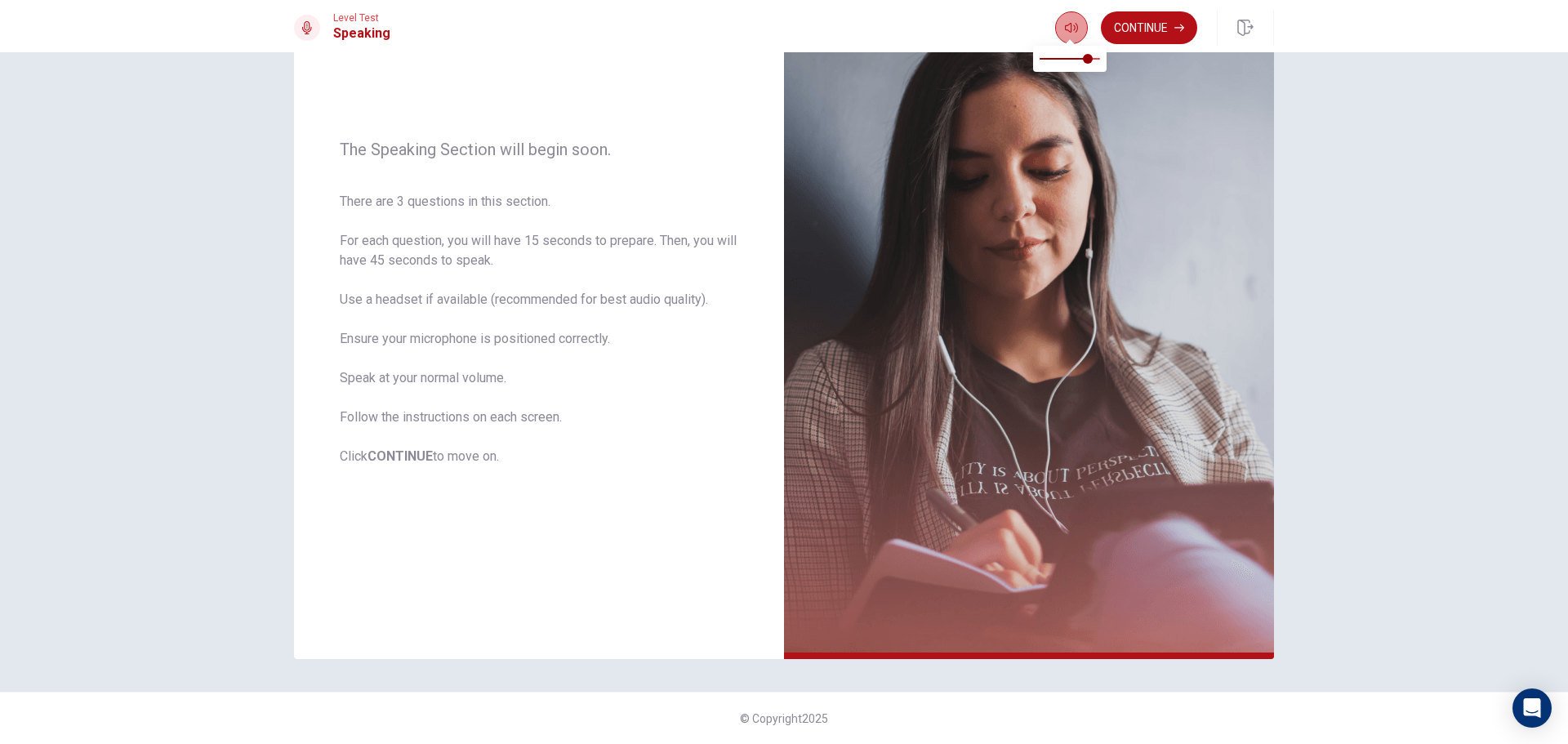
click at [1074, 28] on icon "button" at bounding box center [1072, 27] width 13 height 9
click at [1093, 56] on span at bounding box center [1094, 59] width 9 height 9
type input "0.7"
drag, startPoint x: 1093, startPoint y: 56, endPoint x: 1080, endPoint y: 60, distance: 13.6
click at [1080, 60] on span at bounding box center [1082, 59] width 9 height 9
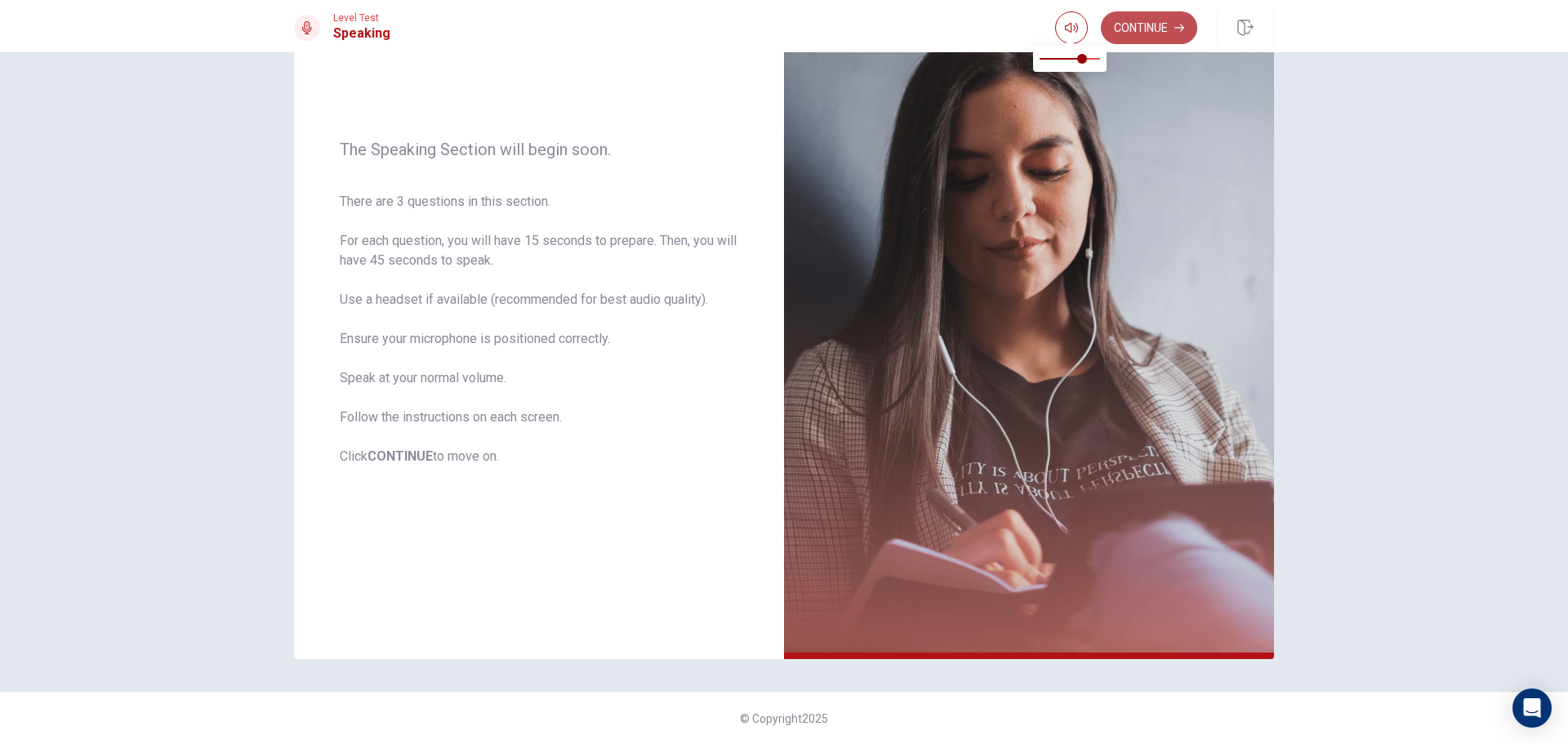
click at [1135, 28] on button "Continue" at bounding box center [1148, 27] width 96 height 33
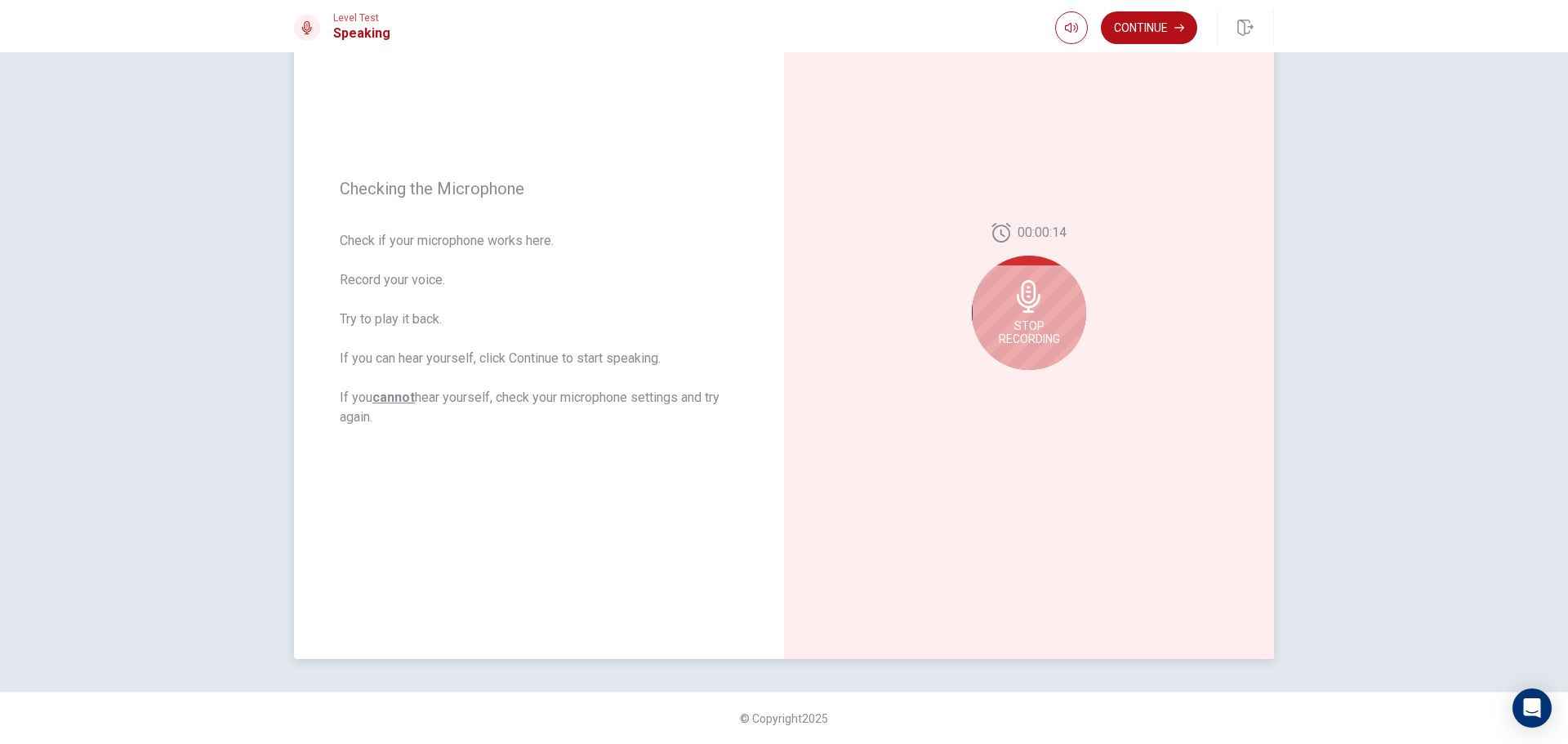
click at [1033, 329] on span "Stop Recording" at bounding box center [1029, 333] width 62 height 26
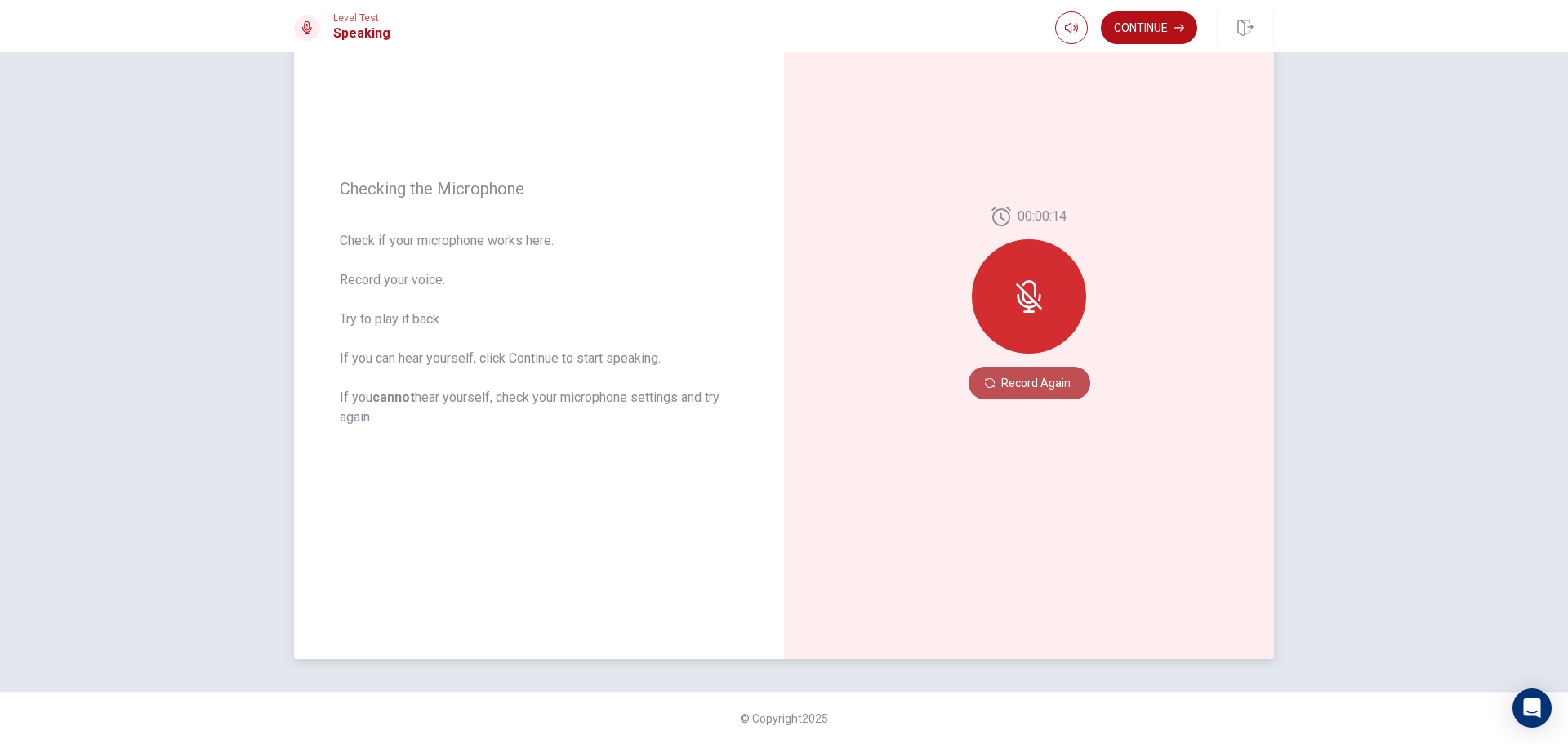
click at [1024, 395] on button "Record Again" at bounding box center [1029, 382] width 122 height 33
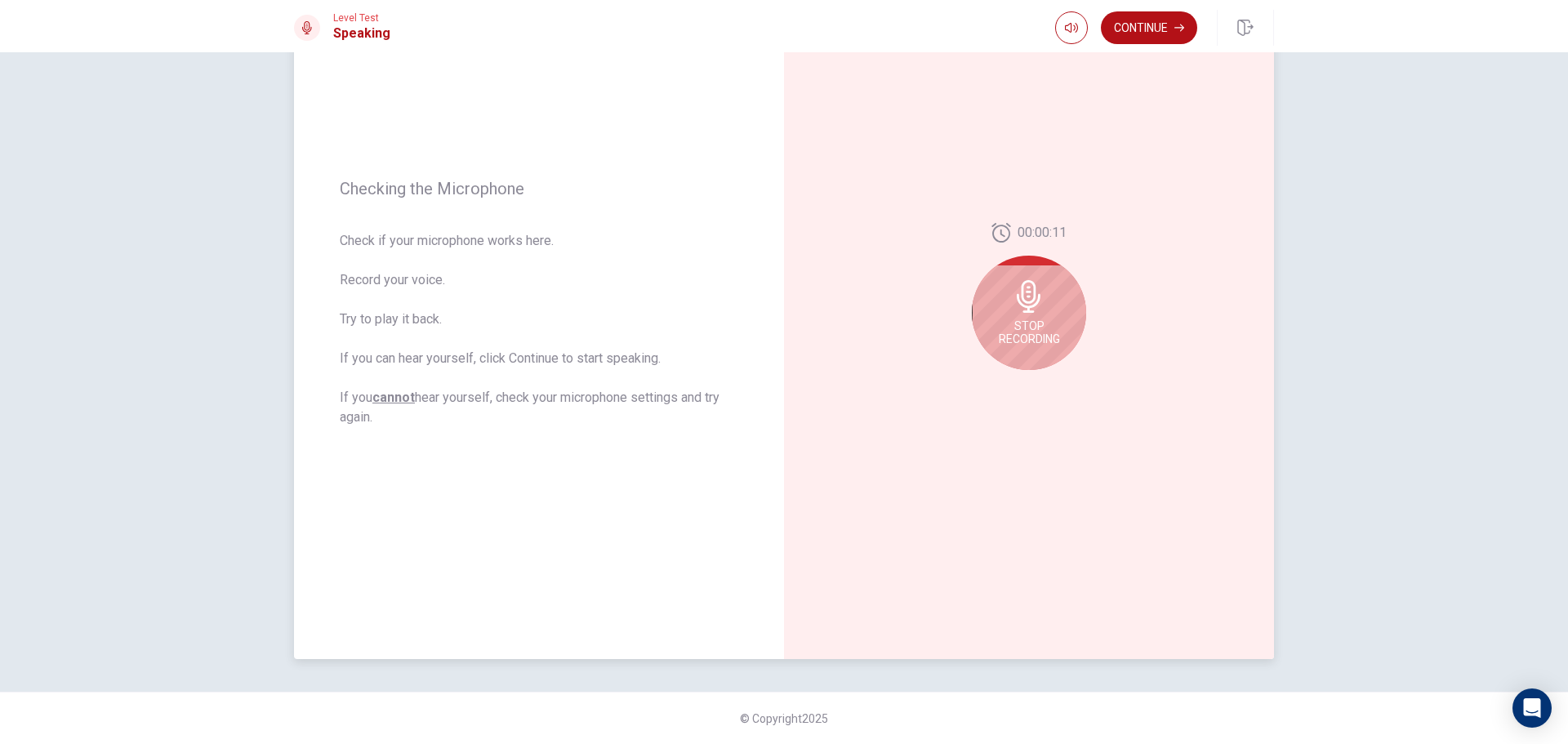
click at [1017, 313] on div "Stop Recording" at bounding box center [1029, 312] width 114 height 114
click at [1043, 379] on icon "Play Audio" at bounding box center [1046, 382] width 9 height 9
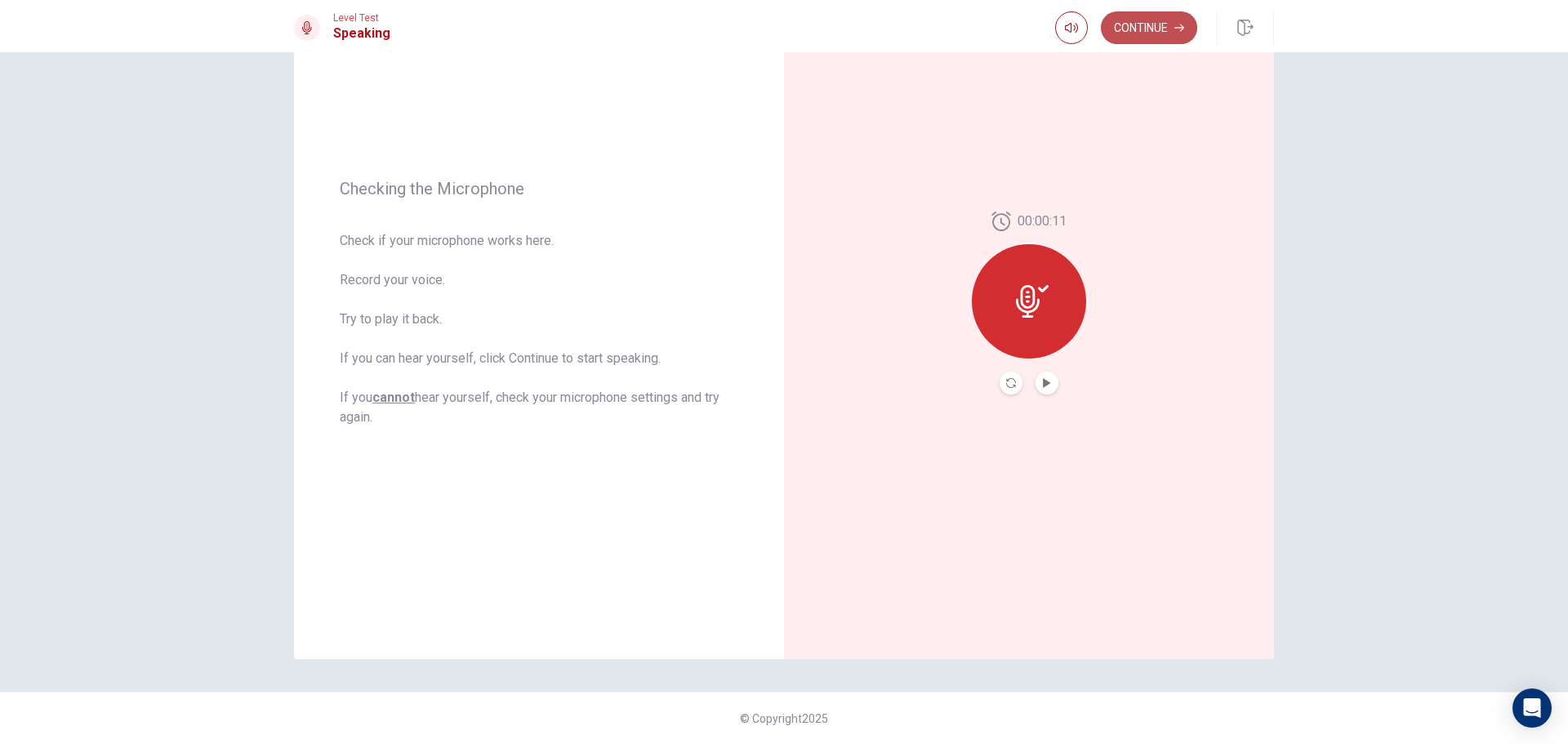
click at [1162, 32] on button "Continue" at bounding box center [1148, 27] width 96 height 33
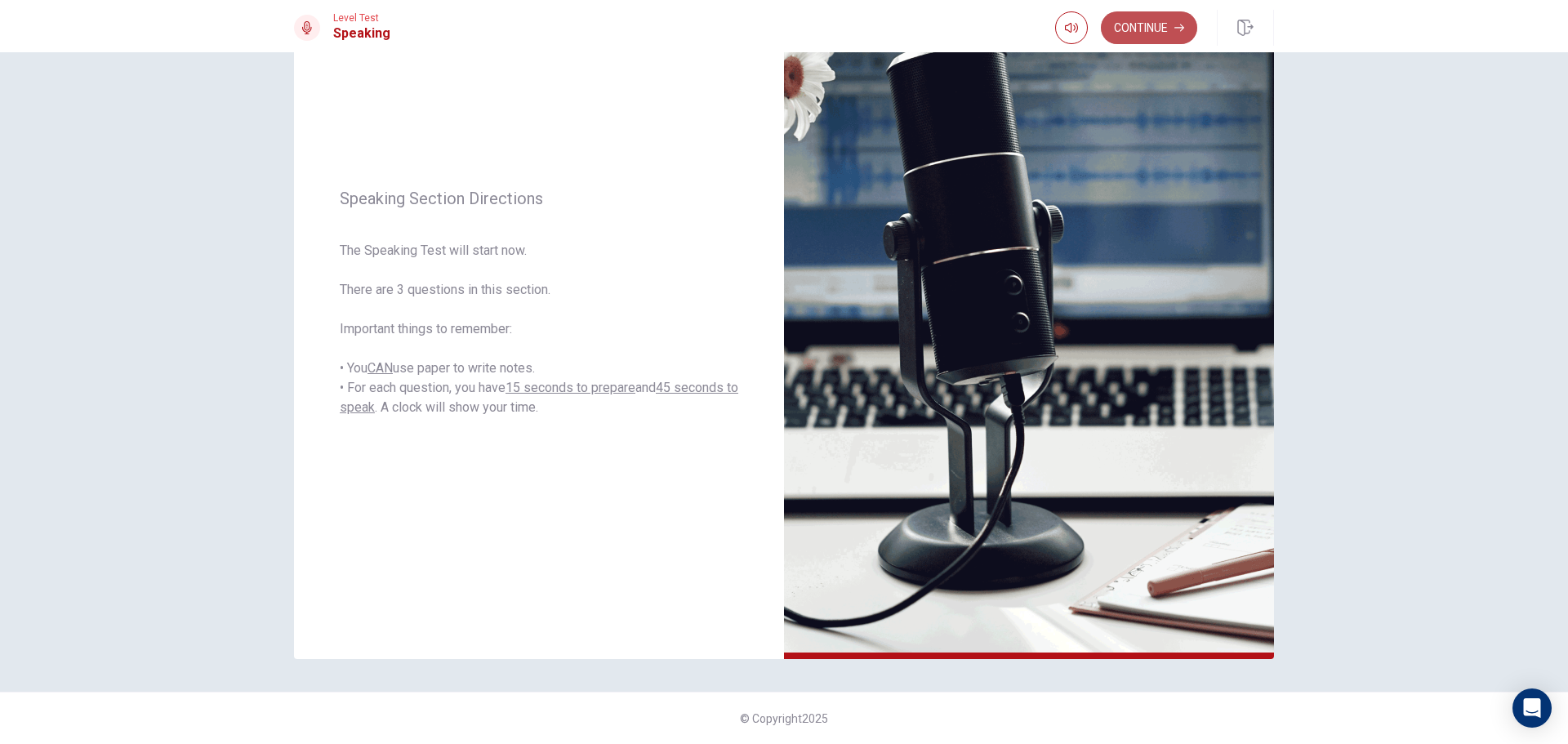
click at [1131, 32] on button "Continue" at bounding box center [1148, 27] width 96 height 33
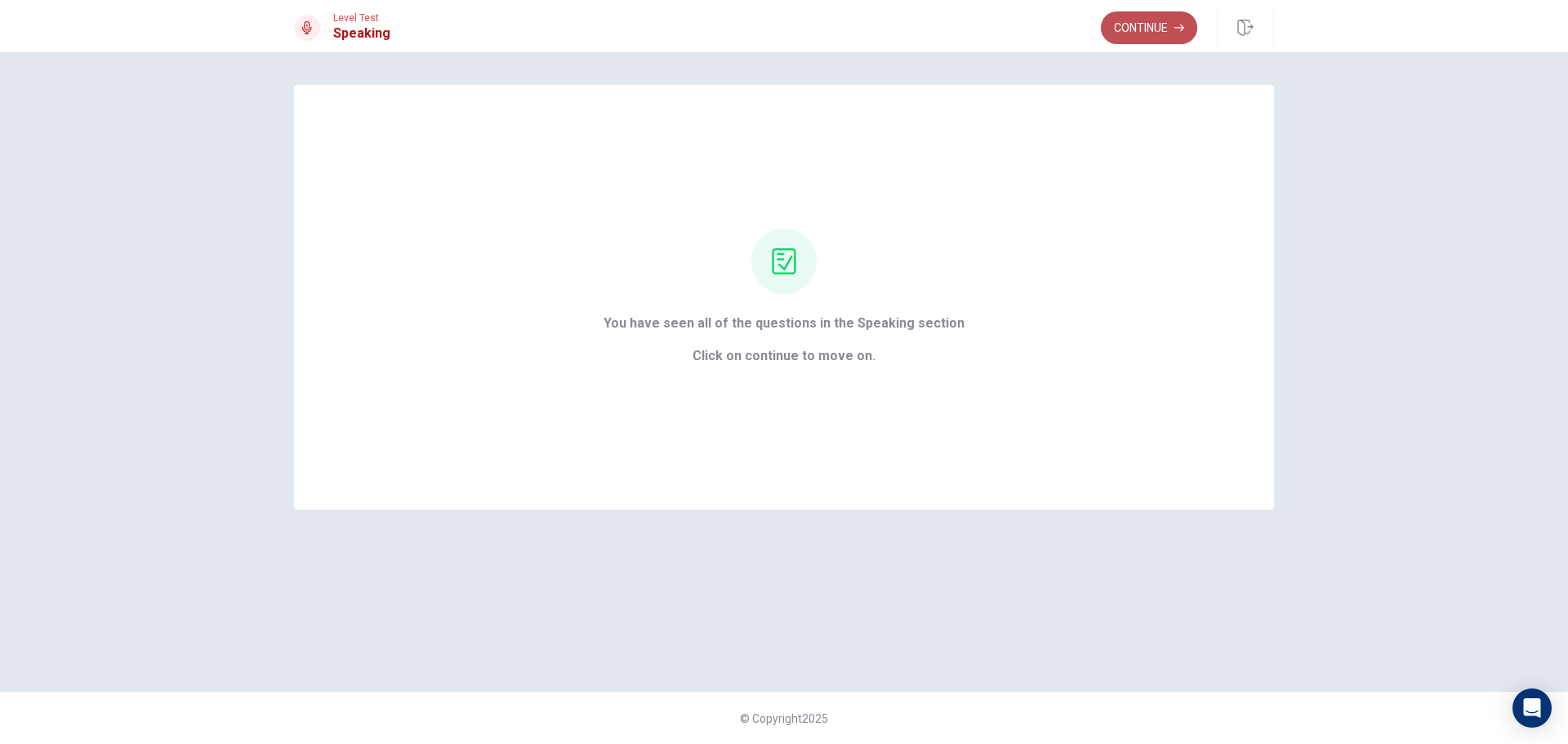
click at [1129, 26] on button "Continue" at bounding box center [1148, 27] width 96 height 33
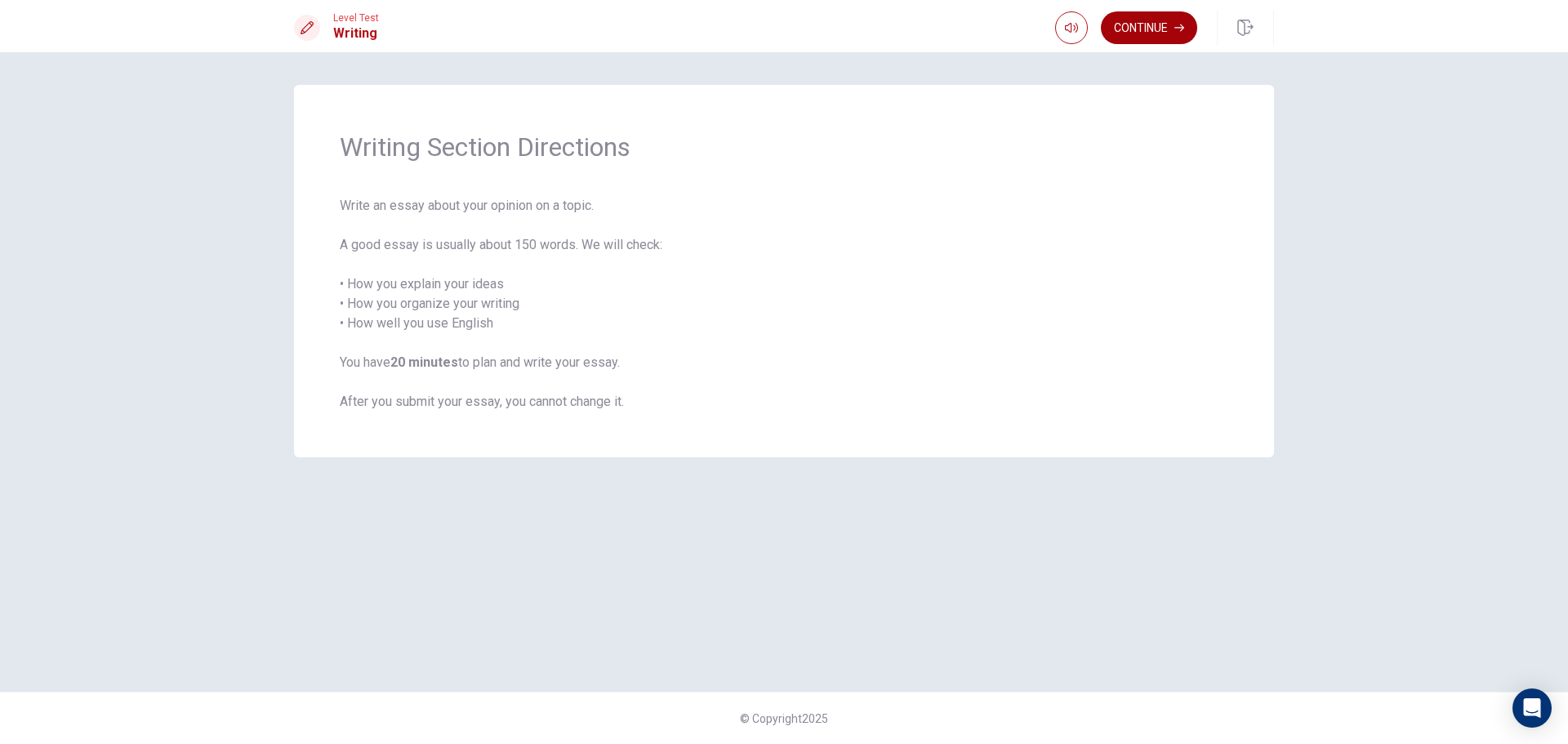
click at [1132, 23] on button "Continue" at bounding box center [1148, 27] width 96 height 33
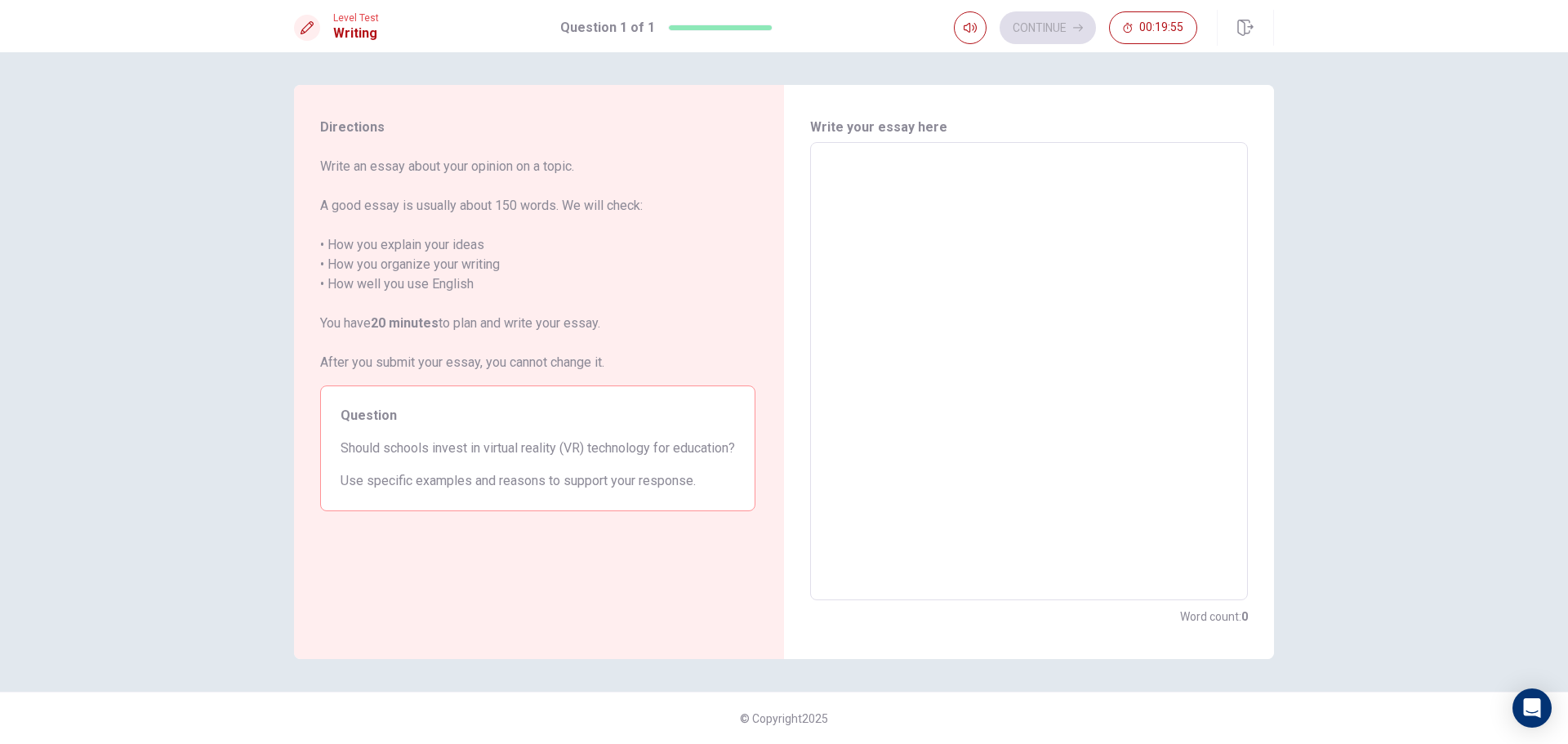
click at [914, 161] on textarea at bounding box center [1029, 371] width 415 height 431
type textarea "i"
type textarea "x"
type textarea "in"
type textarea "x"
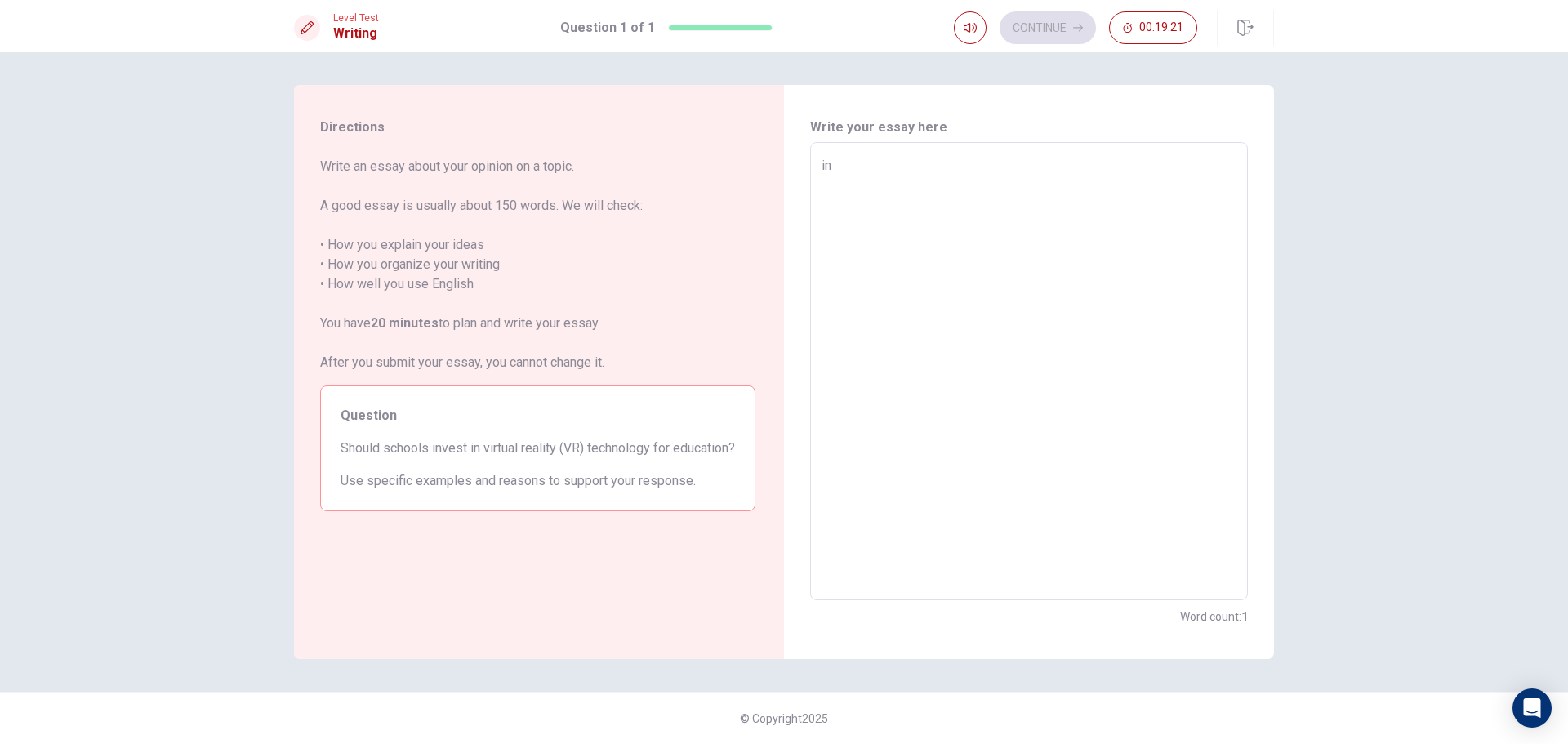
type textarea "in"
type textarea "x"
type textarea "in"
type textarea "x"
type textarea "i"
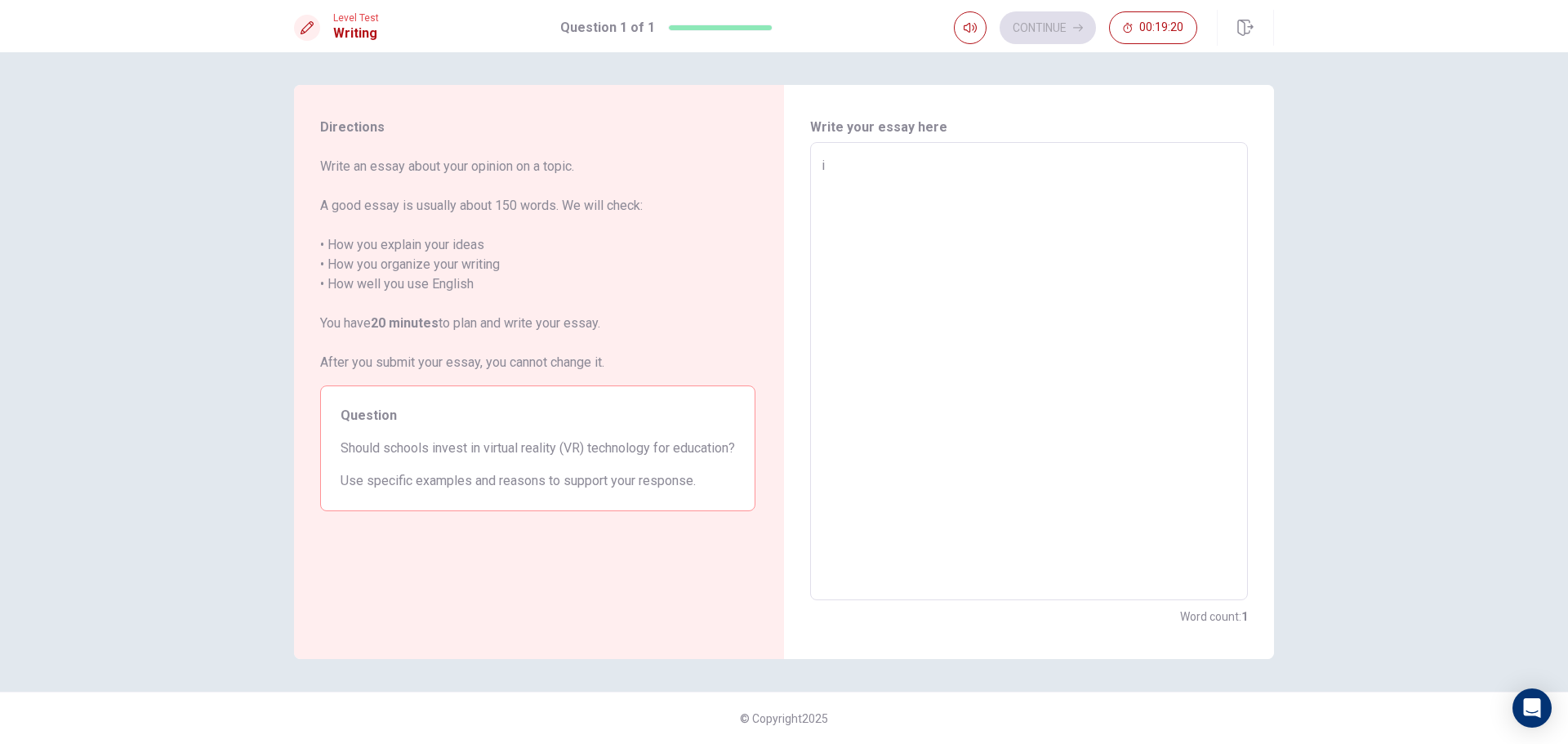
type textarea "x"
type textarea "I"
type textarea "x"
type textarea "In"
type textarea "x"
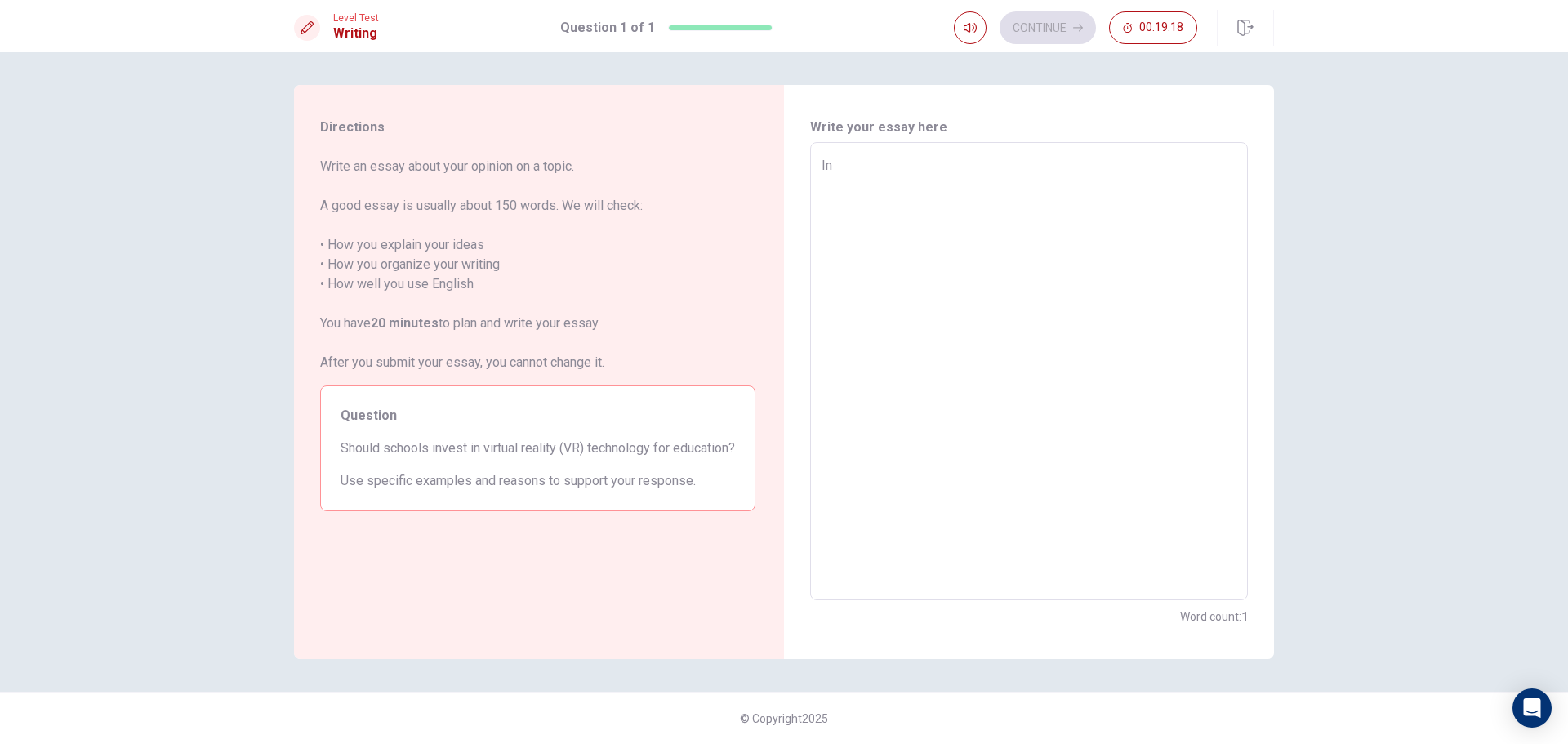
type textarea "In"
type textarea "x"
type textarea "In m"
type textarea "x"
type textarea "In my"
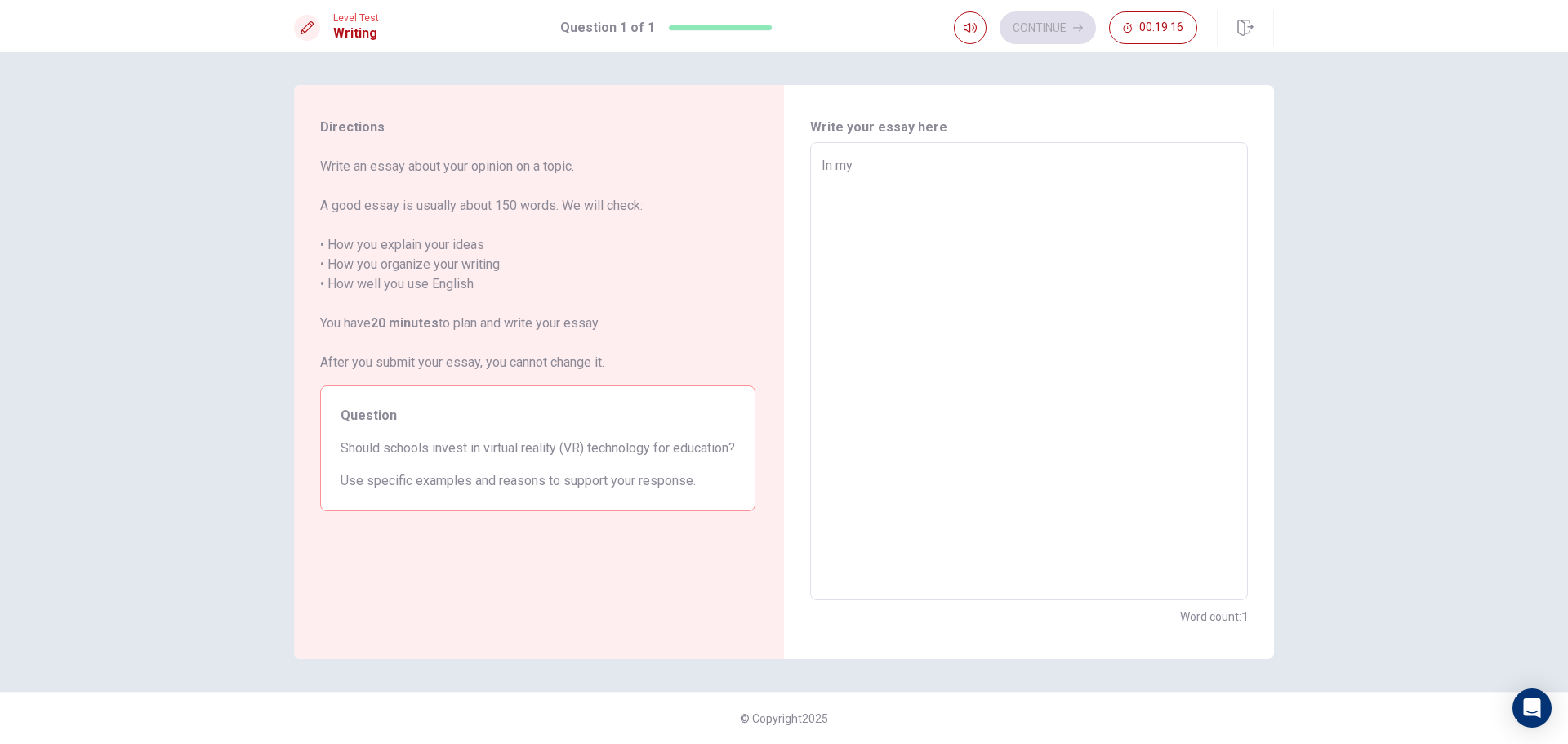
type textarea "x"
type textarea "In my"
type textarea "x"
type textarea "In my o"
type textarea "x"
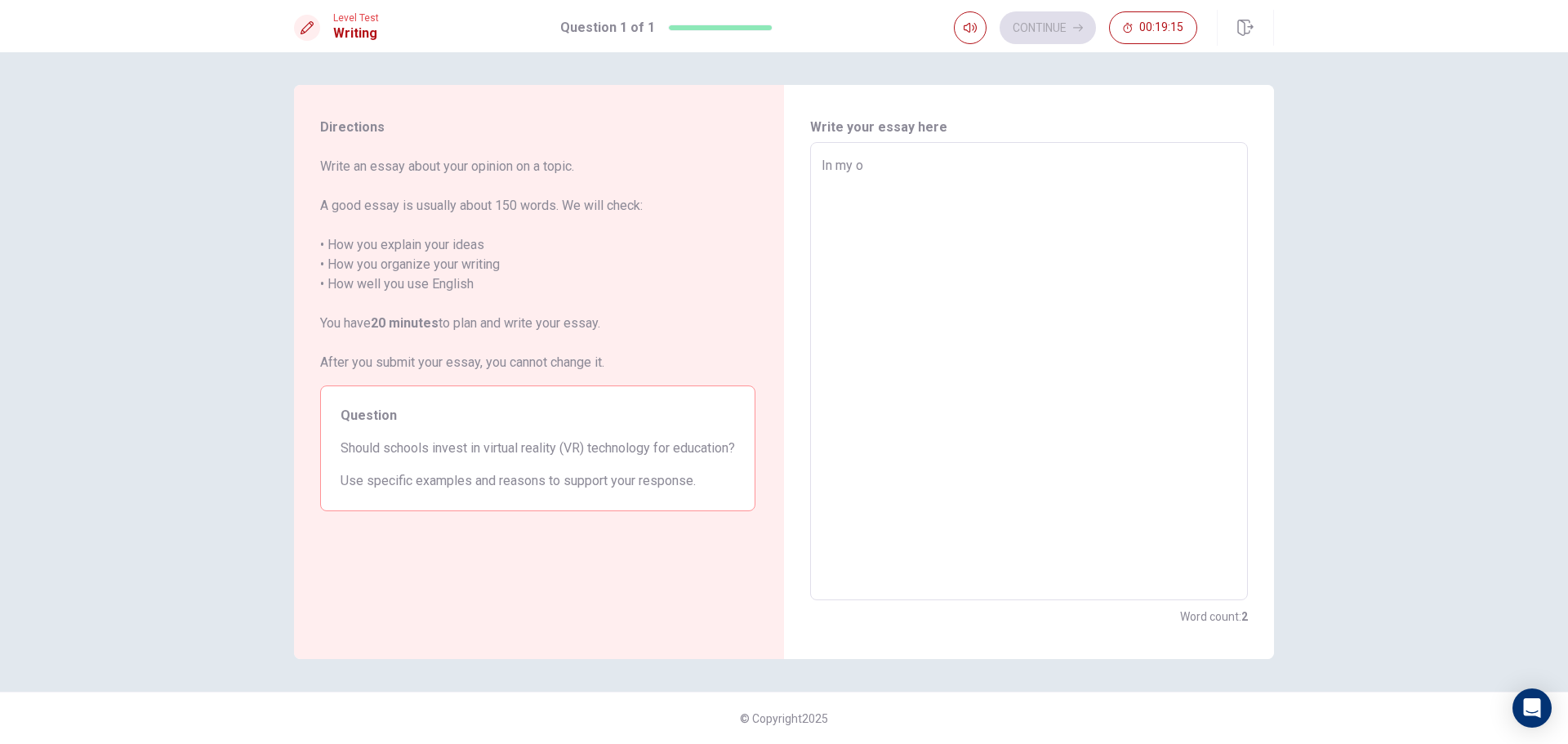
type textarea "In my op"
type textarea "x"
type textarea "In my opi"
type textarea "x"
type textarea "In my opin"
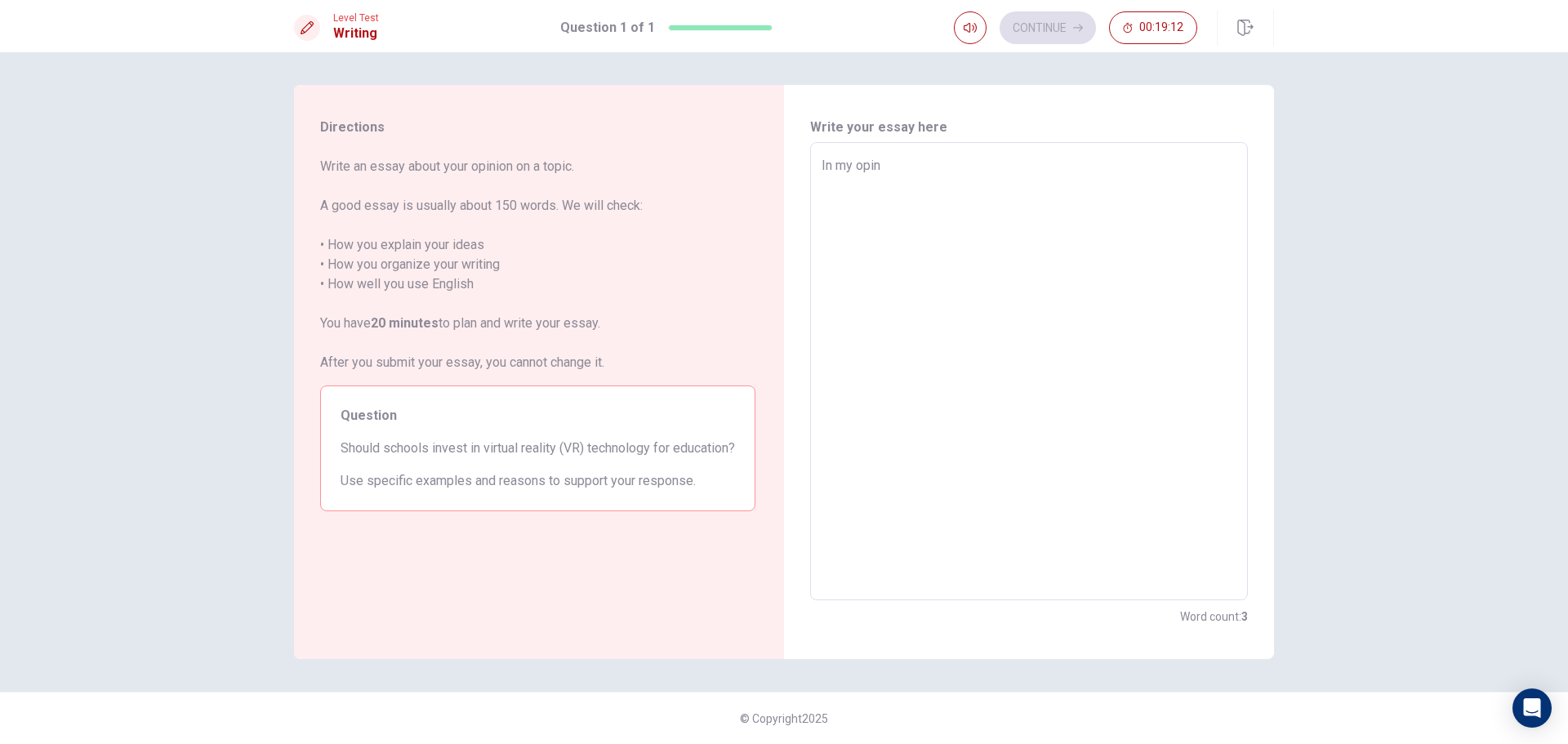
type textarea "x"
type textarea "In my opini"
type textarea "x"
type textarea "In my opinio"
type textarea "x"
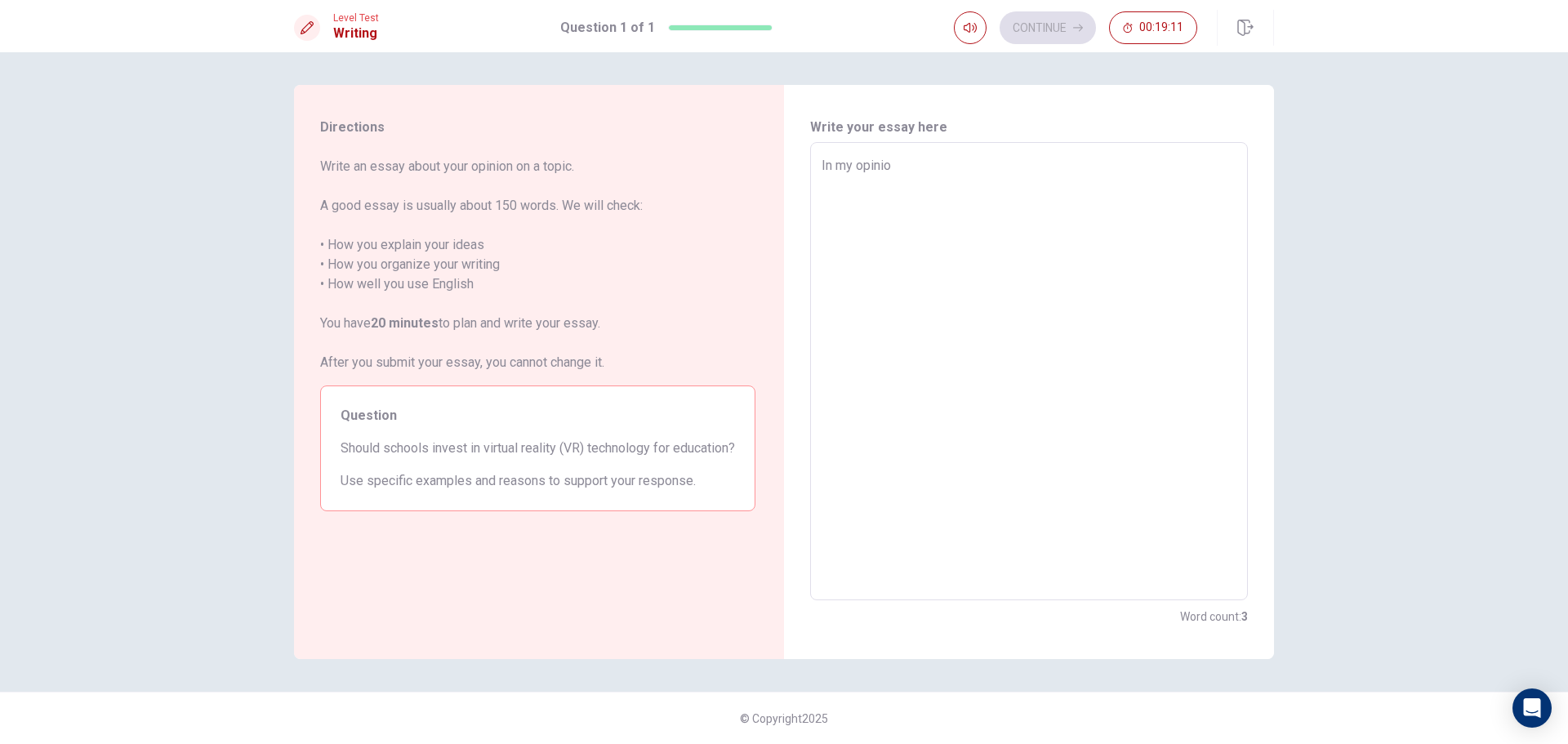
type textarea "In my opinion"
type textarea "x"
type textarea "In my opinion"
type textarea "x"
type textarea "In my opinion c"
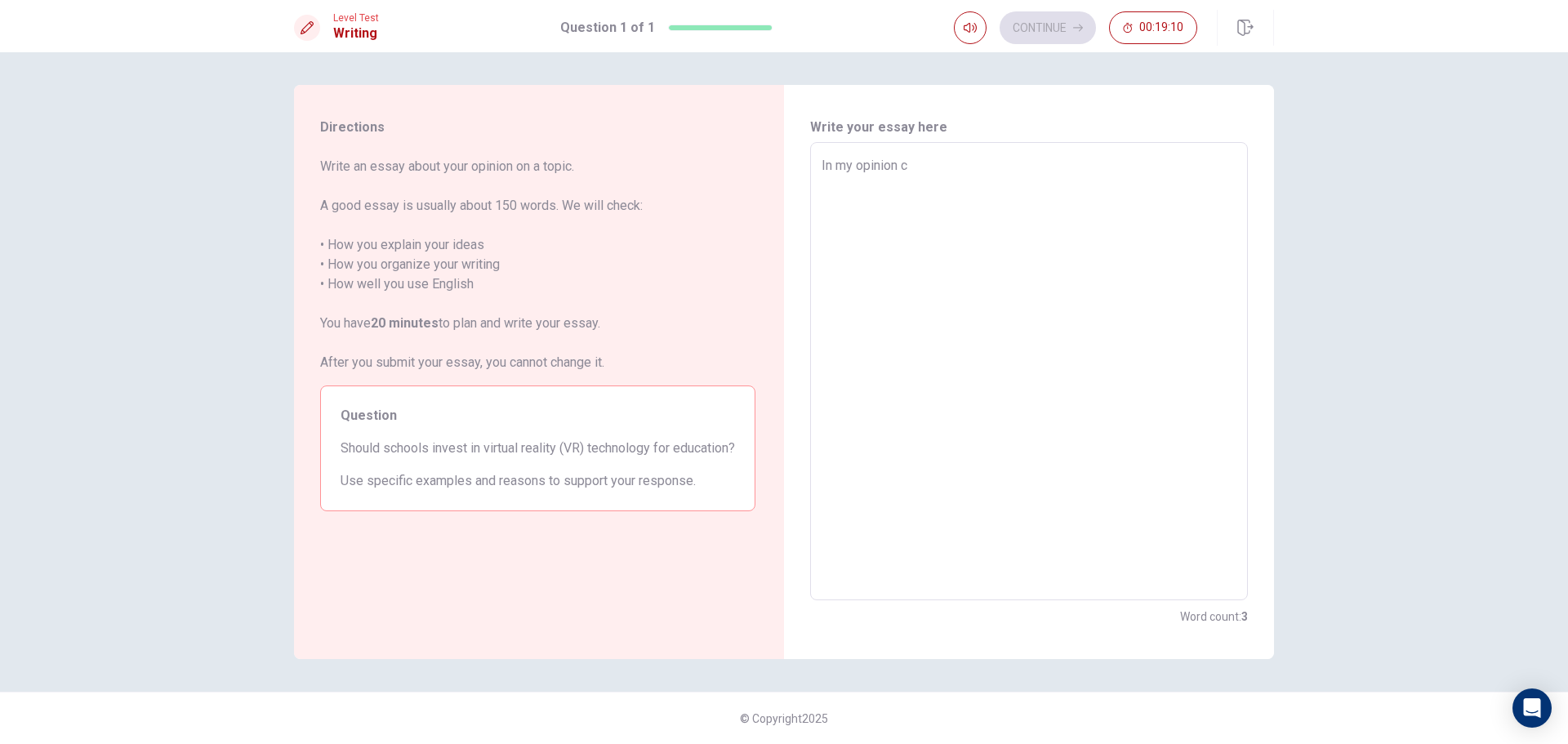
type textarea "x"
type textarea "In my opinion"
type textarea "x"
type textarea "In my opinion"
type textarea "x"
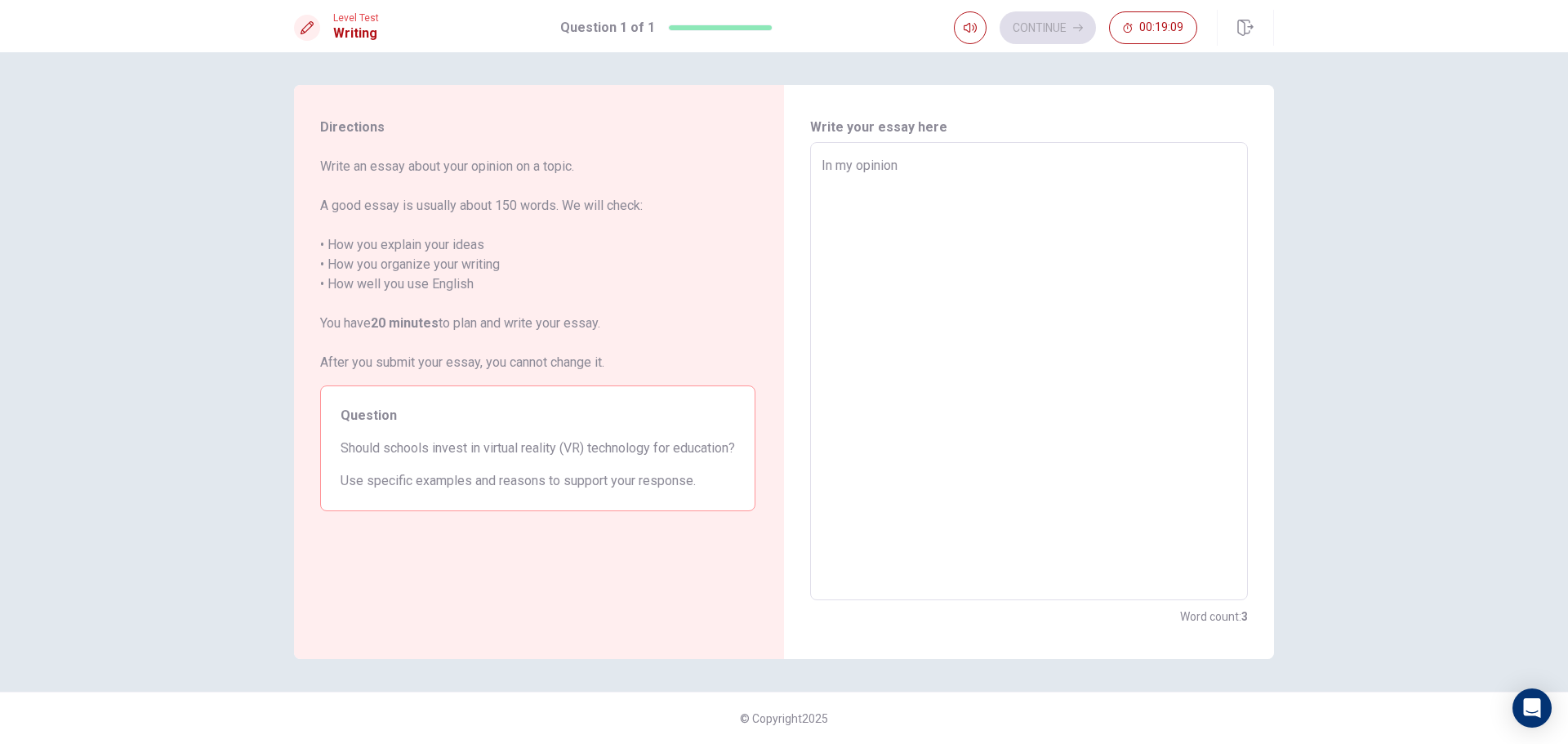
type textarea "In my opinion,"
type textarea "x"
type textarea "In my opinion,"
type textarea "x"
type textarea "In my opinion, s"
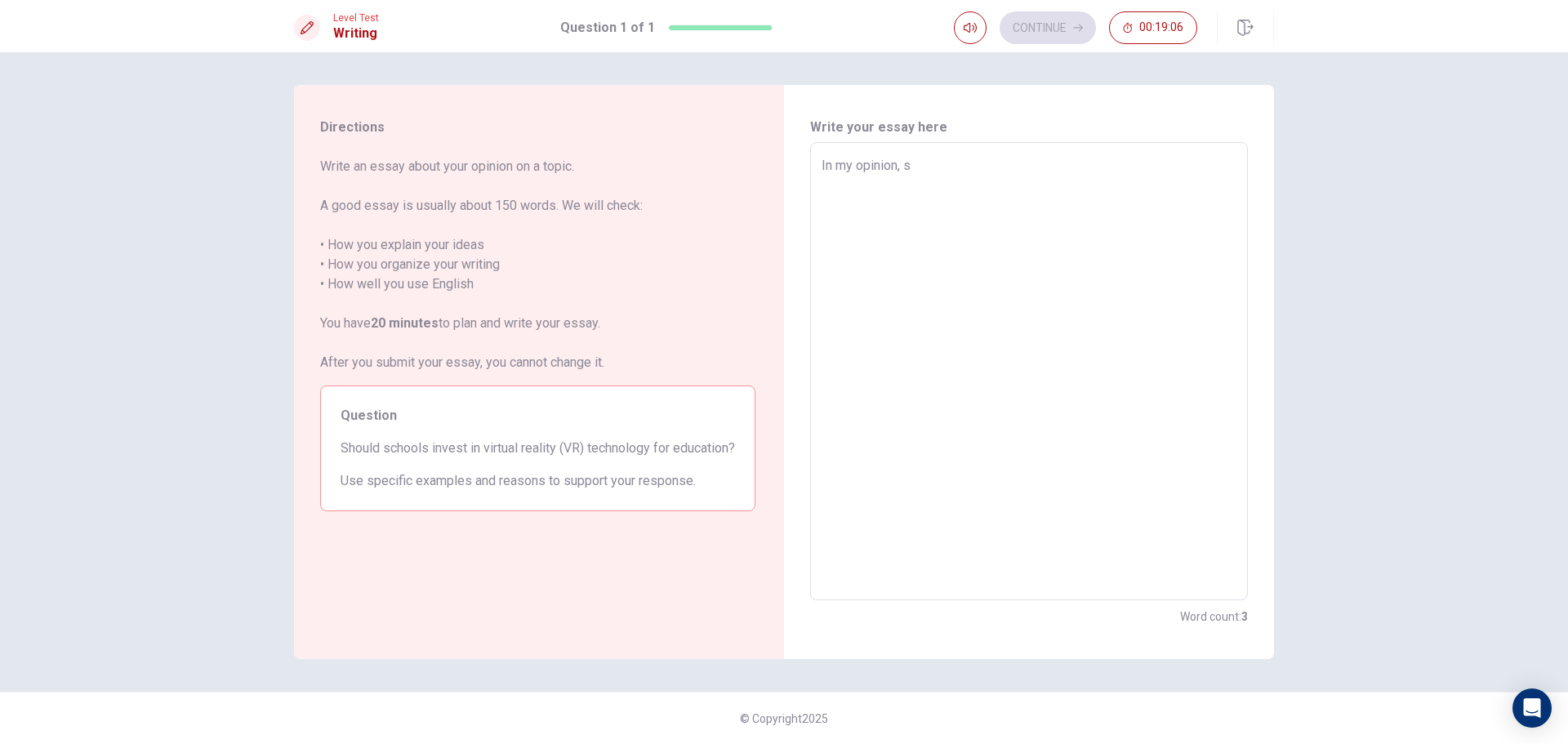
type textarea "x"
type textarea "In my opinion, sc"
type textarea "x"
type textarea "In my opinion, sch"
type textarea "x"
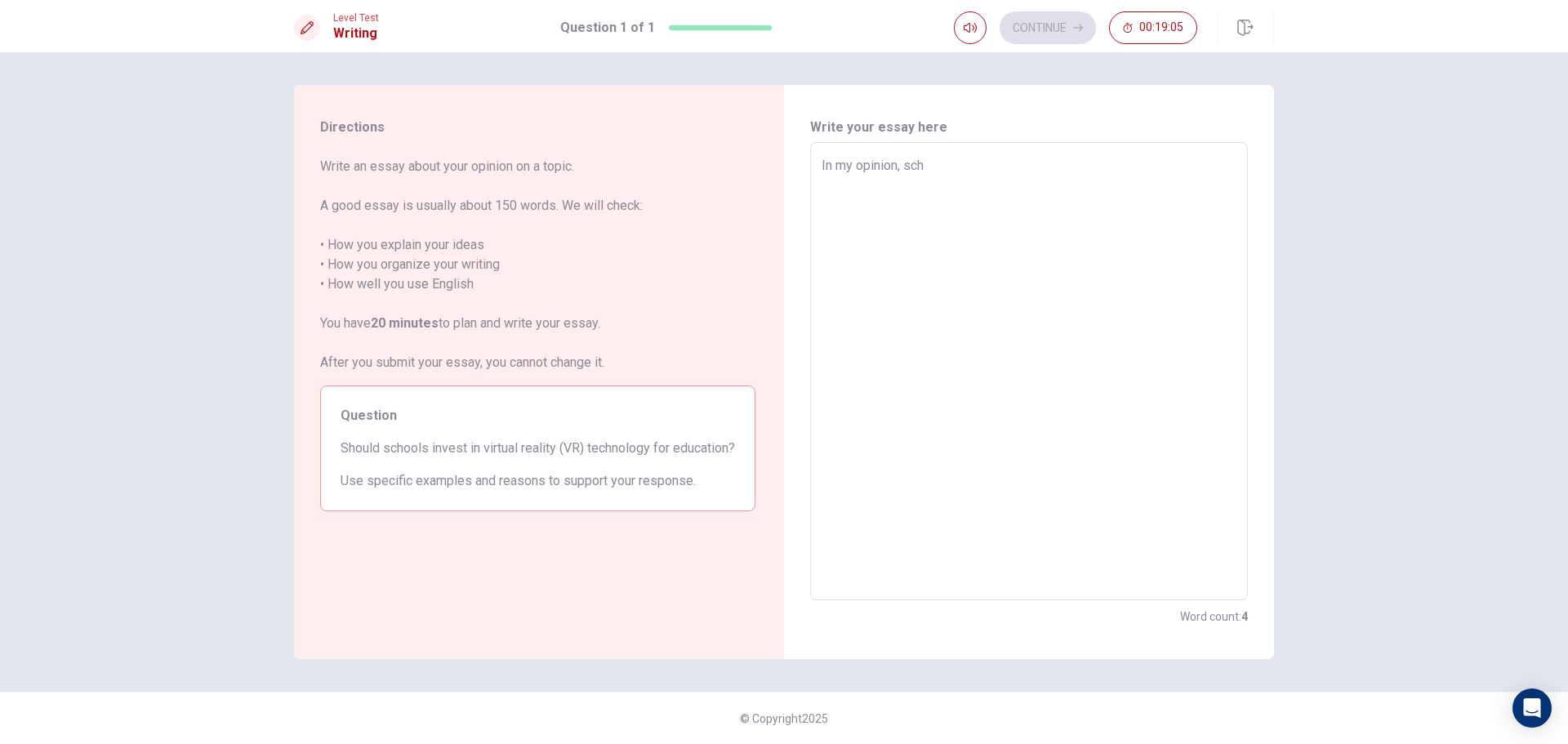
type textarea "In my opinion, scho"
type textarea "x"
type textarea "In my opinion, schoo"
type textarea "x"
type textarea "In my opinion, school"
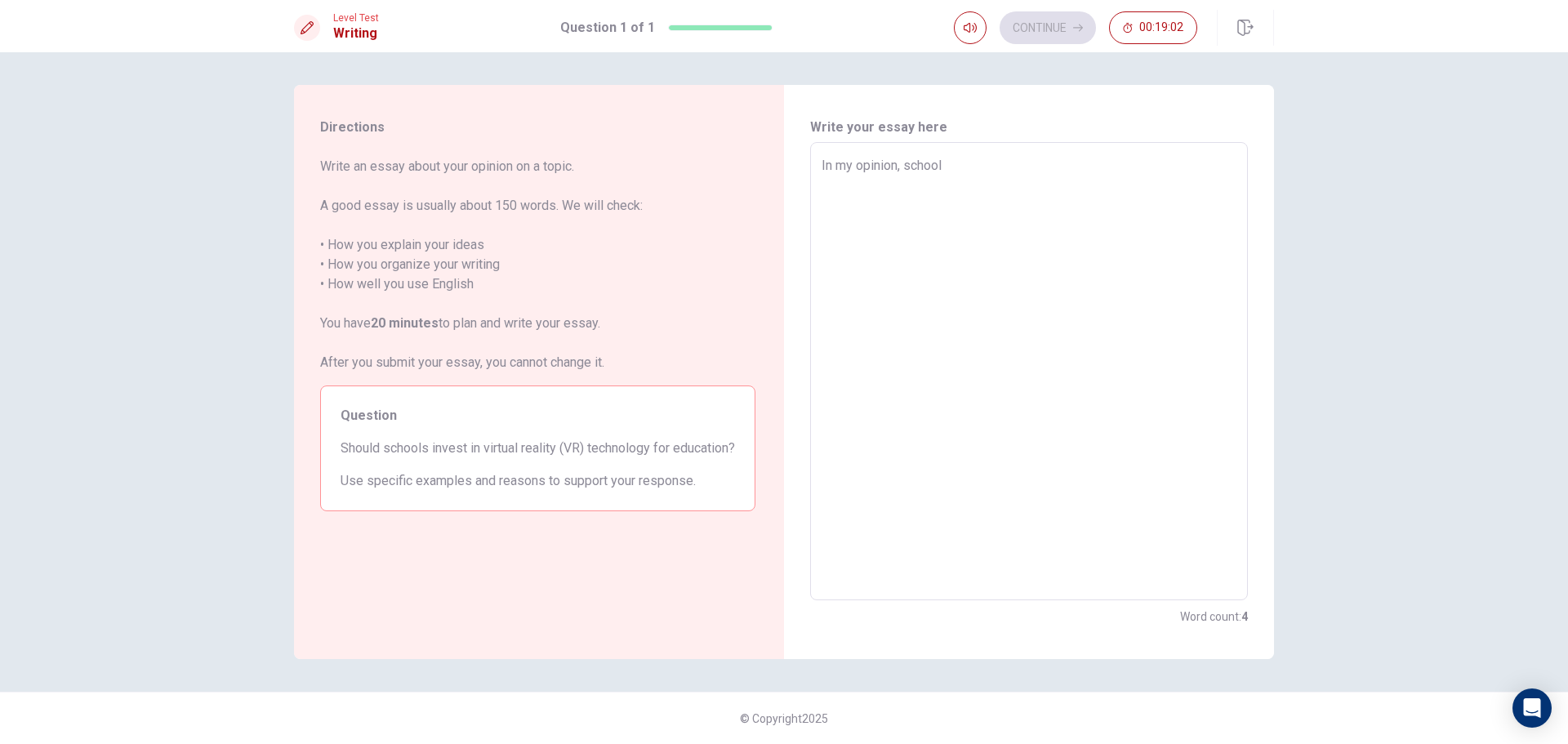
type textarea "x"
type textarea "In my opinion, schools"
type textarea "x"
type textarea "In my opinion, schools"
type textarea "x"
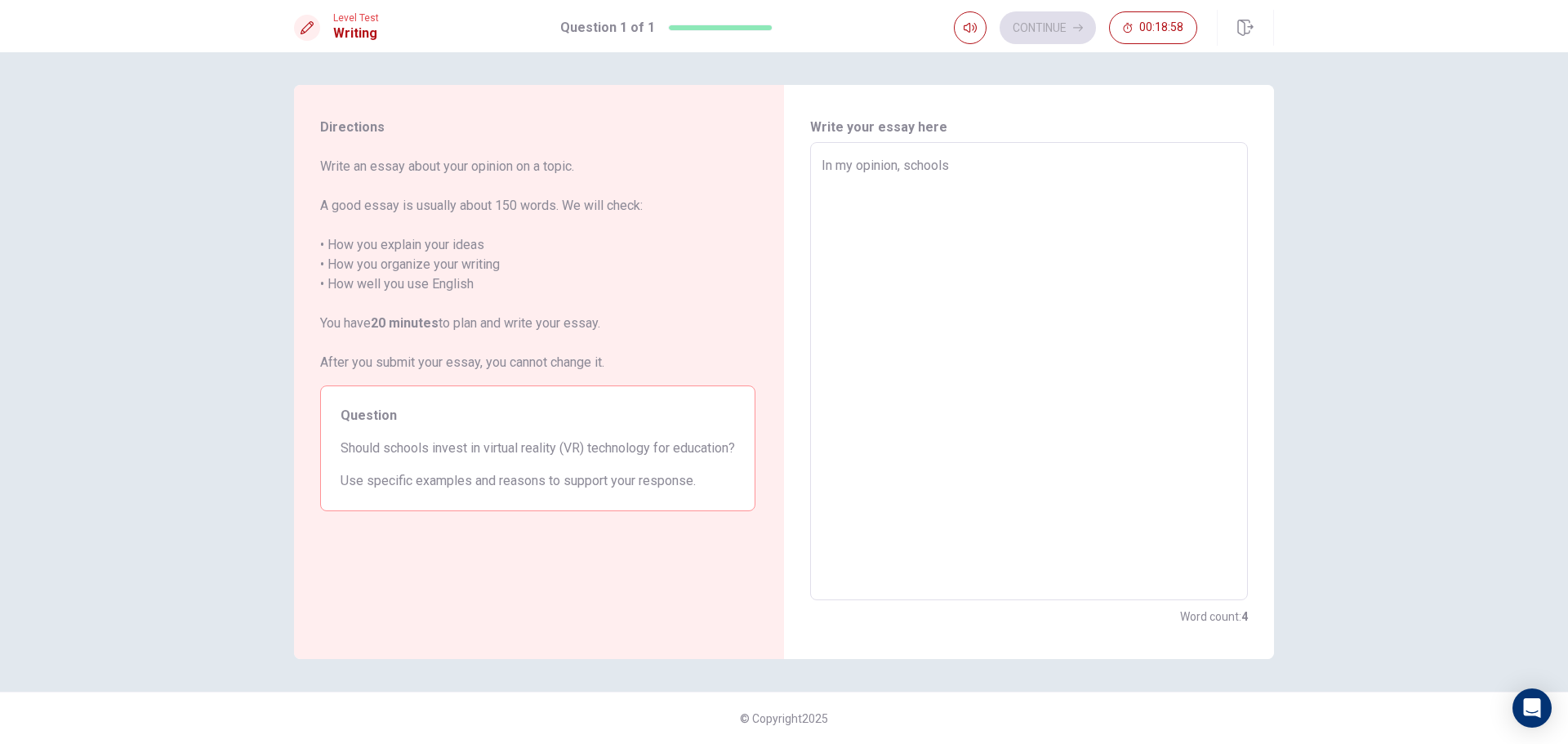
type textarea "In my opinion, schools s"
type textarea "x"
type textarea "In my opinion, schools sh"
type textarea "x"
type textarea "In my opinion, schools sho"
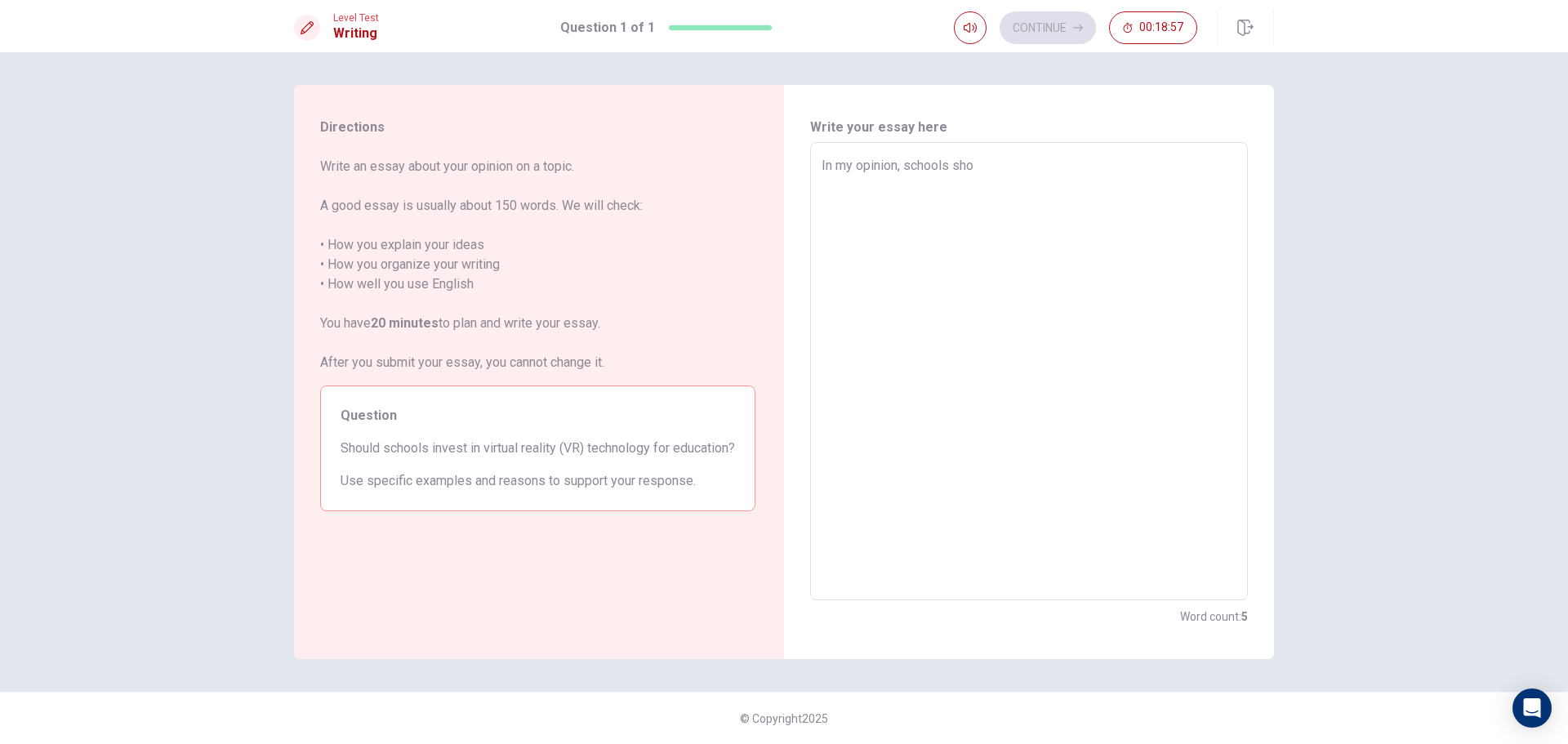
type textarea "x"
type textarea "In my opinion, schools shou"
type textarea "x"
type textarea "In my opinion, schools shoud"
type textarea "x"
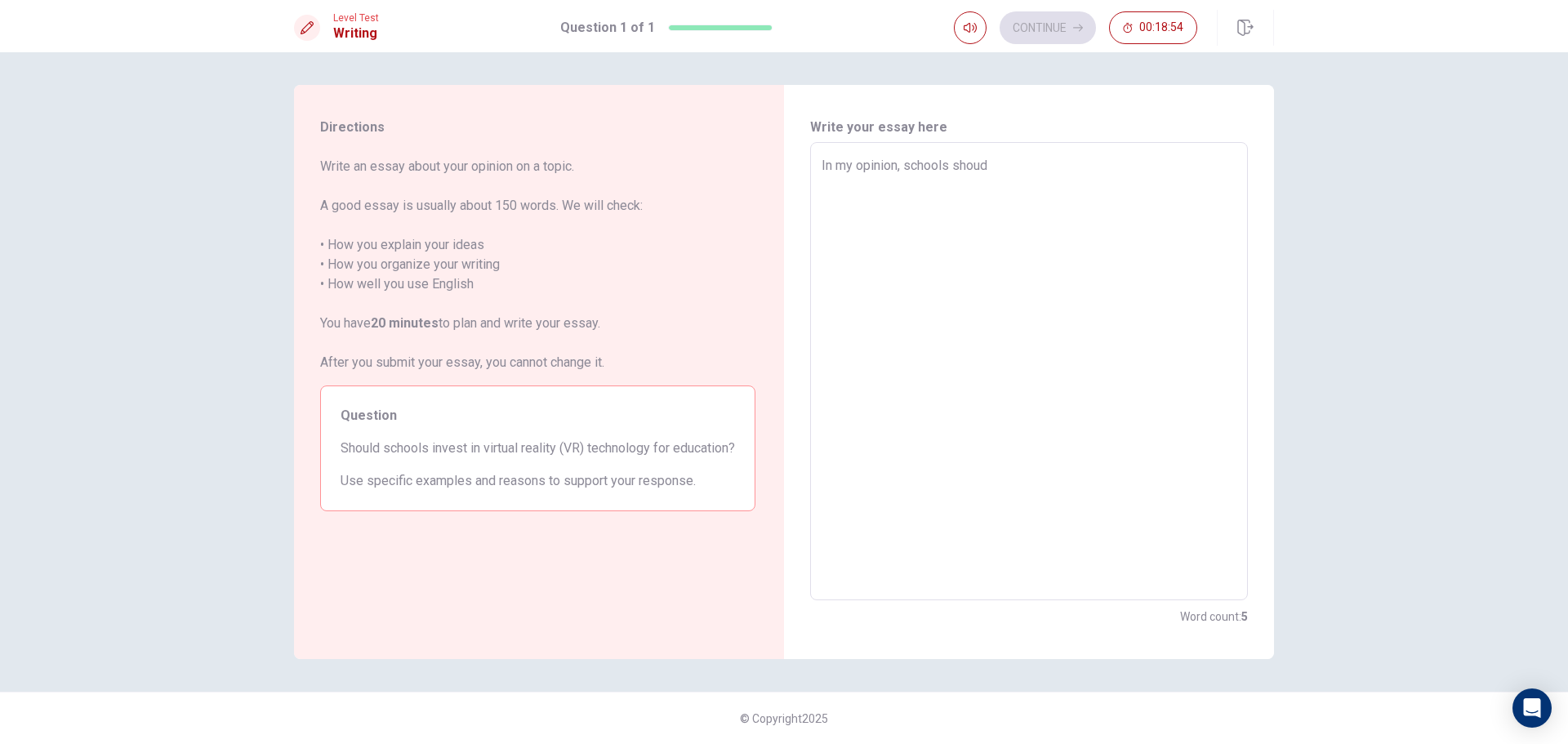
type textarea "In my opinion, schools shou"
type textarea "x"
type textarea "In my opinion, schools shoul"
type textarea "x"
type textarea "In my opinion, schools should"
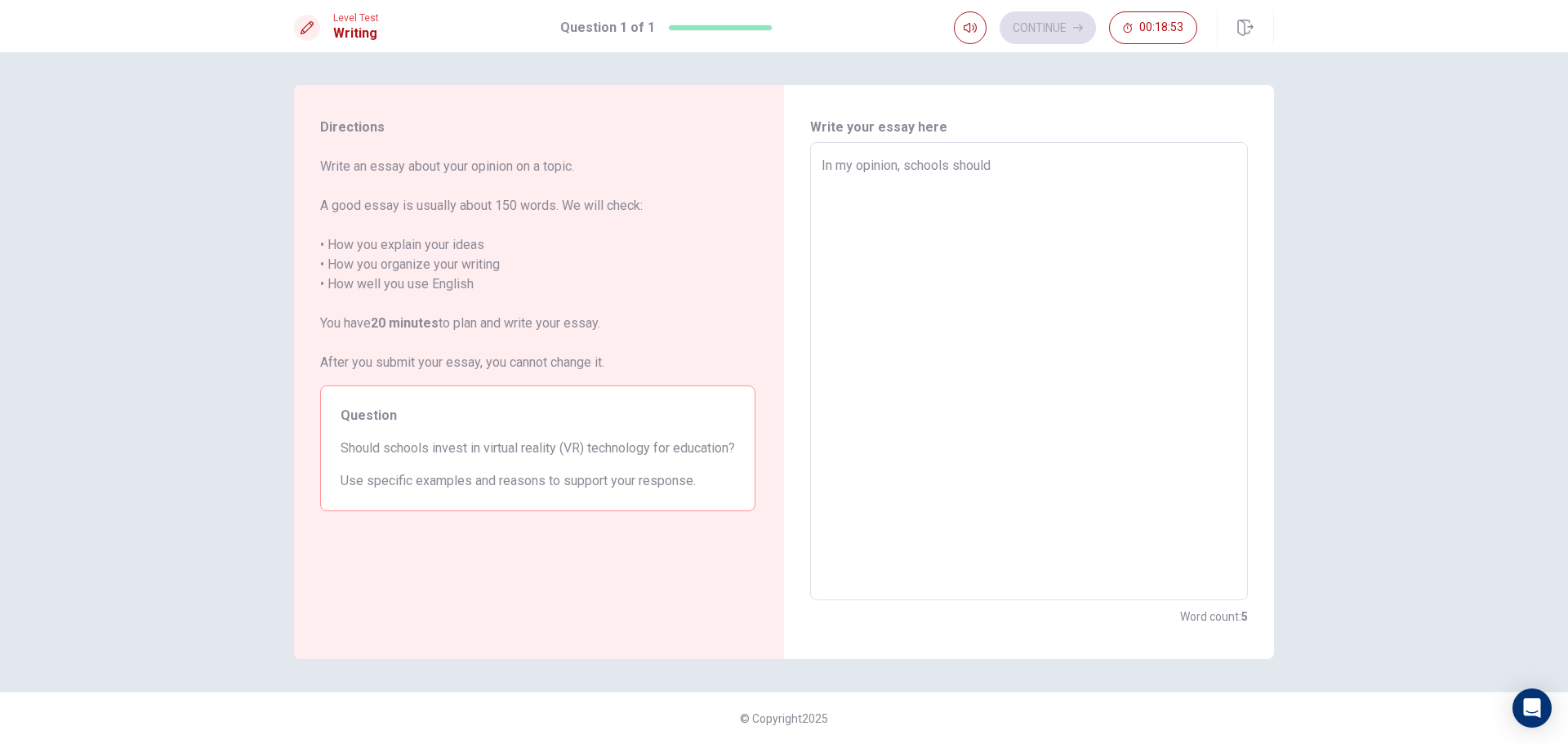
type textarea "x"
type textarea "In my opinion, schools should"
type textarea "x"
type textarea "In my opinion, schools should c"
type textarea "x"
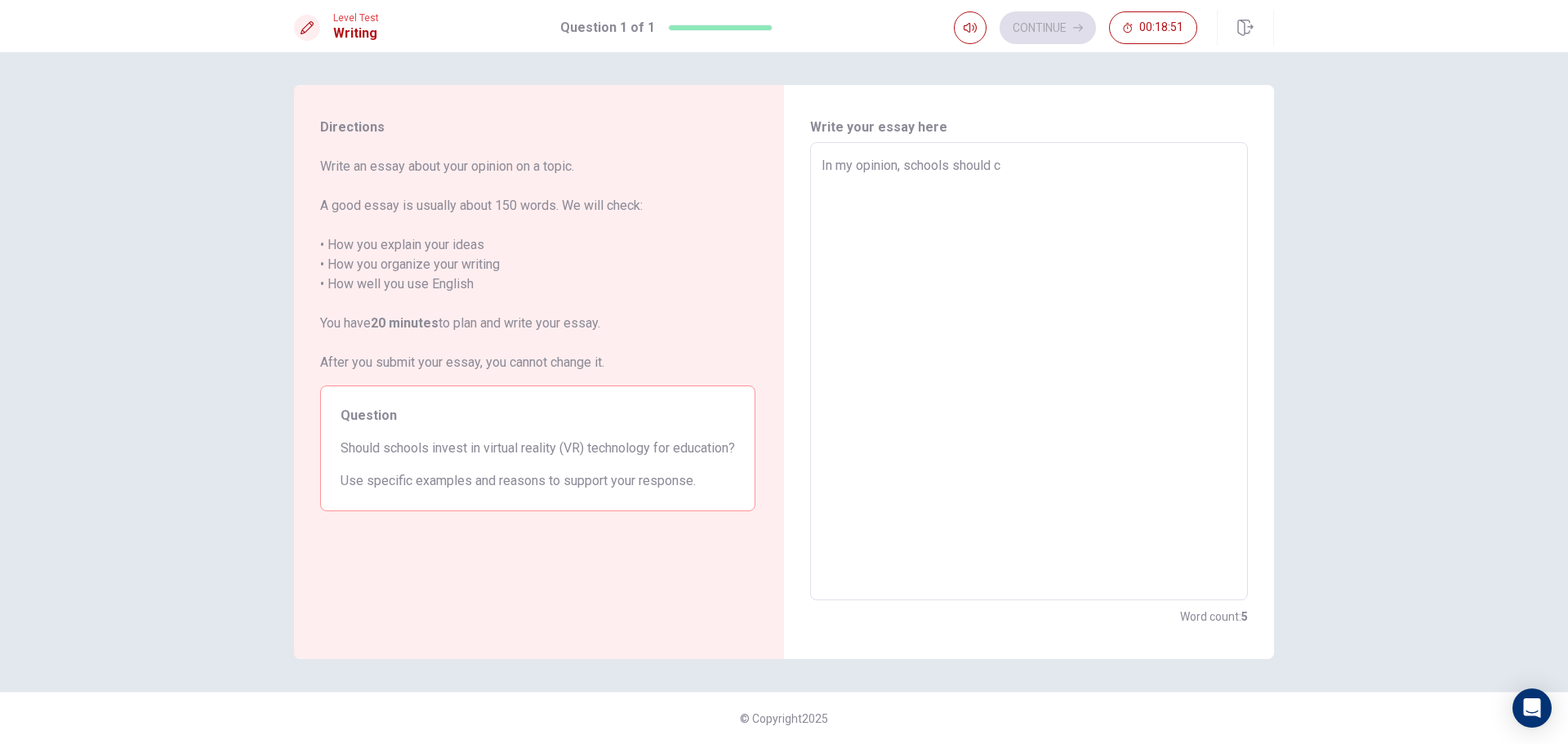
type textarea "In my opinion, schools should co"
type textarea "x"
type textarea "In my opinion, schools should con"
type textarea "x"
type textarea "In my opinion, schools should cons"
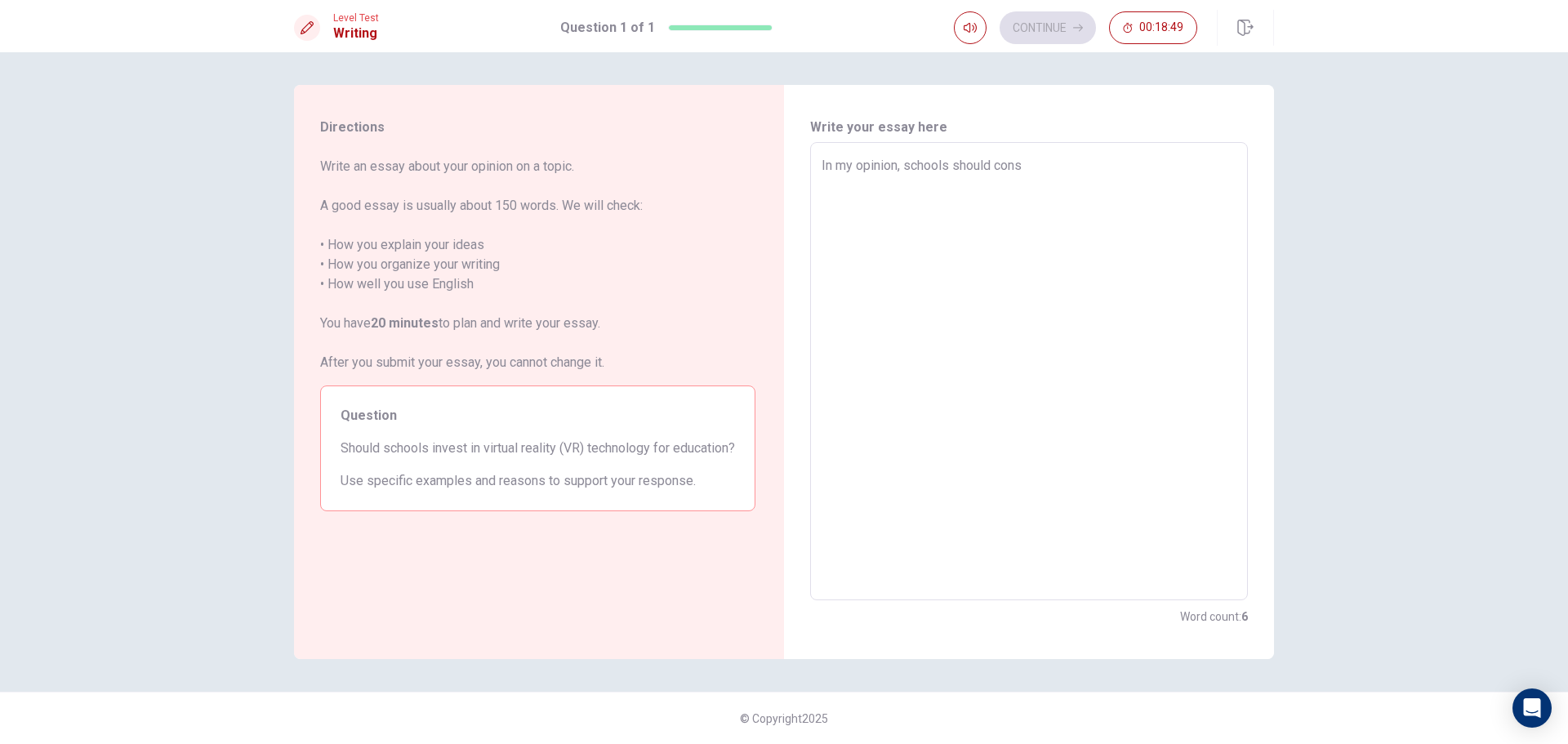
type textarea "x"
type textarea "In my opinion, schools should consi"
type textarea "x"
type textarea "In my opinion, schools should consid"
type textarea "x"
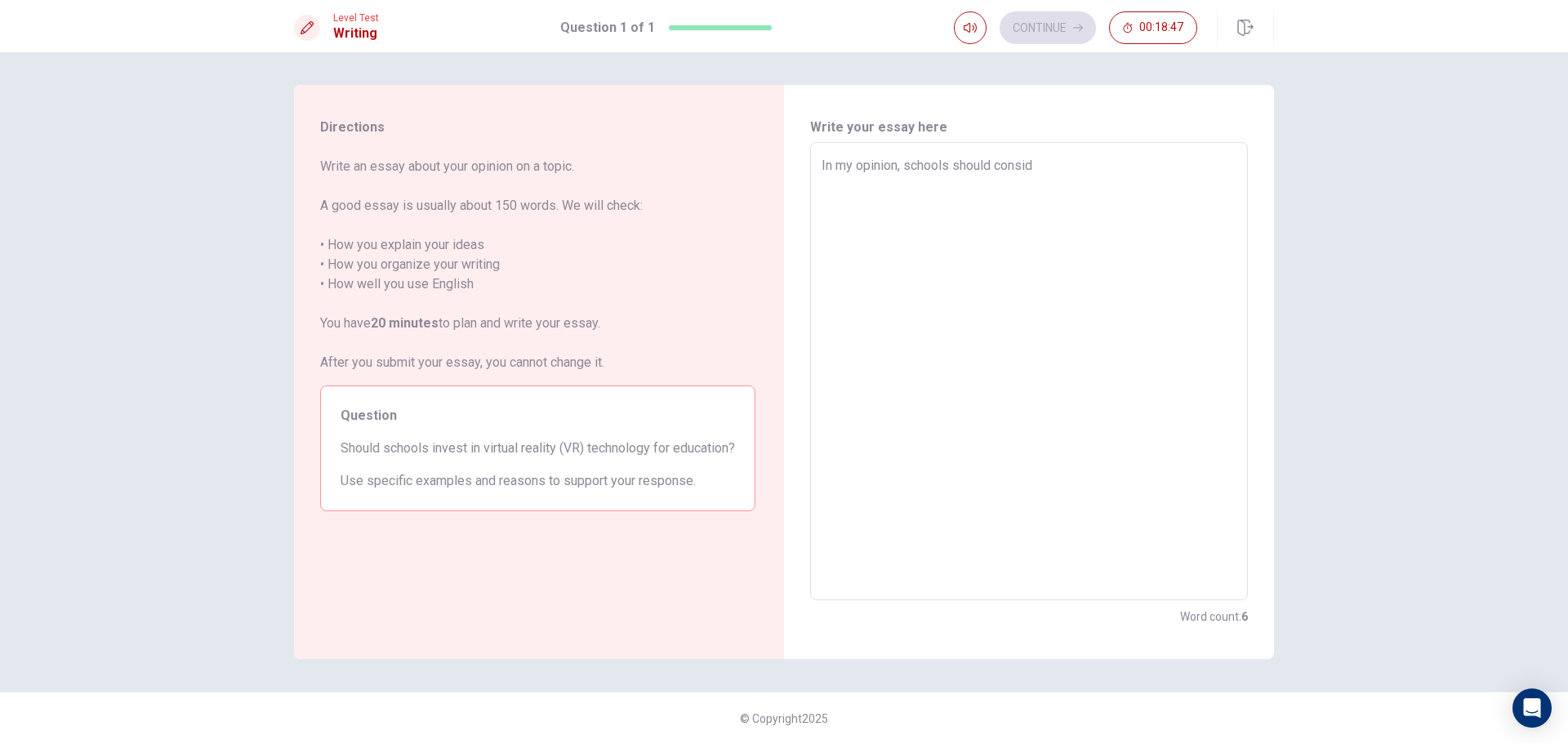
type textarea "In my opinion, schools should conside"
type textarea "x"
type textarea "In my opinion, schools should consider"
type textarea "x"
type textarea "In my opinion, schools should consider"
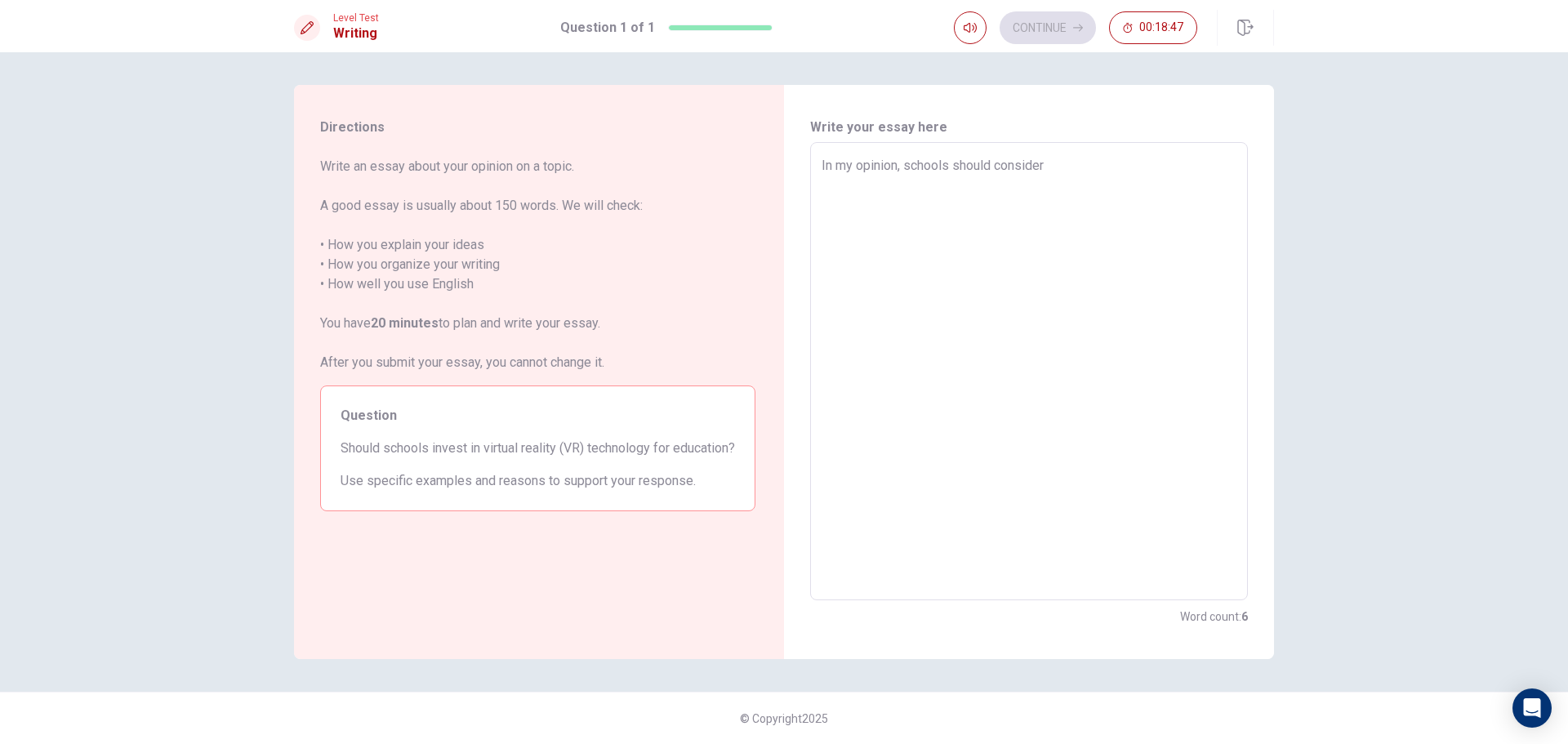
type textarea "x"
type textarea "In my opinion, schools should consider i"
type textarea "x"
type textarea "In my opinion, schools should consider in"
type textarea "x"
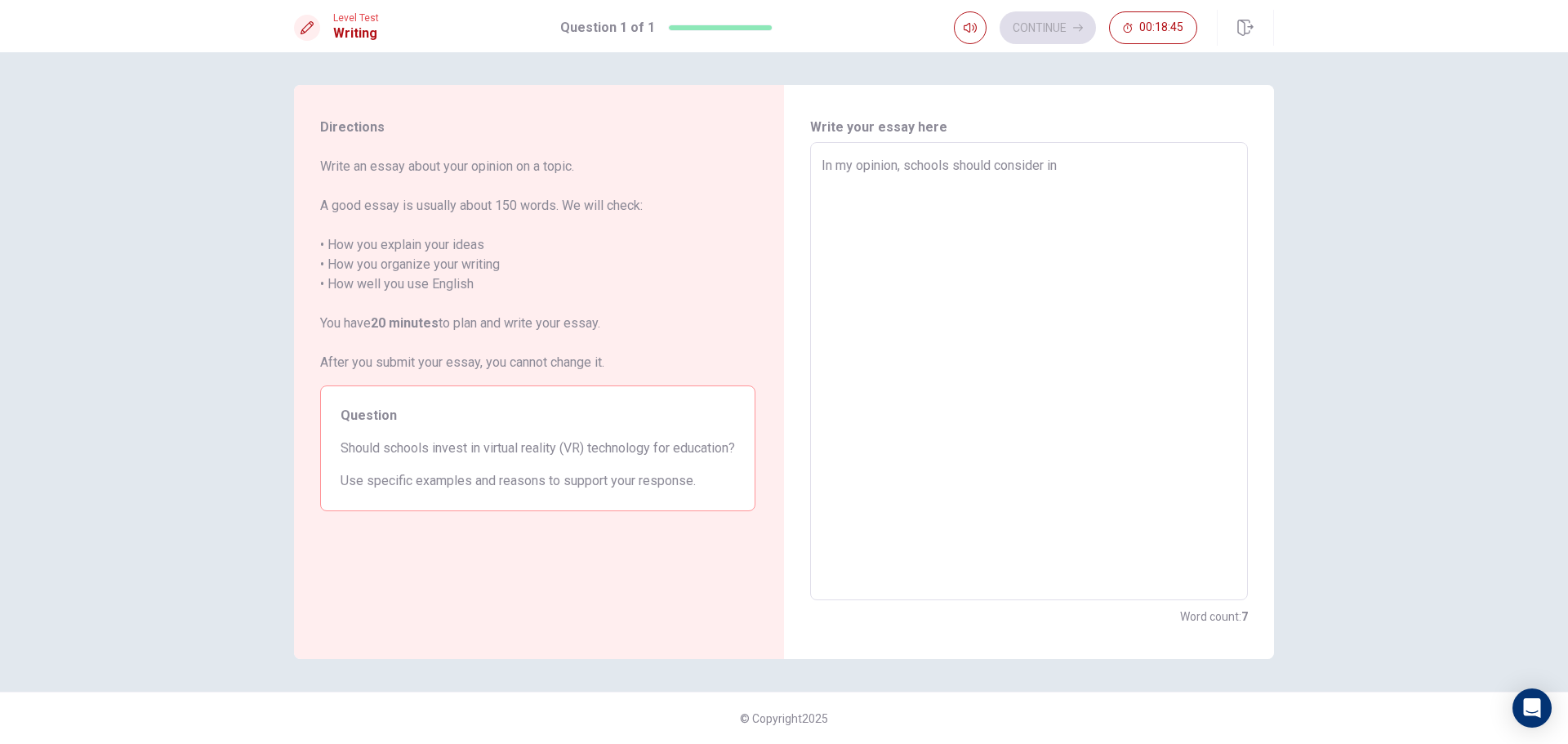
type textarea "In my opinion, schools should consider inv"
type textarea "x"
type textarea "In my opinion, schools should consider inve"
type textarea "x"
type textarea "In my opinion, schools should consider inves"
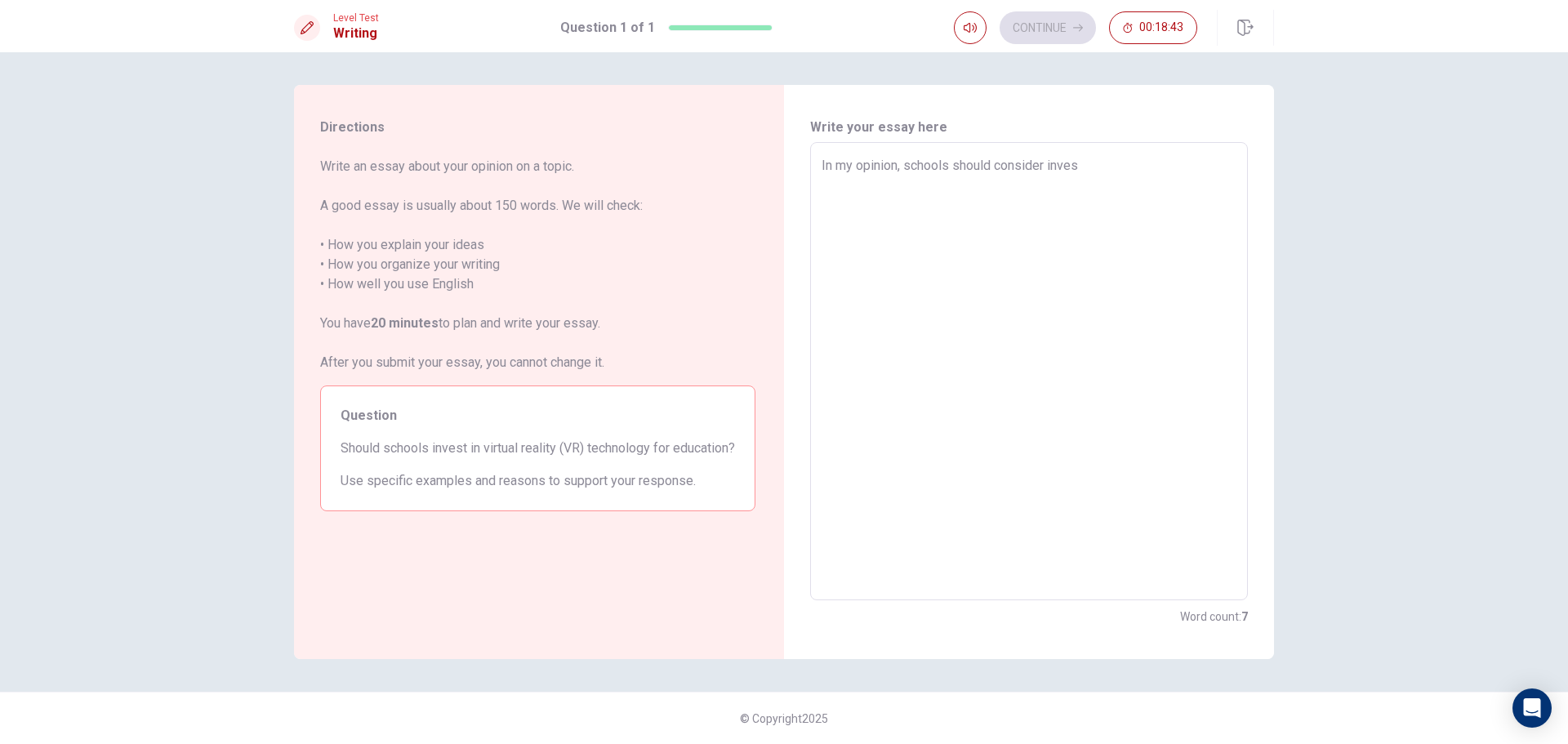
type textarea "x"
type textarea "In my opinion, schools should consider invest"
type textarea "x"
type textarea "In my opinion, schools should consider investi"
type textarea "x"
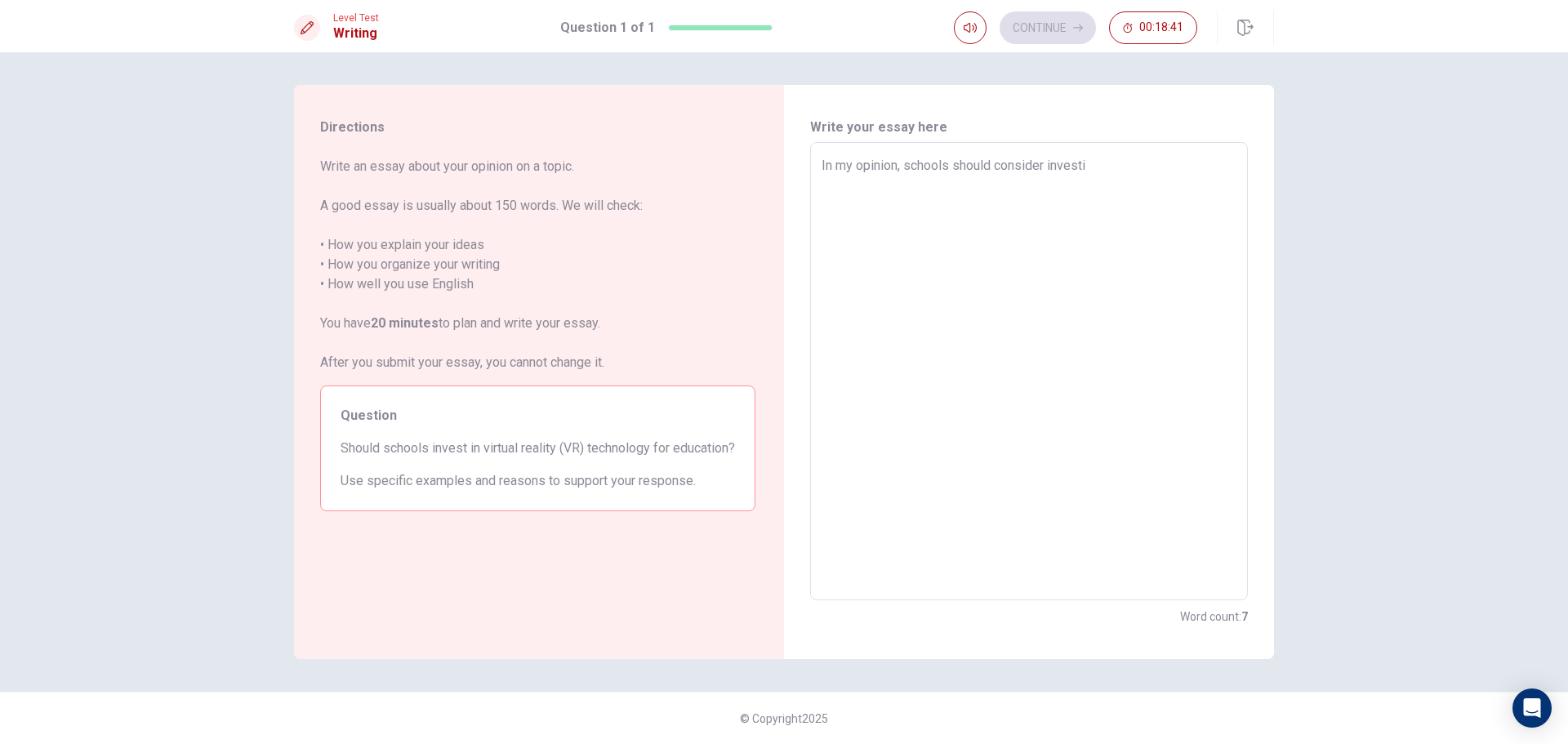
type textarea "In my opinion, schools should consider investin"
type textarea "x"
type textarea "In my opinion, schools should consider investing"
type textarea "x"
type textarea "In my opinion, schools should consider investing"
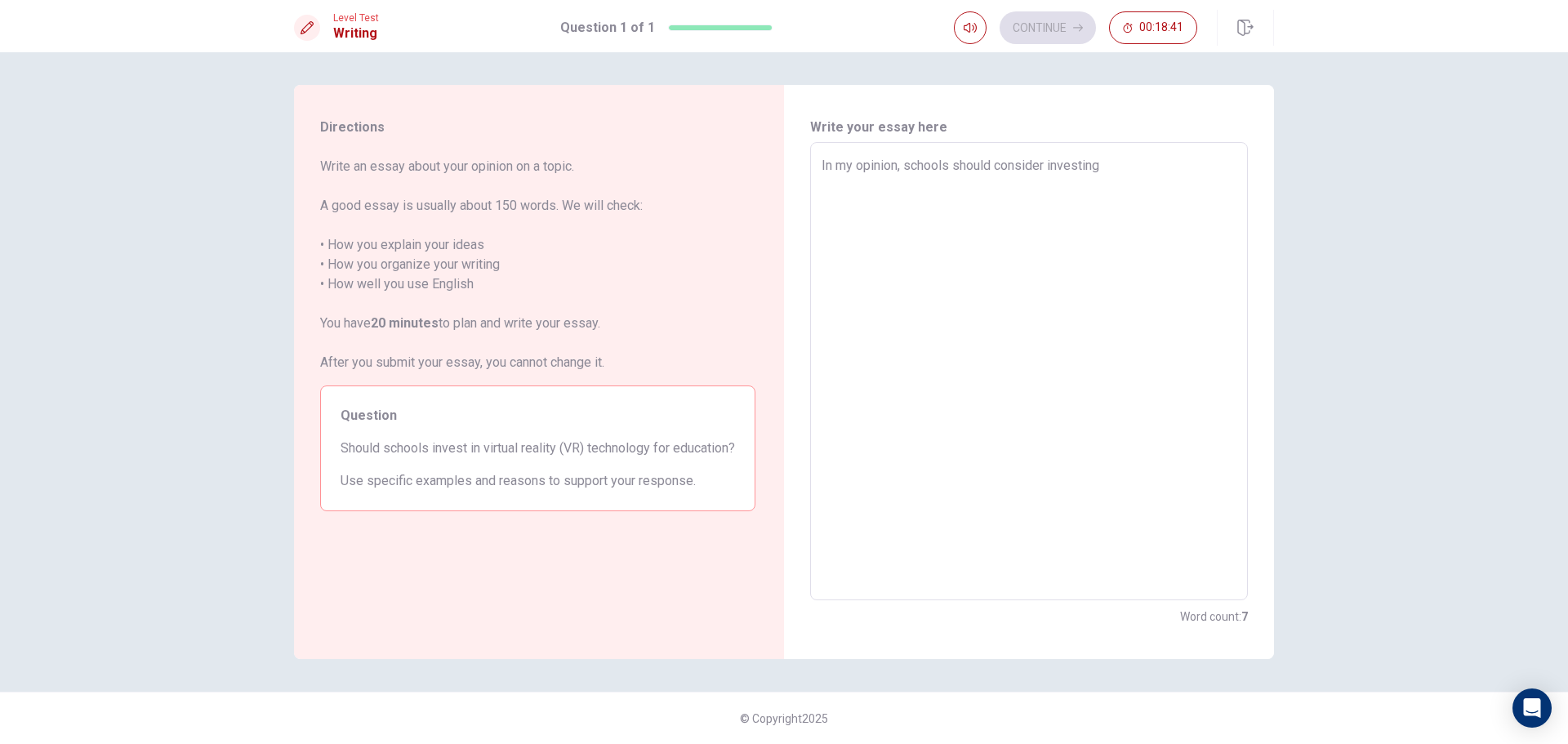
type textarea "x"
type textarea "In my opinion, schools should consider investing i"
type textarea "x"
type textarea "In my opinion, schools should consider investing in"
type textarea "x"
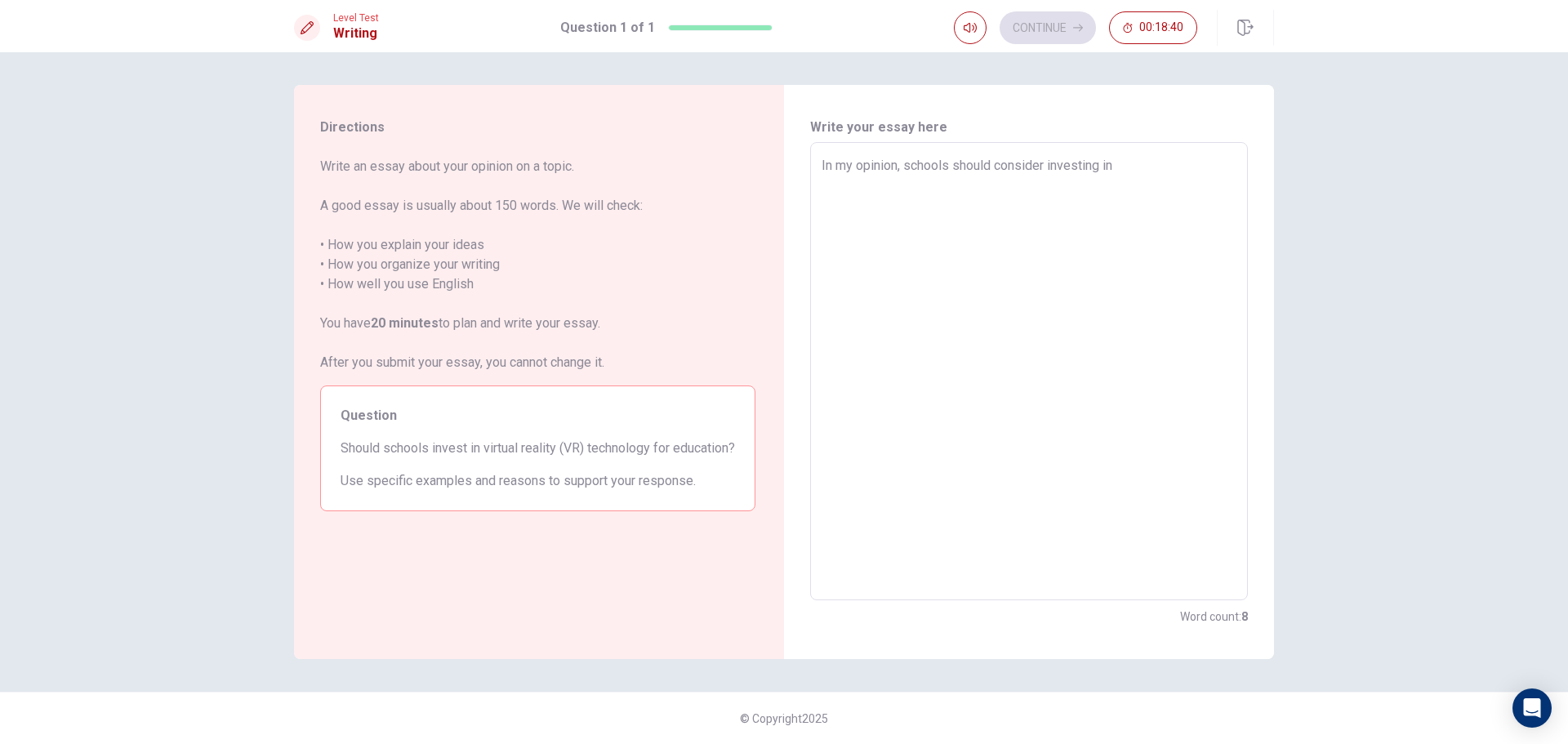
type textarea "In my opinion, schools should consider investing in"
type textarea "x"
type textarea "In my opinion, schools should consider investing in V"
type textarea "x"
type textarea "In my opinion, schools should consider investing in Vi"
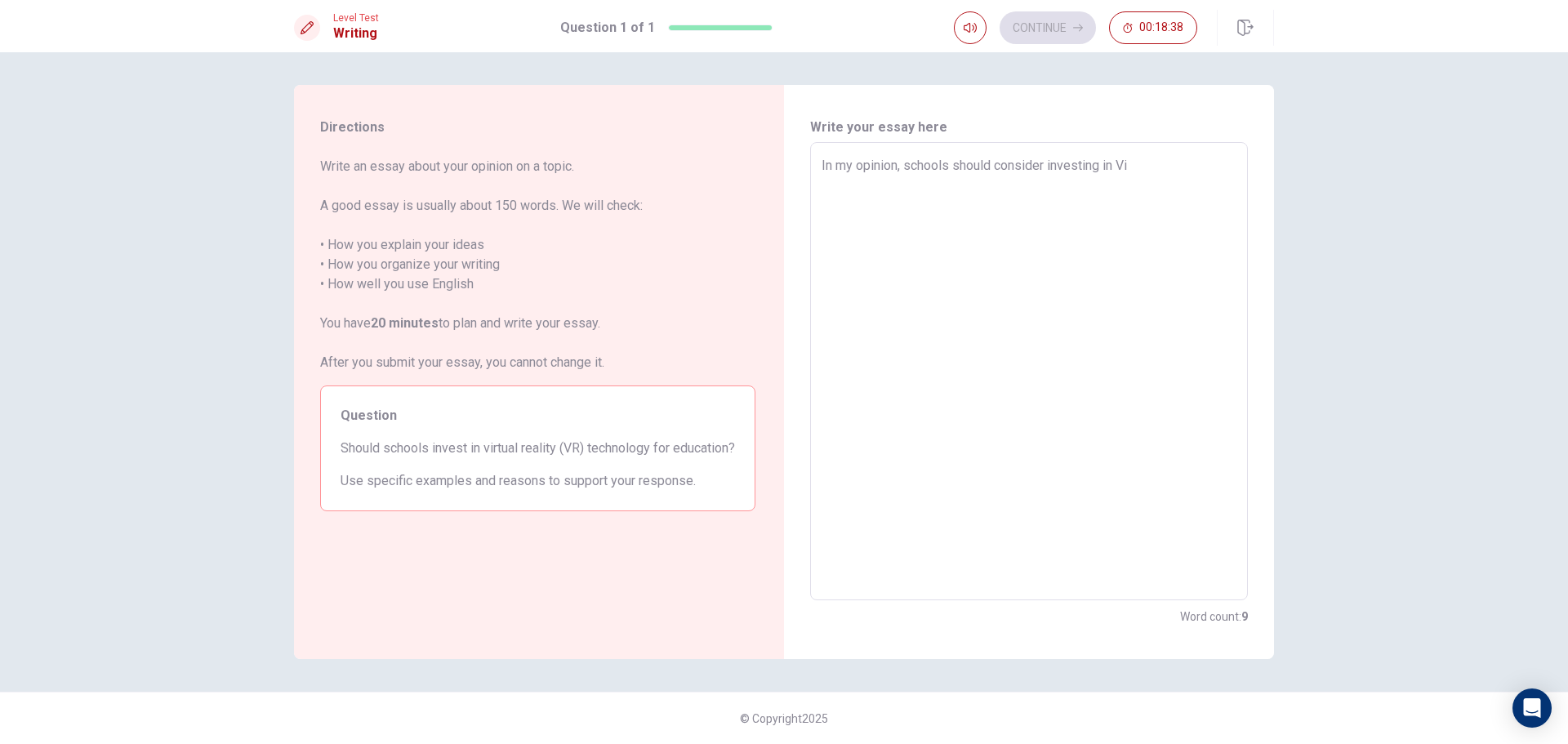
type textarea "x"
type textarea "In my opinion, schools should consider investing in [GEOGRAPHIC_DATA]"
type textarea "x"
type textarea "In my opinion, schools should consider investing in [GEOGRAPHIC_DATA]"
type textarea "x"
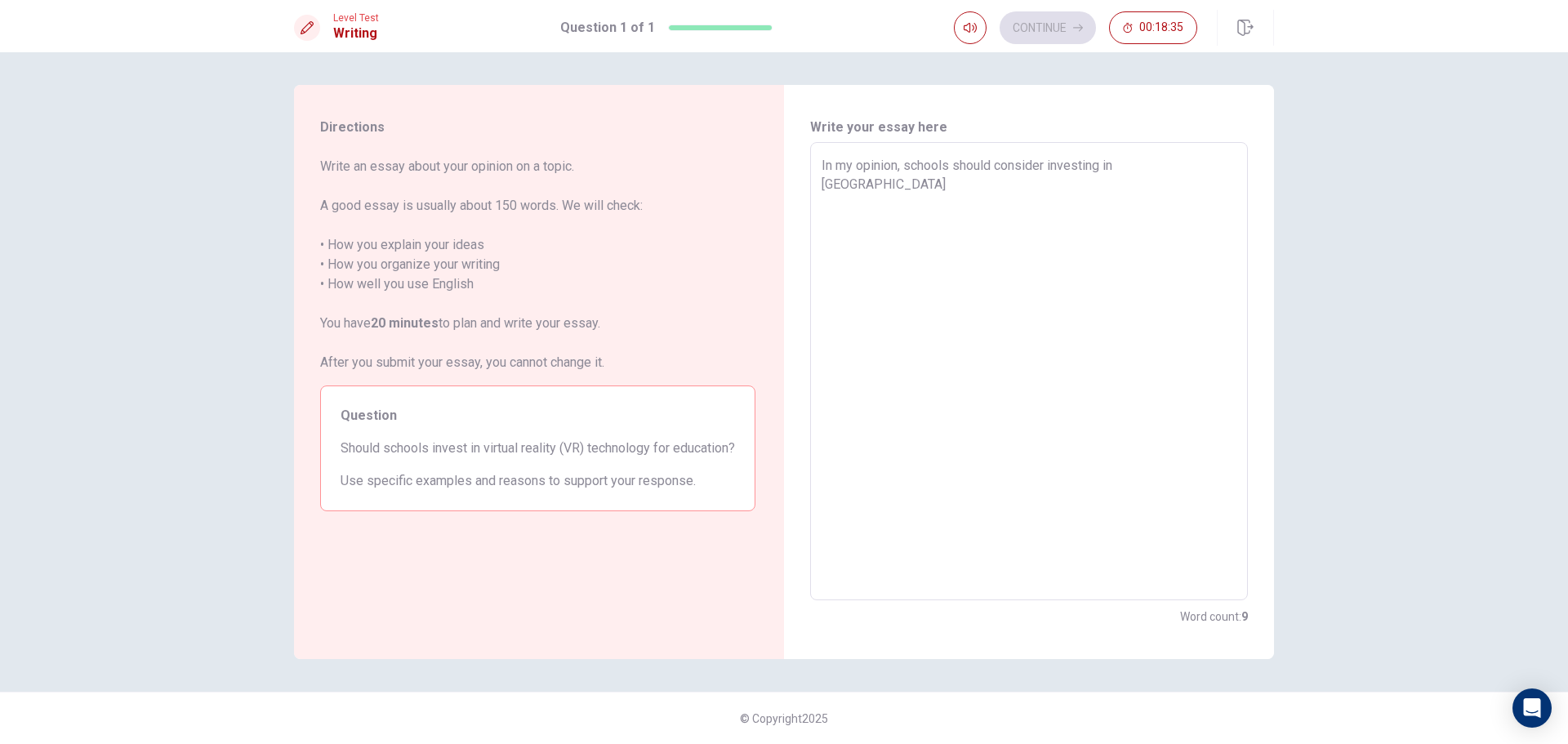
type textarea "In my opinion, schools should consider investing in [GEOGRAPHIC_DATA]"
type textarea "x"
type textarea "In my opinion, schools should consider investing in [GEOGRAPHIC_DATA]"
type textarea "x"
type textarea "In my opinion, schools should consider investing in Virtual"
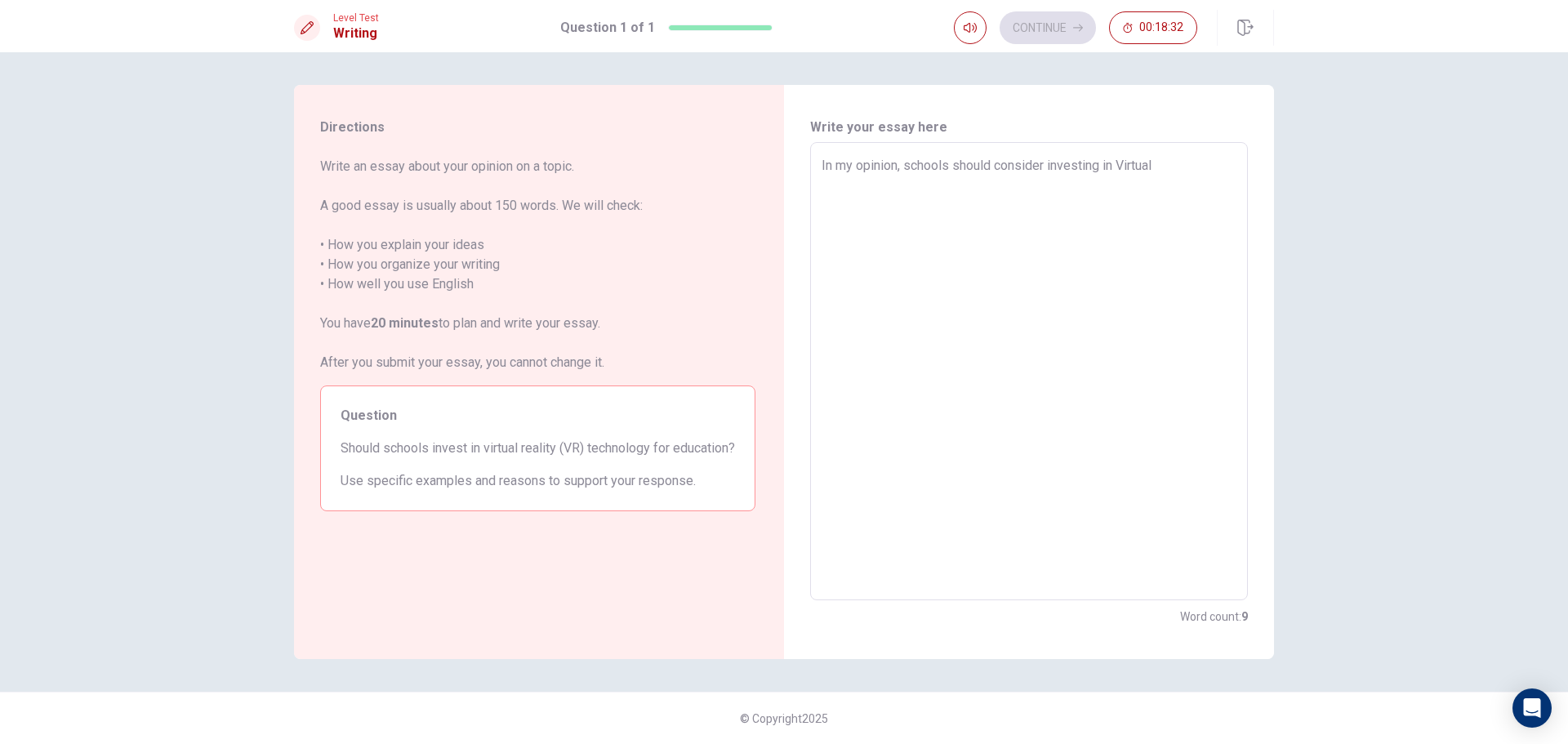
type textarea "x"
type textarea "In my opinion, schools should consider investing in Virtual"
type textarea "x"
type textarea "In my opinion, schools should consider investing in Virtual R"
type textarea "x"
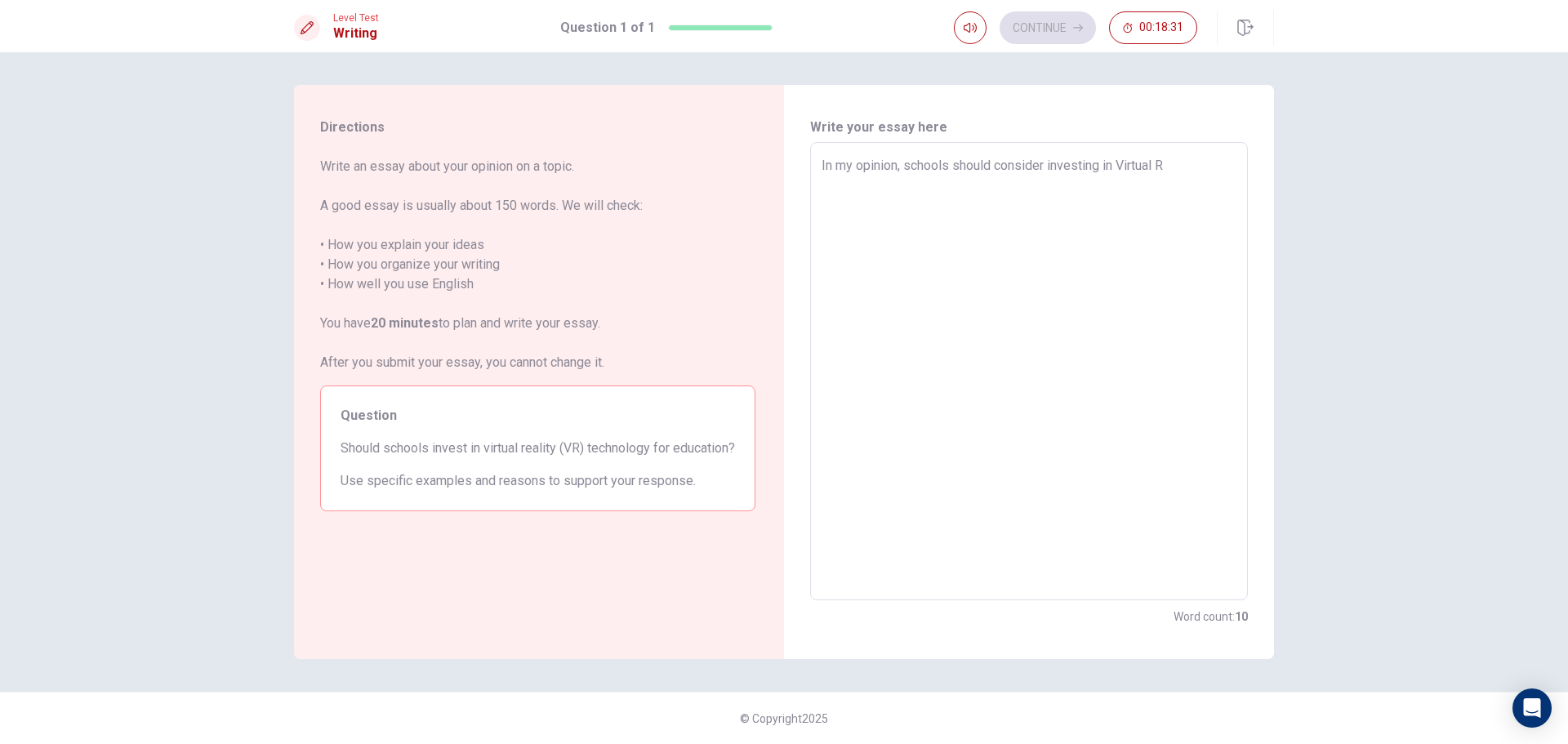
type textarea "In my opinion, schools should consider investing in Virtual Re"
type textarea "x"
type textarea "In my opinion, schools should consider investing in Virtual Rea"
type textarea "x"
type textarea "In my opinion, schools should consider investing in Virtual Real"
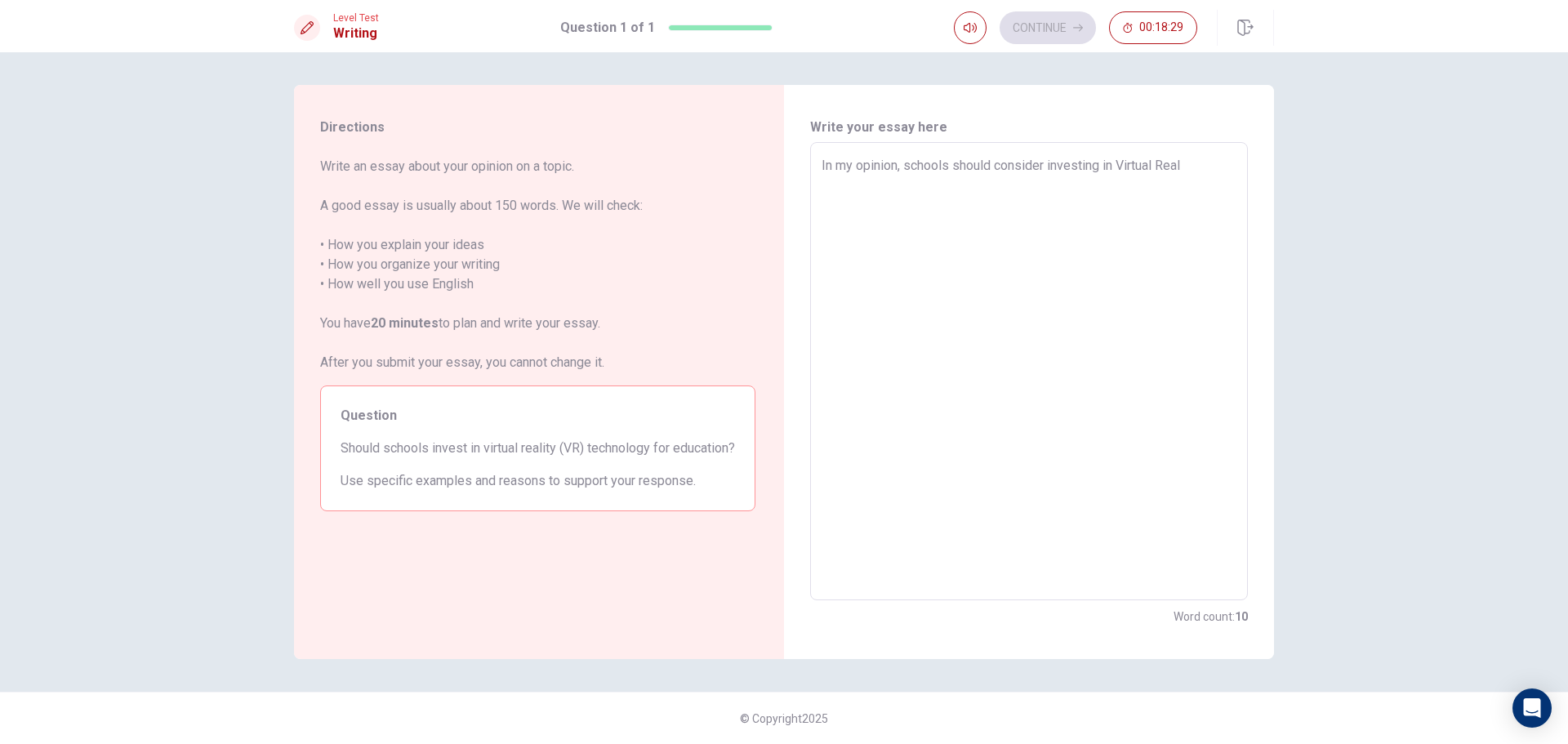
type textarea "x"
type textarea "In my opinion, schools should consider investing in Virtual Reali"
type textarea "x"
type textarea "In my opinion, schools should consider investing in Virtual Realit"
type textarea "x"
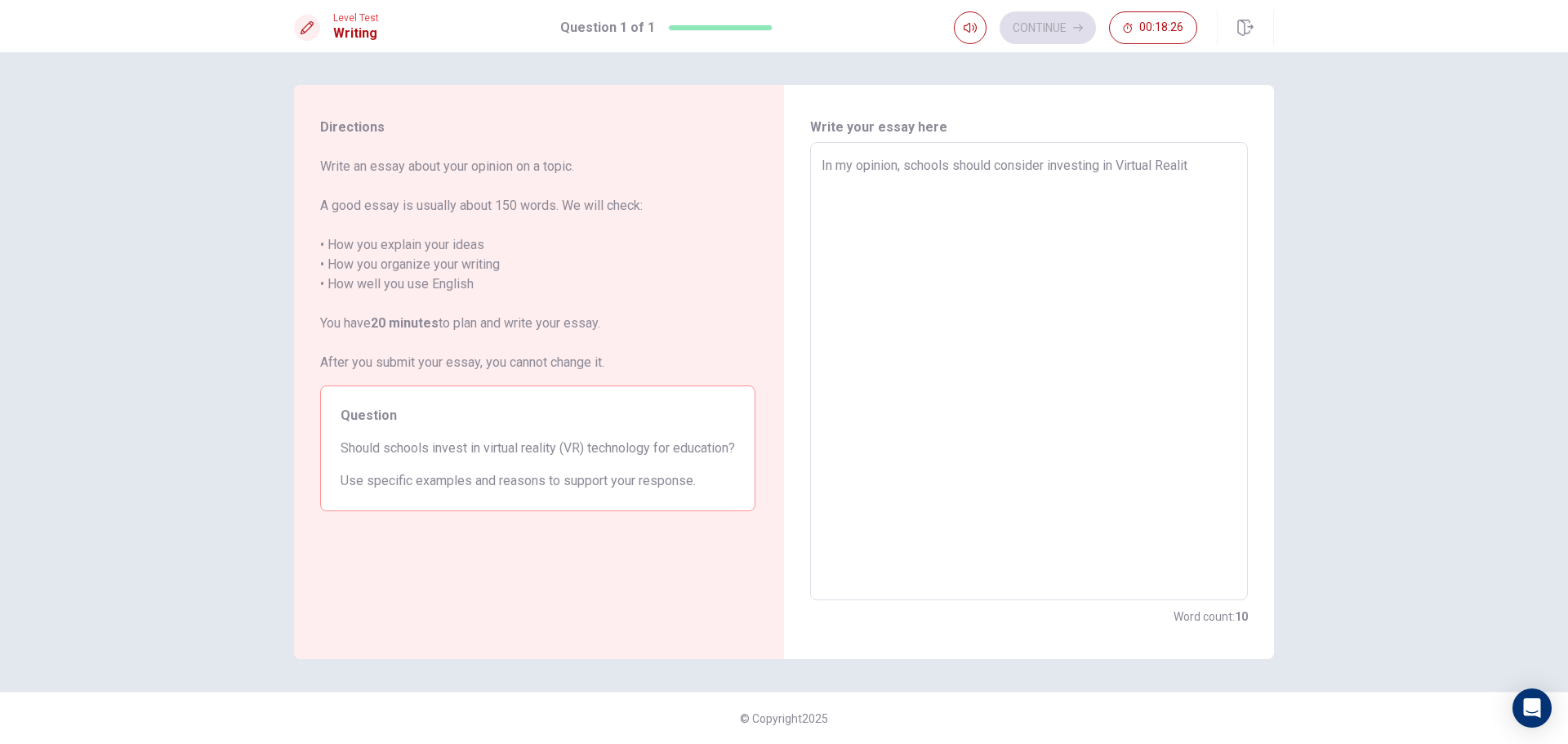
type textarea "In my opinion, schools should consider investing in Virtual Reality"
type textarea "x"
type textarea "In my opinion, schools should consider investing in Virtual Reality"
type textarea "x"
type textarea "In my opinion, schools should consider investing in Virtual Reality Z"
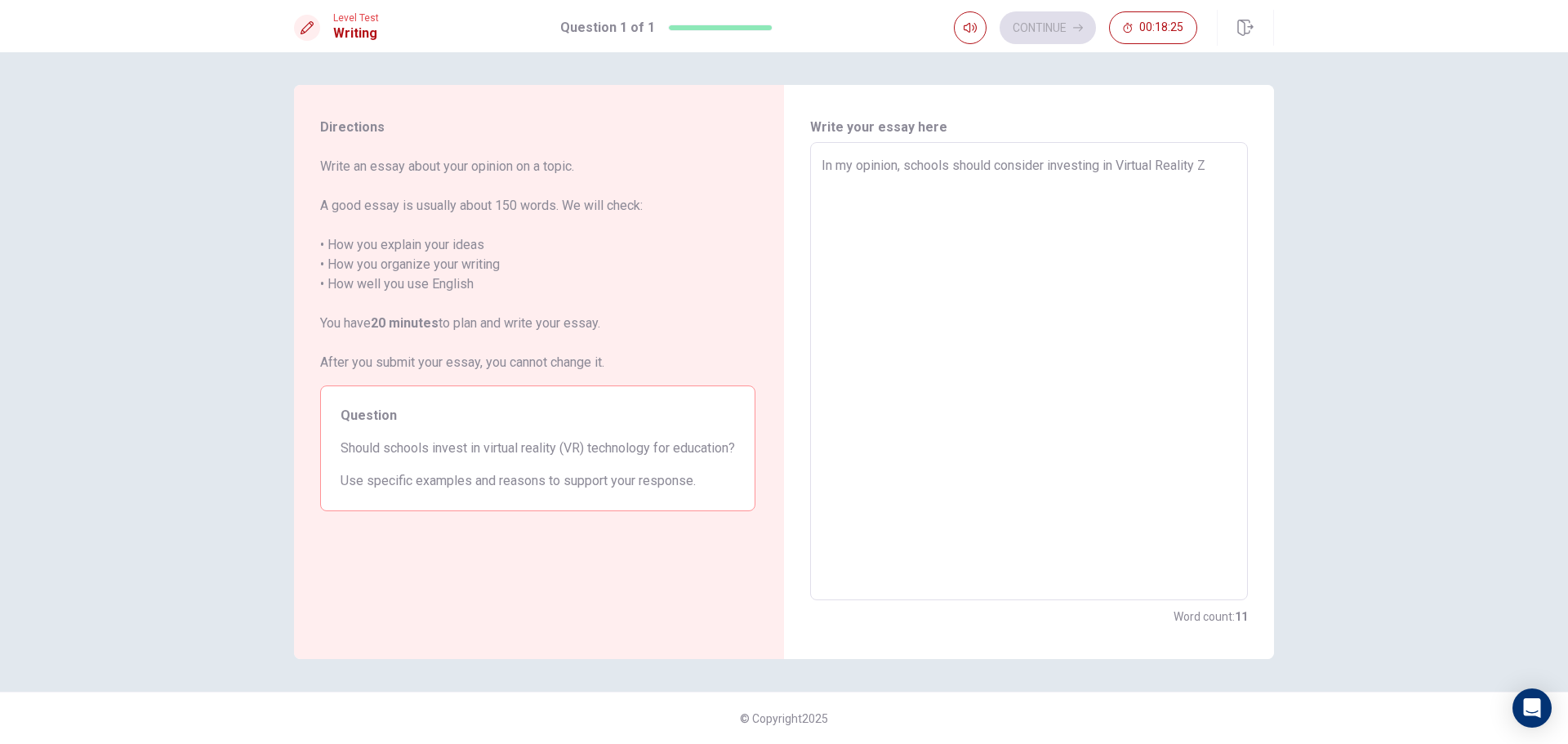
type textarea "x"
type textarea "In my opinion, schools should consider investing in Virtual Reality"
type textarea "x"
type textarea "In my opinion, schools should consider investing in Virtual Reality ("
type textarea "x"
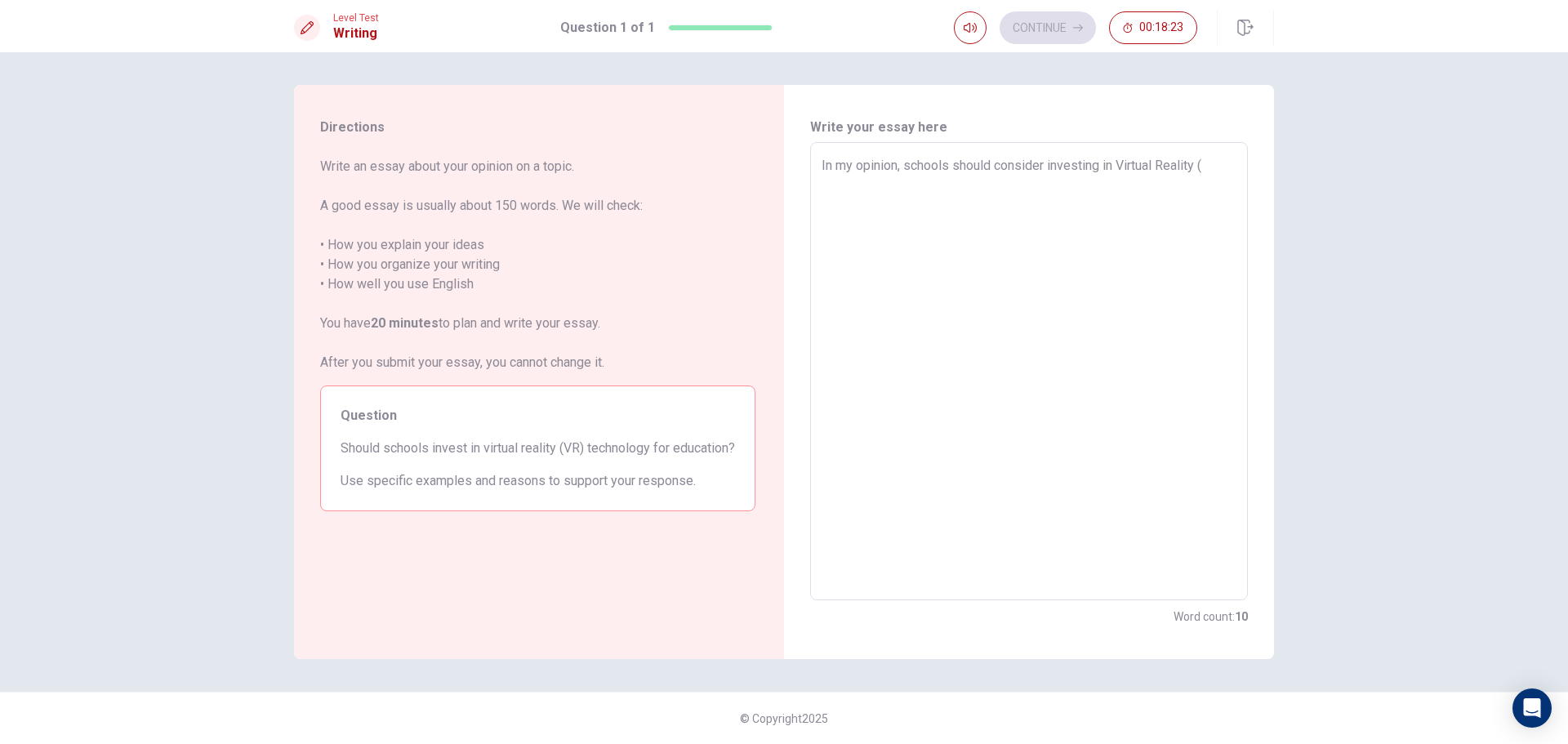
type textarea "In my opinion, schools should consider investing in Virtual Reality (ป"
type textarea "x"
type textarea "In my opinion, schools should consider investing in Virtual Reality ("
type textarea "x"
type textarea "In my opinion, schools should consider investing in Virtual Reality ()"
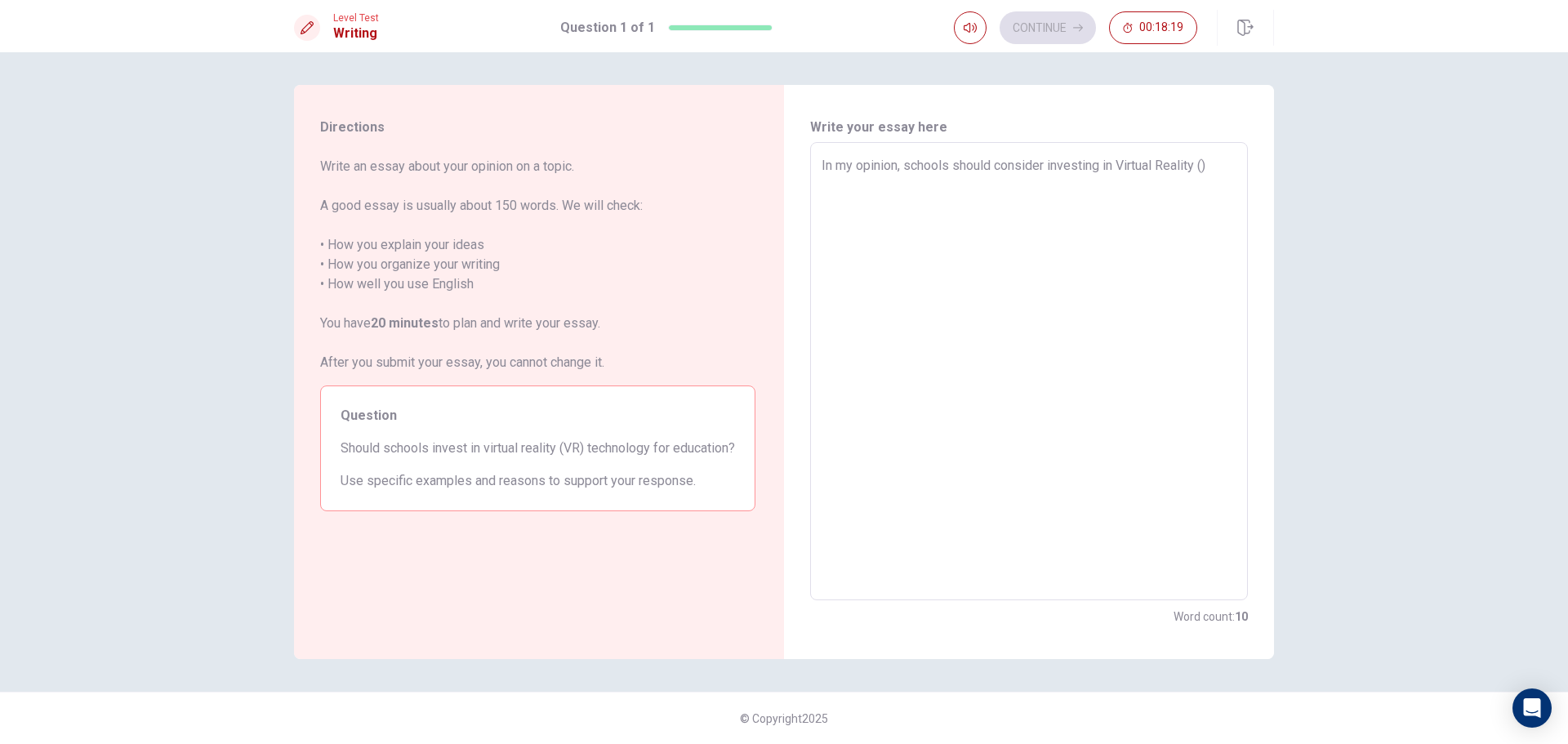
type textarea "x"
type textarea "In my opinion, schools should consider investing in Virtual Reality (V)"
type textarea "x"
type textarea "In my opinion, schools should consider investing in Virtual Reality (VR)"
type textarea "x"
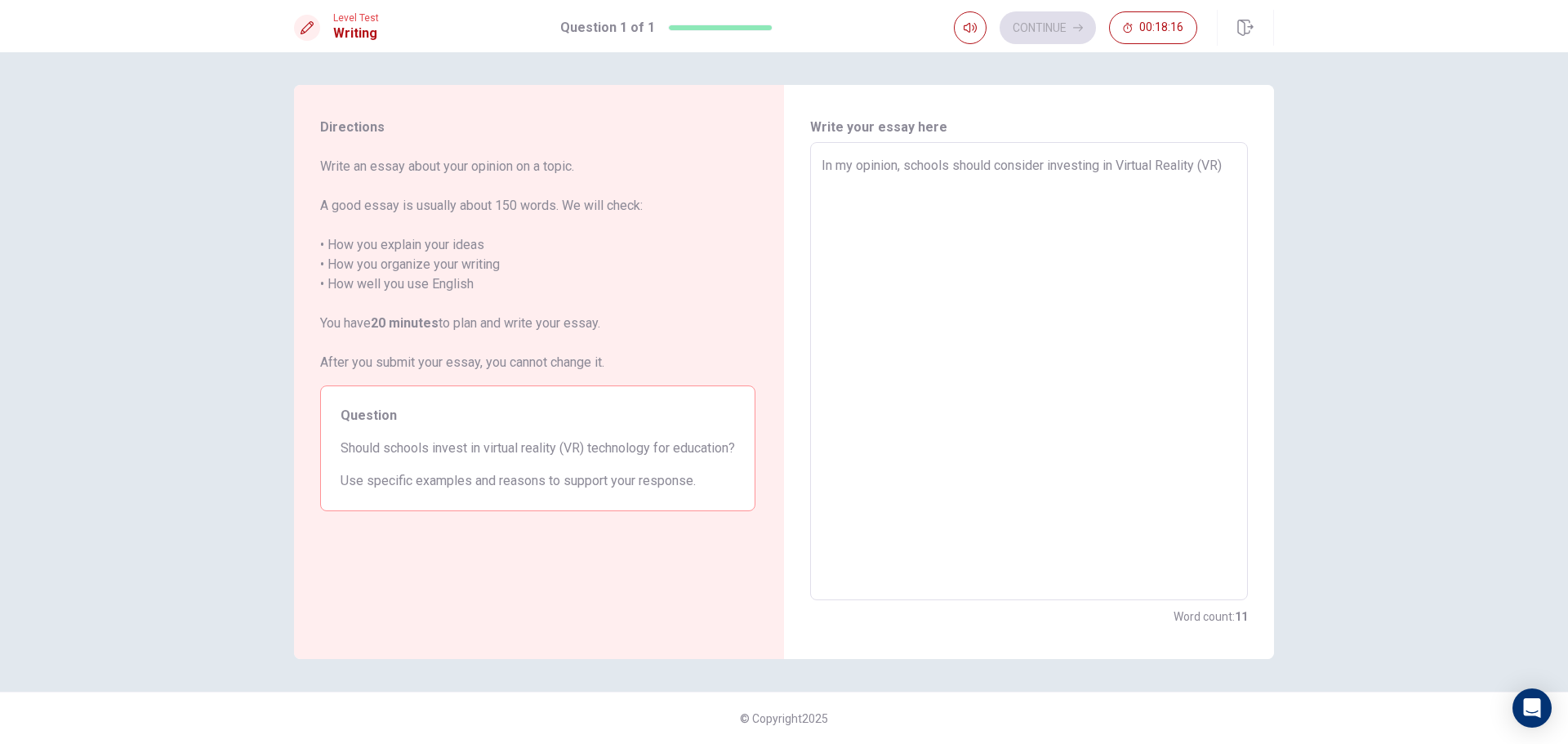
type textarea "In my opinion, schools should consider investing in Virtual Reality (VR)"
type textarea "x"
type textarea "In my opinion, schools should consider investing in Virtual Reality (VR) f"
type textarea "x"
type textarea "In my opinion, schools should consider investing in Virtual Reality (VR) fo"
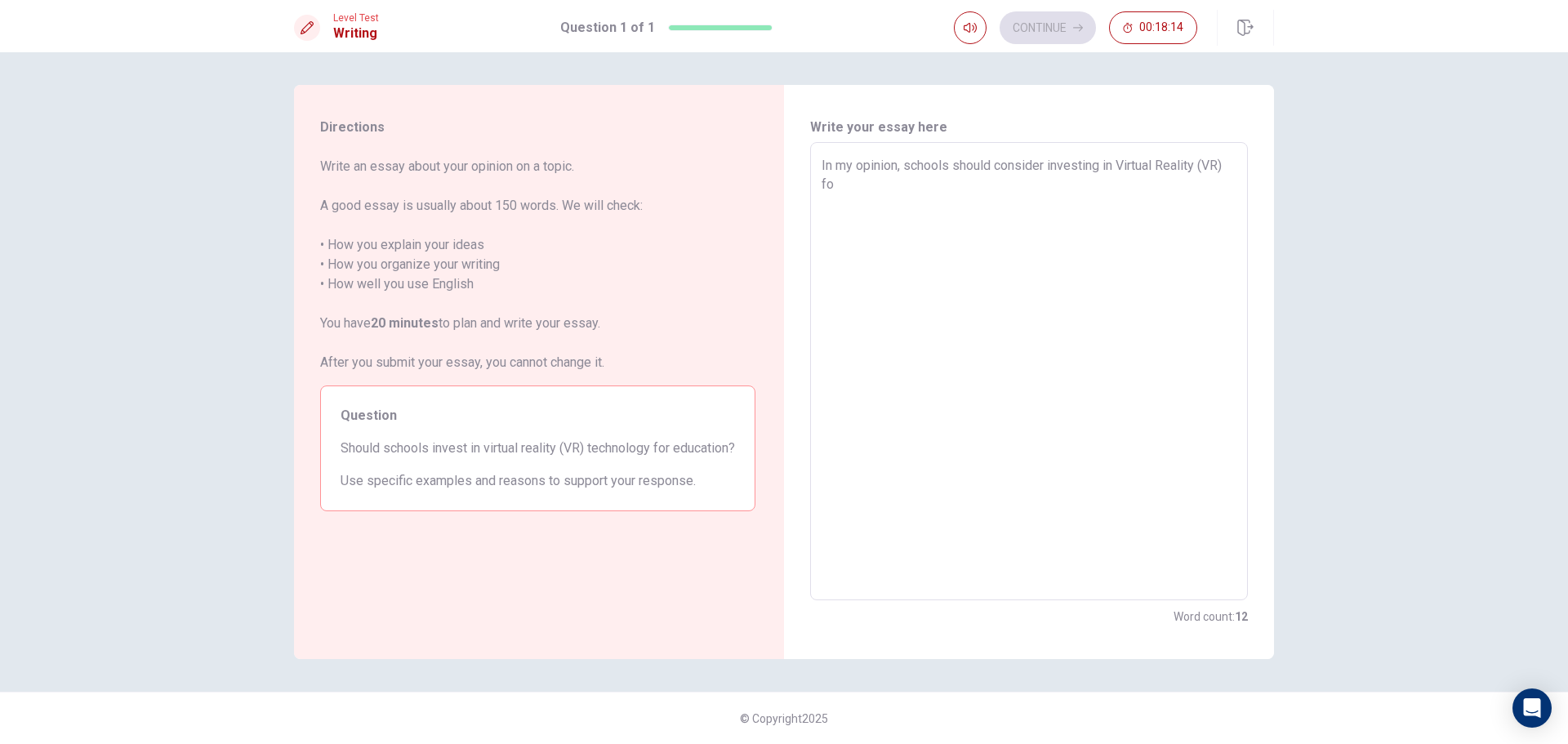
type textarea "x"
type textarea "In my opinion, schools should consider investing in Virtual Reality (VR) for"
type textarea "x"
type textarea "In my opinion, schools should consider investing in Virtual Reality (VR) for"
type textarea "x"
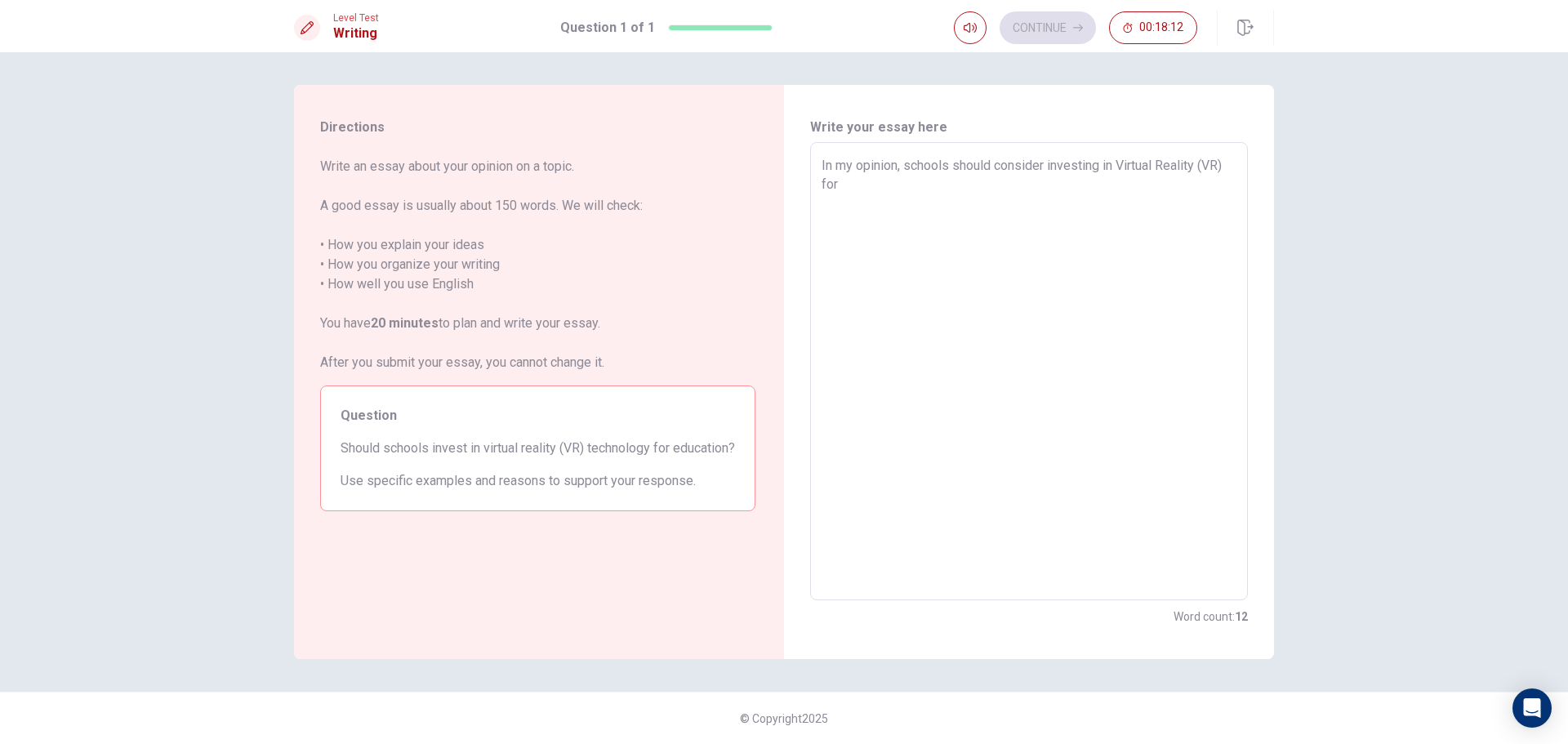
type textarea "In my opinion, schools should consider investing in Virtual Reality (VR) for e"
type textarea "x"
type textarea "In my opinion, schools should consider investing in Virtual Reality (VR) for ed"
type textarea "x"
type textarea "In my opinion, schools should consider investing in Virtual Reality (VR) for edu"
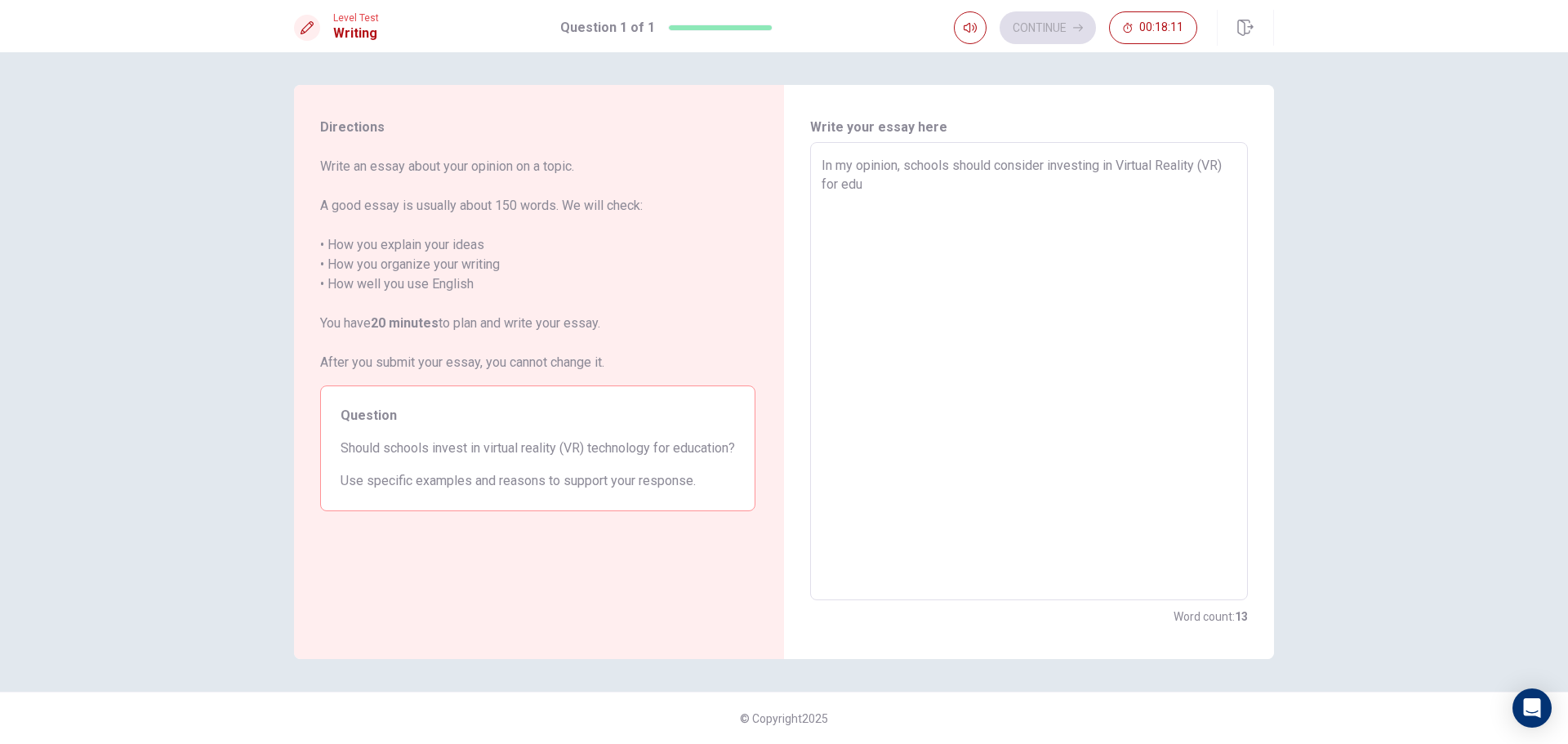
type textarea "x"
type textarea "In my opinion, schools should consider investing in Virtual Reality (VR) for ed…"
type textarea "x"
type textarea "In my opinion, schools should consider investing in Virtual Reality (VR) for ed…"
type textarea "x"
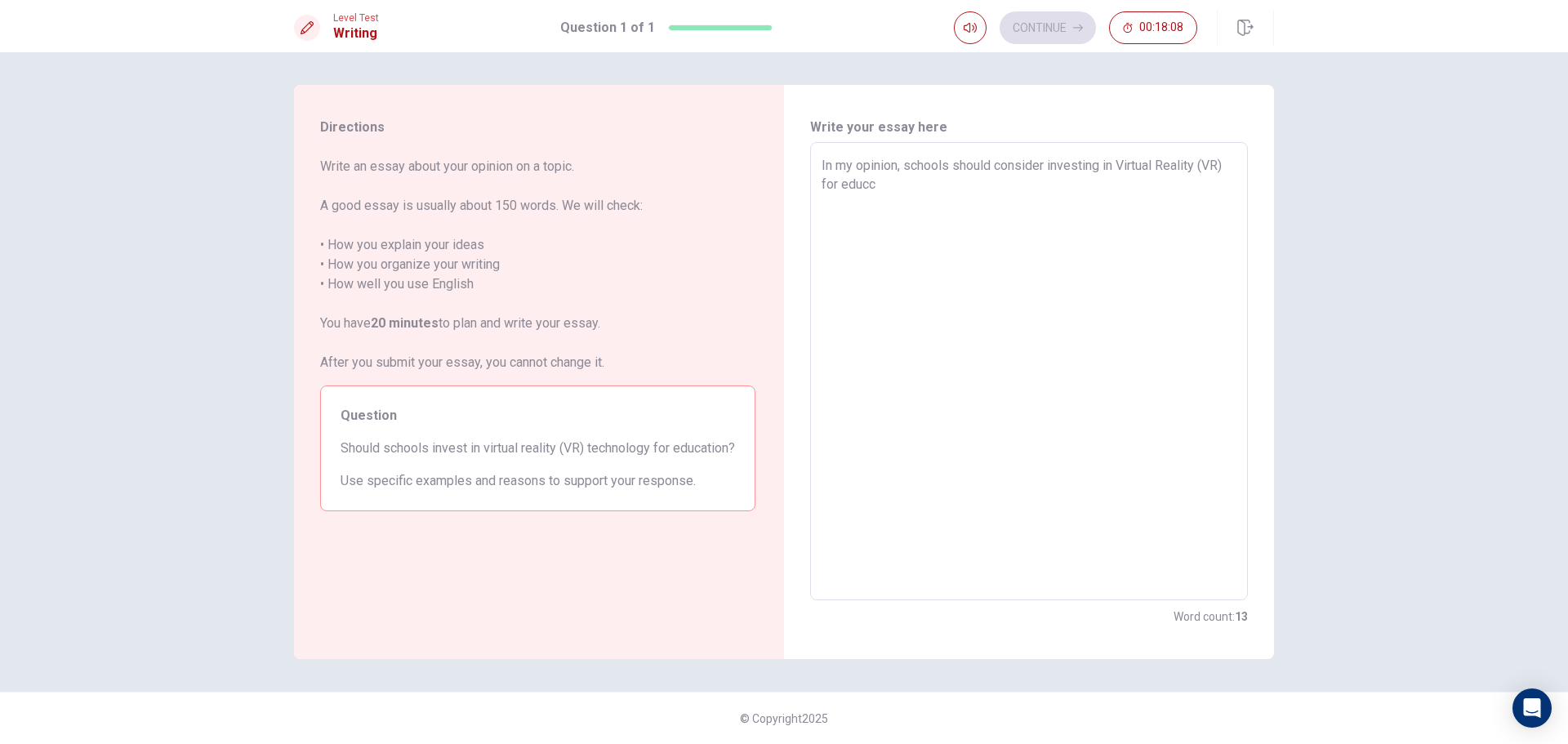
type textarea "In my opinion, schools should consider investing in Virtual Reality (VR) for ed…"
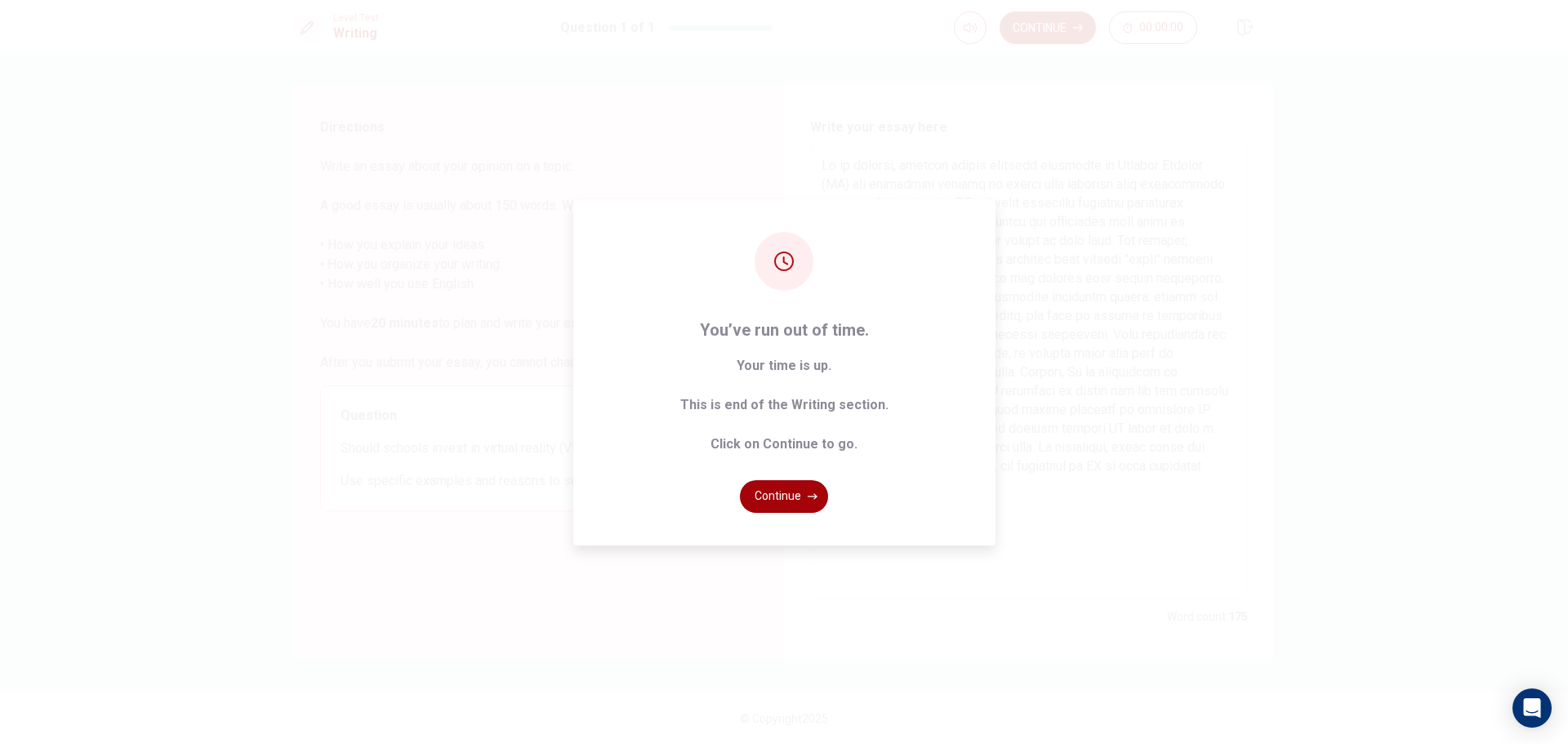
click at [804, 498] on button "Continue" at bounding box center [784, 496] width 88 height 33
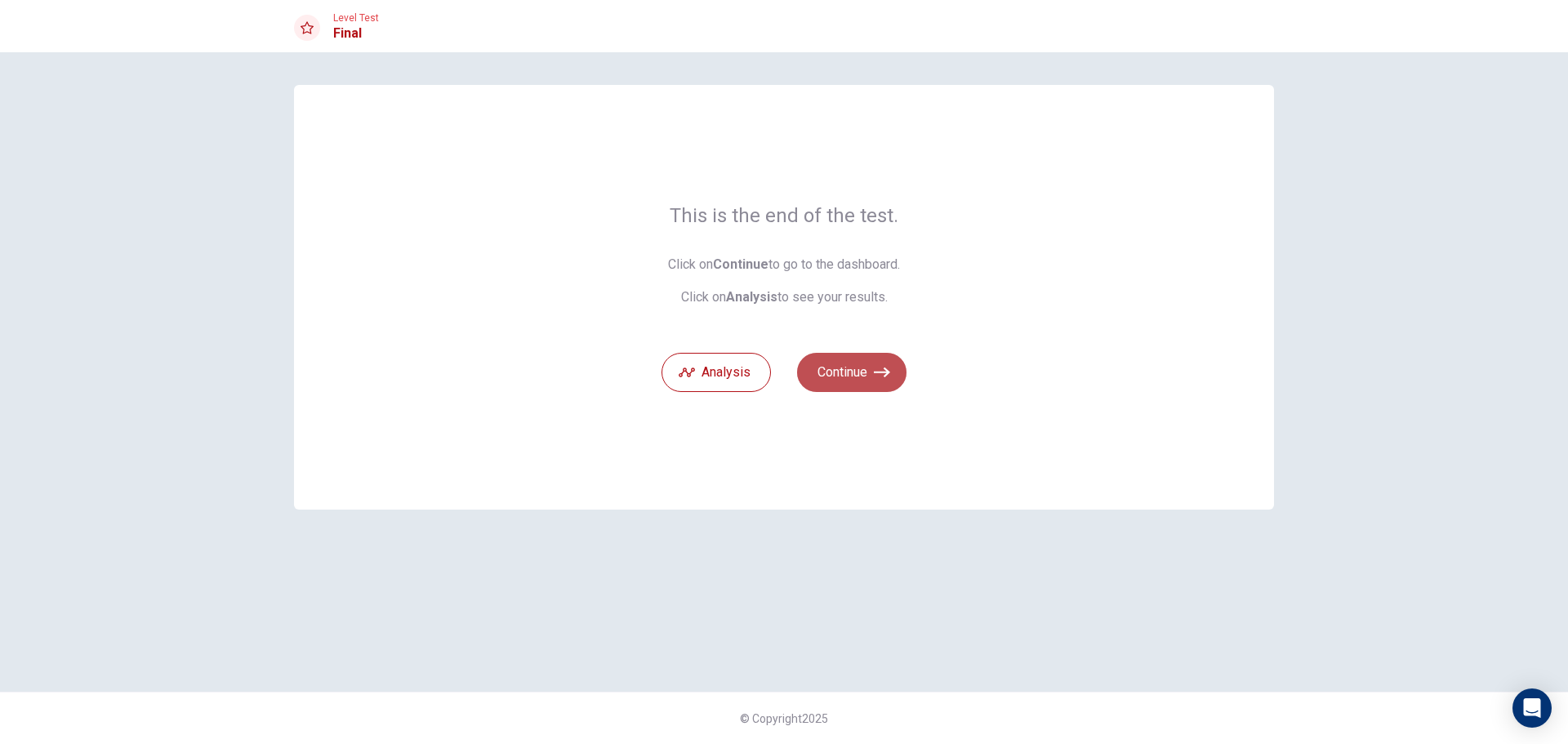
click at [852, 379] on button "Continue" at bounding box center [851, 372] width 109 height 39
